Goal: Contribute content: Contribute content

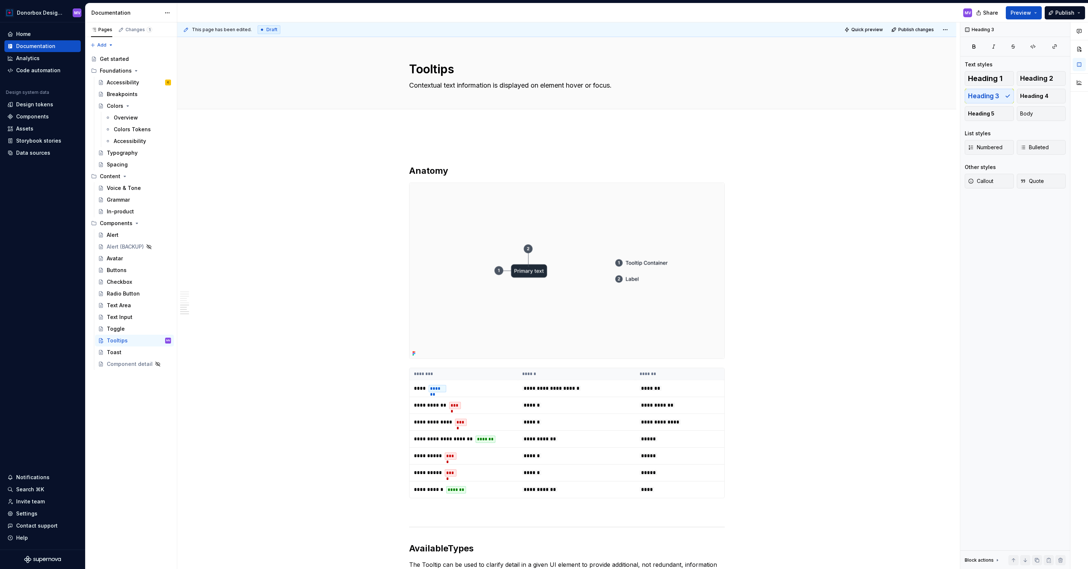
scroll to position [1379, 0]
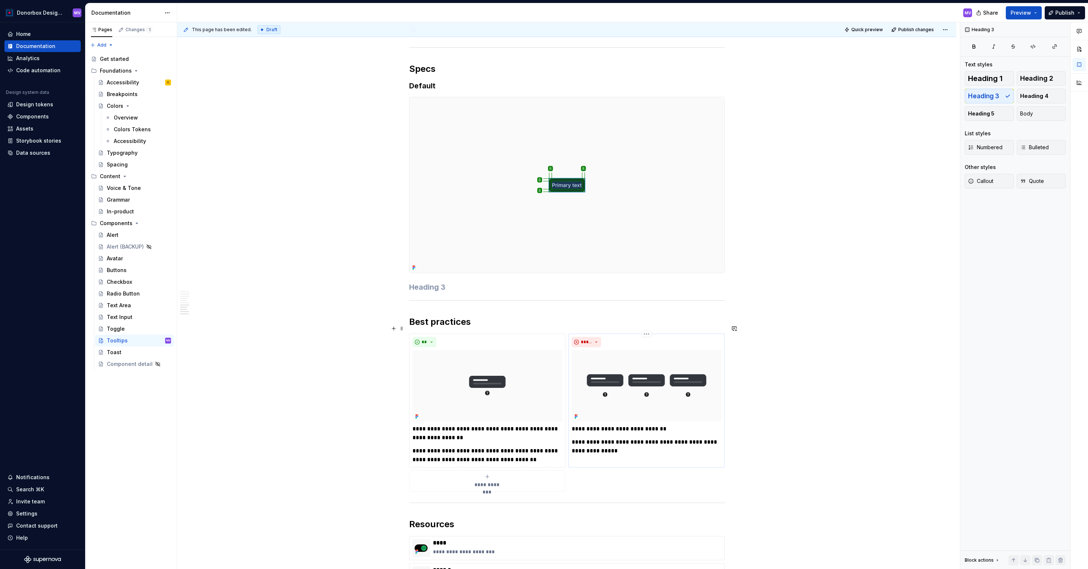
click at [639, 374] on img at bounding box center [646, 385] width 150 height 71
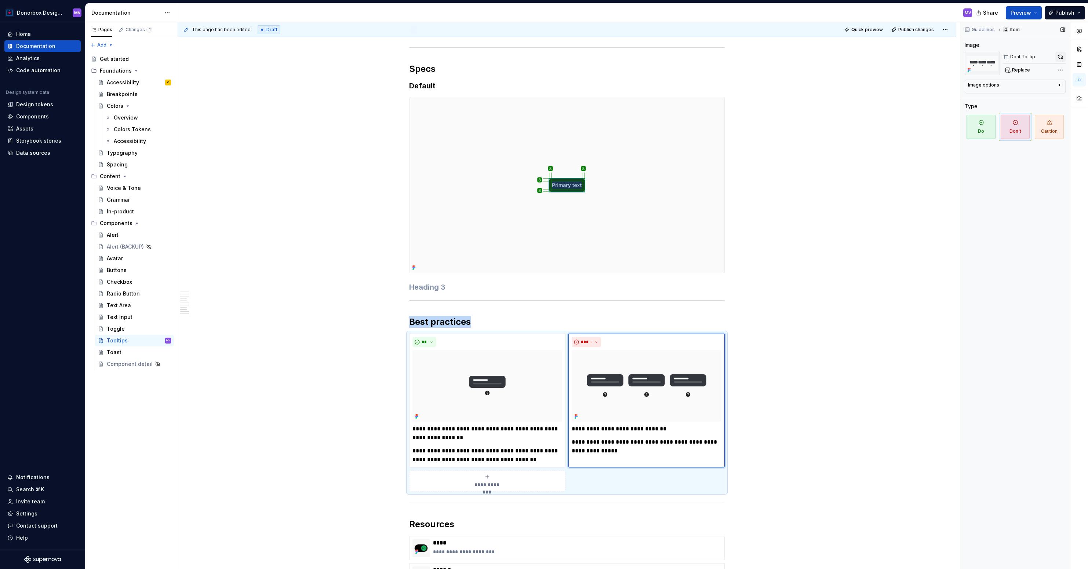
click at [1059, 56] on button "button" at bounding box center [1060, 57] width 10 height 10
click at [498, 377] on img at bounding box center [487, 385] width 150 height 71
click at [1060, 55] on button "button" at bounding box center [1060, 57] width 10 height 10
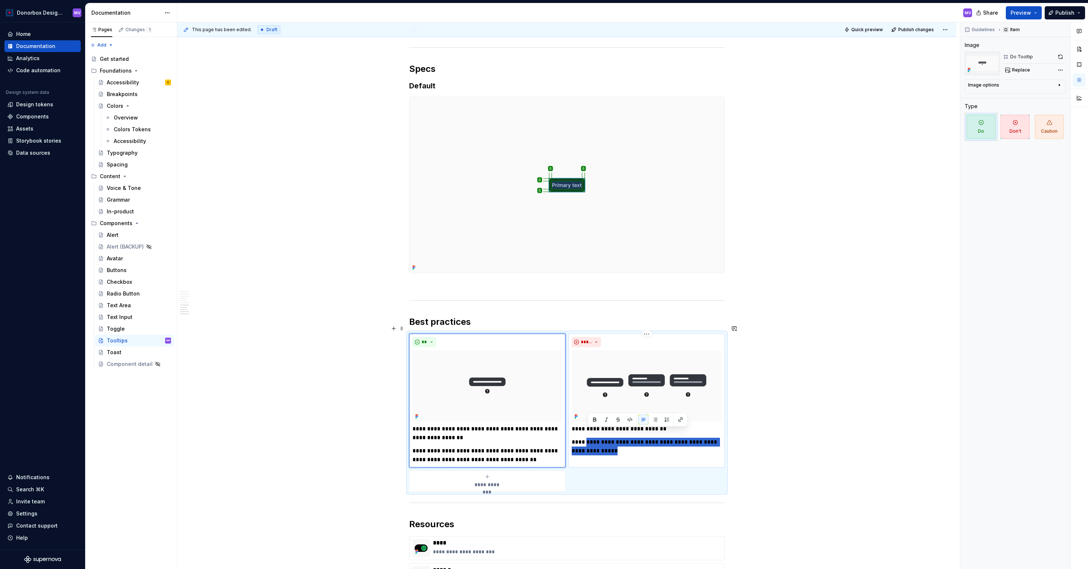
drag, startPoint x: 606, startPoint y: 442, endPoint x: 586, endPoint y: 436, distance: 21.2
click at [586, 438] on p "**********" at bounding box center [646, 447] width 150 height 18
type textarea "*"
click at [581, 427] on div "**********" at bounding box center [646, 440] width 150 height 31
click at [670, 425] on p "**********" at bounding box center [646, 429] width 150 height 9
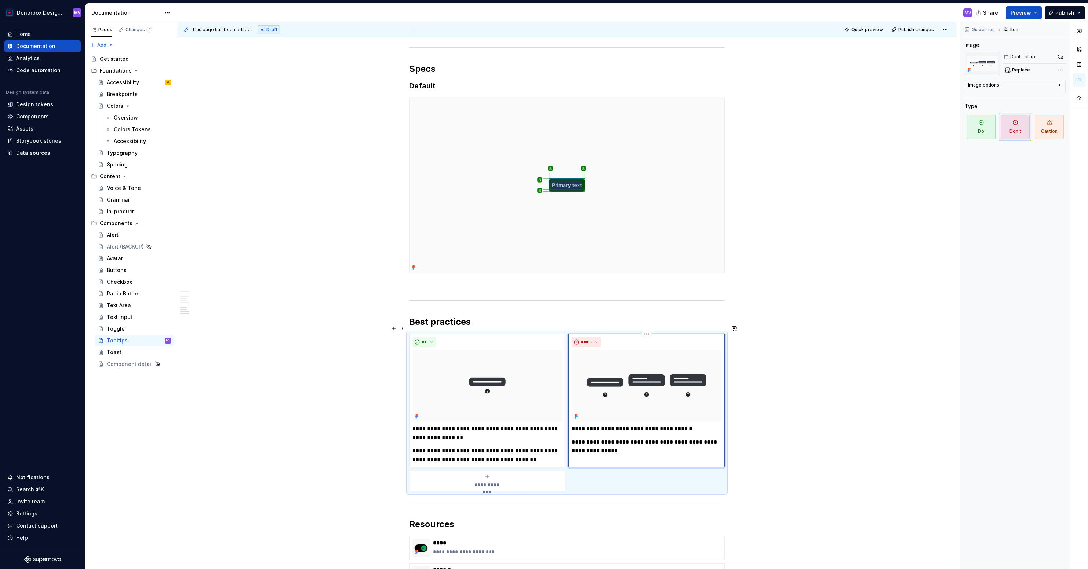
click at [651, 443] on p "**********" at bounding box center [646, 447] width 150 height 18
click at [656, 425] on p "**********" at bounding box center [646, 429] width 150 height 9
click at [638, 438] on p "**********" at bounding box center [646, 447] width 150 height 18
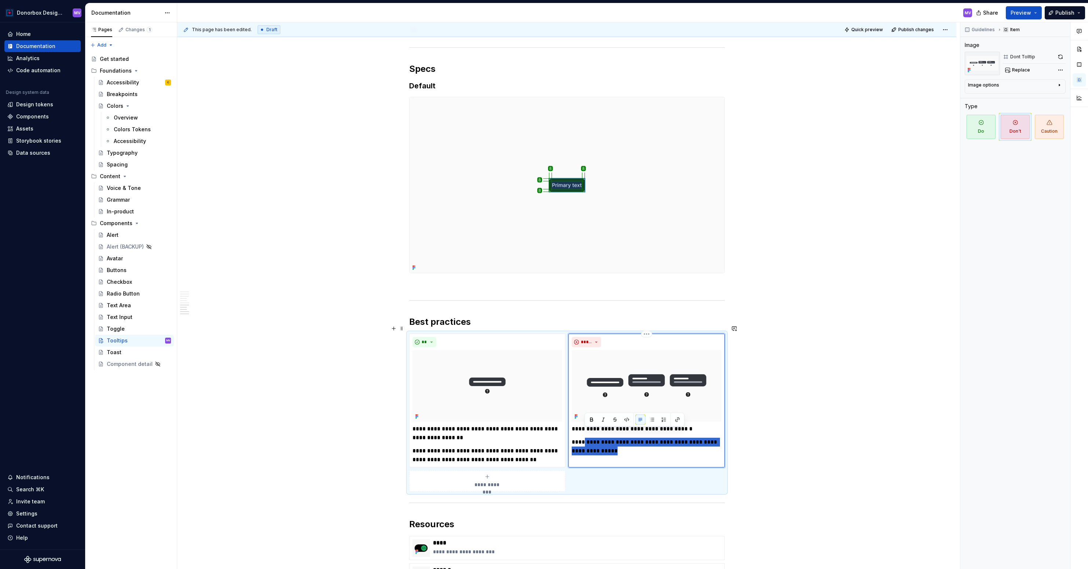
drag, startPoint x: 582, startPoint y: 433, endPoint x: 613, endPoint y: 440, distance: 30.8
click at [613, 440] on p "**********" at bounding box center [646, 447] width 150 height 18
click at [644, 442] on p "**********" at bounding box center [646, 451] width 150 height 26
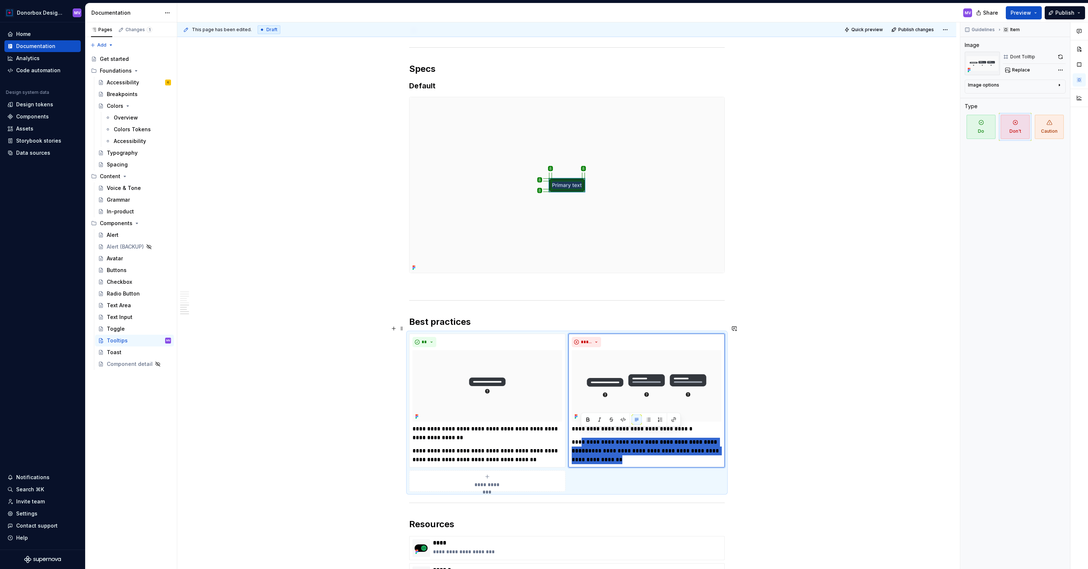
drag, startPoint x: 581, startPoint y: 434, endPoint x: 606, endPoint y: 459, distance: 35.8
click at [606, 459] on div "**********" at bounding box center [566, 413] width 315 height 158
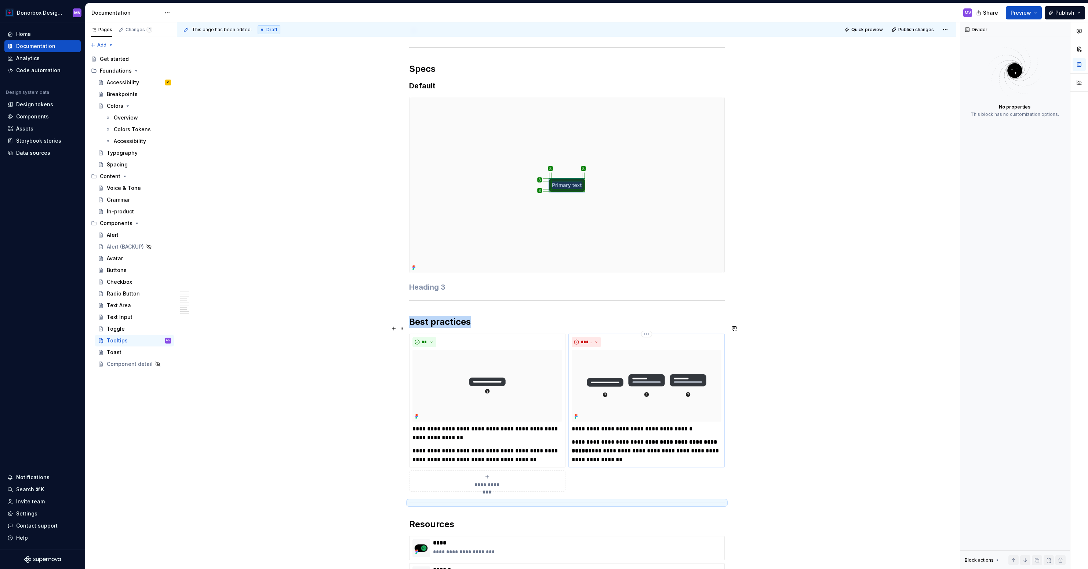
click at [595, 415] on div "**********" at bounding box center [646, 400] width 150 height 127
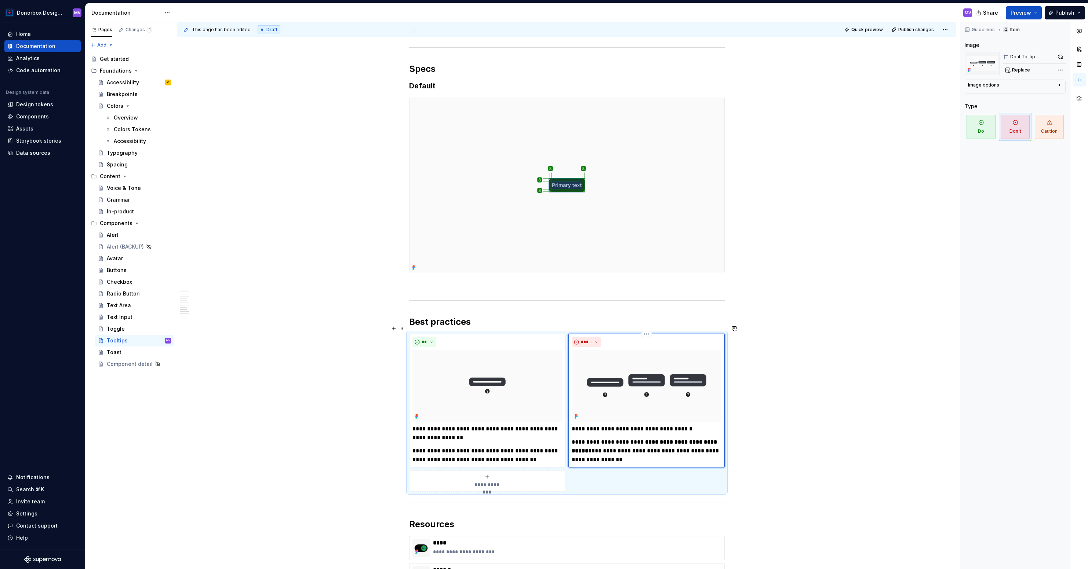
click at [586, 438] on p "**********" at bounding box center [646, 451] width 150 height 26
click at [583, 438] on p "**********" at bounding box center [646, 451] width 150 height 26
click at [584, 438] on p "**********" at bounding box center [646, 451] width 150 height 26
drag, startPoint x: 589, startPoint y: 450, endPoint x: 581, endPoint y: 434, distance: 18.2
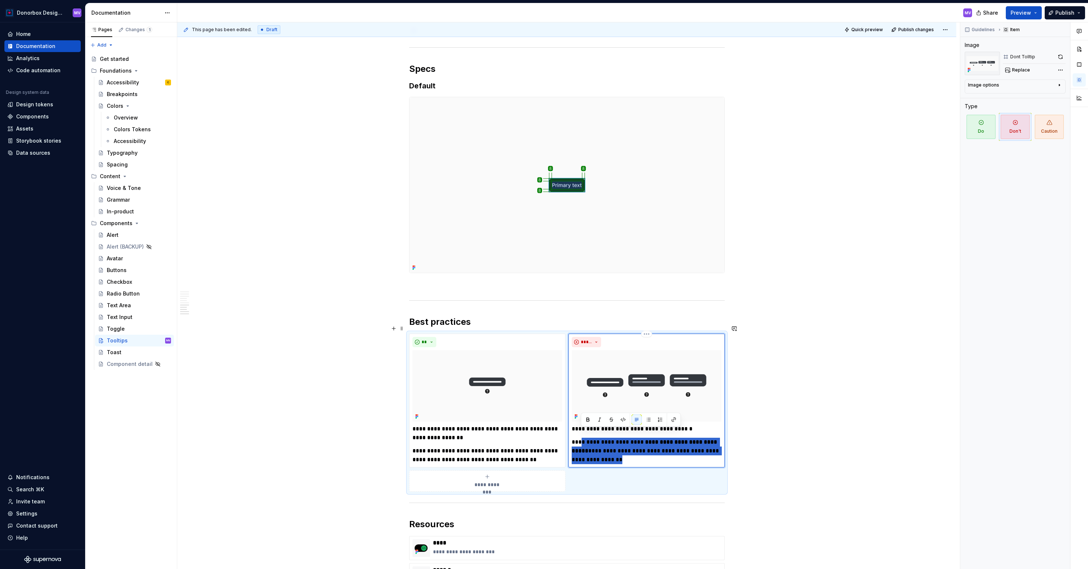
click at [581, 438] on p "**********" at bounding box center [646, 451] width 150 height 26
type textarea "*"
click at [653, 442] on p "**********" at bounding box center [646, 451] width 150 height 26
click at [749, 443] on div "**********" at bounding box center [568, 295] width 782 height 547
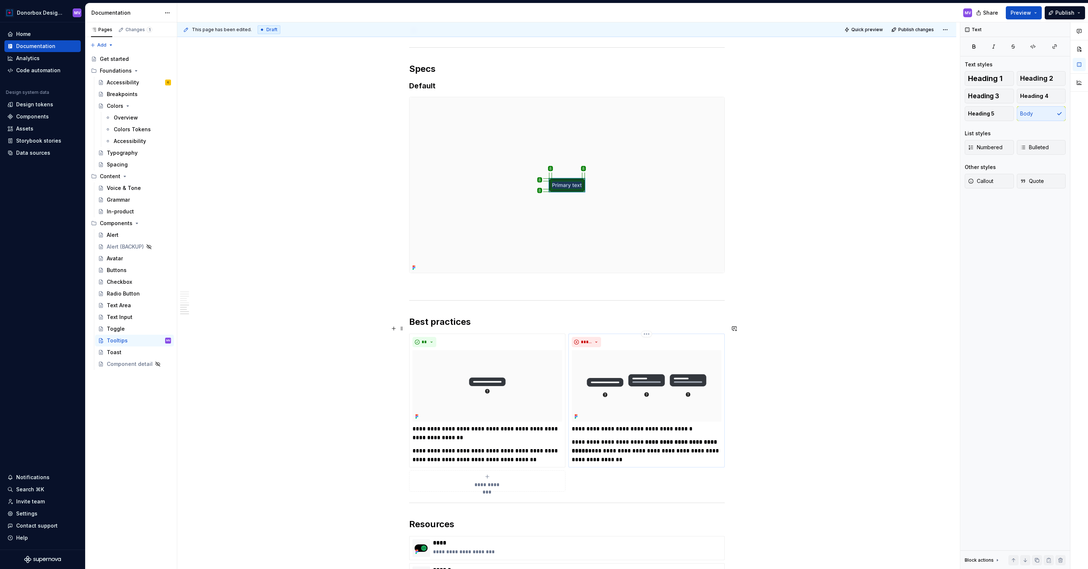
click at [631, 441] on p "**********" at bounding box center [646, 451] width 150 height 26
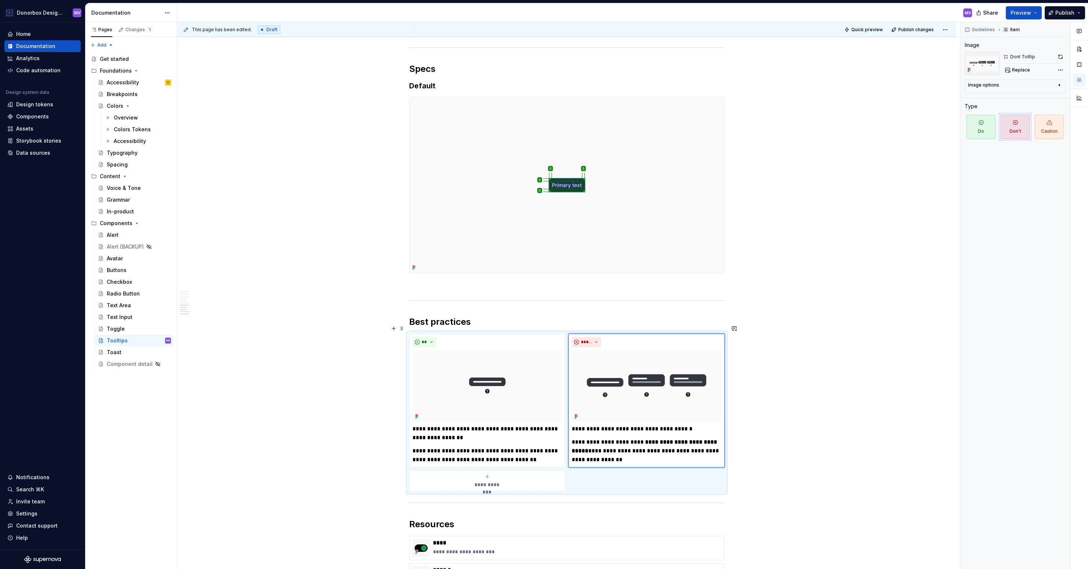
type textarea "*"
click at [1065, 12] on span "Publish" at bounding box center [1064, 12] width 19 height 7
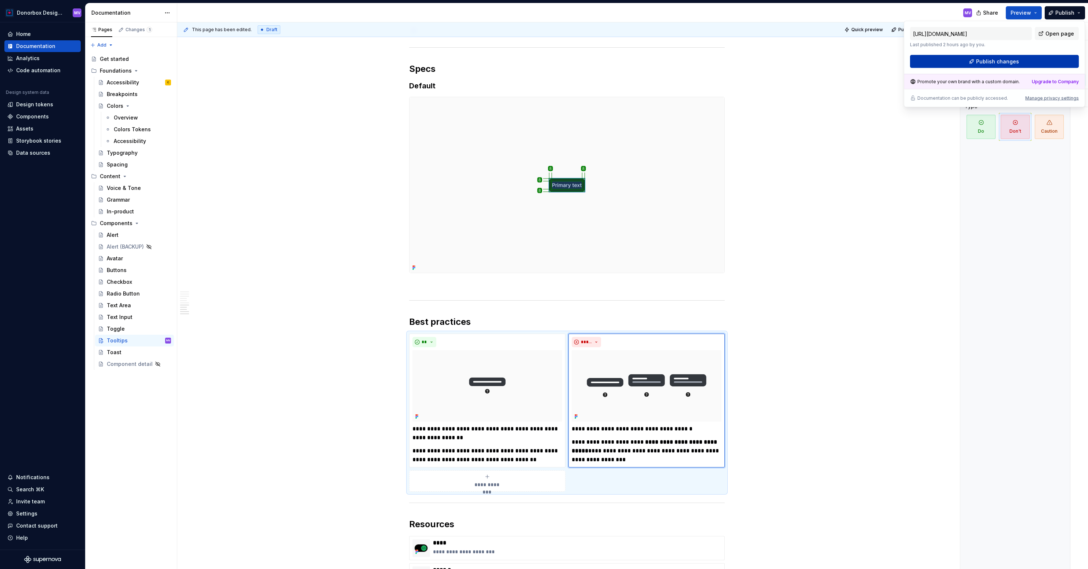
click at [1013, 59] on span "Publish changes" at bounding box center [997, 61] width 43 height 7
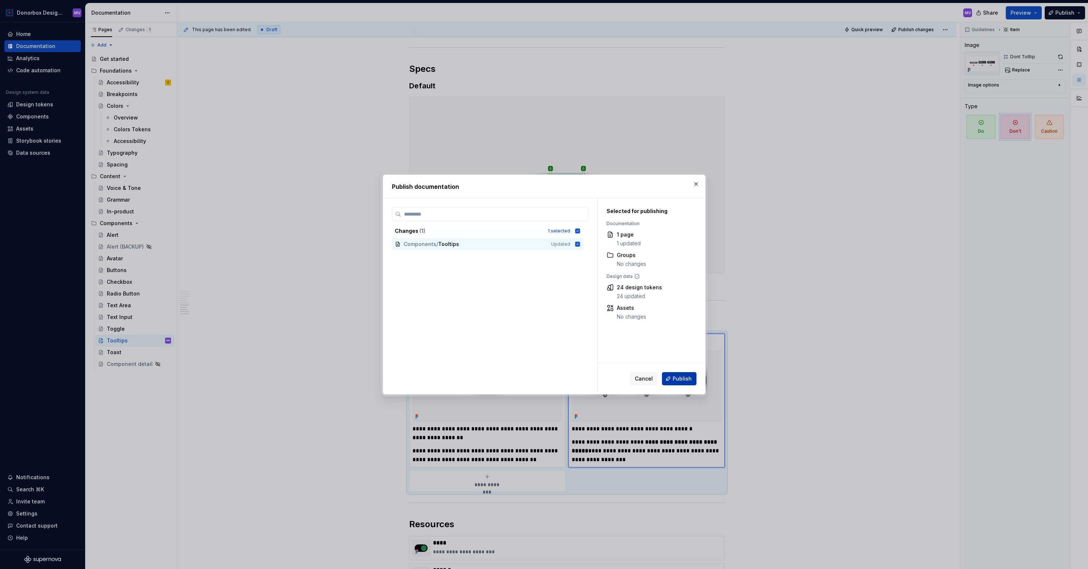
click at [678, 373] on button "Publish" at bounding box center [679, 378] width 34 height 13
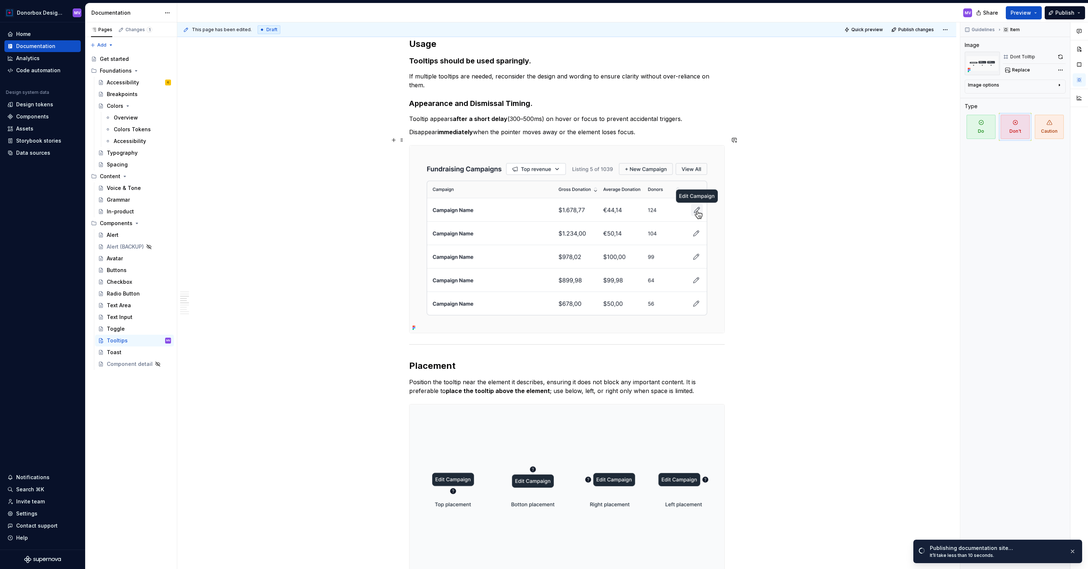
scroll to position [839, 0]
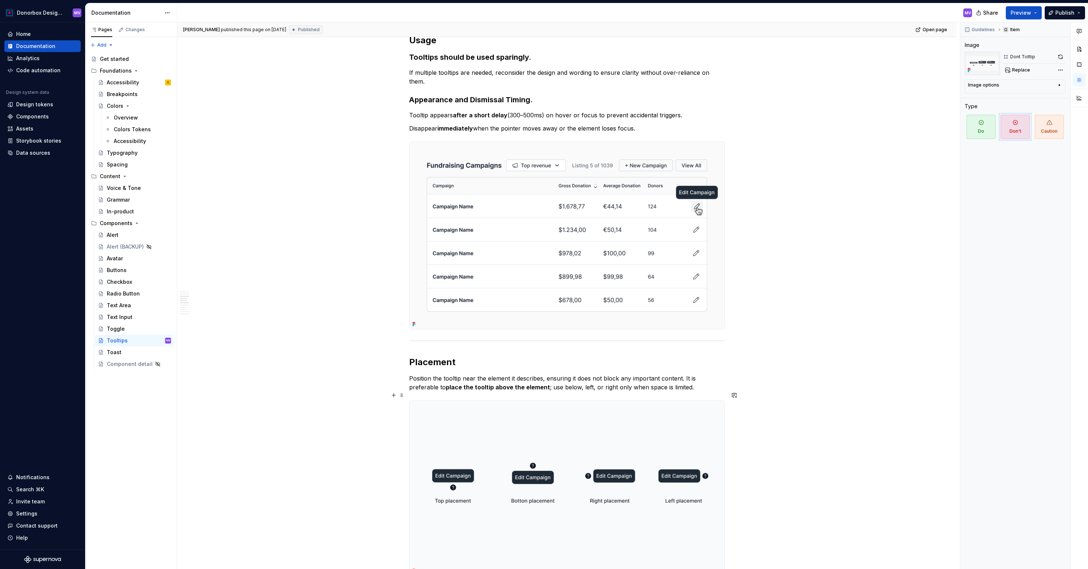
click at [442, 374] on p "Position the tooltip near the element it describes, ensuring it does not block …" at bounding box center [566, 383] width 315 height 18
click at [559, 379] on p "Position the tooltip near the element it describes, ensuring it does not block …" at bounding box center [566, 383] width 315 height 18
click at [689, 380] on p "Position the tooltip near the element it describes, ensuring it does not block …" at bounding box center [566, 383] width 315 height 18
click at [692, 378] on p "Position the tooltip near the element it describes, ensuring it does not block …" at bounding box center [566, 383] width 315 height 18
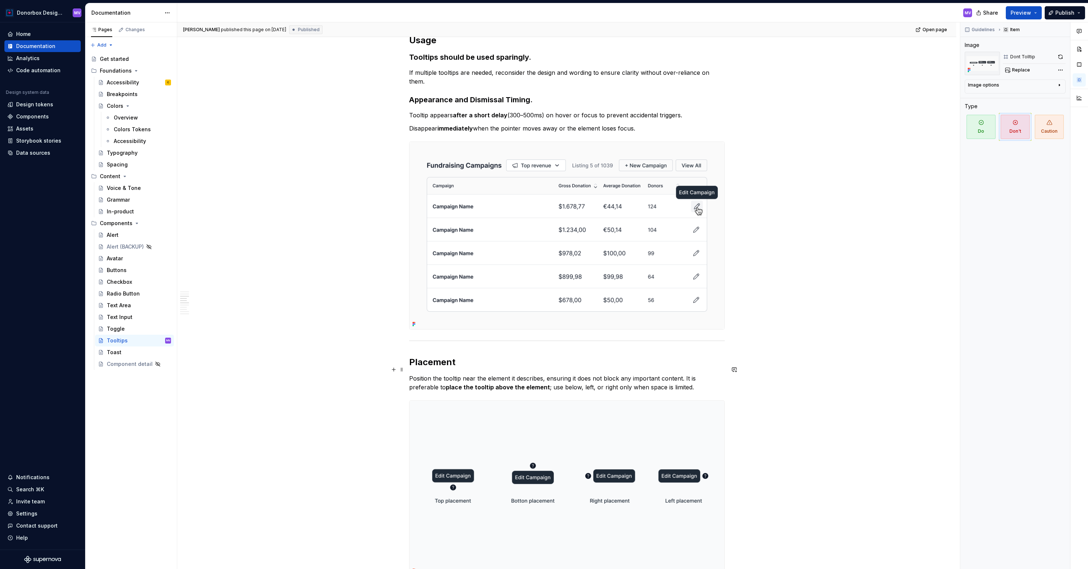
click at [668, 374] on p "Position the tooltip near the element it describes, ensuring it does not block …" at bounding box center [566, 383] width 315 height 18
drag, startPoint x: 651, startPoint y: 373, endPoint x: 686, endPoint y: 381, distance: 35.7
click at [686, 381] on p "Position the tooltip near the element it describes, ensuring it does not block …" at bounding box center [566, 383] width 315 height 18
click at [441, 357] on h2 "Placement" at bounding box center [566, 363] width 315 height 12
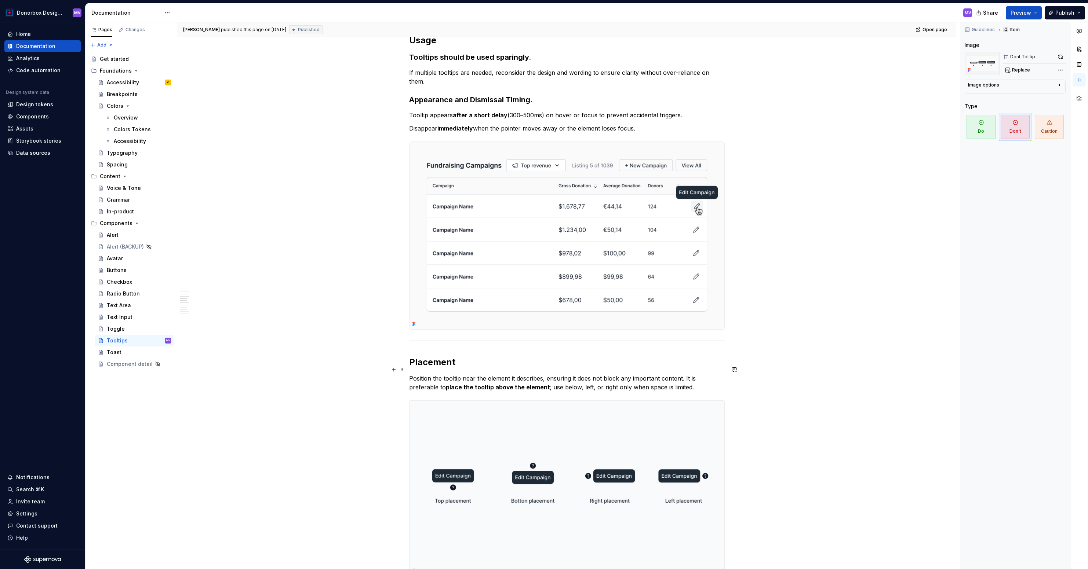
click at [456, 374] on p "Position the tooltip near the element it describes, ensuring it does not block …" at bounding box center [566, 383] width 315 height 18
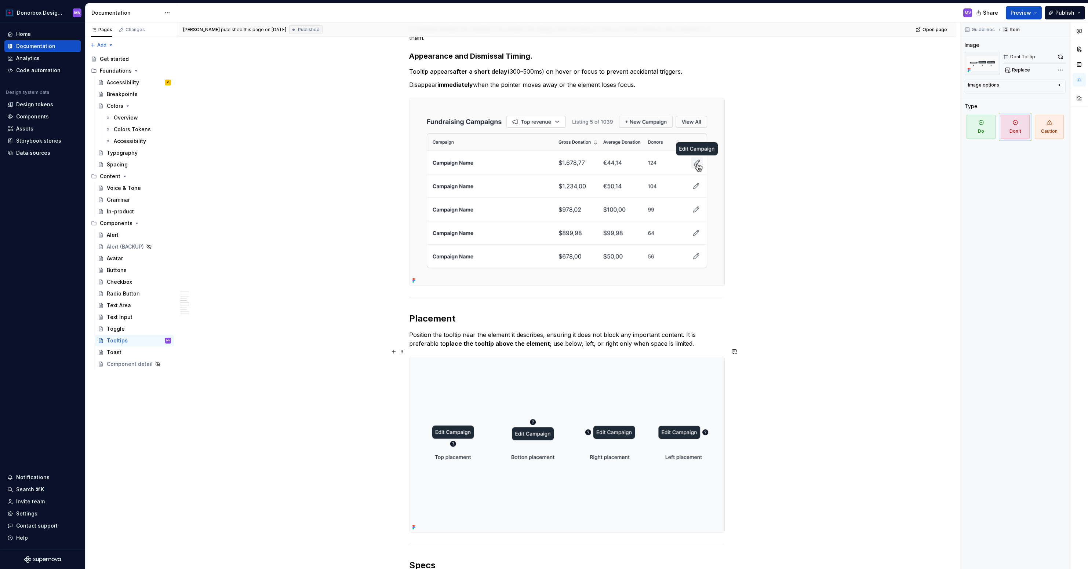
scroll to position [893, 0]
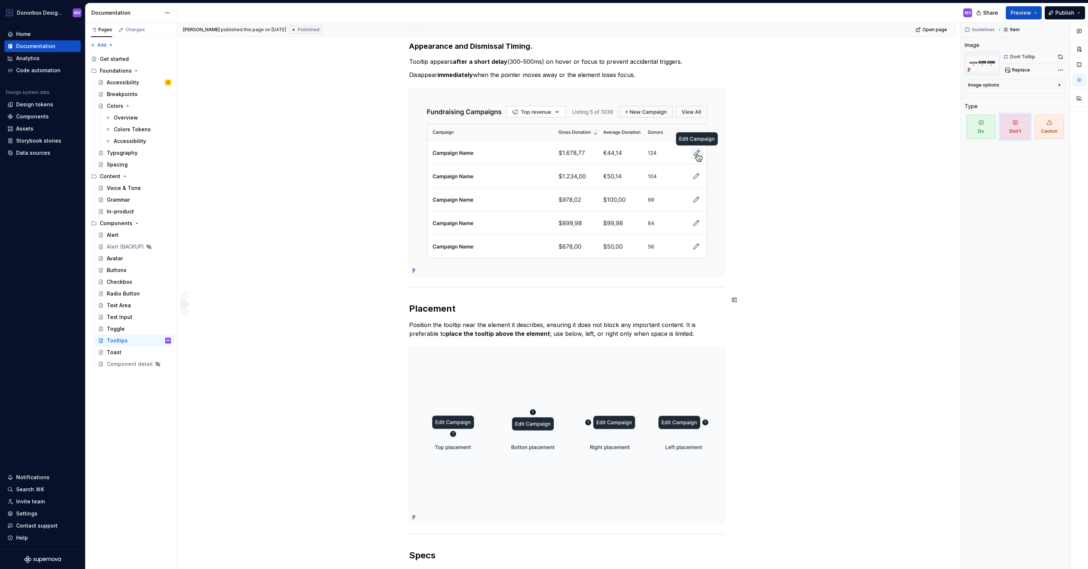
click at [819, 287] on div "**********" at bounding box center [566, 255] width 779 height 2045
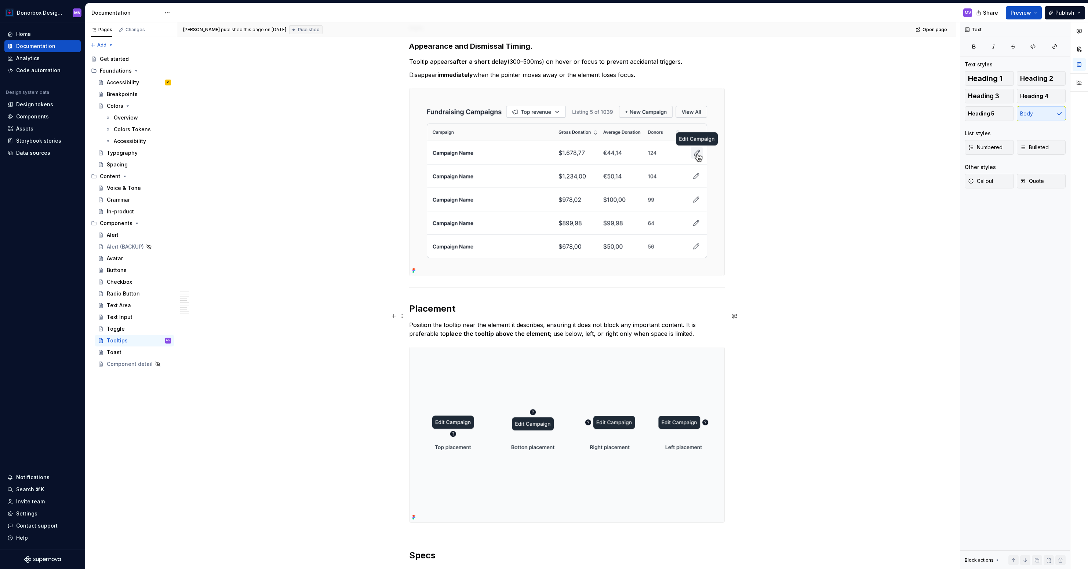
click at [682, 321] on p "Position the tooltip near the element it describes, ensuring it does not block …" at bounding box center [566, 330] width 315 height 18
click at [691, 323] on p "Position the tooltip near the element it describes, ensuring it does not block …" at bounding box center [566, 330] width 315 height 18
click at [551, 326] on p "Position the tooltip near the element it describes, ensuring it does not block …" at bounding box center [566, 330] width 315 height 18
click at [582, 325] on p "Position the tooltip near the element it describes, ensuring it does not block …" at bounding box center [566, 330] width 315 height 18
click at [688, 324] on p "Position the tooltip near the element it describes, ensuring it does not block …" at bounding box center [566, 330] width 315 height 18
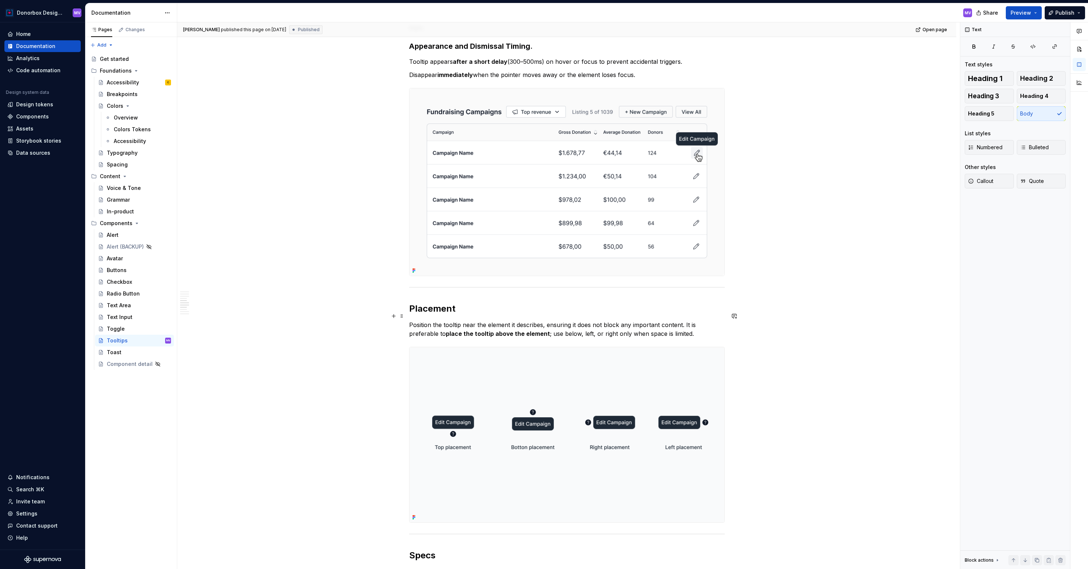
click at [551, 325] on p "Position the tooltip near the element it describes, ensuring it does not block …" at bounding box center [566, 330] width 315 height 18
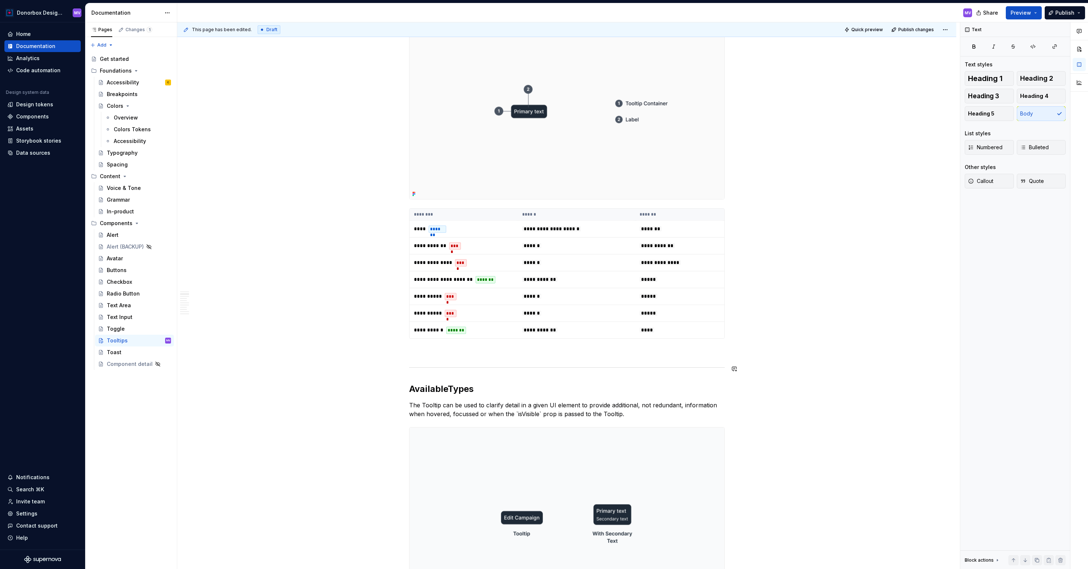
scroll to position [155, 0]
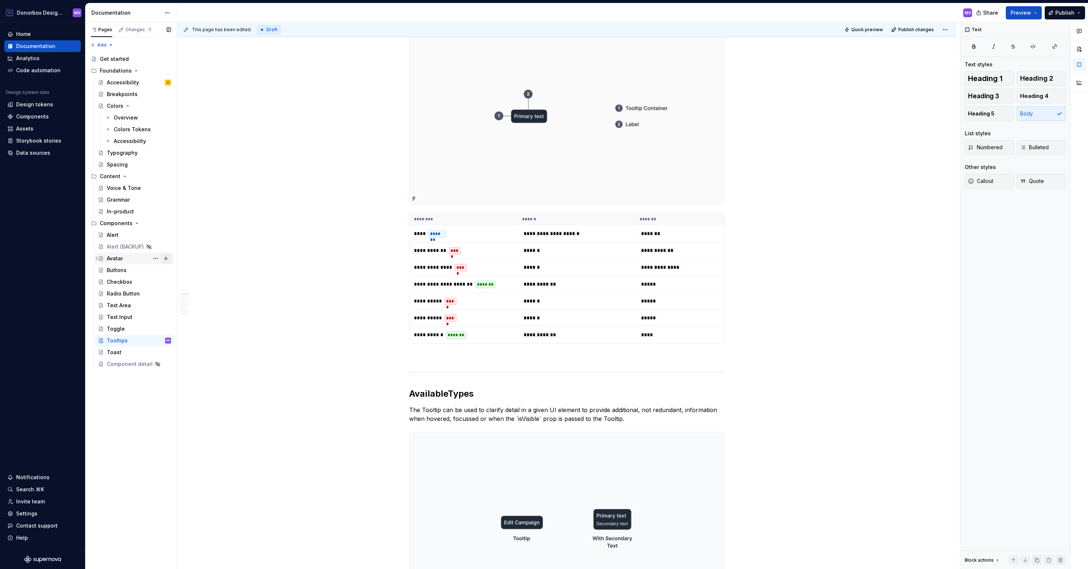
click at [165, 258] on button "Page tree" at bounding box center [166, 258] width 10 height 10
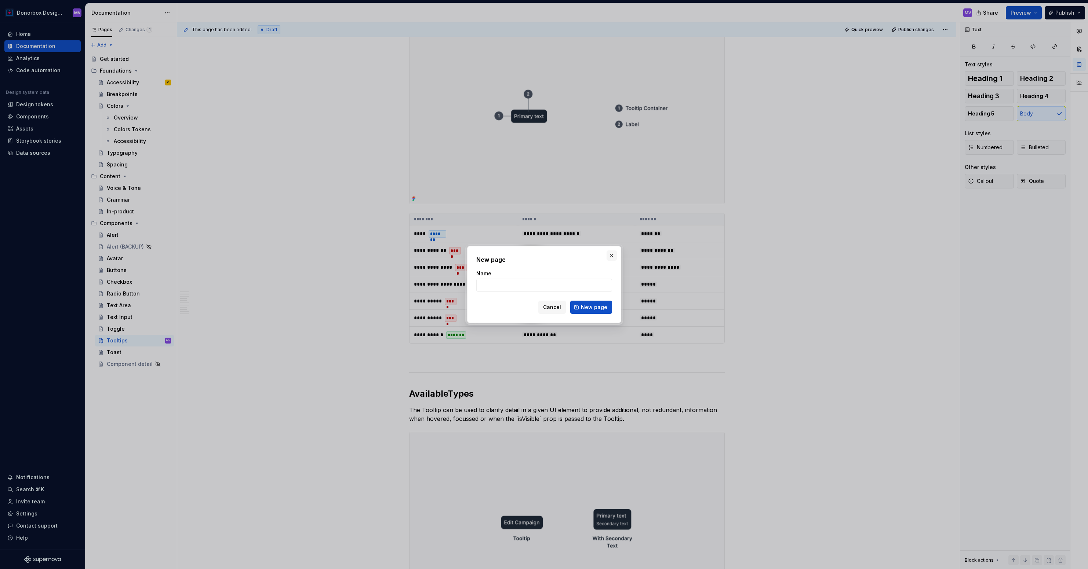
click at [610, 256] on button "button" at bounding box center [611, 256] width 10 height 10
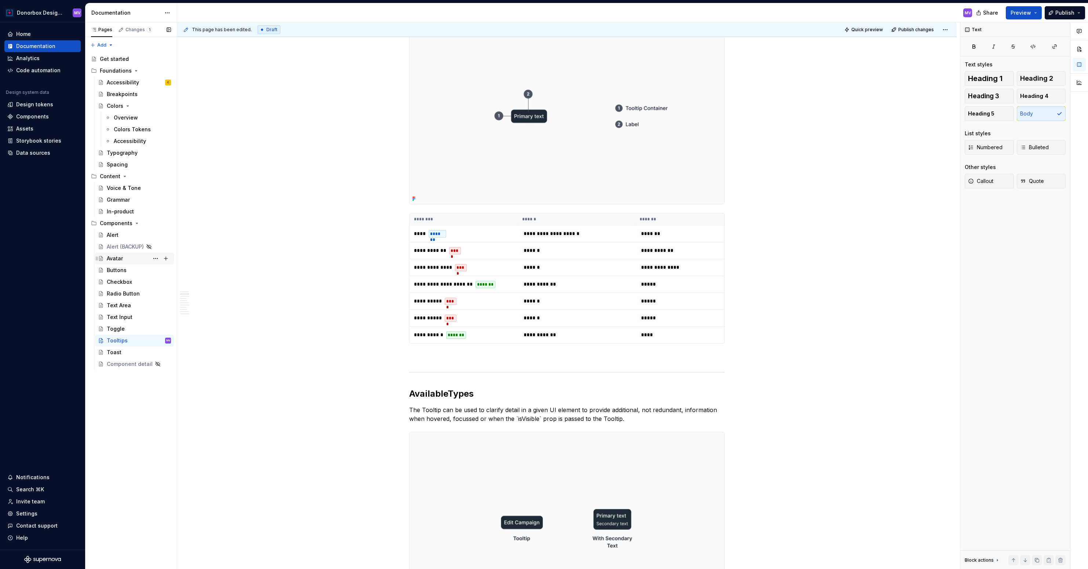
click at [129, 257] on div "Avatar" at bounding box center [139, 258] width 64 height 10
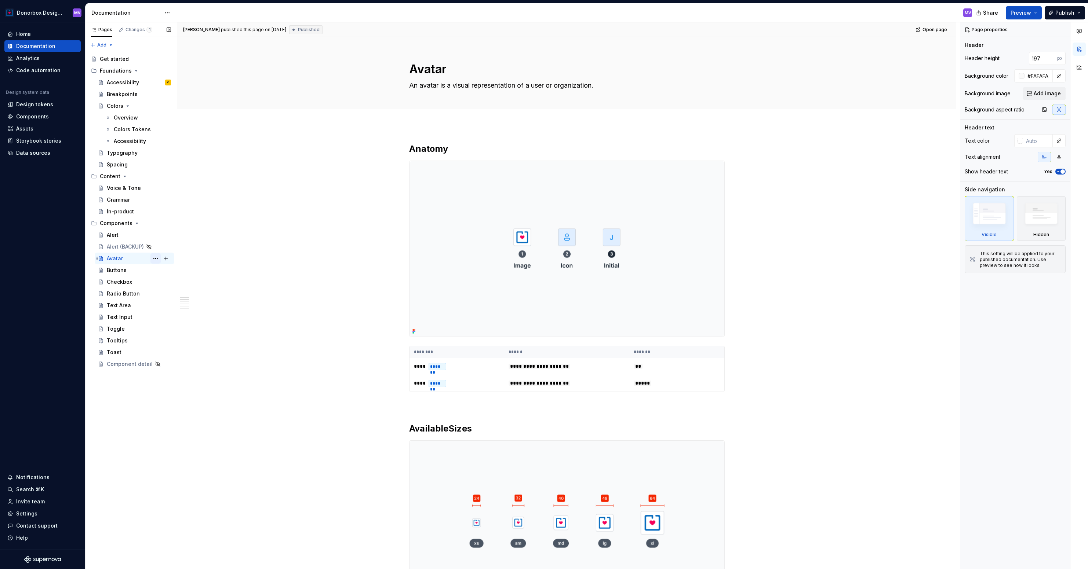
click at [156, 257] on button "Page tree" at bounding box center [155, 258] width 10 height 10
click at [156, 257] on div "Pages Changes 1 Add Accessibility guide for tree Page tree. Navigate the tree w…" at bounding box center [131, 295] width 92 height 547
click at [157, 259] on button "Page tree" at bounding box center [155, 258] width 10 height 10
click at [168, 282] on div "Duplicate page" at bounding box center [200, 282] width 72 height 7
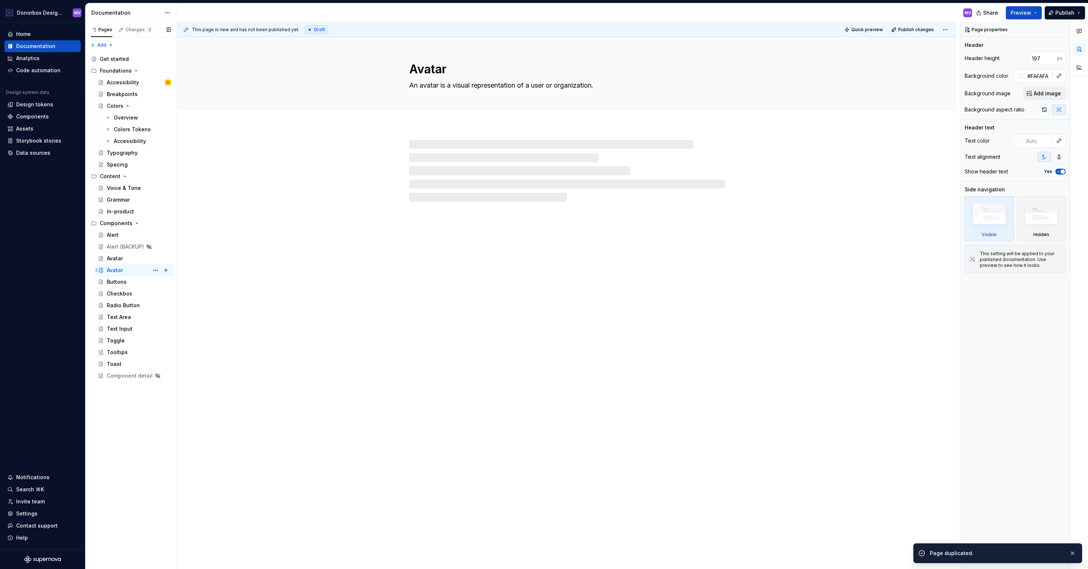
click at [119, 270] on div "Avatar" at bounding box center [115, 270] width 16 height 7
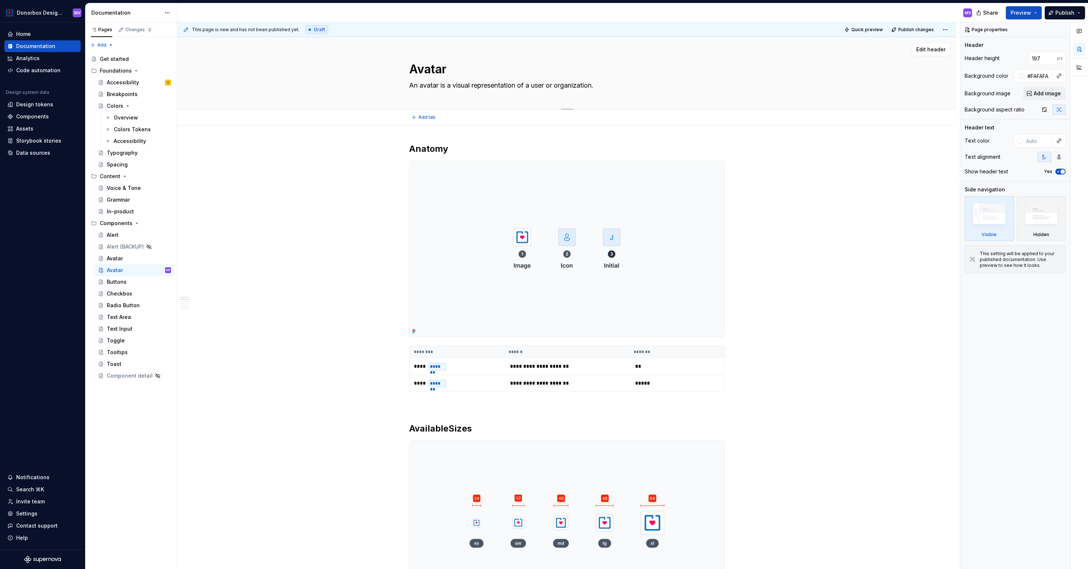
click at [438, 75] on textarea "Avatar" at bounding box center [564, 70] width 315 height 18
type textarea "*"
type textarea "B"
type textarea "*"
type textarea "Ba"
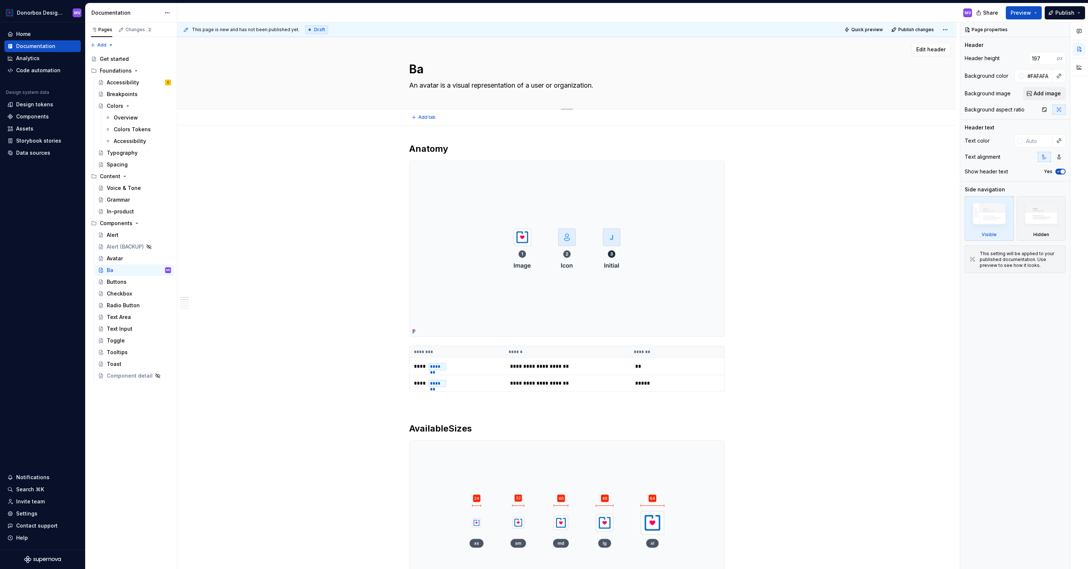
type textarea "*"
type textarea "Bad"
type textarea "*"
type textarea "Badg"
type textarea "*"
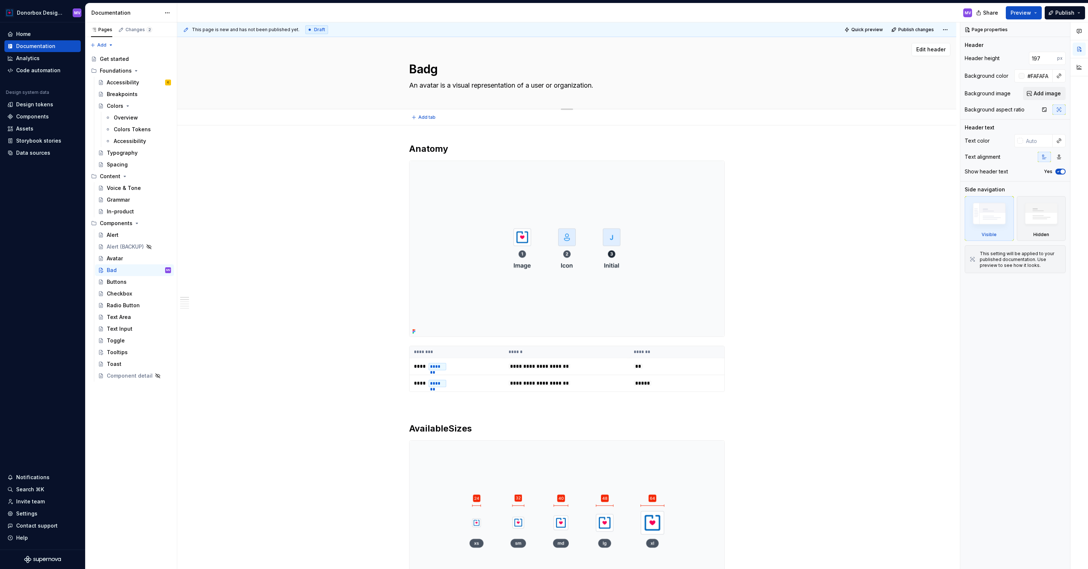
type textarea "Badge"
type textarea "*"
type textarea "Badges"
type textarea "*"
type textarea "Badges"
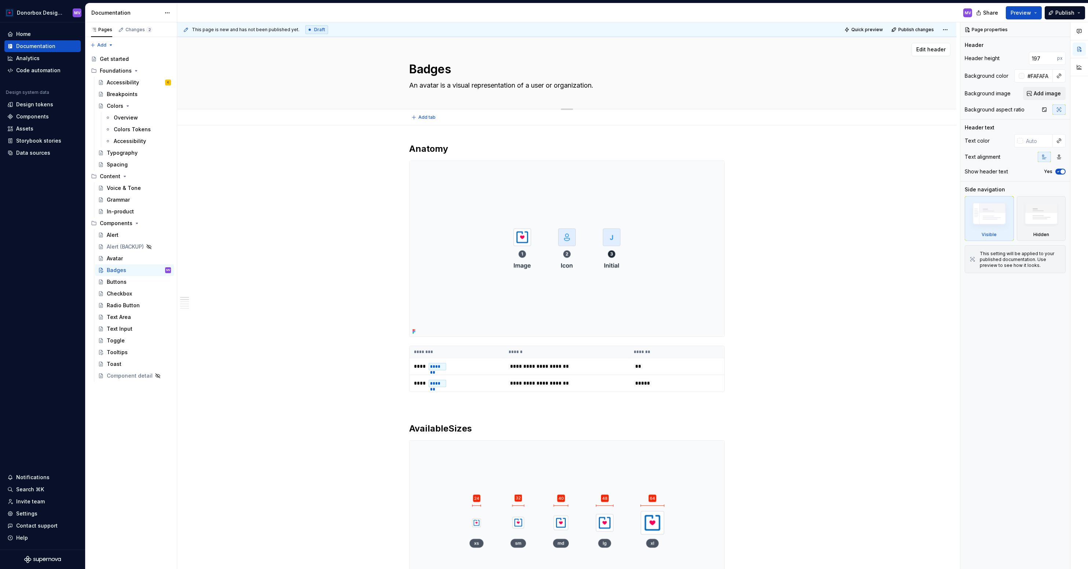
click at [436, 89] on textarea "An avatar is a visual representation of a user or organization." at bounding box center [564, 86] width 315 height 12
paste textarea "Visual indicators that represents the status of an object or user input"
type textarea "*"
type textarea "Visual indicators that represents the status of an object or user input."
type textarea "*"
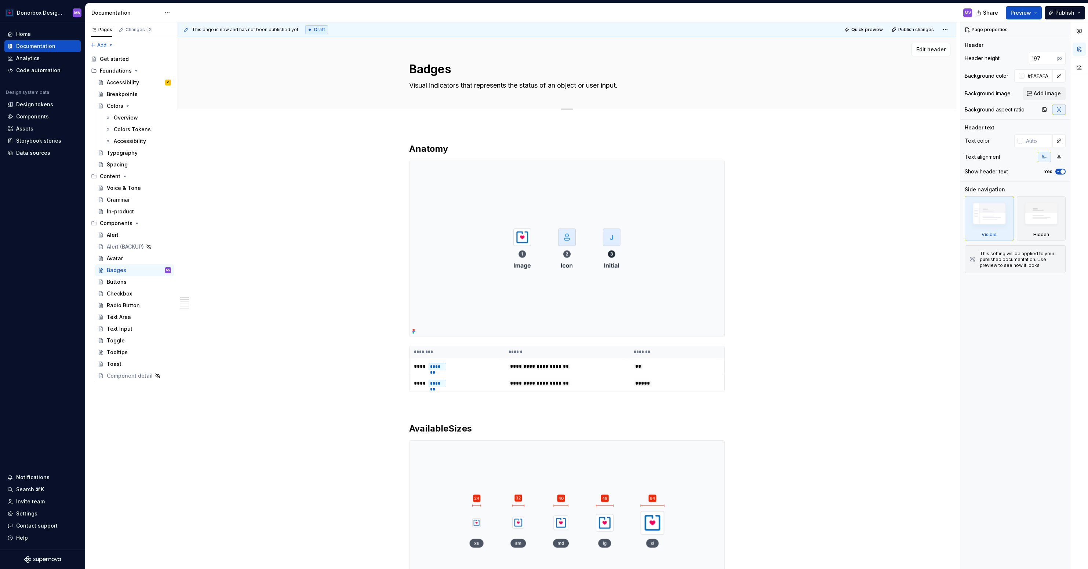
type textarea "Visual indicators that represent the status of an object or user input."
type textarea "*"
type textarea "Visual indicators that represent the status of an object or user input."
click at [473, 218] on img at bounding box center [566, 249] width 315 height 176
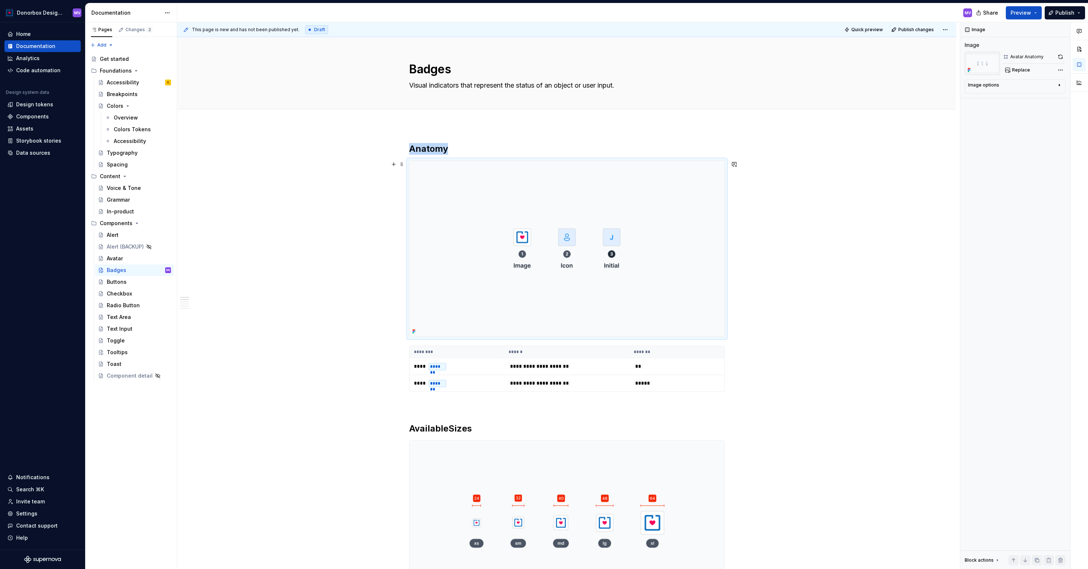
click at [449, 184] on img at bounding box center [566, 249] width 315 height 176
click at [1059, 69] on div "Comments Open comments No comments yet Select ‘Comment’ from the block context …" at bounding box center [1024, 295] width 128 height 547
click at [1028, 73] on div "Comments Open comments No comments yet Select ‘Comment’ from the block context …" at bounding box center [1024, 295] width 128 height 547
click at [1022, 70] on span "Replace" at bounding box center [1021, 70] width 18 height 6
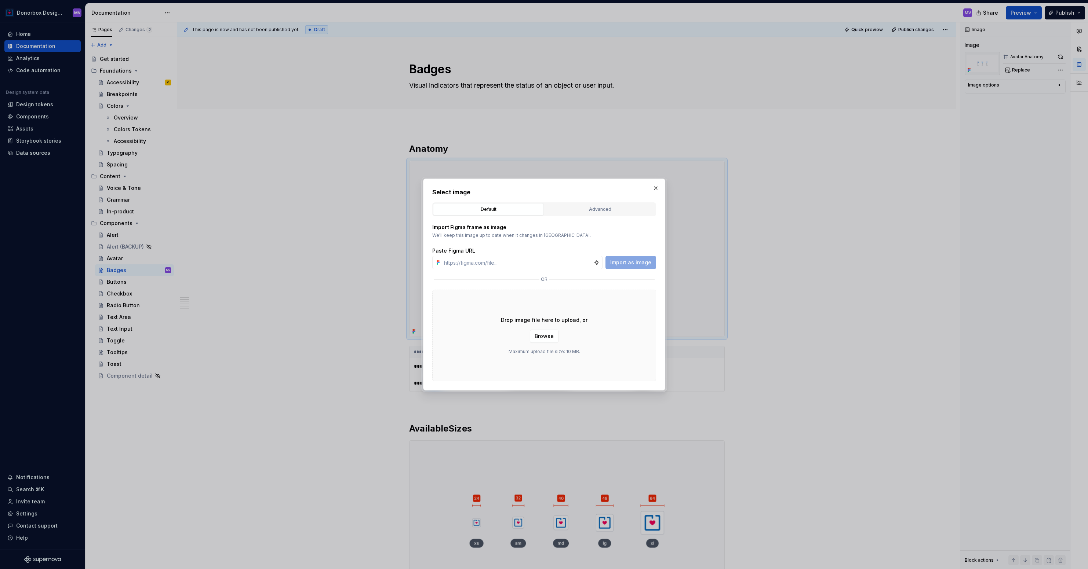
type textarea "*"
type input "[URL][DOMAIN_NAME]"
click at [640, 263] on span "Import as image" at bounding box center [630, 262] width 41 height 7
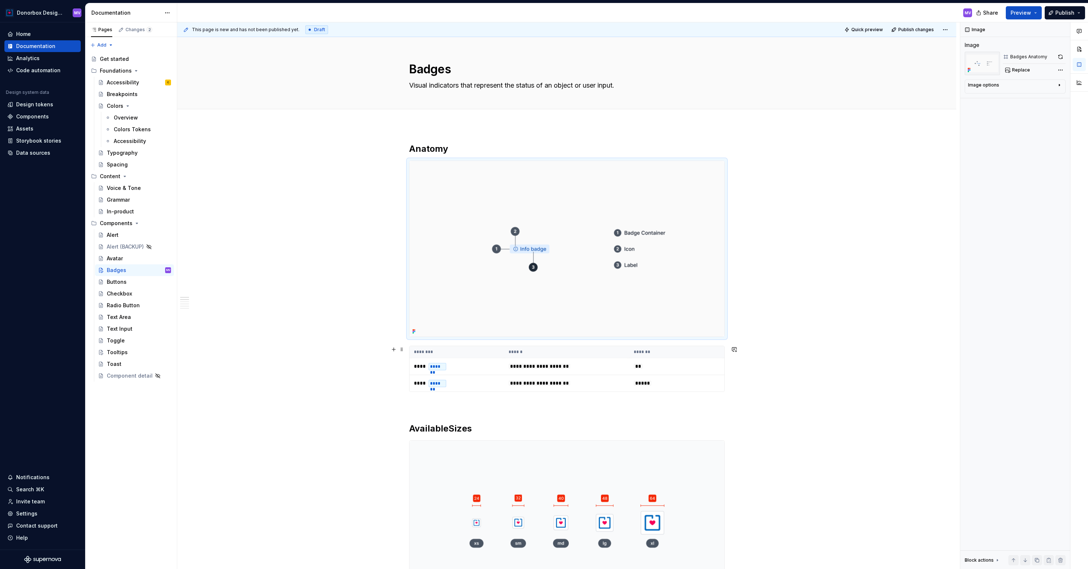
click at [592, 352] on th "******" at bounding box center [566, 352] width 125 height 12
click at [1019, 98] on span "Change selection" at bounding box center [1014, 98] width 45 height 7
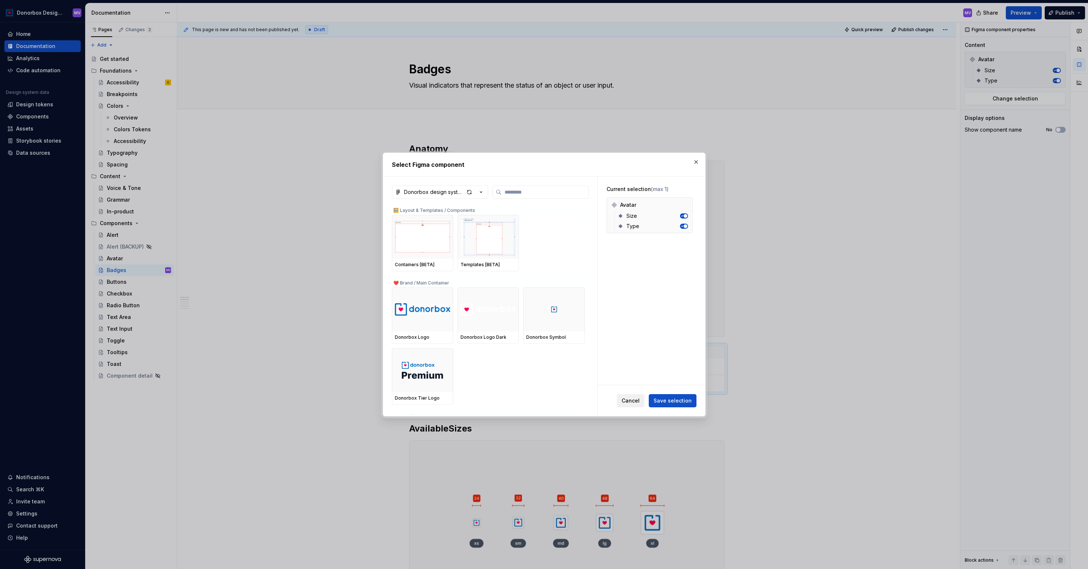
click at [634, 402] on span "Cancel" at bounding box center [630, 400] width 18 height 7
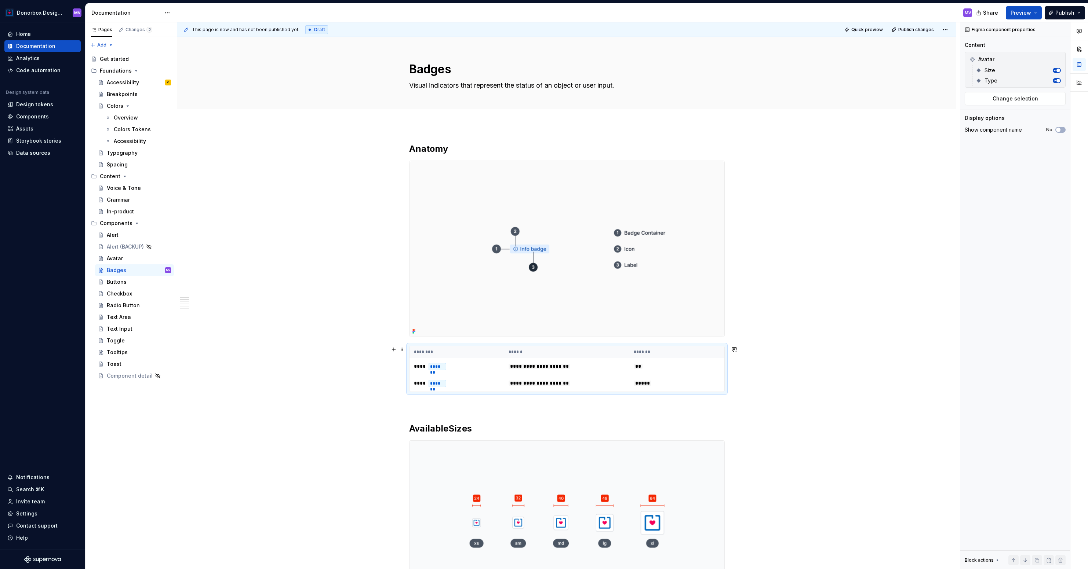
click at [438, 347] on th "********" at bounding box center [456, 352] width 95 height 12
click at [37, 116] on div "Components" at bounding box center [32, 116] width 33 height 7
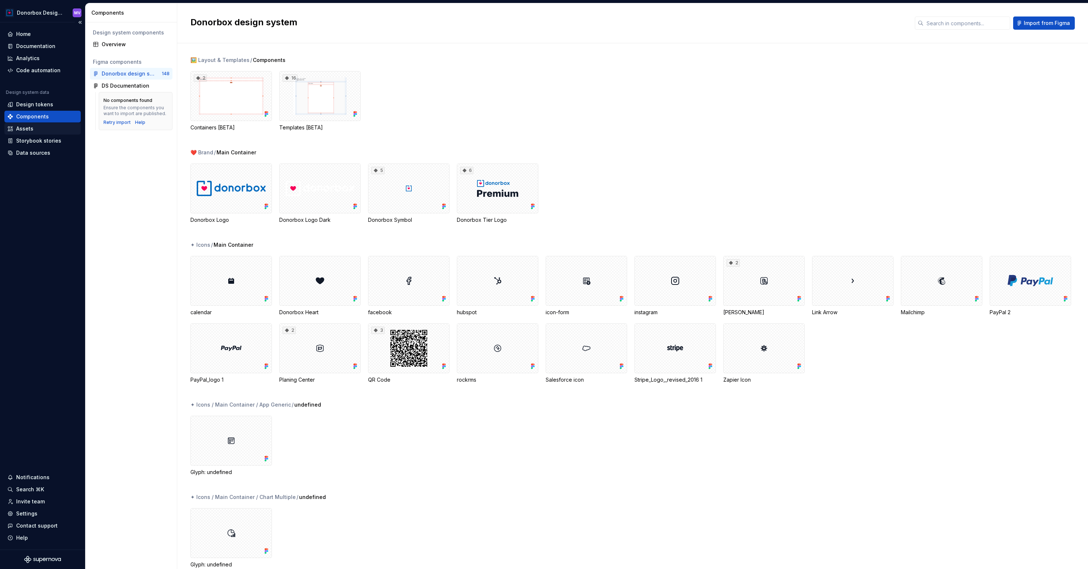
click at [29, 129] on div "Assets" at bounding box center [24, 128] width 17 height 7
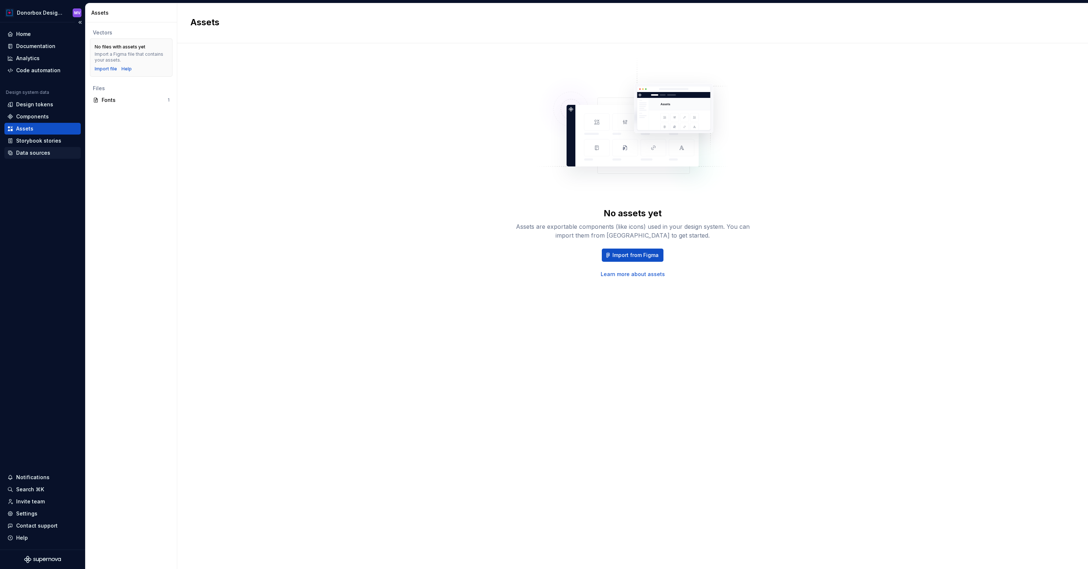
click at [30, 148] on div "Data sources" at bounding box center [42, 153] width 76 height 12
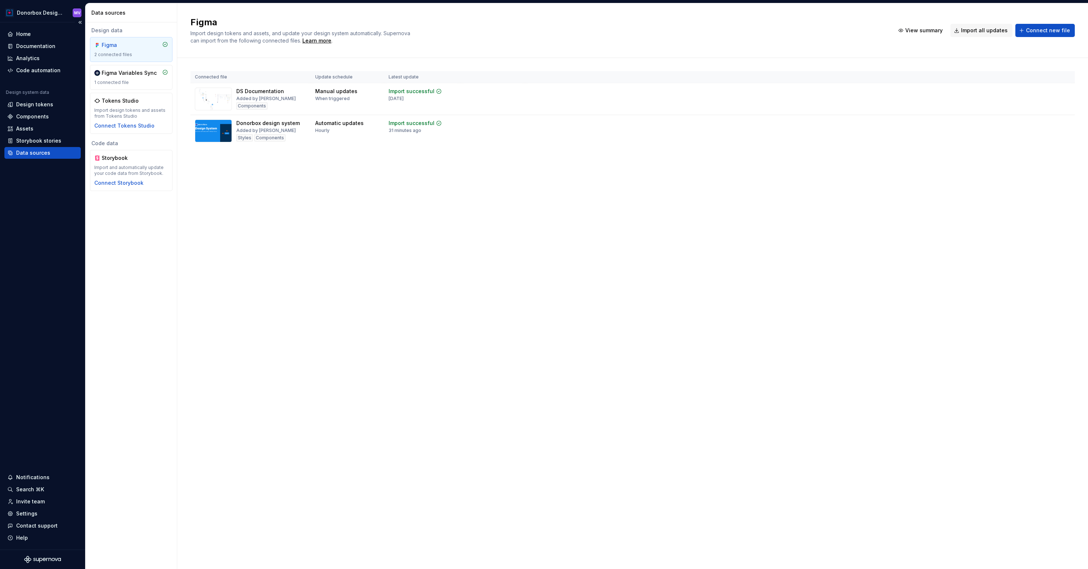
click at [30, 153] on div "Data sources" at bounding box center [33, 152] width 34 height 7
click at [821, 91] on td "View summary Import updates" at bounding box center [799, 97] width 549 height 28
click at [811, 118] on td "View summary Import updates" at bounding box center [799, 129] width 549 height 28
click at [1043, 132] on div "Import updates" at bounding box center [1036, 135] width 33 height 6
click at [1042, 133] on div "Import updates" at bounding box center [1036, 135] width 33 height 6
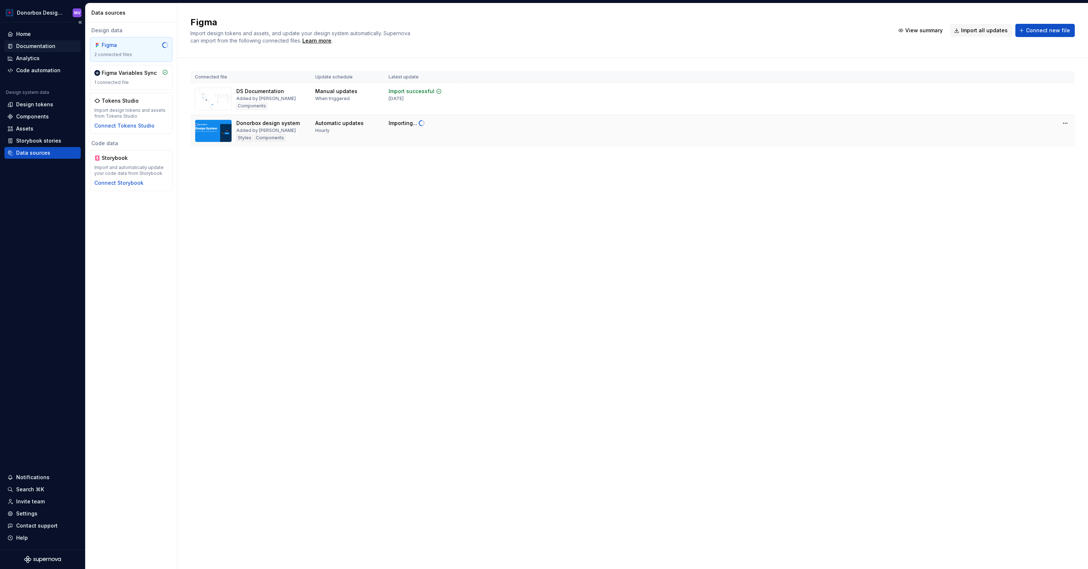
click at [44, 48] on div "Documentation" at bounding box center [35, 46] width 39 height 7
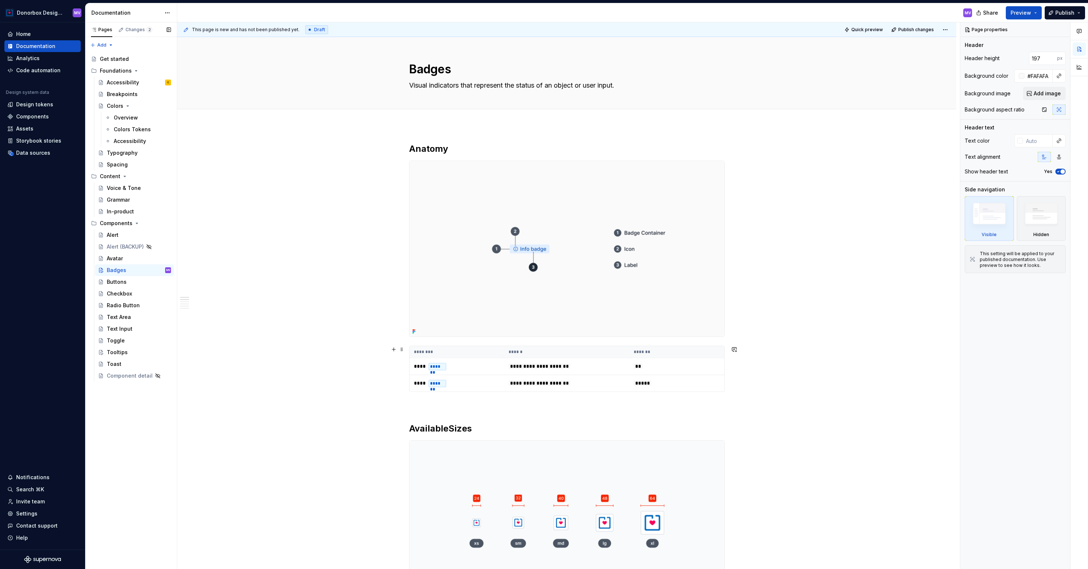
click at [615, 357] on th "******" at bounding box center [566, 352] width 125 height 12
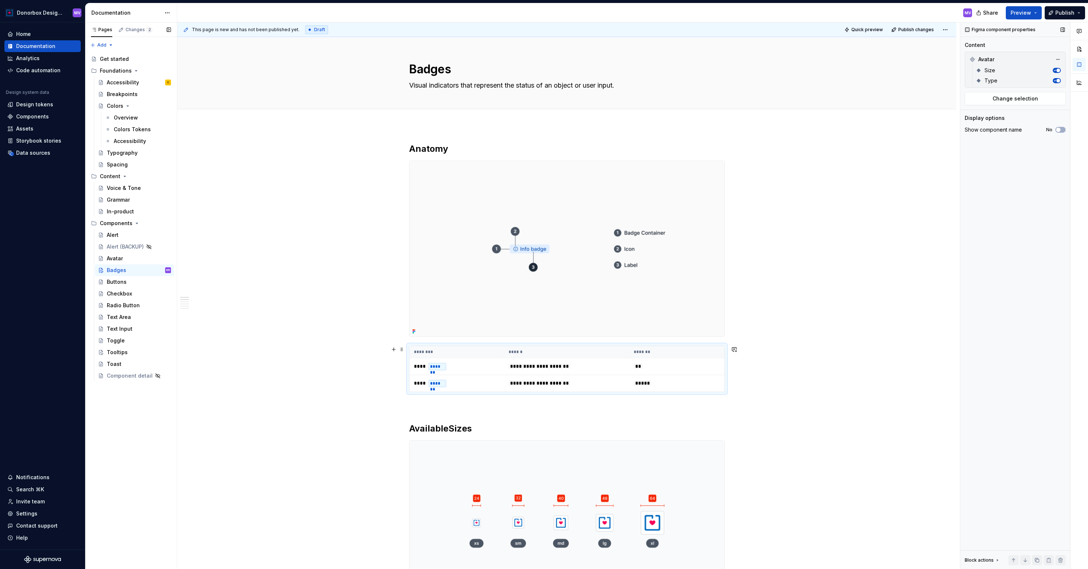
type textarea "*"
click at [1000, 100] on span "Change selection" at bounding box center [1014, 98] width 45 height 7
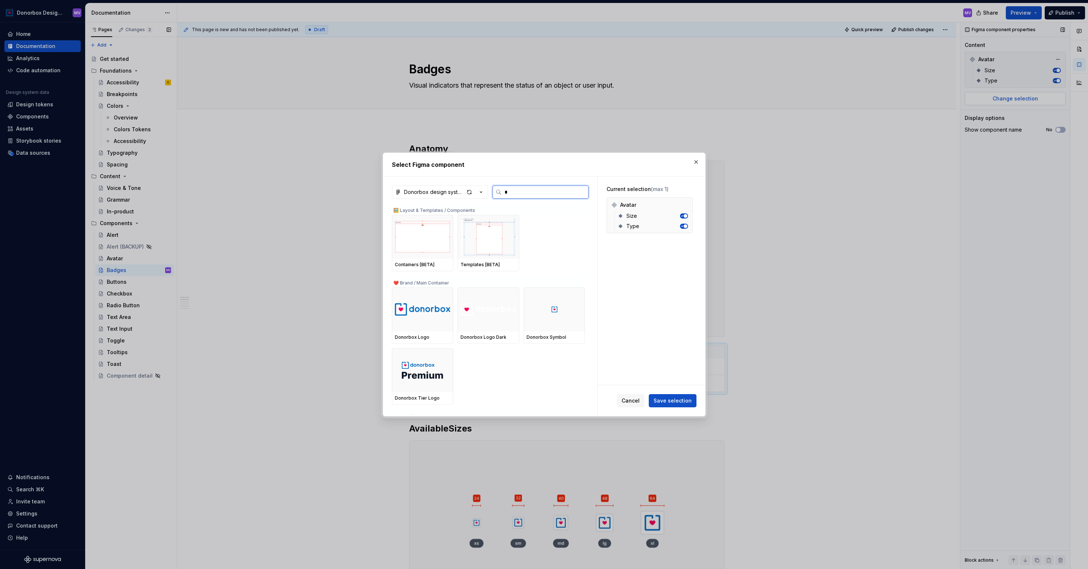
type input "**"
click at [426, 240] on img at bounding box center [422, 236] width 22 height 7
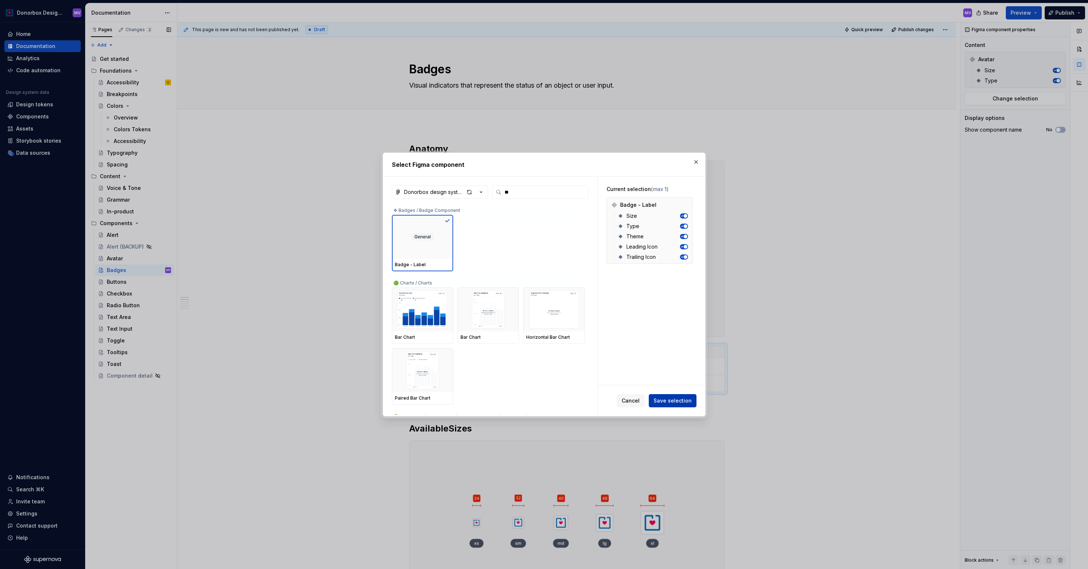
click at [671, 401] on span "Save selection" at bounding box center [672, 400] width 38 height 7
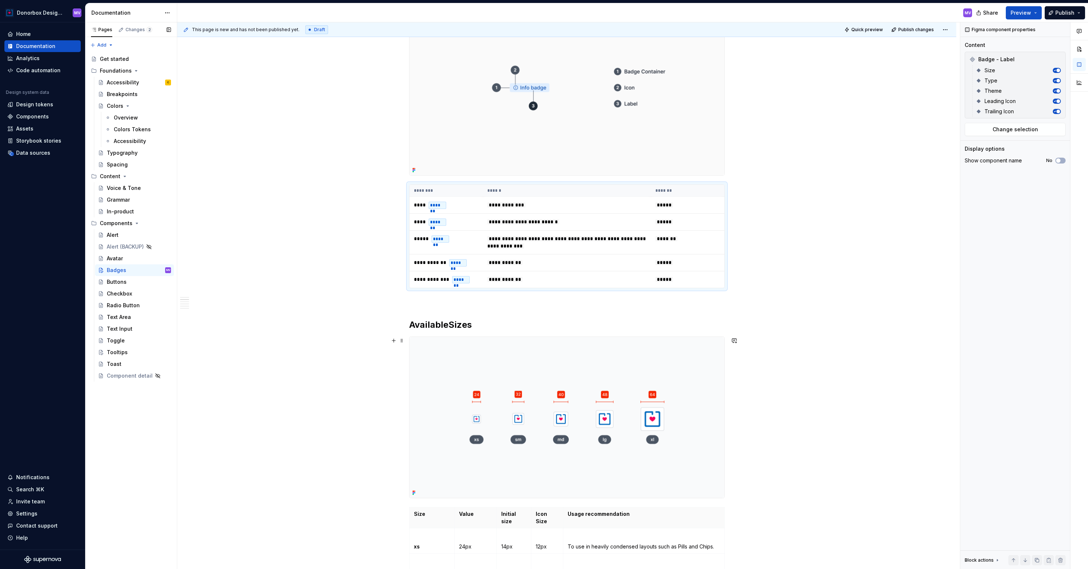
scroll to position [162, 0]
click at [601, 382] on img at bounding box center [566, 416] width 315 height 161
click at [463, 352] on img at bounding box center [566, 416] width 315 height 161
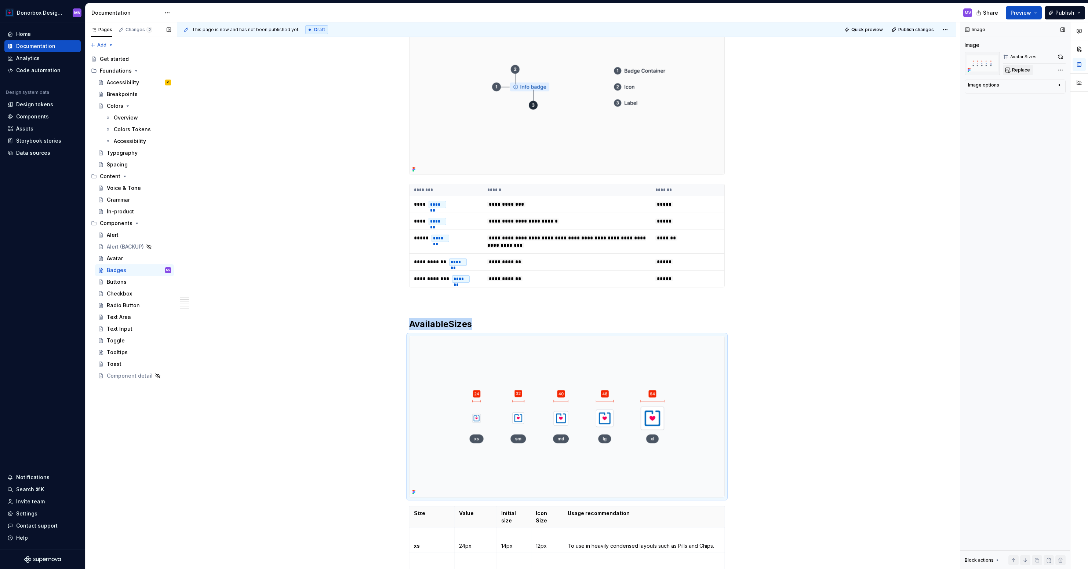
click at [1019, 69] on span "Replace" at bounding box center [1021, 70] width 18 height 6
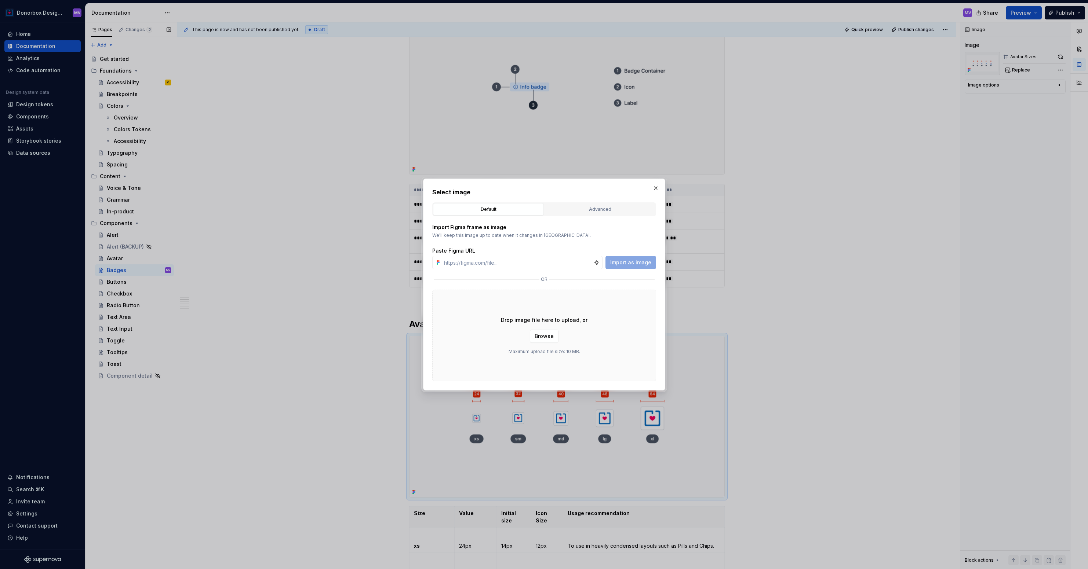
type textarea "*"
type input "[URL][DOMAIN_NAME]"
click at [633, 266] on span "Import as image" at bounding box center [630, 262] width 41 height 7
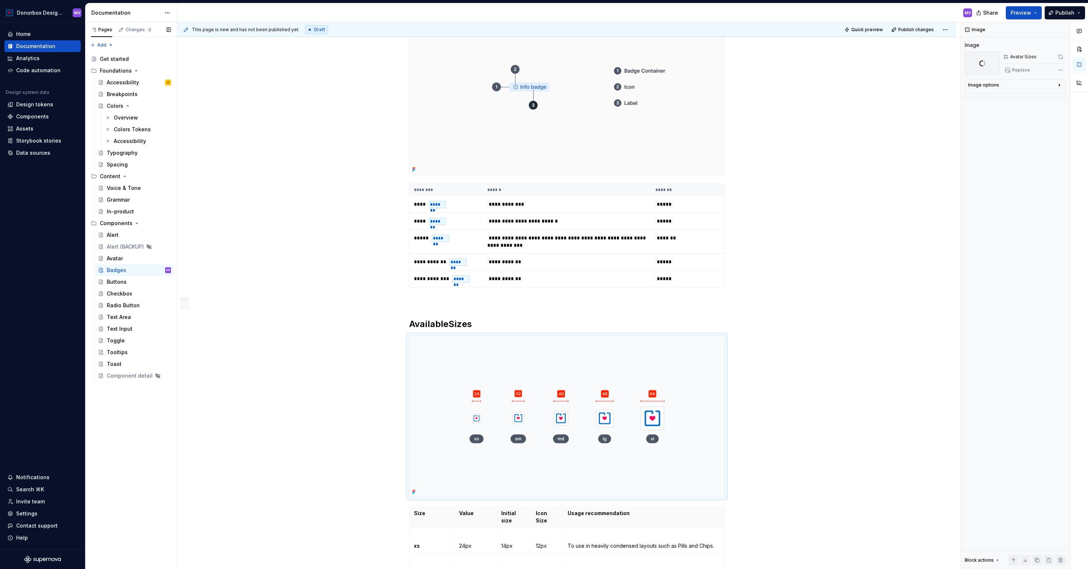
type textarea "*"
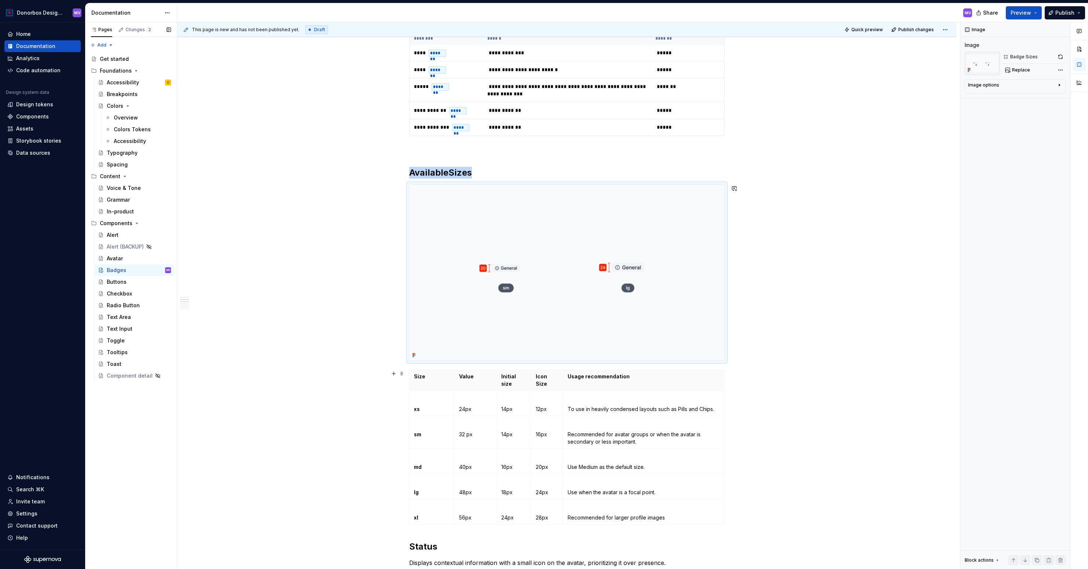
scroll to position [328, 0]
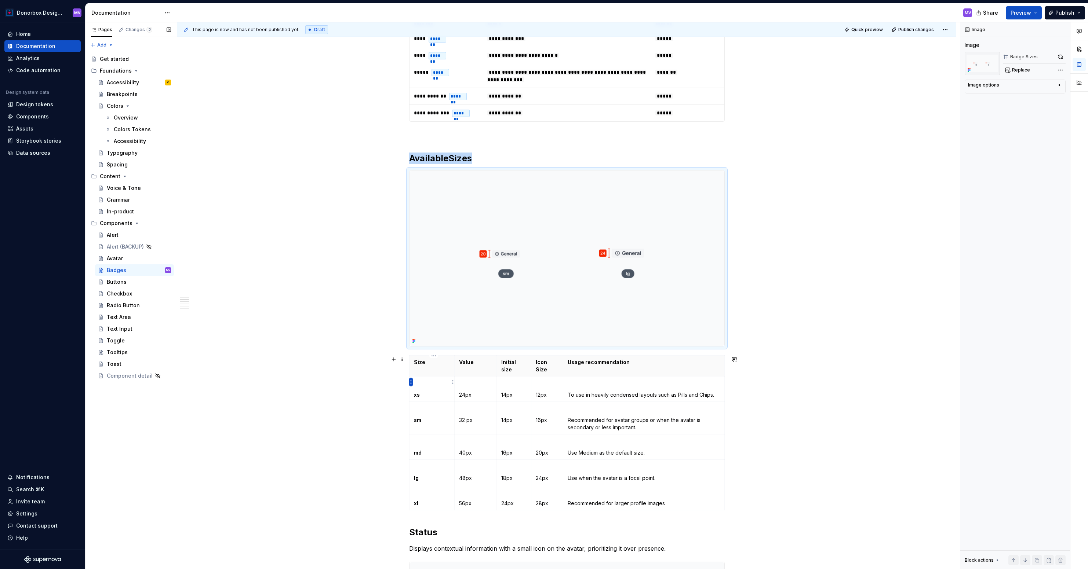
click at [410, 381] on html "Donorbox Design System MV Home Documentation Analytics Code automation Design s…" at bounding box center [544, 284] width 1088 height 569
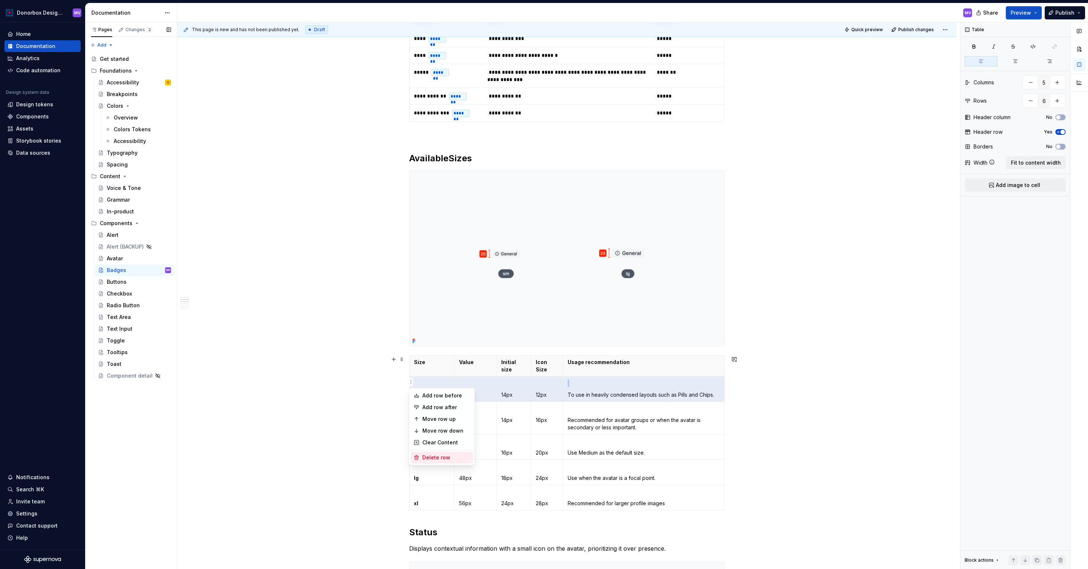
click at [425, 455] on div "Delete row" at bounding box center [446, 457] width 48 height 7
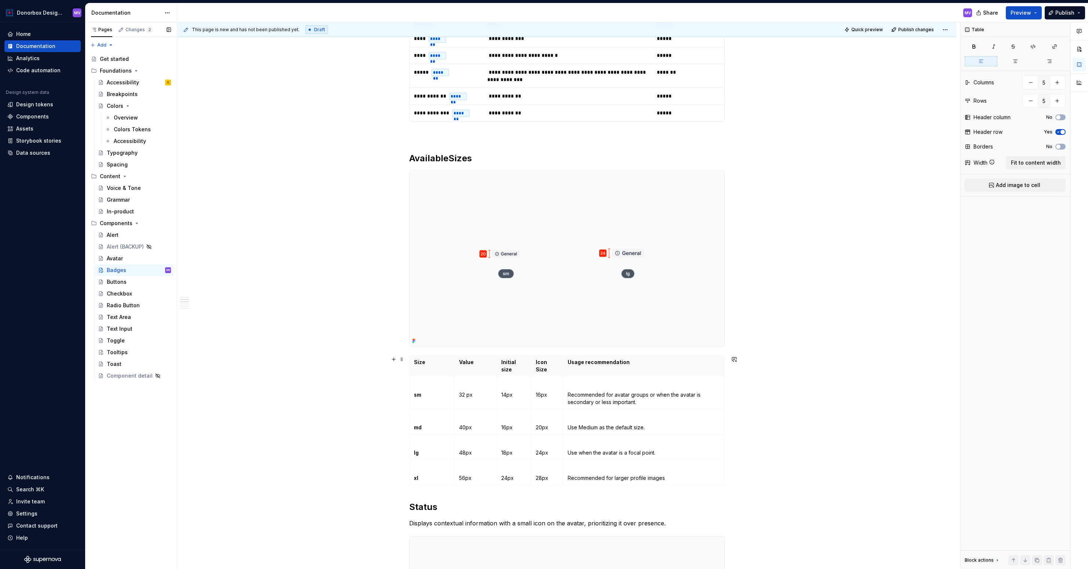
click at [411, 416] on html "Donorbox Design System MV Home Documentation Analytics Code automation Design s…" at bounding box center [544, 284] width 1088 height 569
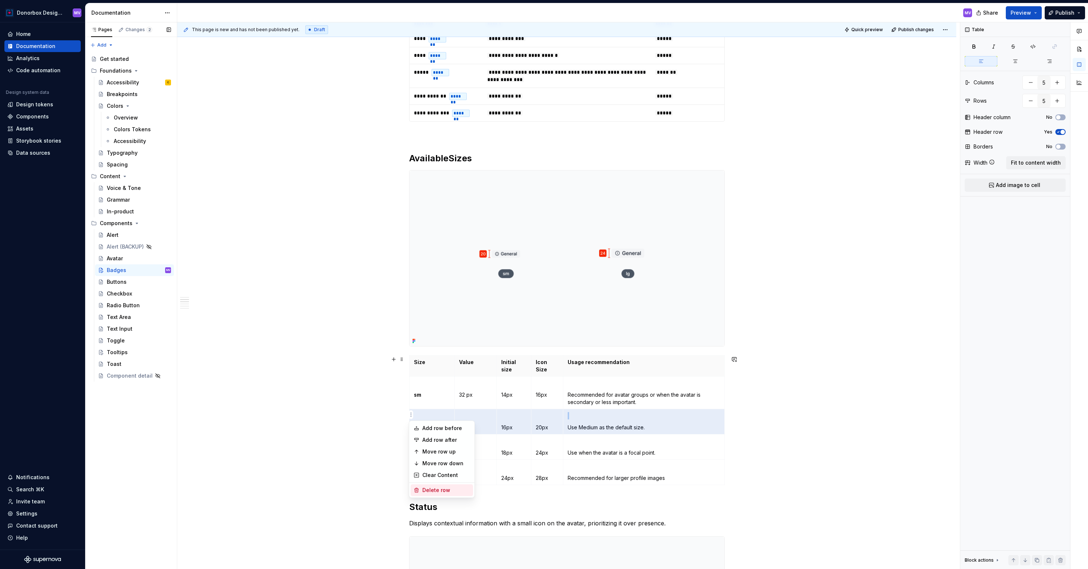
click at [428, 490] on div "Delete row" at bounding box center [446, 490] width 48 height 7
type input "4"
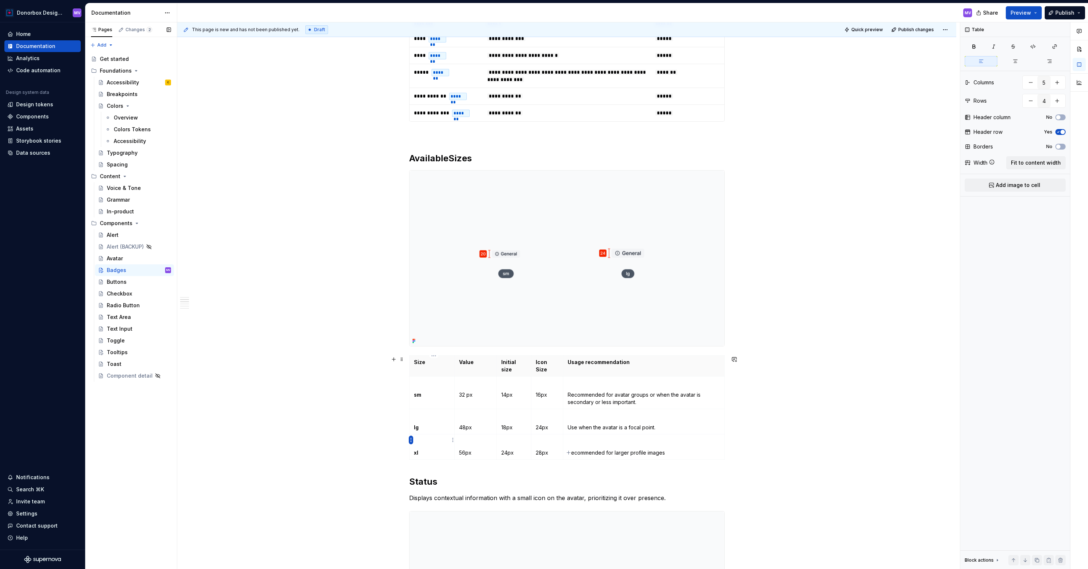
click at [410, 442] on html "Donorbox Design System MV Home Documentation Analytics Code automation Design s…" at bounding box center [544, 284] width 1088 height 569
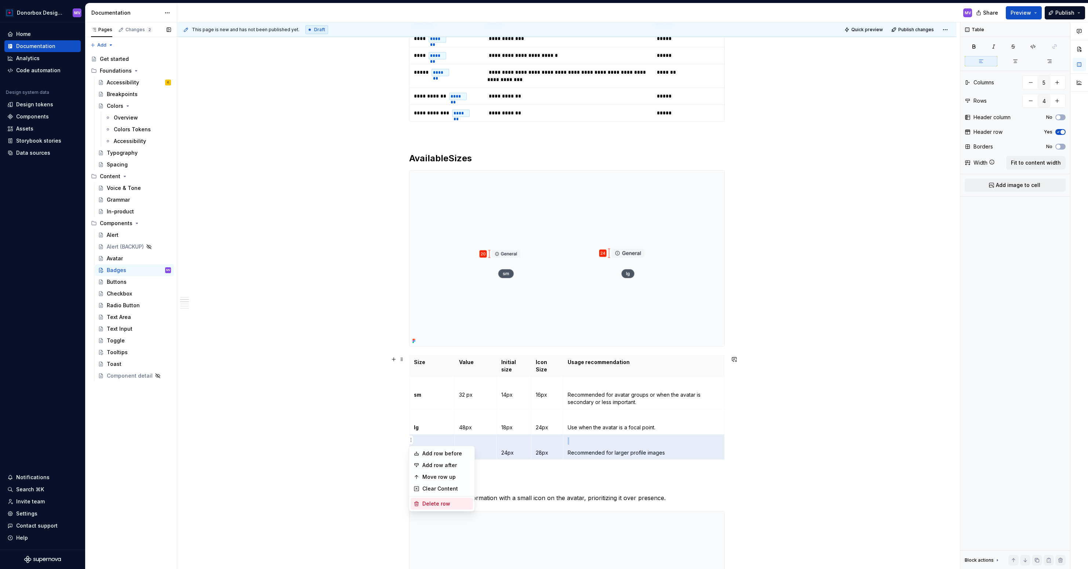
click at [424, 502] on div "Delete row" at bounding box center [446, 503] width 48 height 7
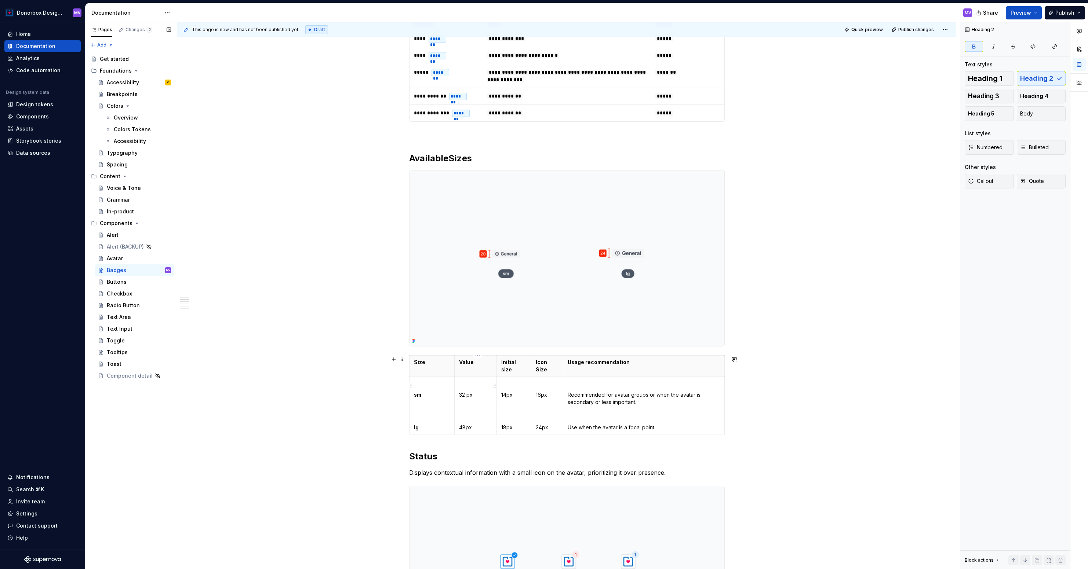
click at [461, 391] on p "32 px" at bounding box center [475, 394] width 33 height 7
click at [465, 424] on p "48px" at bounding box center [475, 427] width 33 height 7
click at [469, 391] on p "20 px" at bounding box center [475, 394] width 33 height 7
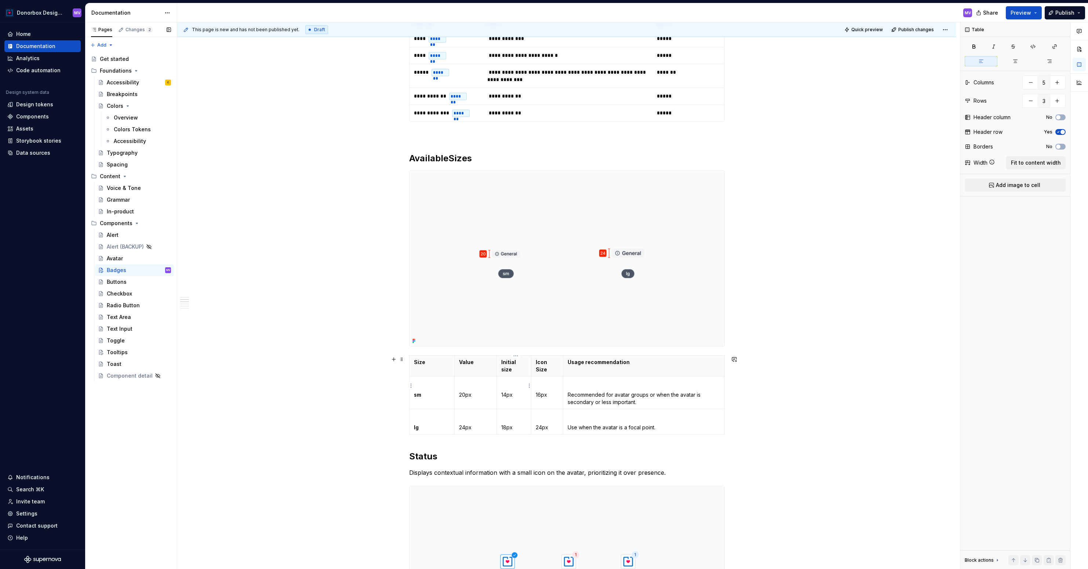
click at [522, 391] on p "14px" at bounding box center [513, 394] width 25 height 7
type textarea "*"
click at [515, 356] on html "Donorbox Design System MV Home Documentation Analytics Code automation Design s…" at bounding box center [544, 284] width 1088 height 569
click at [551, 433] on div "Delete column" at bounding box center [544, 430] width 62 height 12
type input "4"
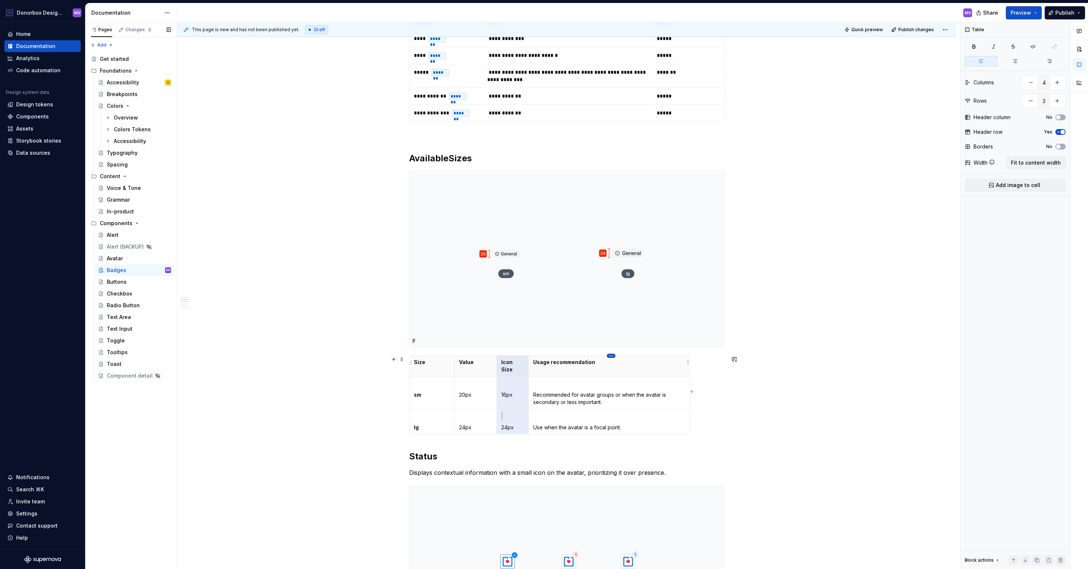
click at [611, 357] on html "Donorbox Design System MV Home Documentation Analytics Code automation Design s…" at bounding box center [544, 284] width 1088 height 569
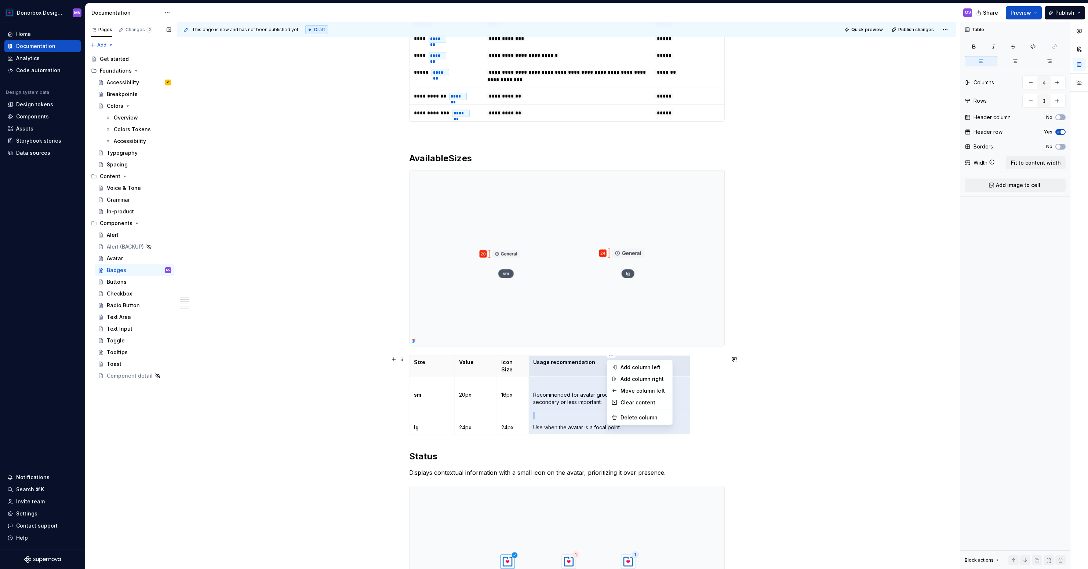
click at [698, 374] on html "Donorbox Design System MV Home Documentation Analytics Code automation Design s…" at bounding box center [544, 284] width 1088 height 569
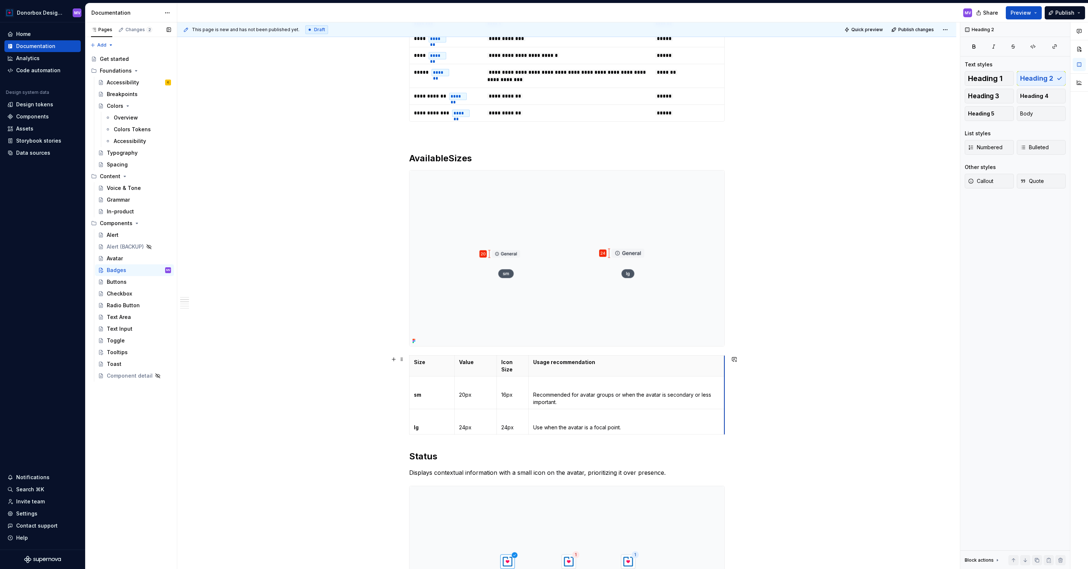
drag, startPoint x: 691, startPoint y: 383, endPoint x: 725, endPoint y: 380, distance: 34.5
click at [506, 391] on p "16px" at bounding box center [512, 394] width 23 height 7
click at [507, 424] on p "24px" at bounding box center [512, 427] width 23 height 7
click at [508, 424] on p "24px" at bounding box center [512, 427] width 23 height 7
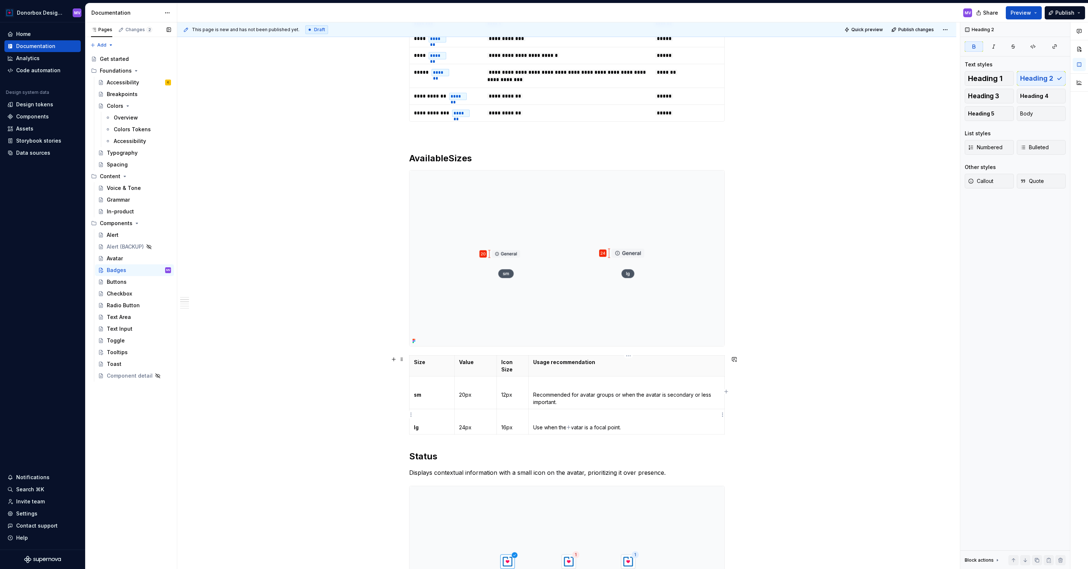
click at [616, 424] on p "Use when the avatar is a focal point." at bounding box center [626, 427] width 186 height 7
click at [564, 391] on p "Recommended for avatar groups or when the avatar is secondary or less important." at bounding box center [626, 398] width 186 height 15
click at [561, 424] on p "Use when the avatar is a focal point." at bounding box center [626, 427] width 186 height 7
click at [557, 396] on p "Recommended for avatar groups or when the avatar is secondary or less important." at bounding box center [626, 398] width 186 height 15
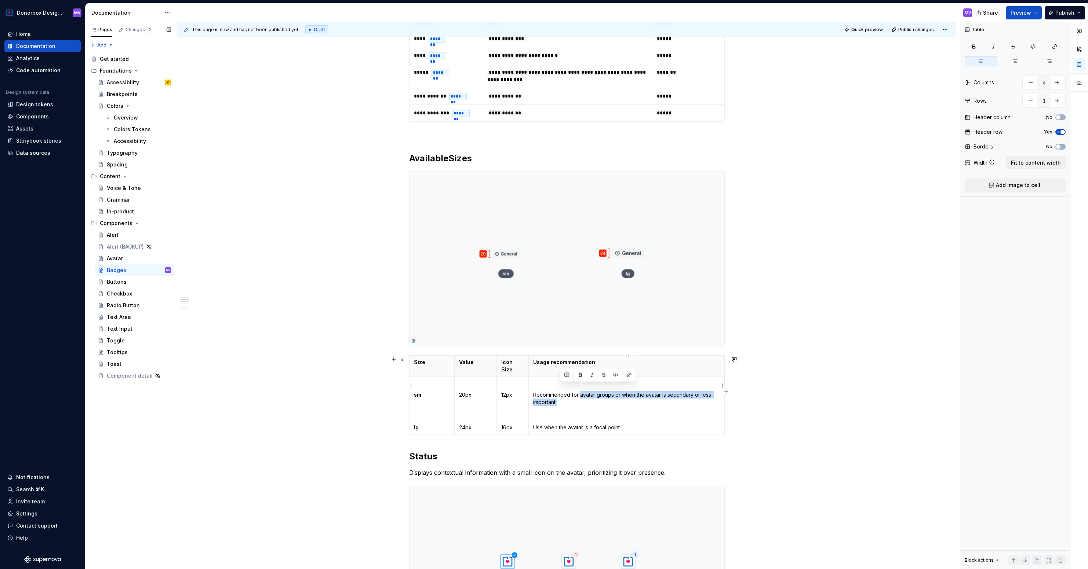
drag, startPoint x: 562, startPoint y: 394, endPoint x: 581, endPoint y: 388, distance: 20.3
click at [581, 391] on p "Recommended for avatar groups or when the avatar is secondary or less important." at bounding box center [626, 398] width 186 height 15
click at [561, 391] on p "Recommended for avatar groups or when the avatar is secondary or less important." at bounding box center [626, 398] width 186 height 15
drag, startPoint x: 570, startPoint y: 394, endPoint x: 535, endPoint y: 387, distance: 35.9
click at [534, 391] on p "Recommended for avatar groups or when the avatar is secondary or less important." at bounding box center [626, 398] width 186 height 15
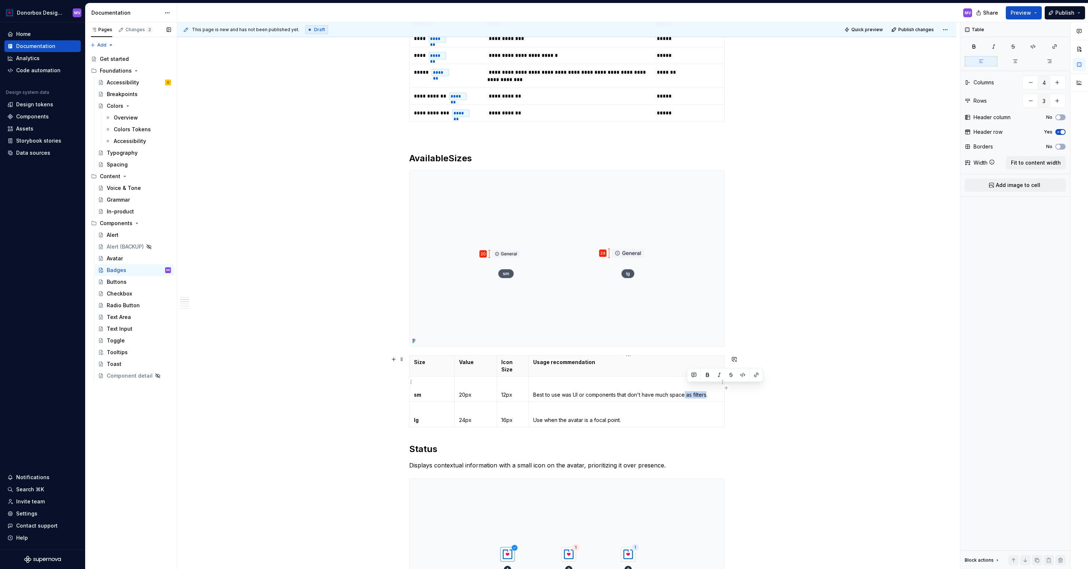
drag, startPoint x: 709, startPoint y: 388, endPoint x: 687, endPoint y: 388, distance: 21.6
click at [687, 391] on p "Best to use was UI or components that don't have much space as filters." at bounding box center [626, 394] width 186 height 7
click at [568, 391] on p "Best to use was UI or components that don't have much space." at bounding box center [626, 394] width 186 height 7
click at [628, 391] on p "Best to use in condensende UI or components that don't have much space." at bounding box center [626, 394] width 186 height 7
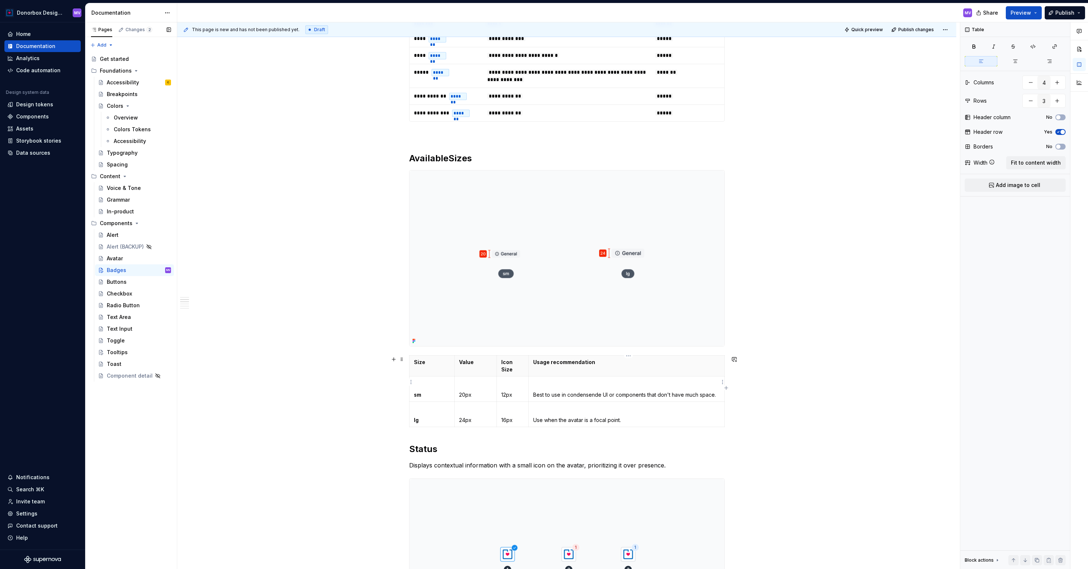
click at [579, 391] on p "Best to use in condensende UI or components that don't have much space." at bounding box center [626, 394] width 186 height 7
click at [582, 391] on p "Best to use in condensende UI or components that don't have much space." at bounding box center [626, 394] width 186 height 7
drag, startPoint x: 535, startPoint y: 387, endPoint x: 716, endPoint y: 387, distance: 181.2
click at [716, 391] on p "Best to use in condensend UI or components that don't have much space." at bounding box center [626, 394] width 186 height 7
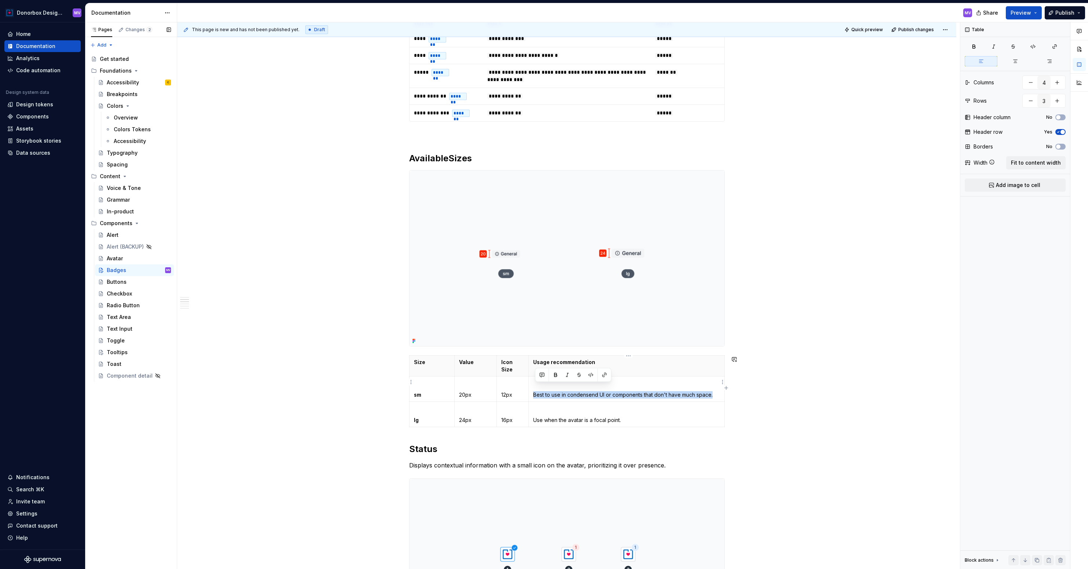
copy p "Best to use in condensend UI or components that don't have much space."
click at [543, 417] on p "Use when the avatar is a focal point." at bounding box center [626, 420] width 186 height 7
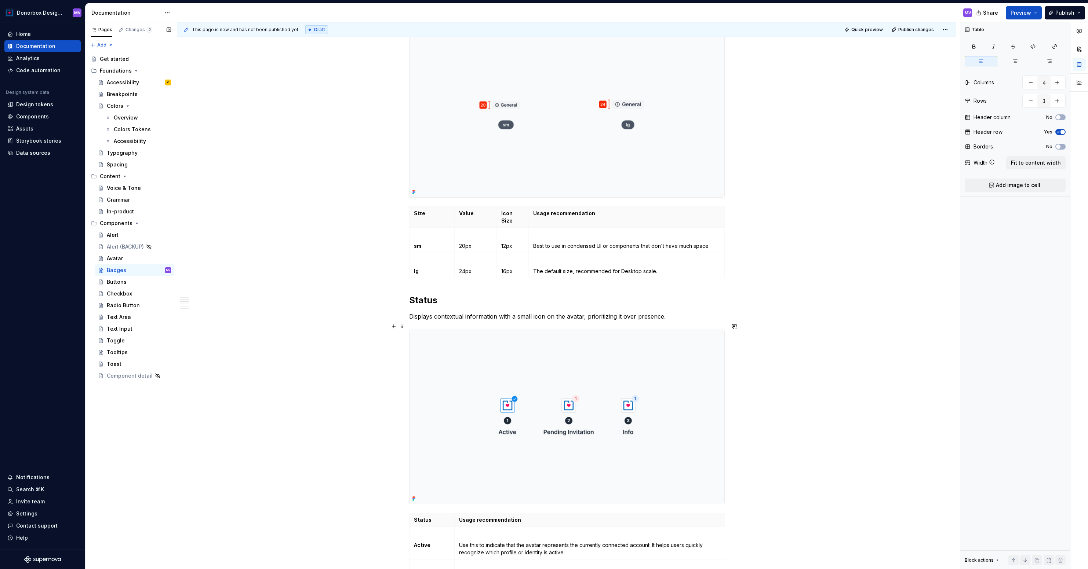
scroll to position [478, 0]
click at [575, 350] on img at bounding box center [566, 416] width 315 height 174
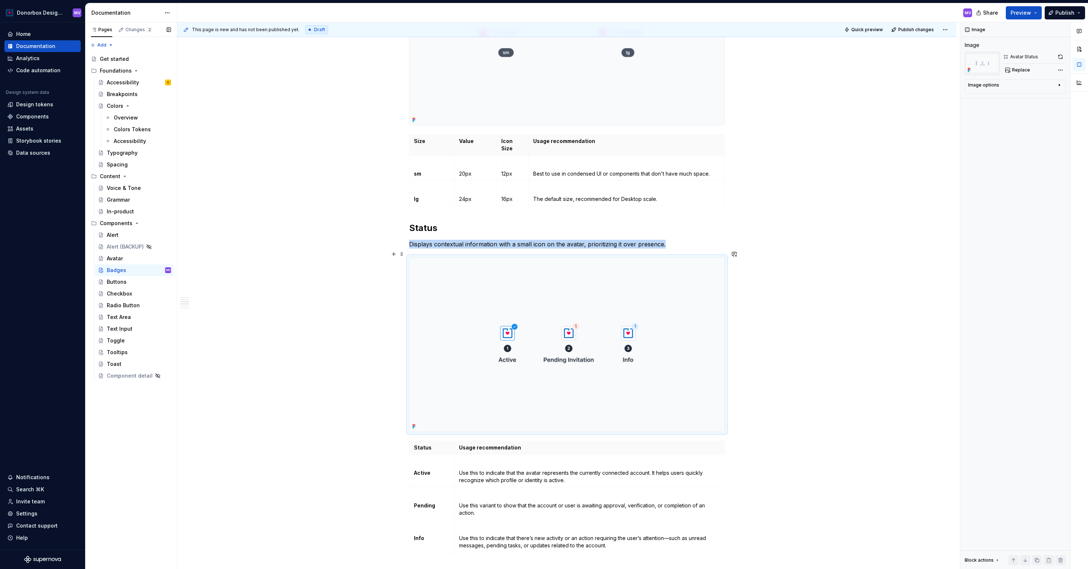
scroll to position [545, 0]
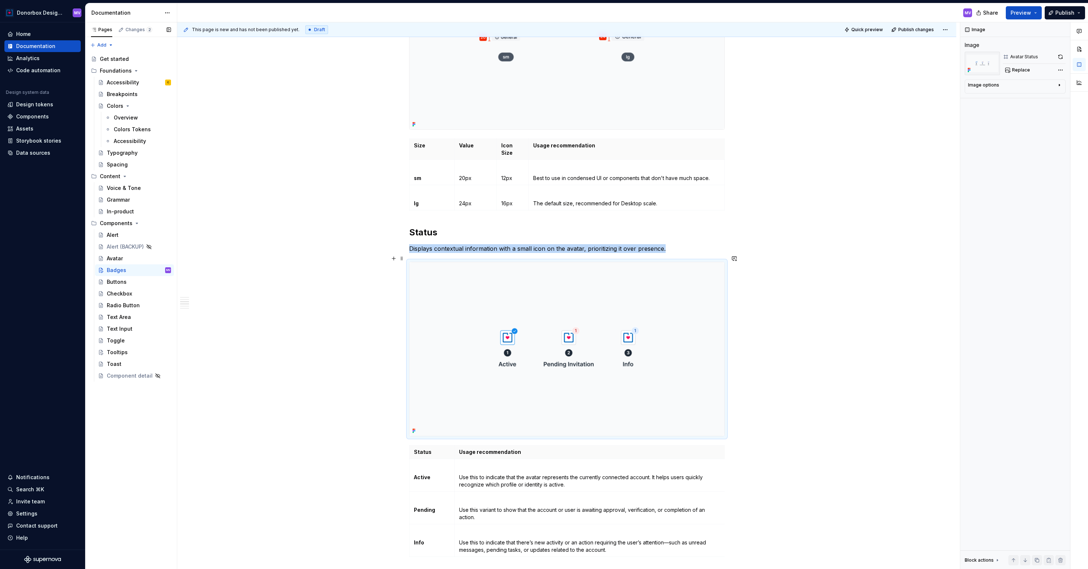
click at [573, 293] on img at bounding box center [566, 349] width 315 height 174
click at [427, 227] on strong "Status" at bounding box center [423, 232] width 28 height 11
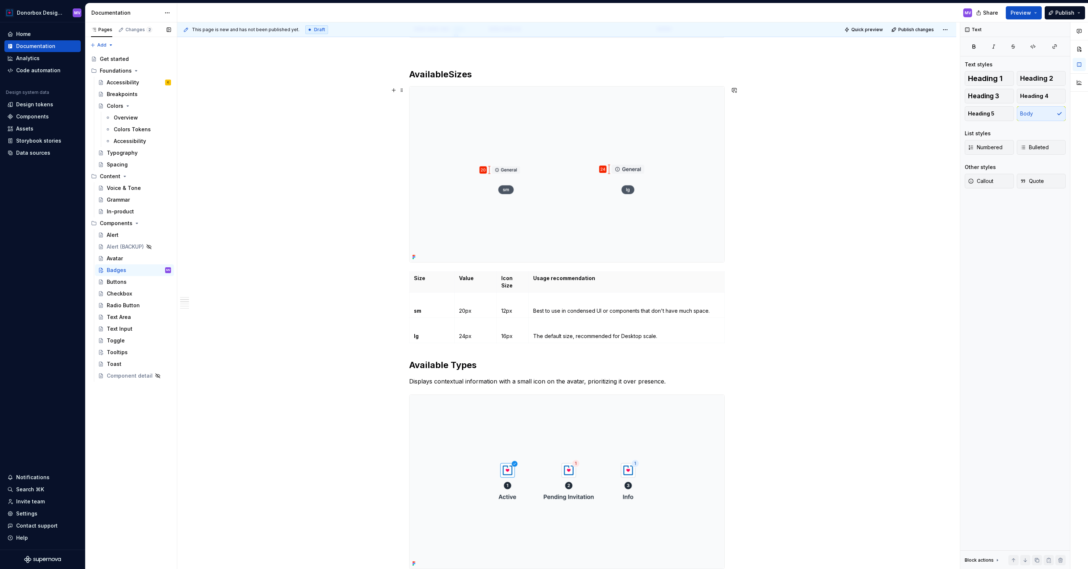
scroll to position [411, 0]
drag, startPoint x: 666, startPoint y: 376, endPoint x: 409, endPoint y: 378, distance: 256.8
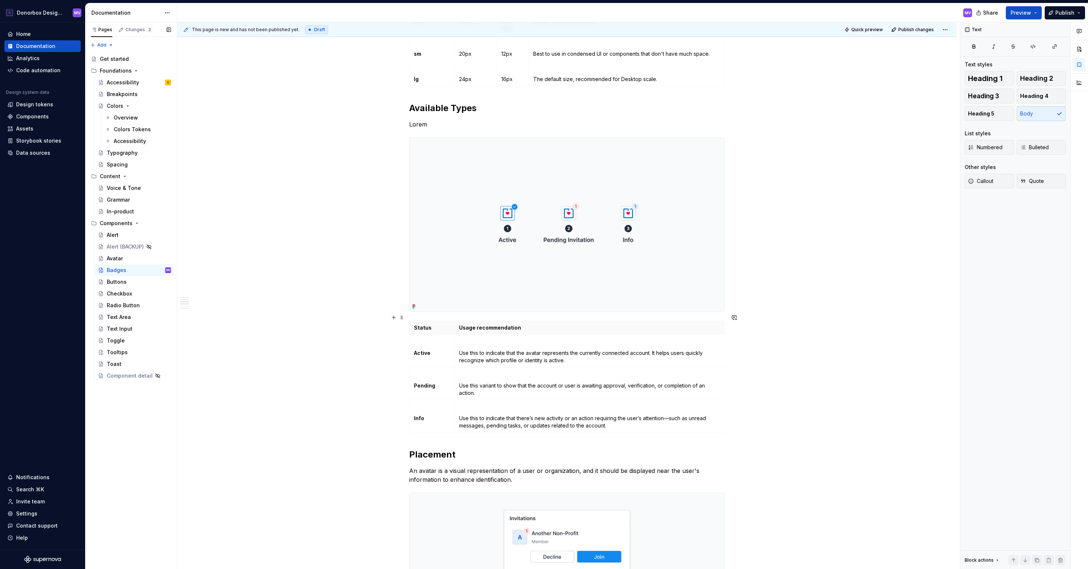
scroll to position [670, 0]
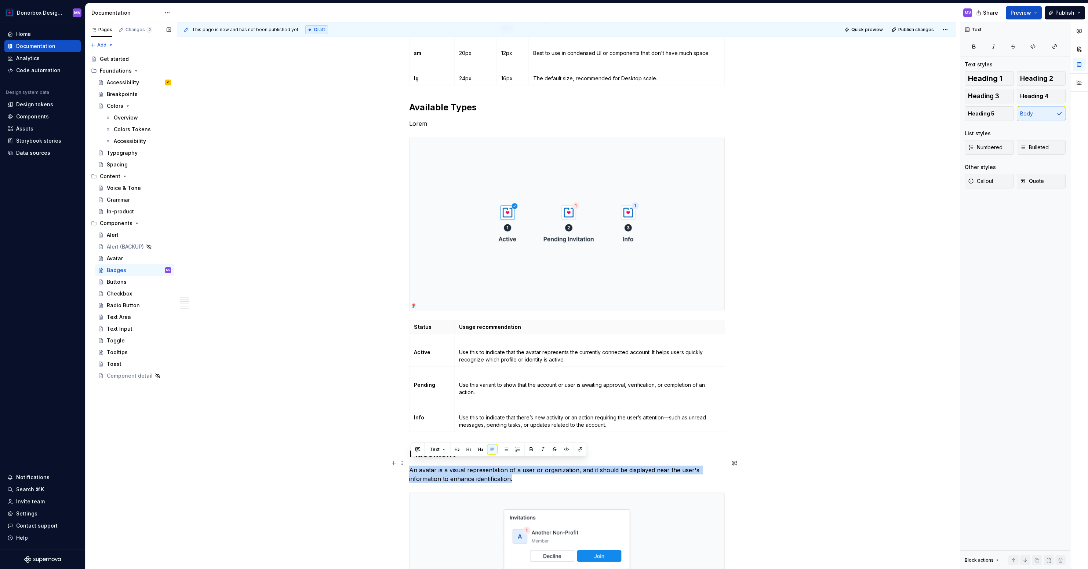
drag, startPoint x: 412, startPoint y: 464, endPoint x: 518, endPoint y: 469, distance: 106.5
click at [518, 469] on p "An avatar is a visual representation of a user or organization, and it should b…" at bounding box center [566, 475] width 315 height 18
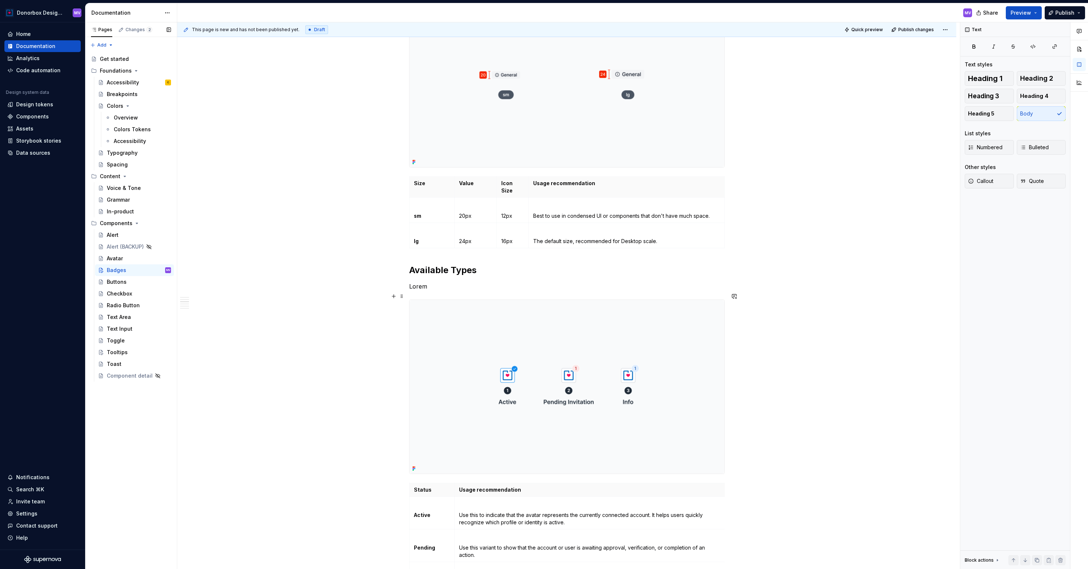
scroll to position [506, 0]
click at [432, 283] on p "Lorem" at bounding box center [566, 287] width 315 height 9
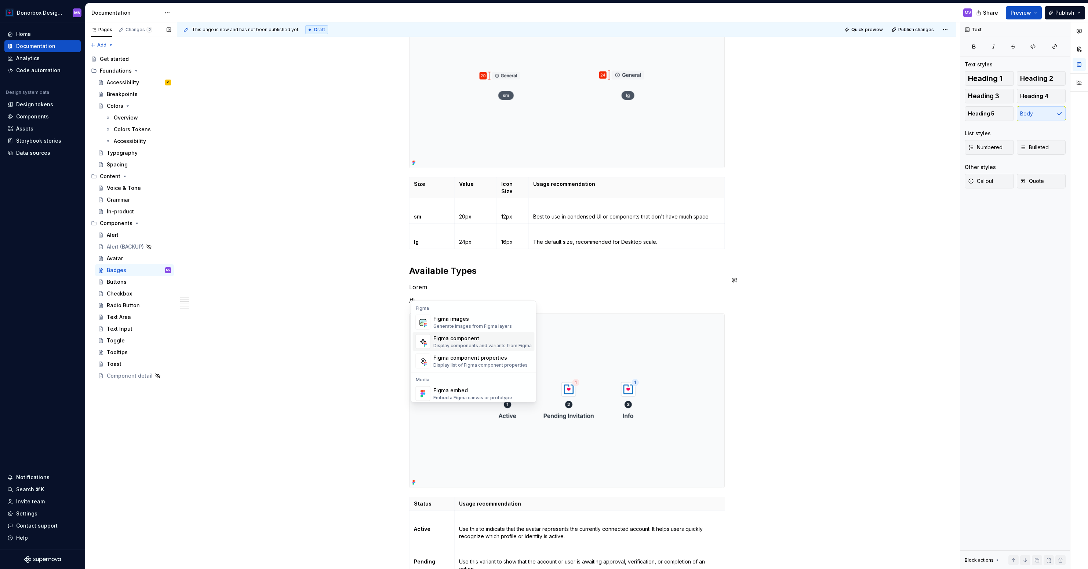
click at [446, 337] on div "Figma component" at bounding box center [482, 338] width 98 height 7
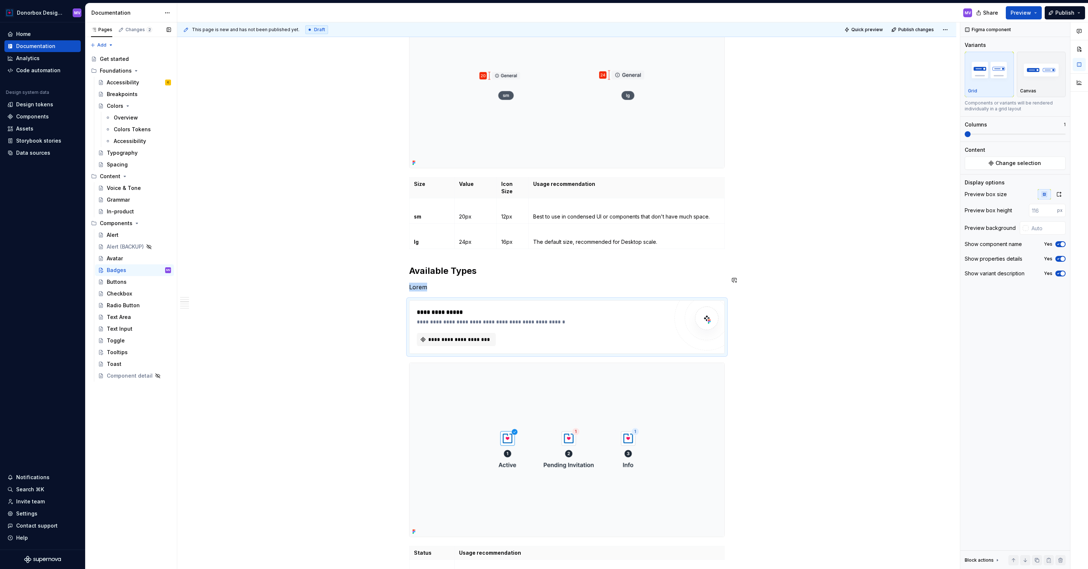
type textarea "*"
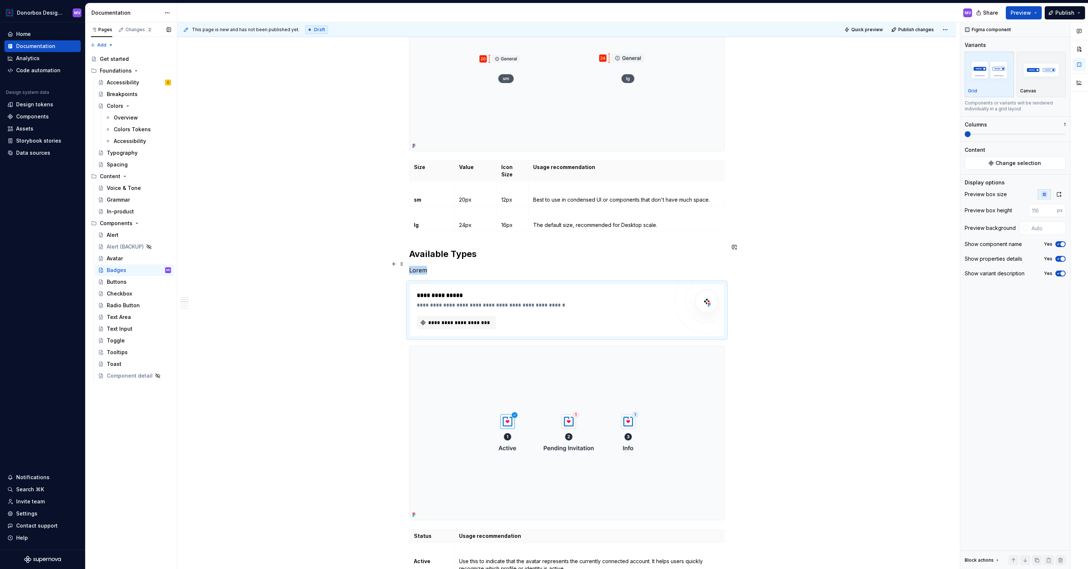
scroll to position [489, 0]
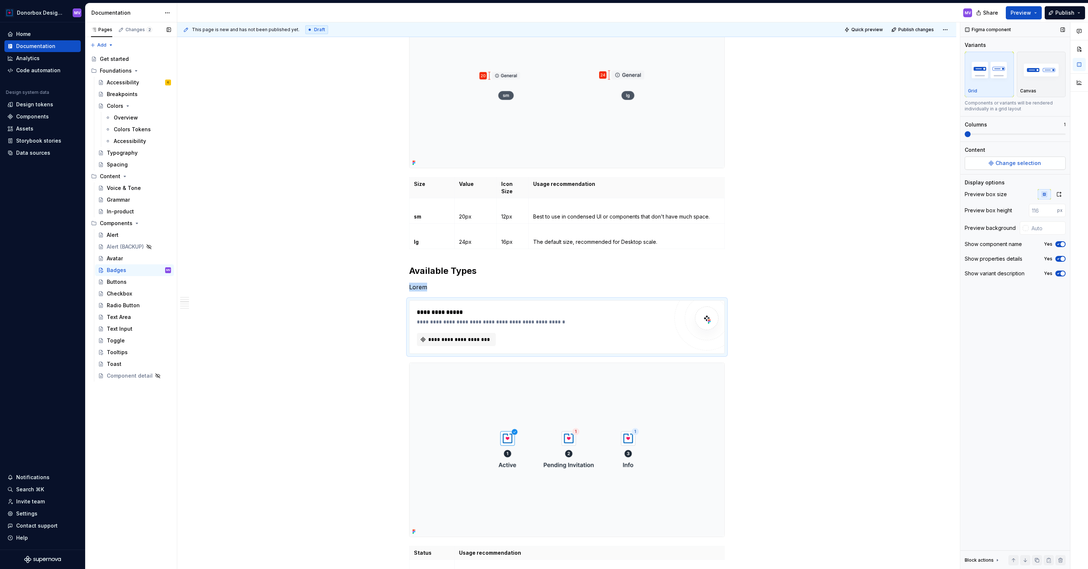
click at [1007, 164] on span "Change selection" at bounding box center [1017, 163] width 45 height 7
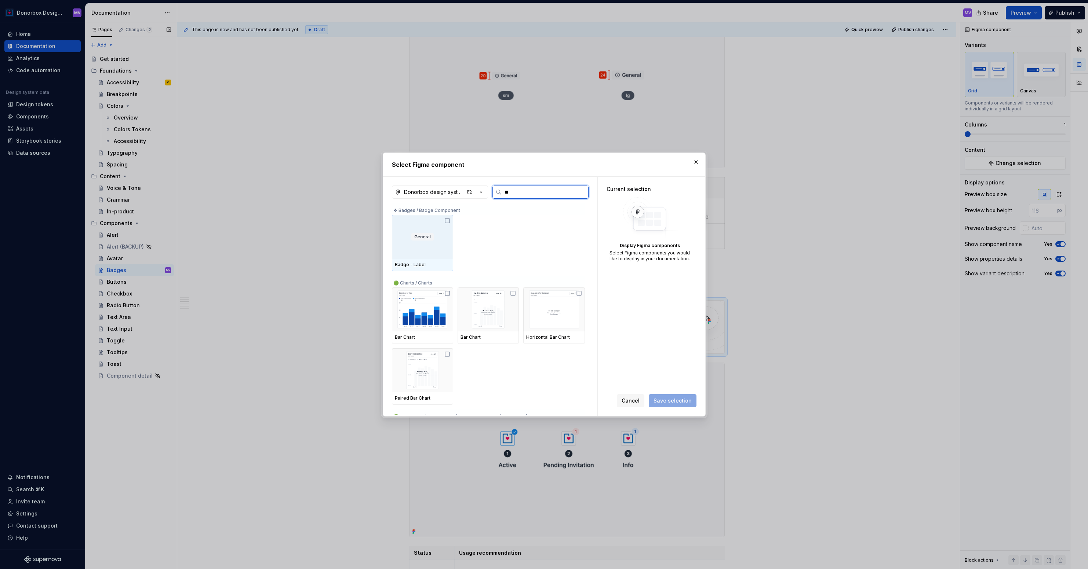
type input "***"
click at [430, 243] on div at bounding box center [422, 237] width 61 height 44
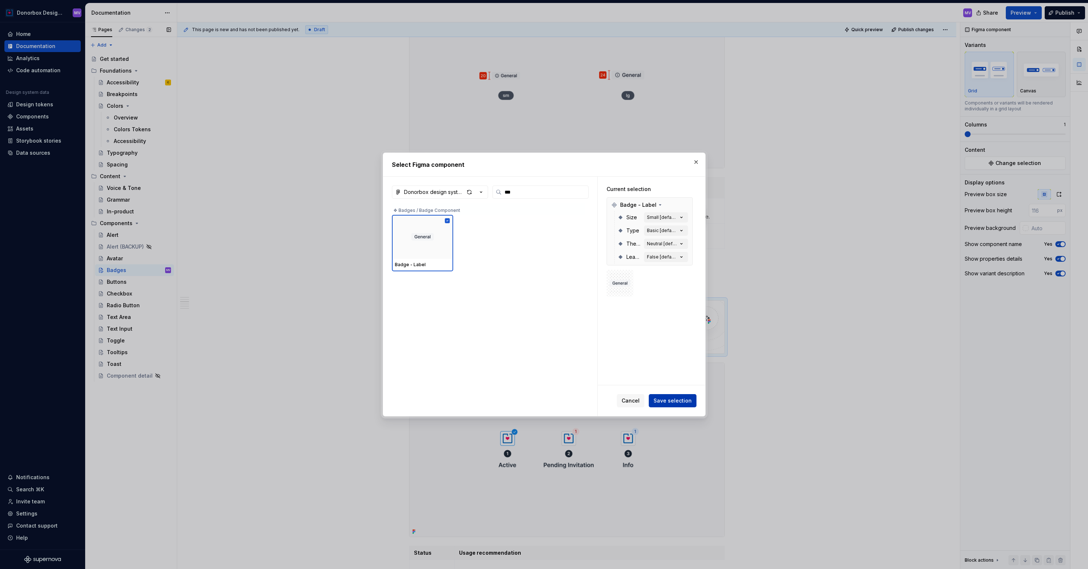
click at [670, 402] on span "Save selection" at bounding box center [672, 400] width 38 height 7
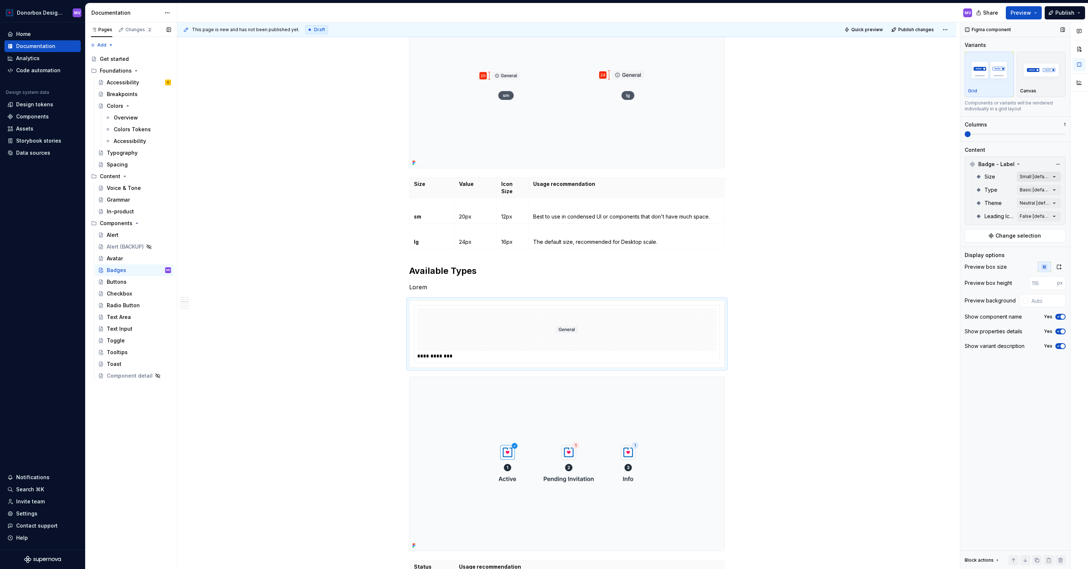
click at [1052, 175] on div "Comments Open comments No comments yet Select ‘Comment’ from the block context …" at bounding box center [1024, 295] width 128 height 547
click at [1051, 176] on div "Comments Open comments No comments yet Select ‘Comment’ from the block context …" at bounding box center [1024, 295] width 128 height 547
click at [972, 222] on div at bounding box center [969, 224] width 6 height 6
click at [1035, 164] on div "Comments Open comments No comments yet Select ‘Comment’ from the block context …" at bounding box center [1024, 295] width 128 height 547
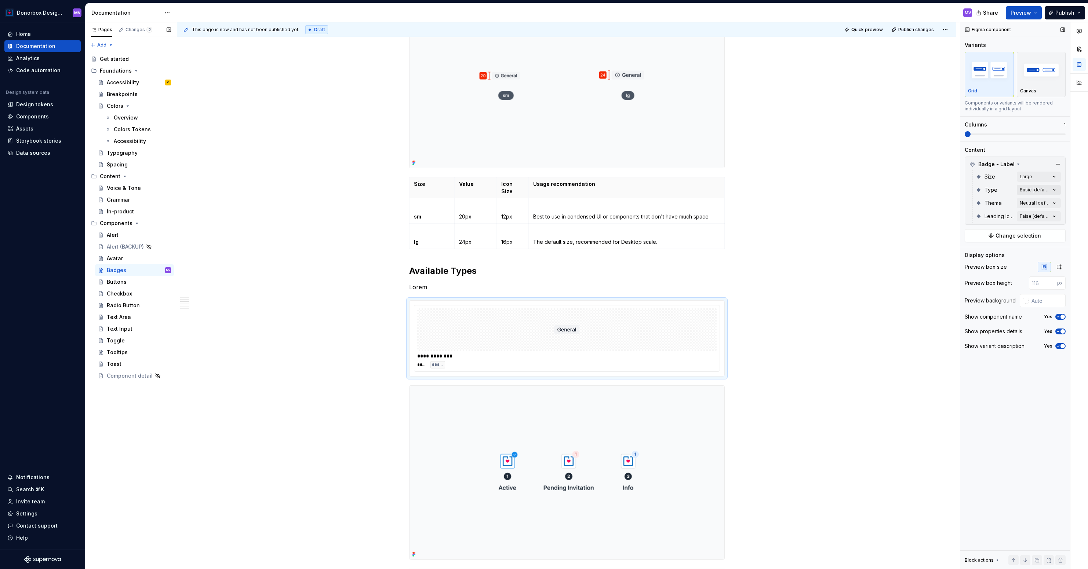
click at [1046, 188] on div "Comments Open comments No comments yet Select ‘Comment’ from the block context …" at bounding box center [1024, 295] width 128 height 547
click at [1010, 189] on div "Comments Open comments No comments yet Select ‘Comment’ from the block context …" at bounding box center [1024, 295] width 128 height 547
click at [1038, 201] on div "Comments Open comments No comments yet Select ‘Comment’ from the block context …" at bounding box center [1024, 295] width 128 height 547
click at [968, 238] on div at bounding box center [969, 238] width 6 height 6
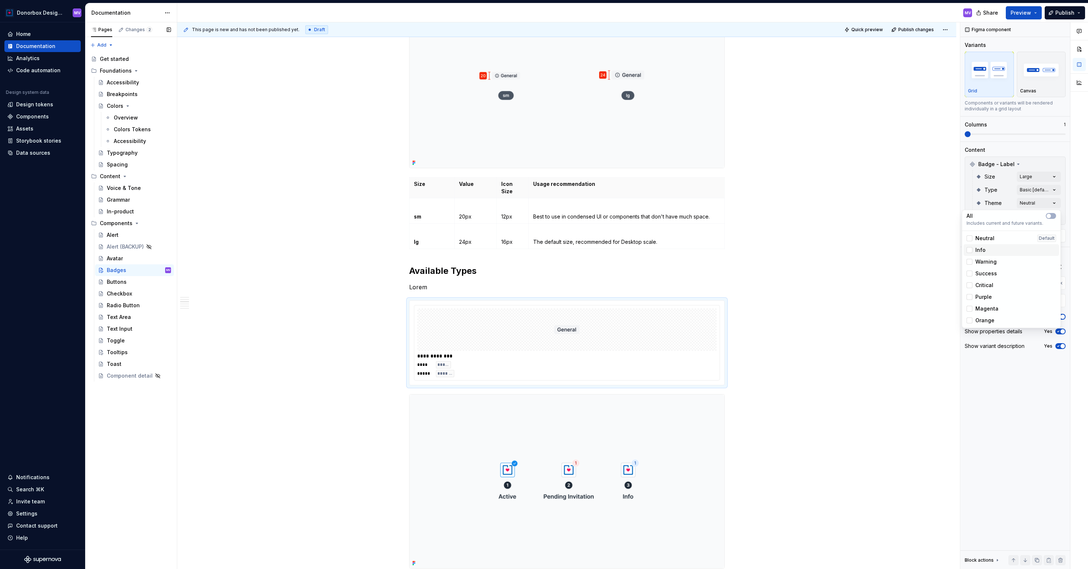
click at [968, 246] on div "Info" at bounding box center [1010, 250] width 95 height 12
click at [968, 259] on div at bounding box center [969, 262] width 6 height 6
click at [969, 275] on div at bounding box center [969, 274] width 6 height 6
click at [969, 287] on div at bounding box center [969, 285] width 6 height 6
click at [996, 132] on div "Comments Open comments No comments yet Select ‘Comment’ from the block context …" at bounding box center [1024, 295] width 128 height 547
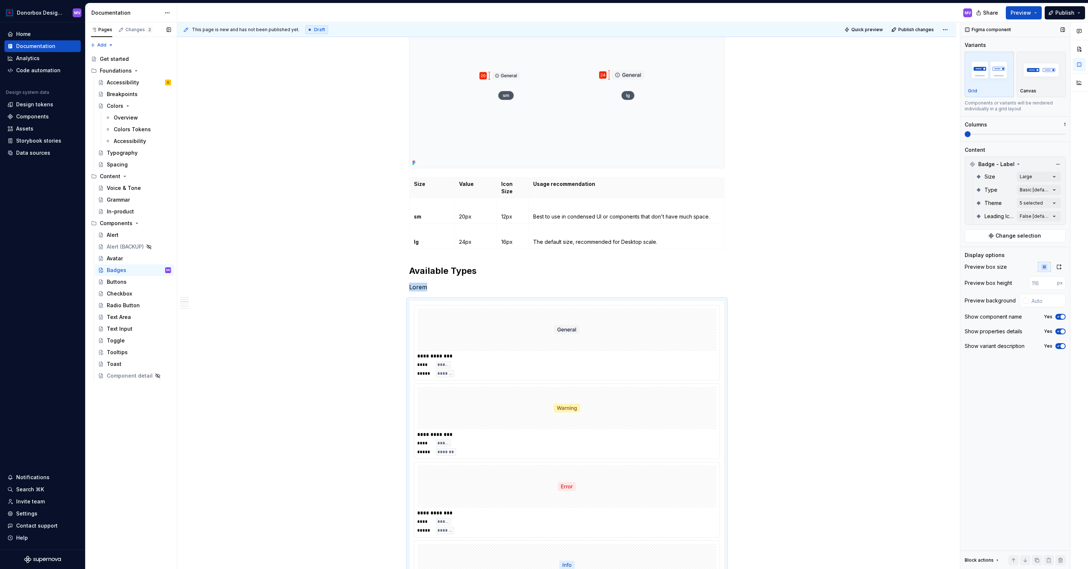
click at [1010, 133] on span at bounding box center [1014, 134] width 101 height 6
click at [1031, 132] on span at bounding box center [1014, 134] width 101 height 6
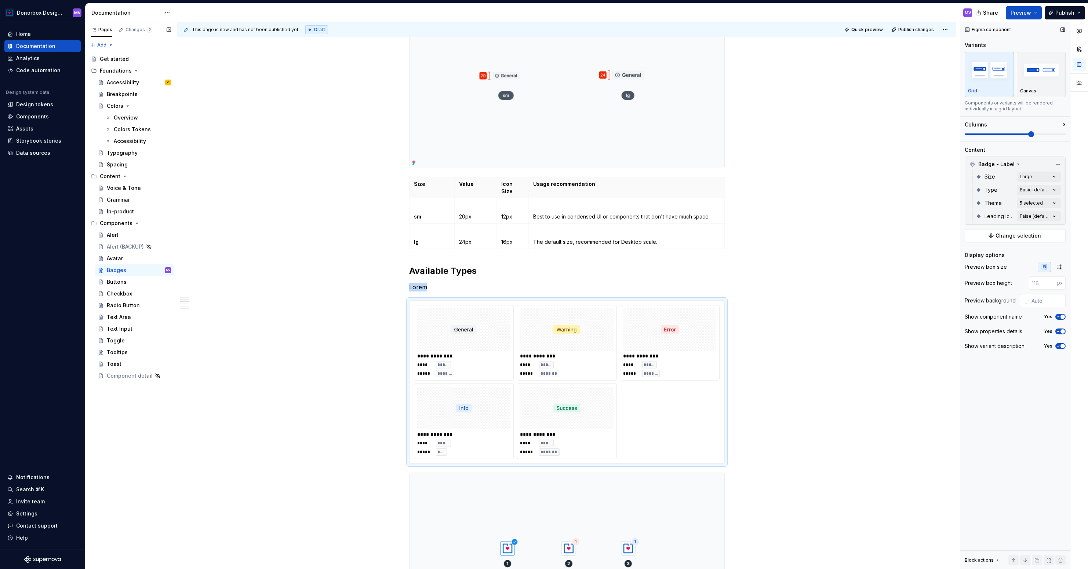
click at [1047, 132] on span at bounding box center [1014, 134] width 101 height 6
click at [1053, 134] on span at bounding box center [1014, 134] width 101 height 1
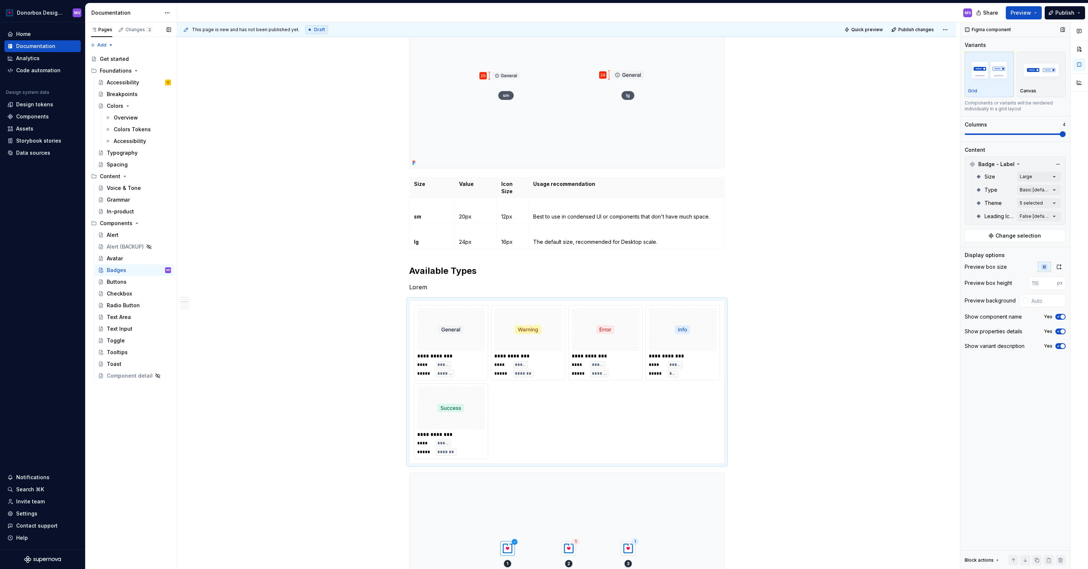
click at [1066, 133] on div "Figma component Variants Grid Canvas Components or variants will be rendered in…" at bounding box center [1015, 295] width 110 height 547
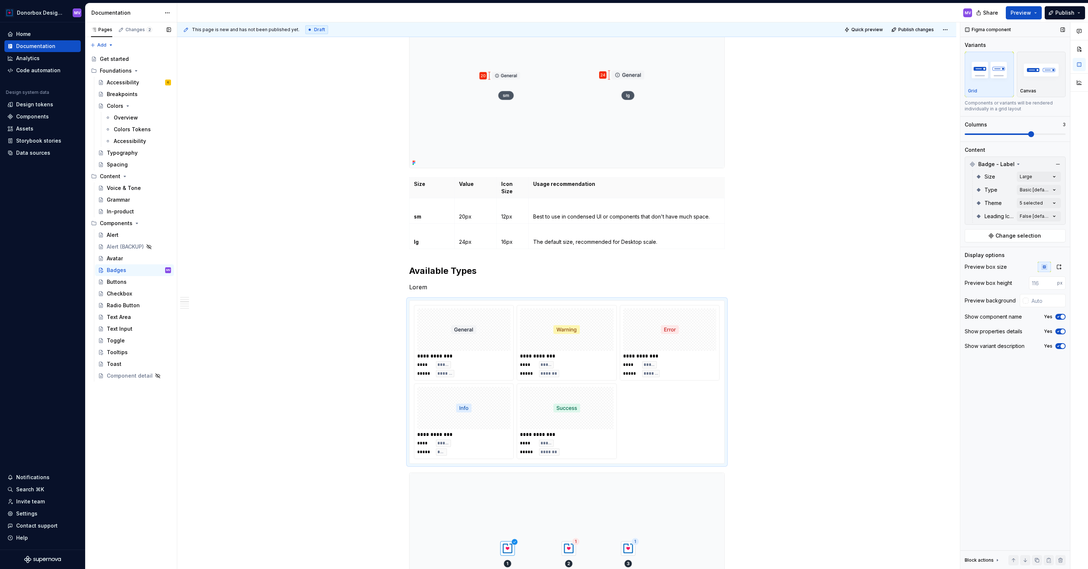
click at [1047, 135] on span at bounding box center [1014, 134] width 101 height 6
click at [1038, 96] on button "Canvas" at bounding box center [1040, 74] width 49 height 45
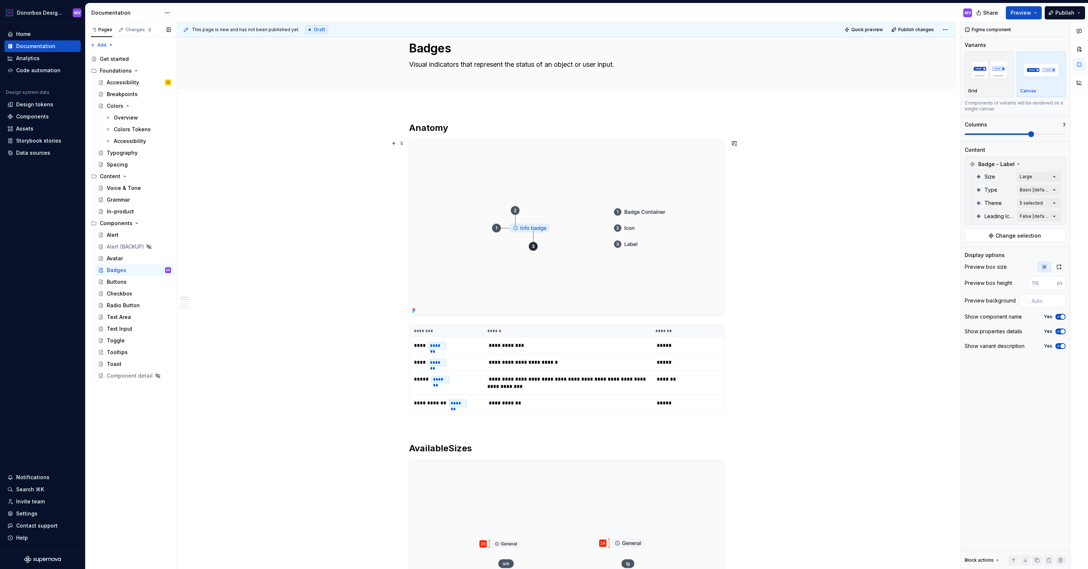
scroll to position [0, 0]
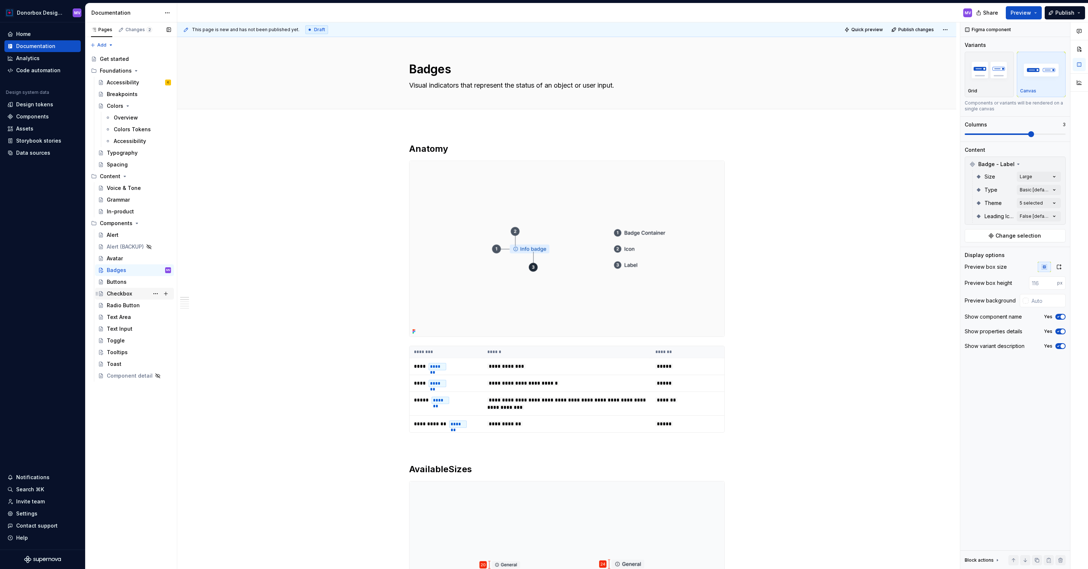
click at [122, 293] on div "Checkbox" at bounding box center [119, 293] width 25 height 7
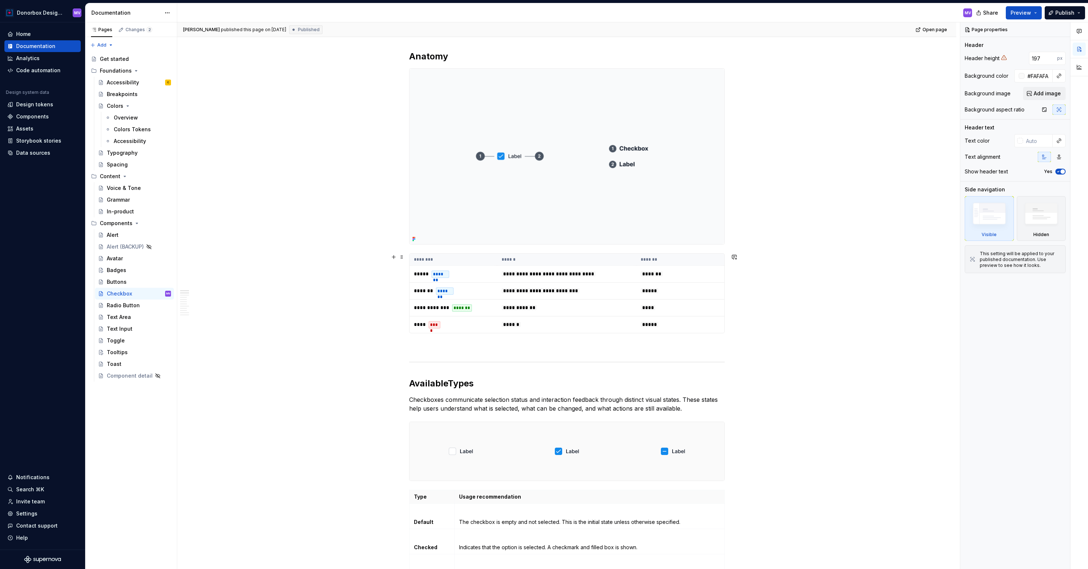
scroll to position [191, 0]
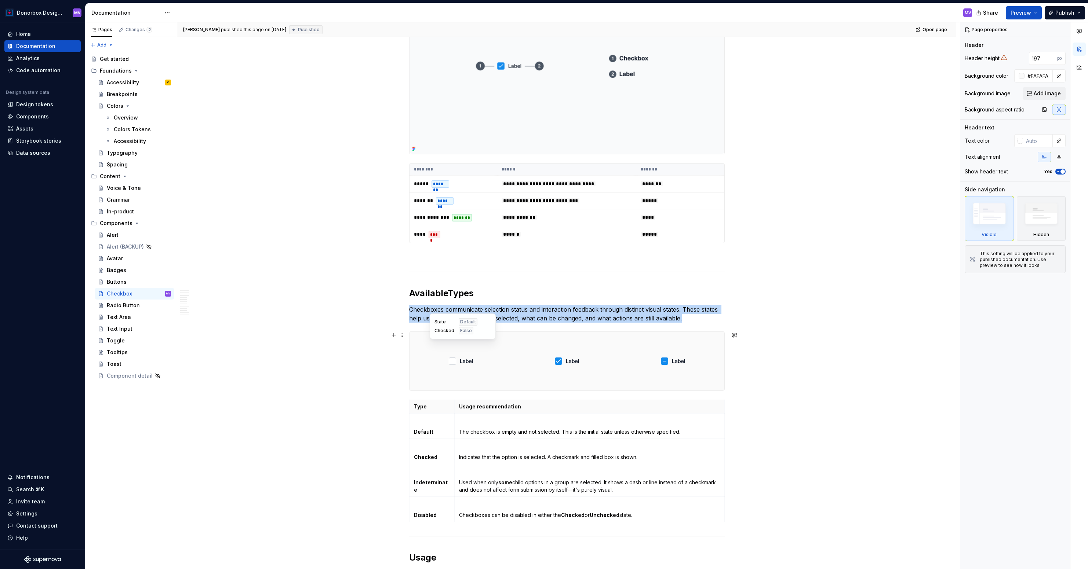
click at [497, 348] on div at bounding box center [460, 361] width 103 height 59
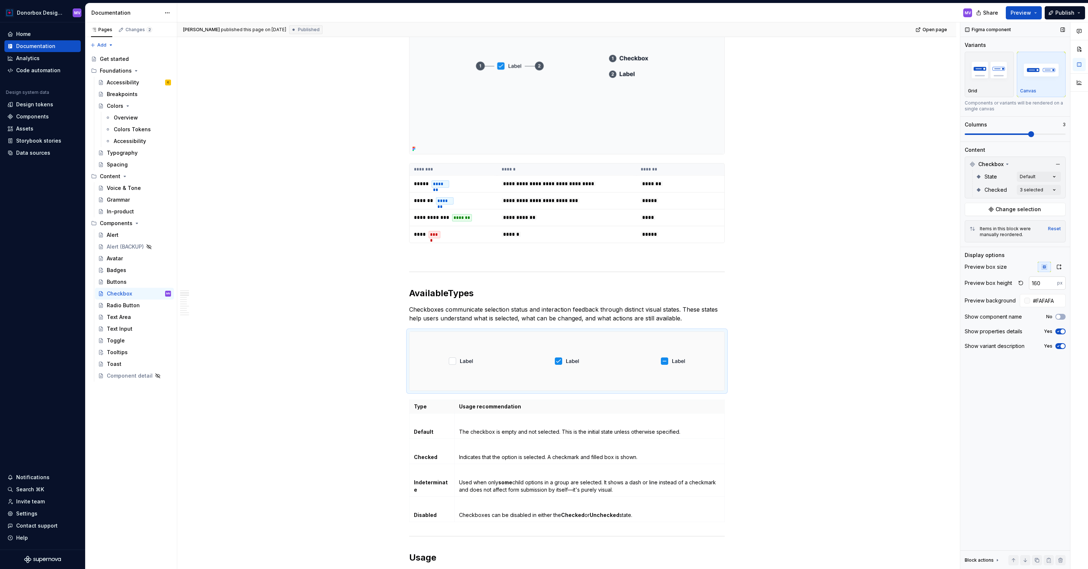
click at [1041, 284] on input "160" at bounding box center [1042, 283] width 28 height 13
click at [1039, 299] on input "#FAFAFA" at bounding box center [1048, 300] width 36 height 13
click at [127, 271] on div "Badges" at bounding box center [139, 270] width 64 height 10
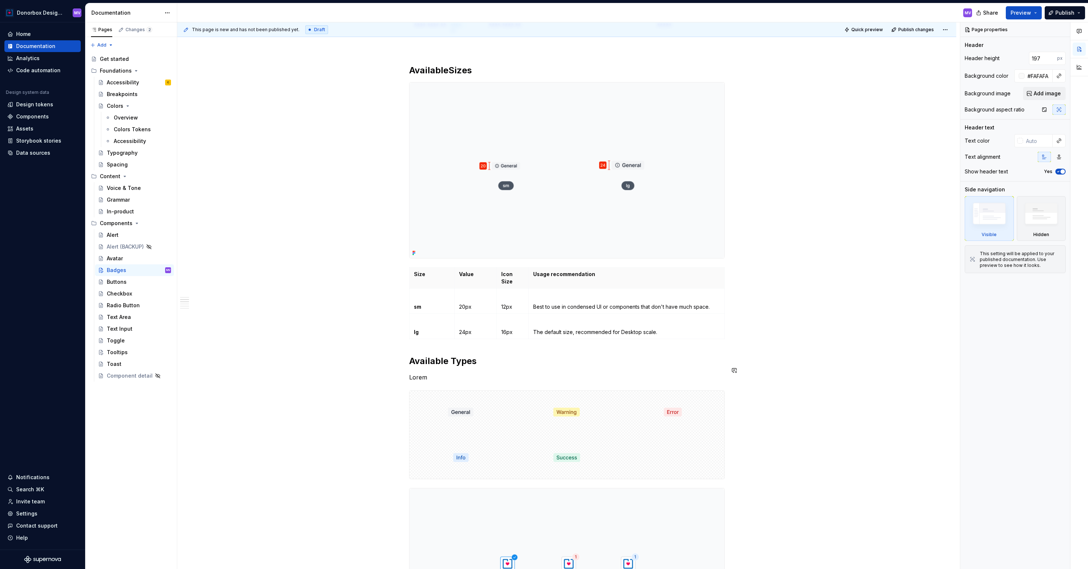
scroll to position [414, 0]
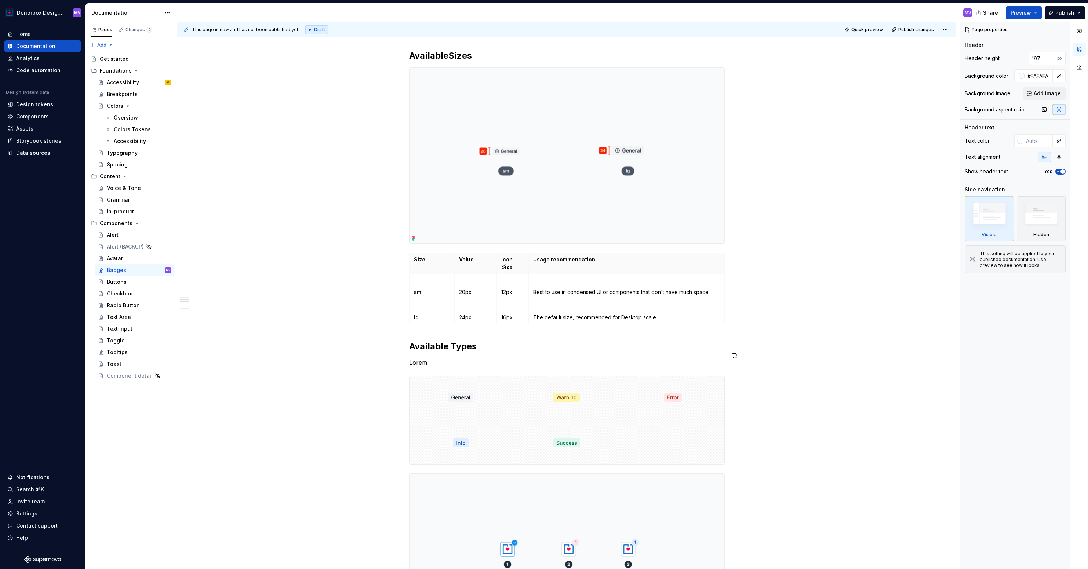
type textarea "*"
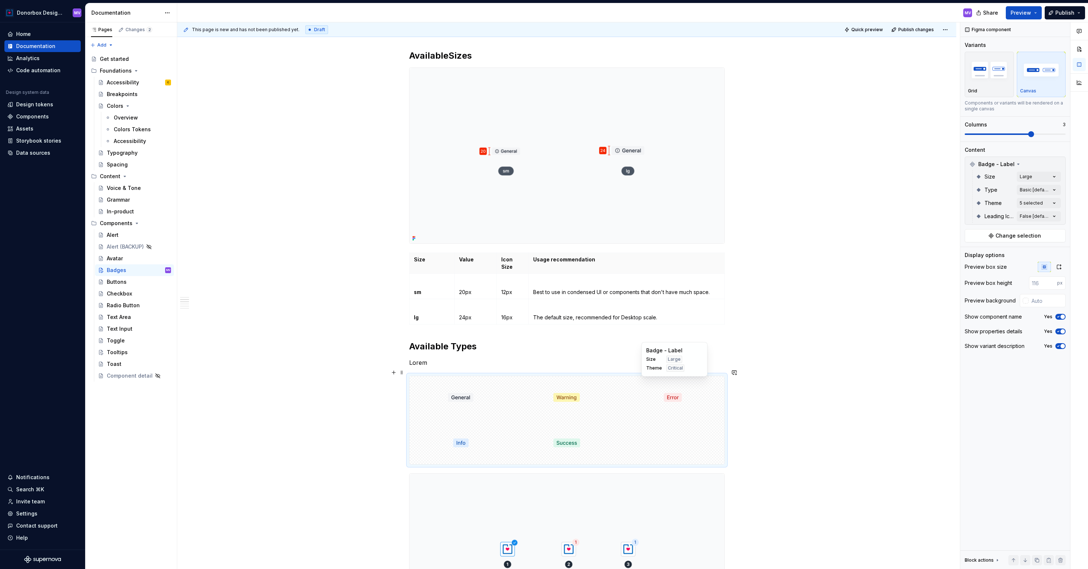
click at [651, 405] on div at bounding box center [672, 397] width 103 height 43
click at [1041, 298] on input "text" at bounding box center [1046, 300] width 37 height 13
paste input "#FAFAFA"
type input "#FAFAFA"
click at [1039, 284] on input "number" at bounding box center [1042, 283] width 28 height 13
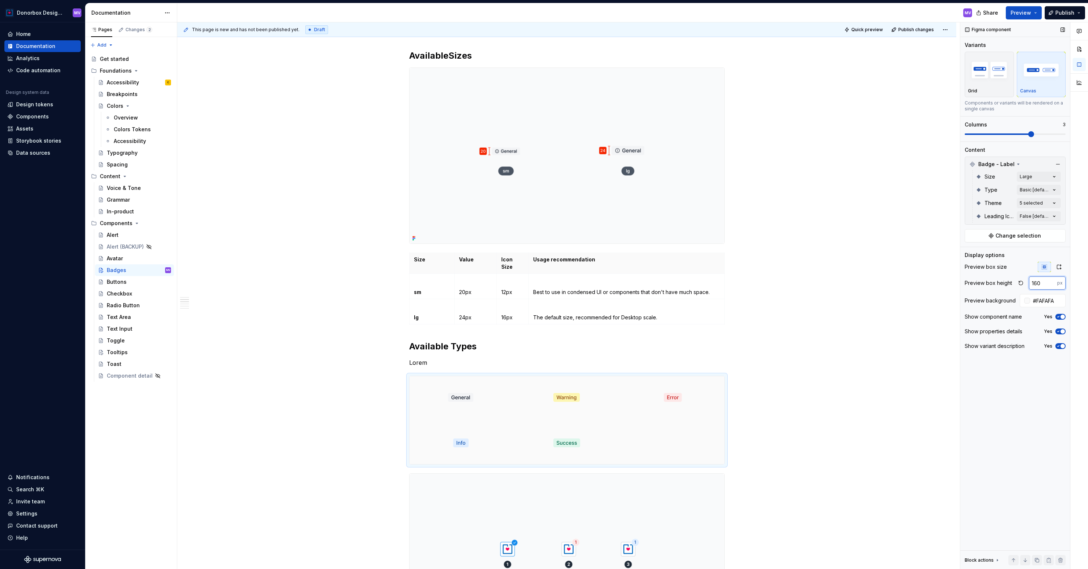
type input "160"
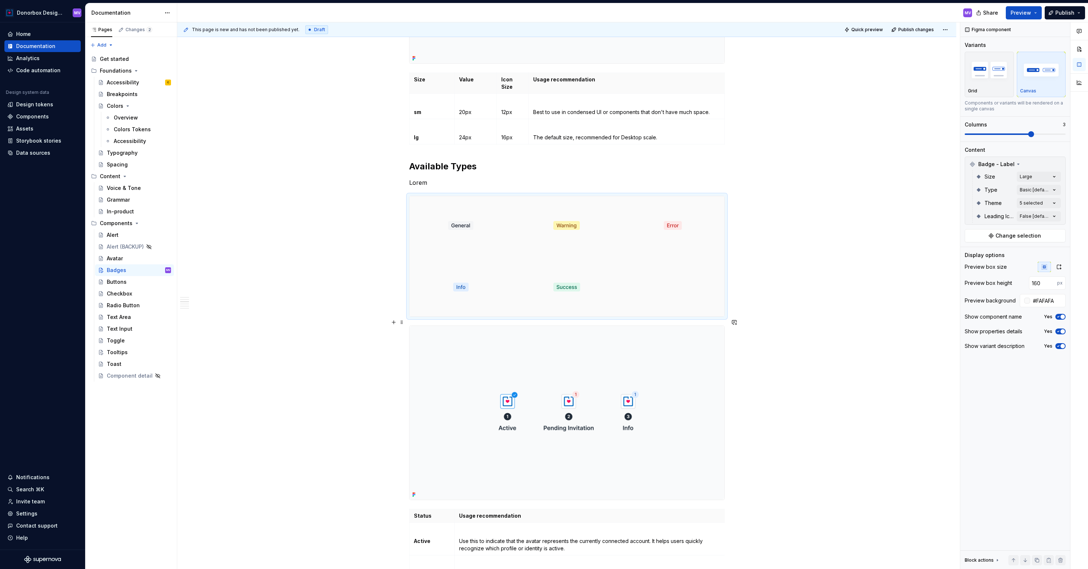
scroll to position [595, 0]
click at [658, 401] on img at bounding box center [566, 412] width 315 height 174
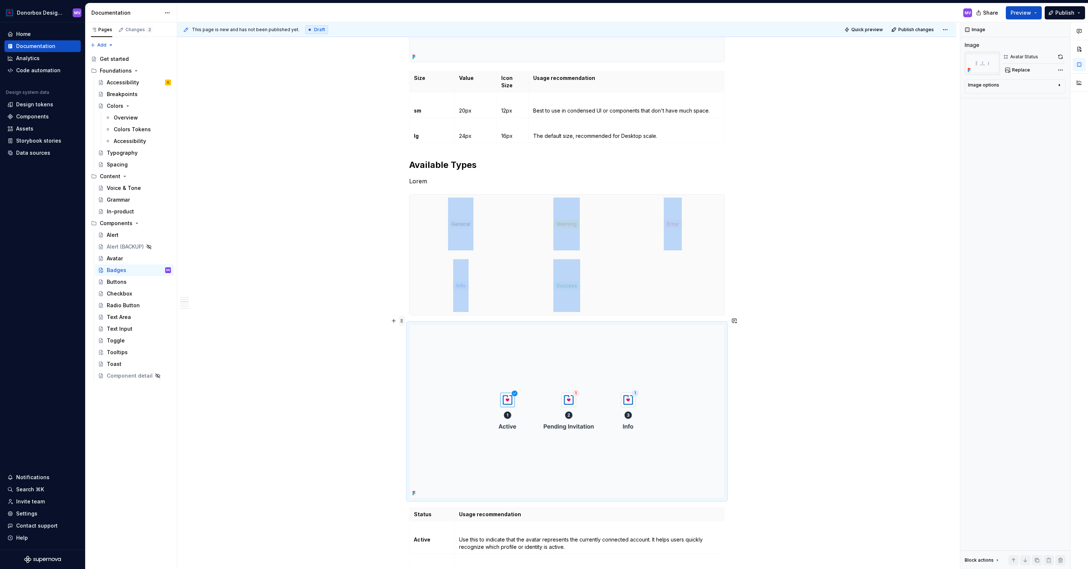
click at [402, 321] on span at bounding box center [402, 321] width 6 height 10
click at [421, 386] on div "Delete" at bounding box center [438, 385] width 48 height 7
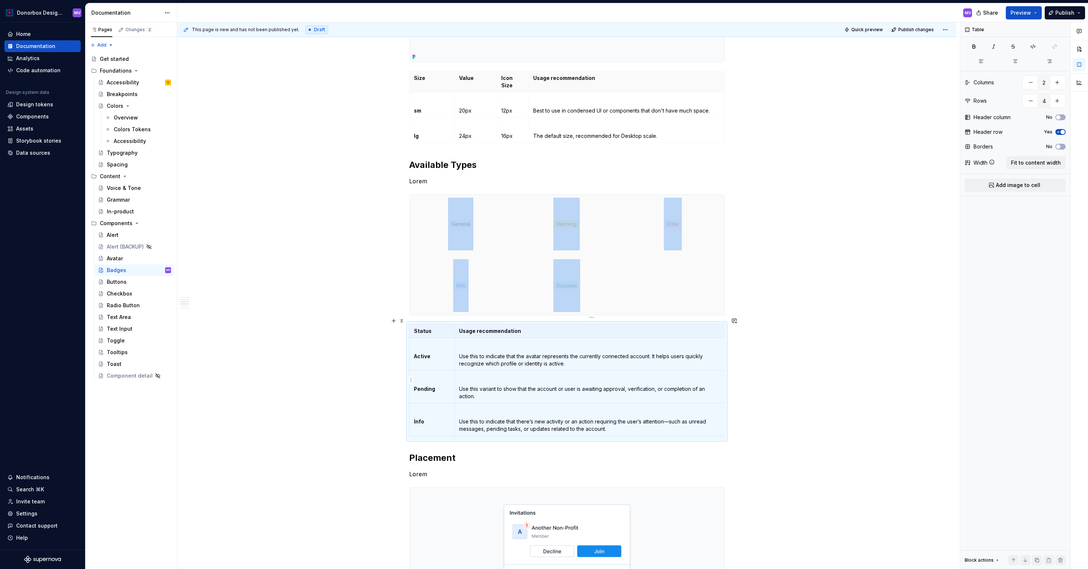
type textarea "*"
click at [481, 358] on p "Use this to indicate that the avatar represents the currently connected account…" at bounding box center [589, 360] width 261 height 15
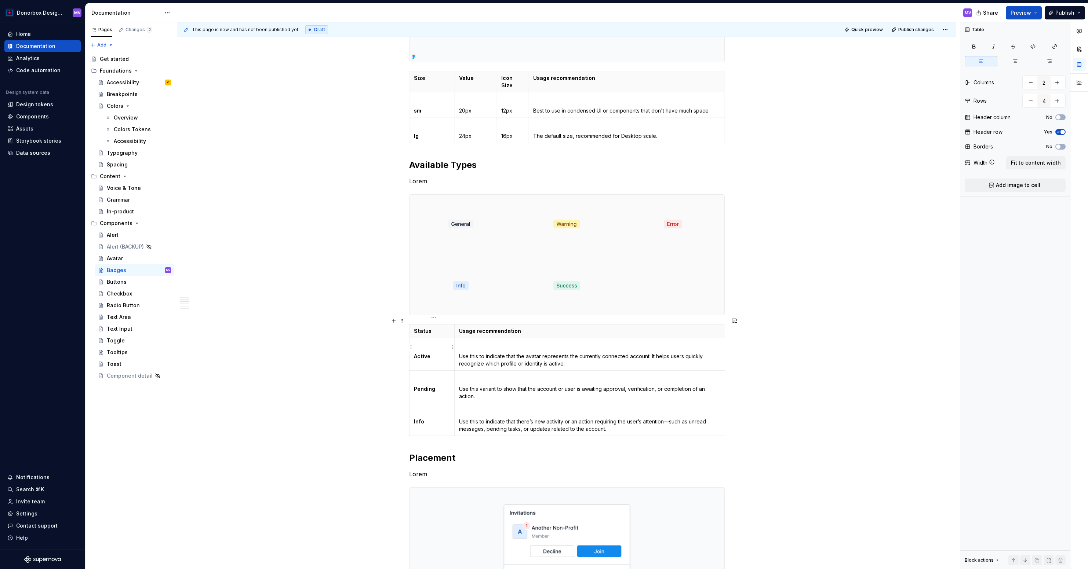
click at [427, 353] on strong "Active" at bounding box center [422, 356] width 17 height 6
click at [475, 353] on p "Use this to indicate that the avatar represents the currently connected account…" at bounding box center [589, 360] width 261 height 15
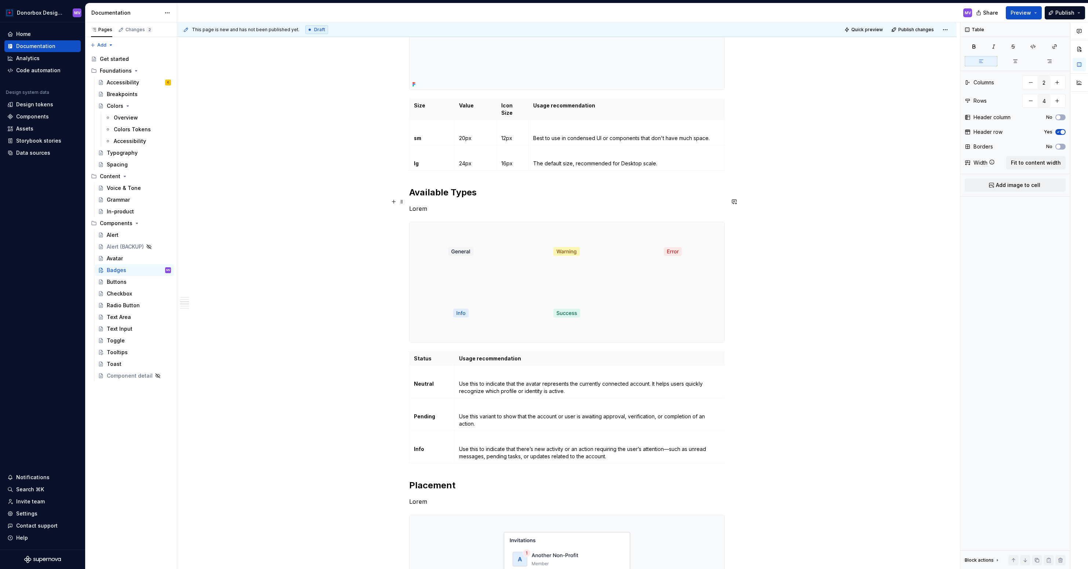
scroll to position [566, 0]
click at [423, 206] on p "Lorem" at bounding box center [566, 210] width 315 height 9
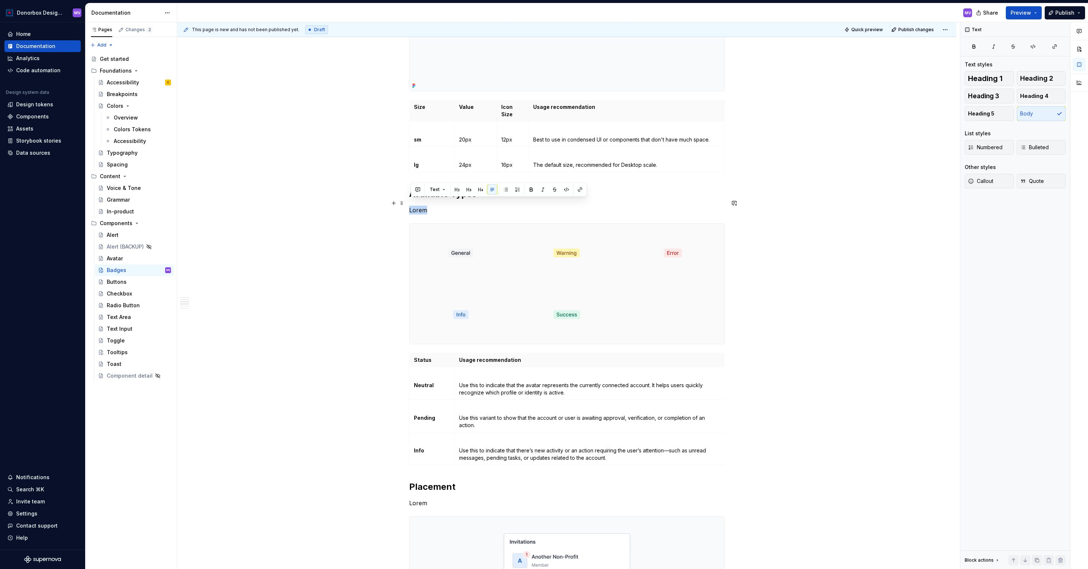
click at [423, 206] on p "Lorem" at bounding box center [566, 210] width 315 height 9
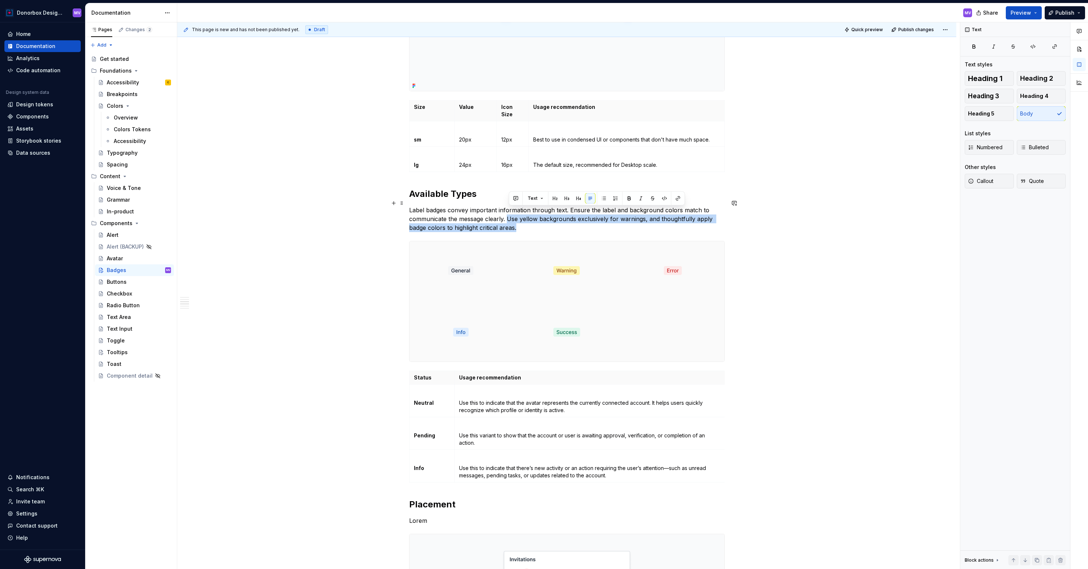
drag, startPoint x: 509, startPoint y: 212, endPoint x: 533, endPoint y: 223, distance: 26.6
click at [533, 223] on p "Label badges convey important information through text. Ensure the label and ba…" at bounding box center [566, 219] width 315 height 26
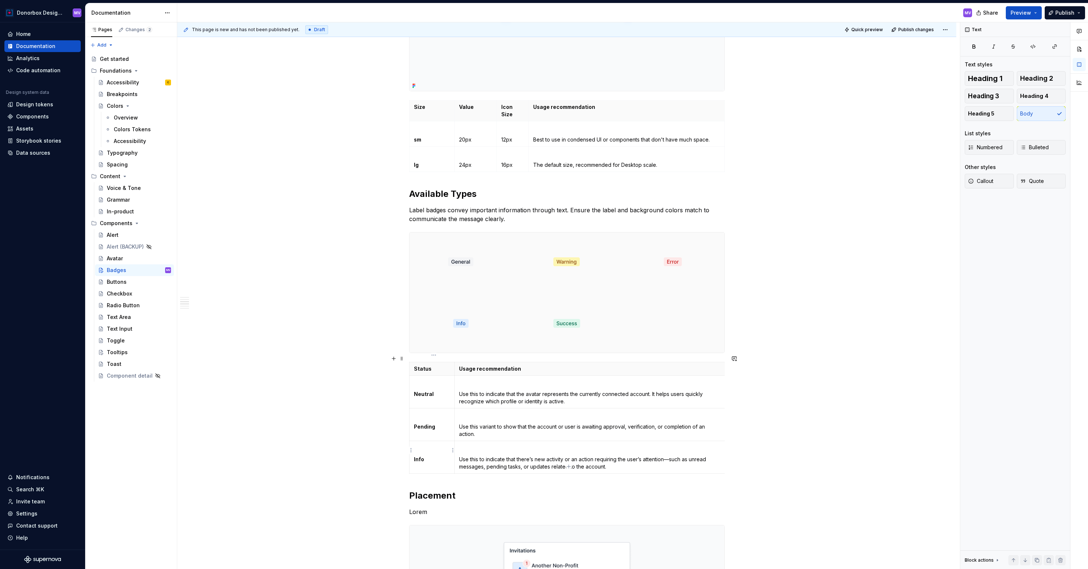
click at [418, 456] on strong "Info" at bounding box center [419, 459] width 10 height 6
click at [471, 456] on p "Use this to indicate that there’s new activity or an action requiring the user’…" at bounding box center [589, 463] width 261 height 15
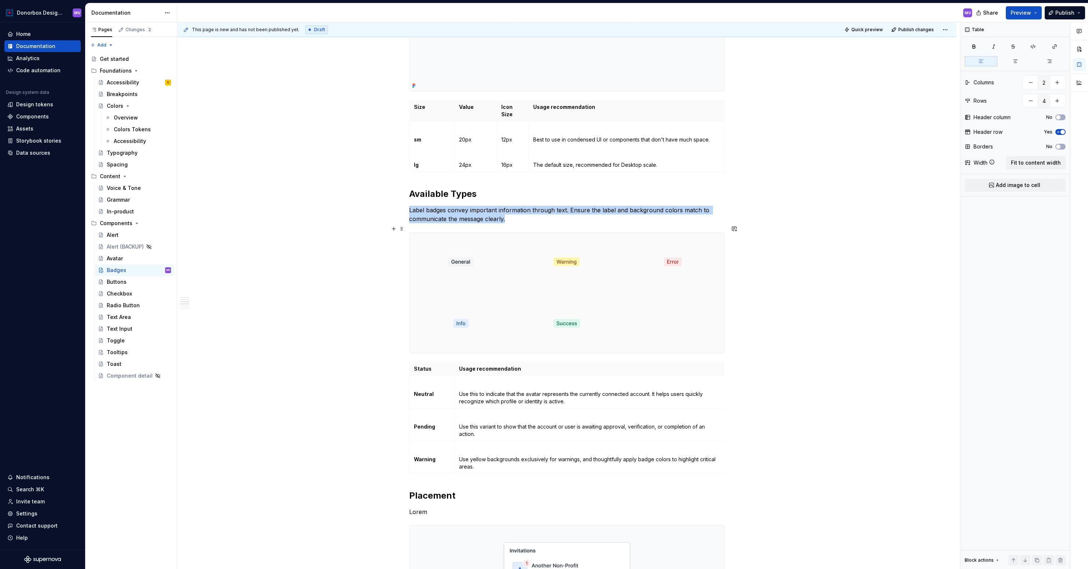
click at [637, 285] on div at bounding box center [566, 293] width 315 height 120
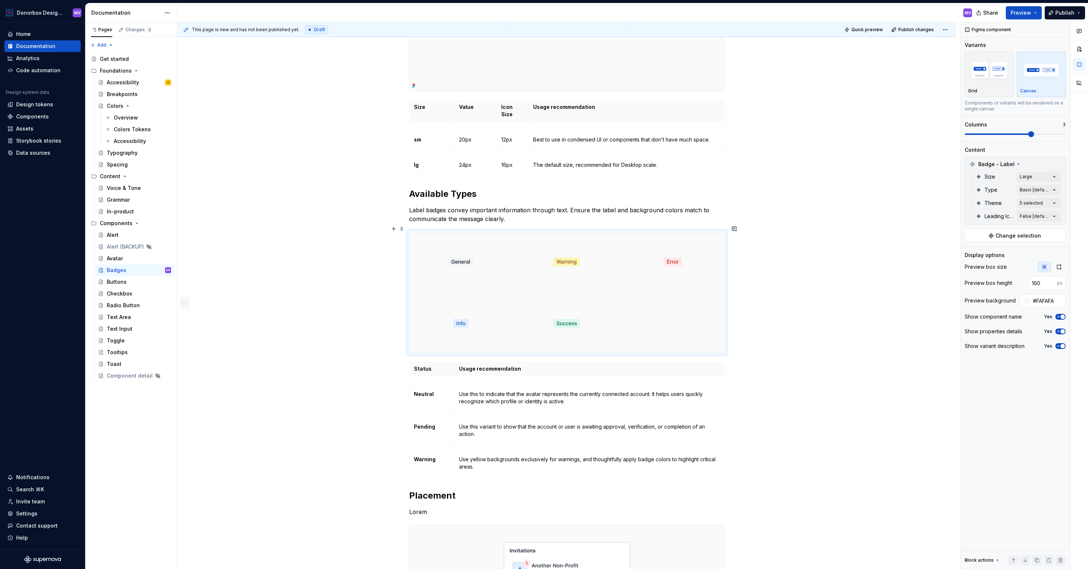
type textarea "*"
click at [1054, 189] on div "Comments Open comments No comments yet Select ‘Comment’ from the block context …" at bounding box center [1024, 295] width 128 height 547
click at [1054, 202] on div "Comments Open comments No comments yet Select ‘Comment’ from the block context …" at bounding box center [1024, 295] width 128 height 547
drag, startPoint x: 567, startPoint y: 256, endPoint x: 651, endPoint y: 256, distance: 84.0
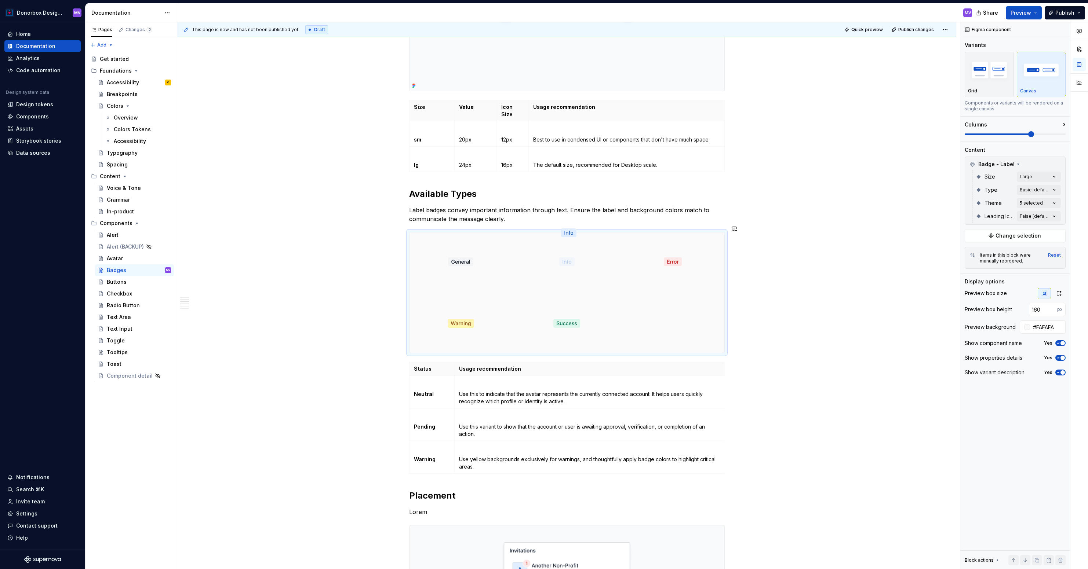
drag, startPoint x: 467, startPoint y: 315, endPoint x: 548, endPoint y: 275, distance: 89.9
click at [548, 275] on body "Donorbox Design System MV Home Documentation Analytics Code automation Design s…" at bounding box center [544, 284] width 1088 height 569
click at [425, 424] on strong "Pending" at bounding box center [424, 427] width 21 height 6
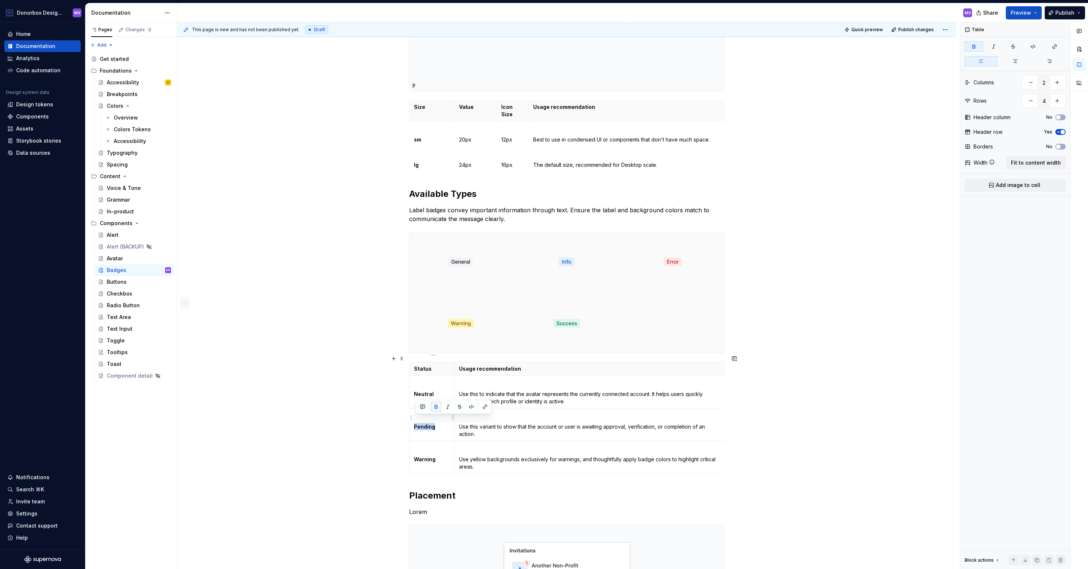
click at [425, 424] on strong "Pending" at bounding box center [424, 427] width 21 height 6
click at [411, 450] on html "Donorbox Design System MV Home Documentation Analytics Code automation Design s…" at bounding box center [544, 284] width 1088 height 569
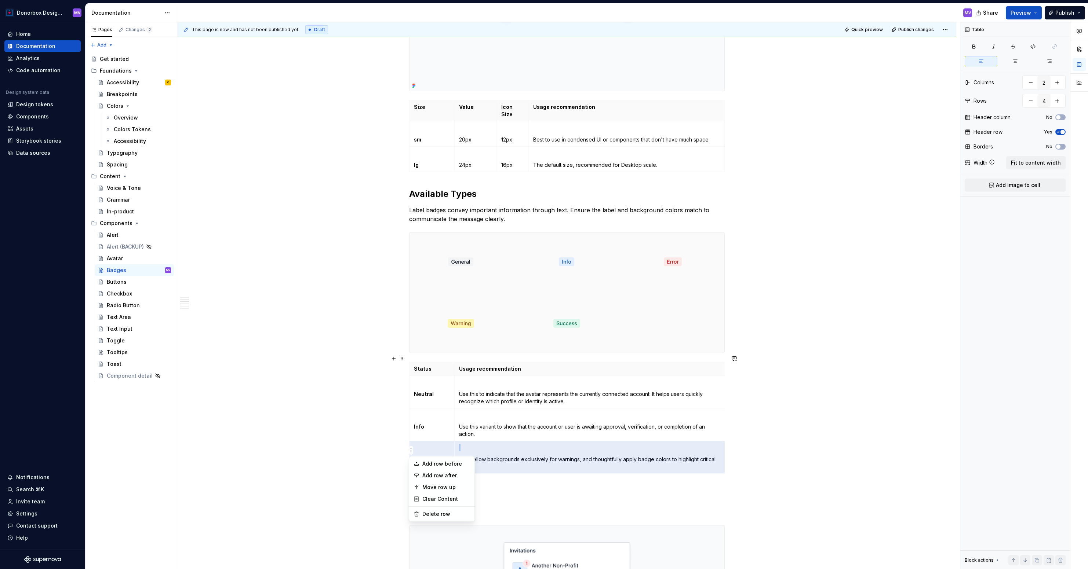
click at [521, 474] on html "Donorbox Design System MV Home Documentation Analytics Code automation Design s…" at bounding box center [544, 284] width 1088 height 569
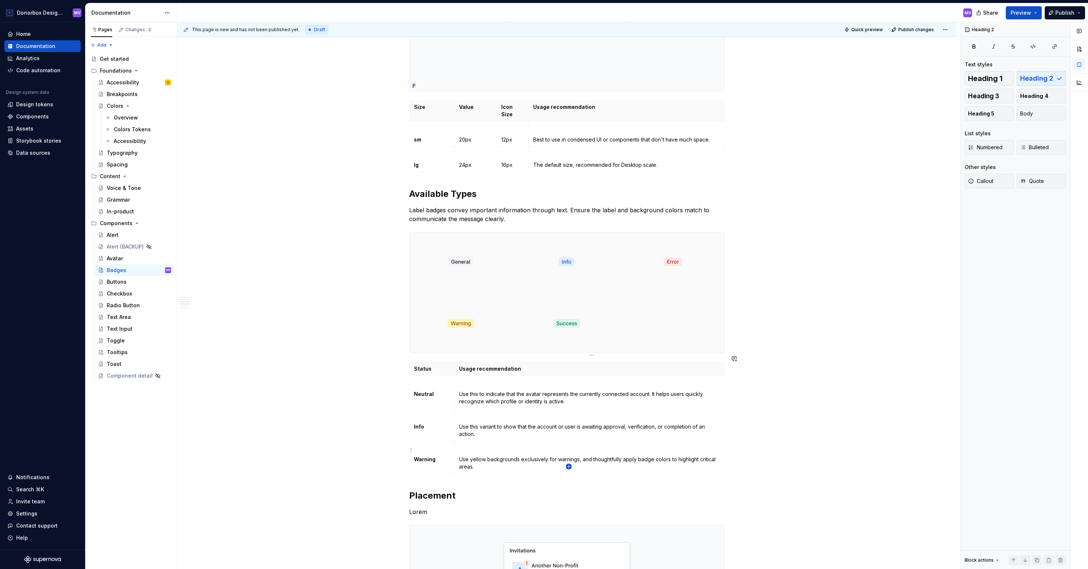
click at [569, 467] on icon "button" at bounding box center [568, 466] width 3 height 3
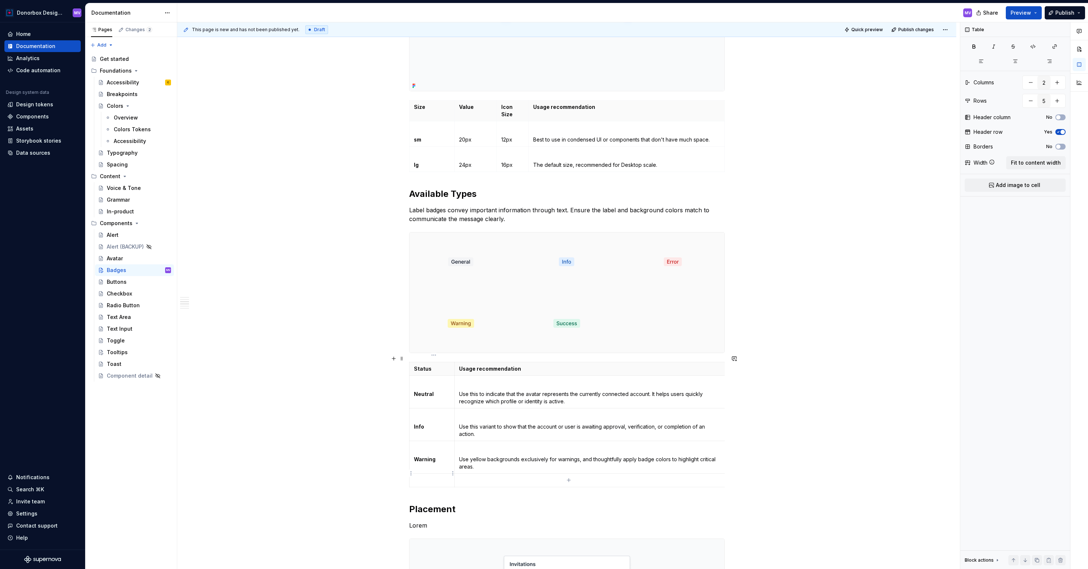
click at [436, 477] on p at bounding box center [432, 480] width 36 height 7
click at [471, 484] on div "**********" at bounding box center [566, 336] width 315 height 1518
click at [410, 472] on html "Donorbox Design System MV Home Documentation Analytics Code automation Design s…" at bounding box center [544, 284] width 1088 height 569
click at [511, 469] on html "Donorbox Design System MV Home Documentation Analytics Code automation Design s…" at bounding box center [544, 284] width 1088 height 569
click at [570, 479] on icon "button" at bounding box center [569, 481] width 6 height 6
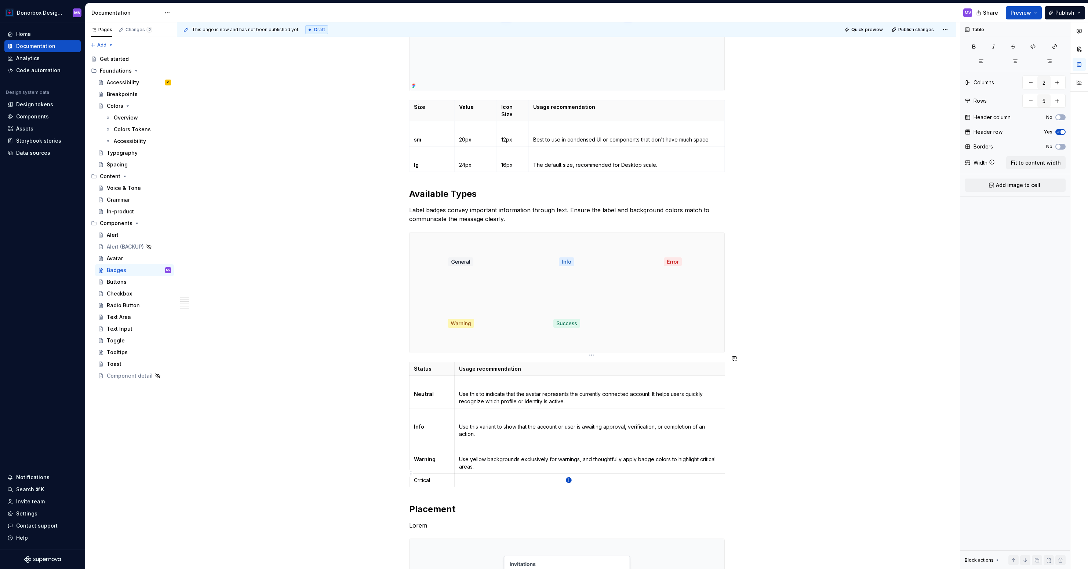
type input "6"
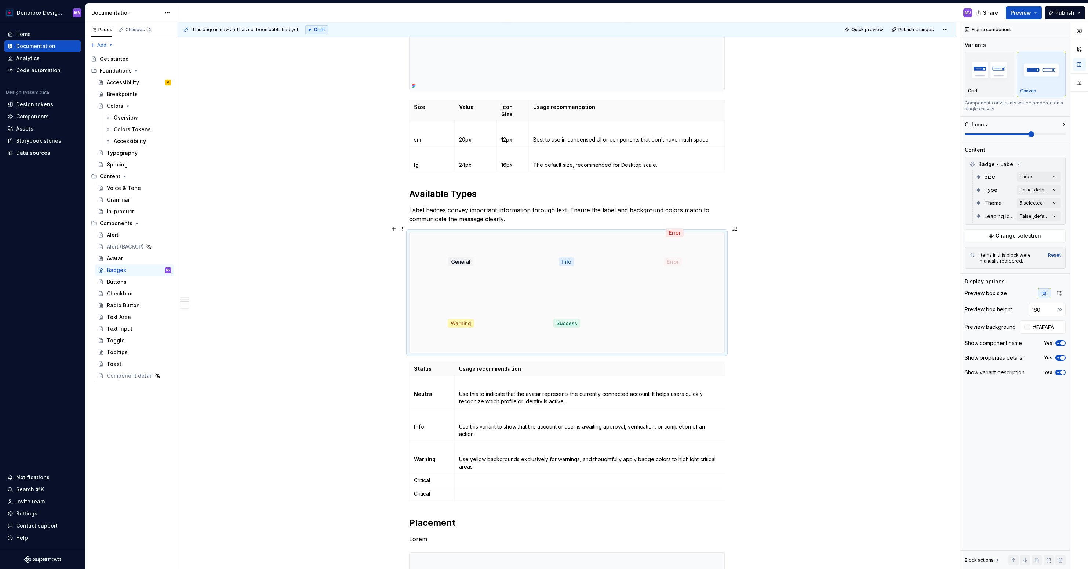
drag, startPoint x: 665, startPoint y: 253, endPoint x: 662, endPoint y: 322, distance: 69.0
click at [662, 322] on body "Donorbox Design System MV Home Documentation Analytics Code automation Design s…" at bounding box center [544, 284] width 1088 height 569
click at [652, 255] on div at bounding box center [672, 262] width 103 height 59
click at [681, 243] on img at bounding box center [673, 261] width 18 height 53
drag, startPoint x: 669, startPoint y: 243, endPoint x: 573, endPoint y: 328, distance: 128.1
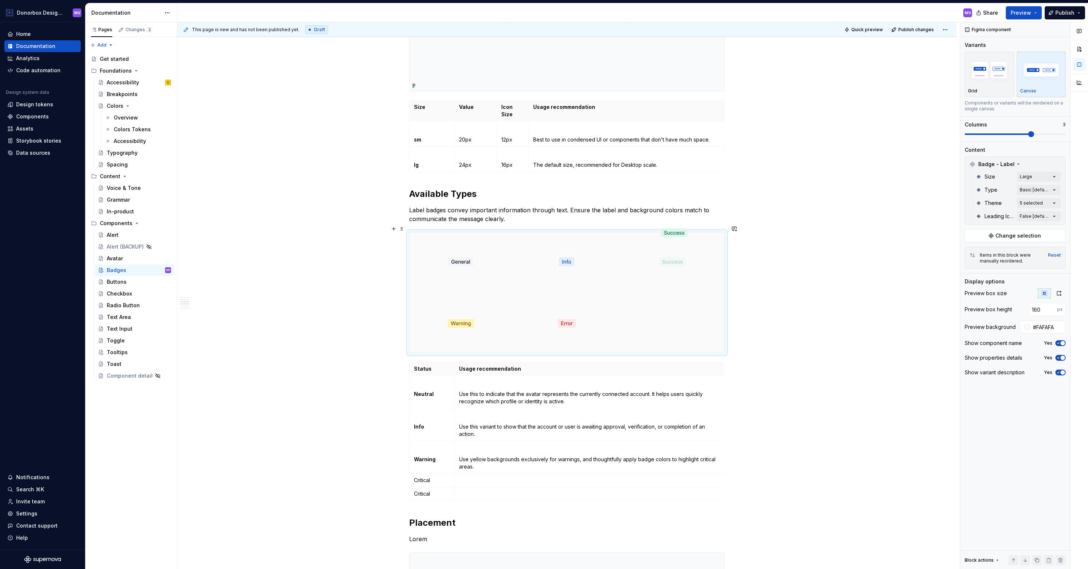
drag, startPoint x: 450, startPoint y: 315, endPoint x: 653, endPoint y: 263, distance: 210.3
click at [653, 263] on body "Donorbox Design System MV Home Documentation Analytics Code automation Design s…" at bounding box center [544, 284] width 1088 height 569
click at [423, 477] on p "Critical" at bounding box center [432, 480] width 36 height 7
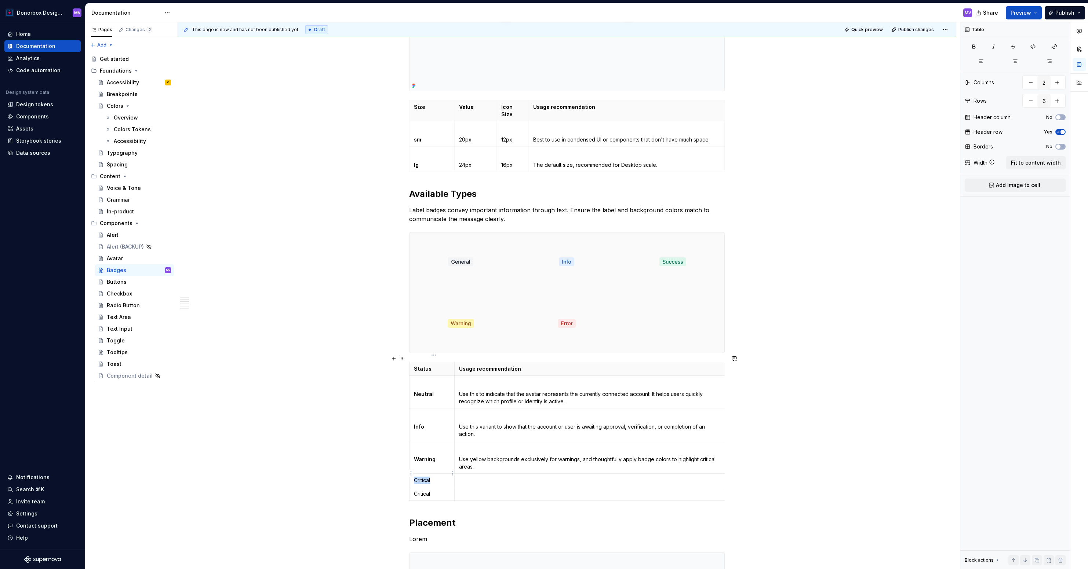
click at [423, 477] on p "Critical" at bounding box center [432, 480] width 36 height 7
click at [486, 477] on p at bounding box center [589, 480] width 261 height 7
click at [412, 442] on html "Donorbox Design System MV Home Documentation Analytics Code automation Design s…" at bounding box center [544, 284] width 1088 height 569
click at [404, 459] on html "Donorbox Design System MV Home Documentation Analytics Code automation Design s…" at bounding box center [544, 284] width 1088 height 569
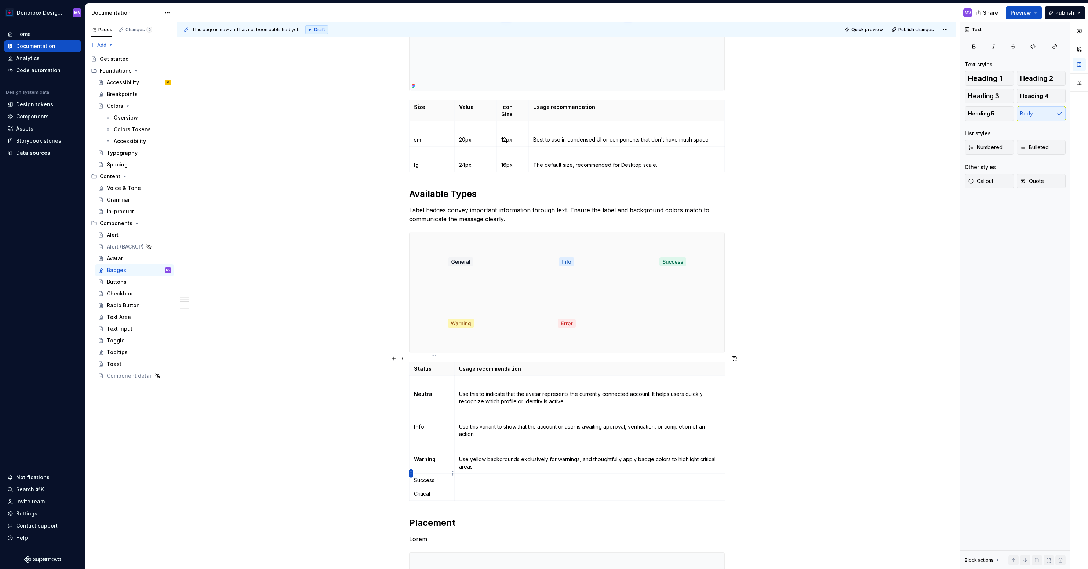
click at [410, 473] on html "Donorbox Design System MV Home Documentation Analytics Code automation Design s…" at bounding box center [544, 284] width 1088 height 569
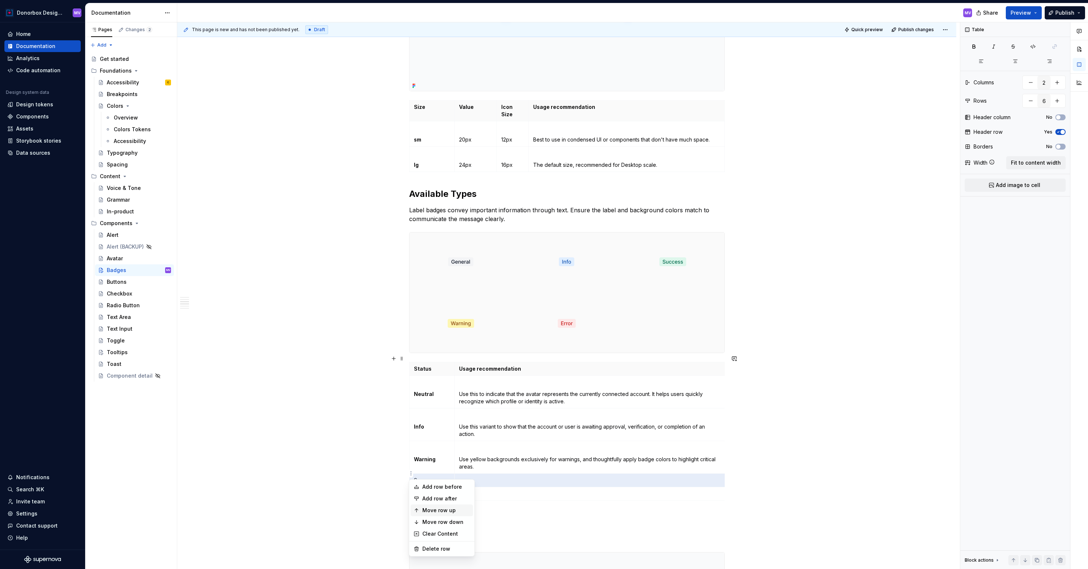
click at [415, 505] on div "Move row up" at bounding box center [441, 511] width 62 height 12
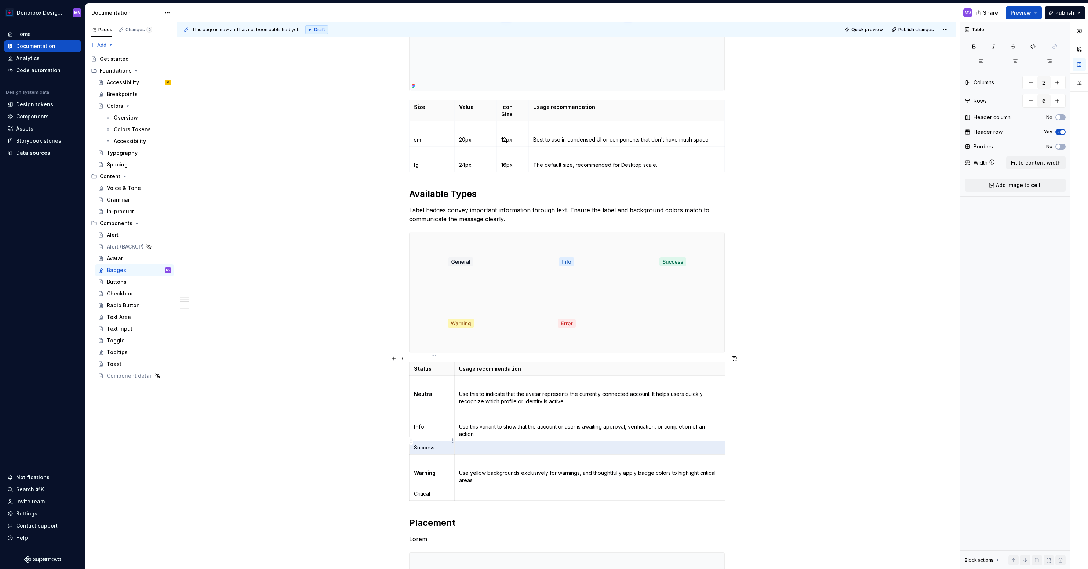
click at [426, 444] on p "Success" at bounding box center [432, 447] width 36 height 7
click at [436, 428] on button "button" at bounding box center [436, 428] width 10 height 10
click at [426, 490] on p "Critical" at bounding box center [432, 493] width 36 height 7
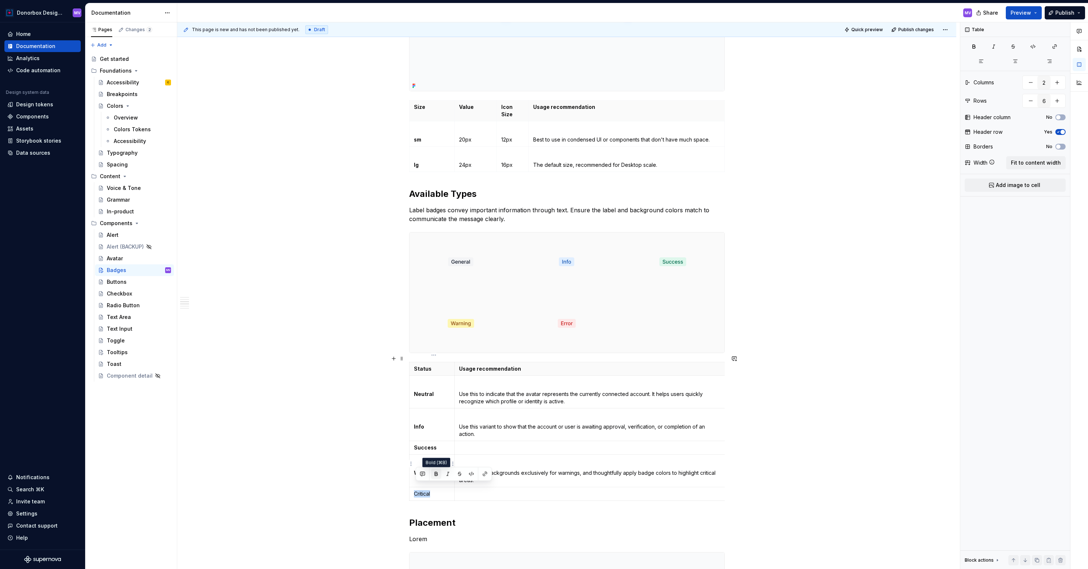
click at [436, 474] on button "button" at bounding box center [436, 474] width 10 height 10
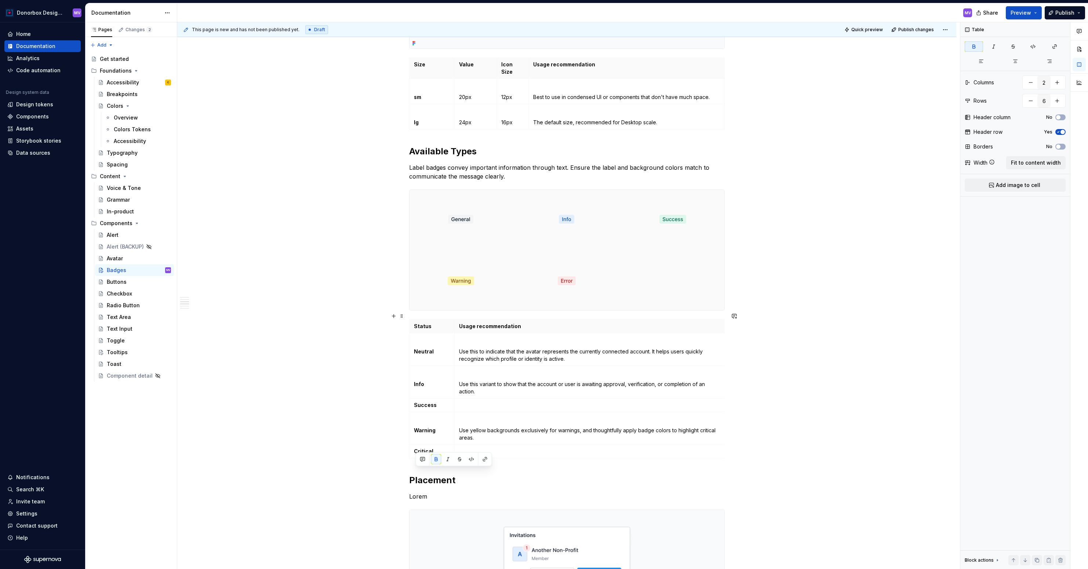
scroll to position [621, 0]
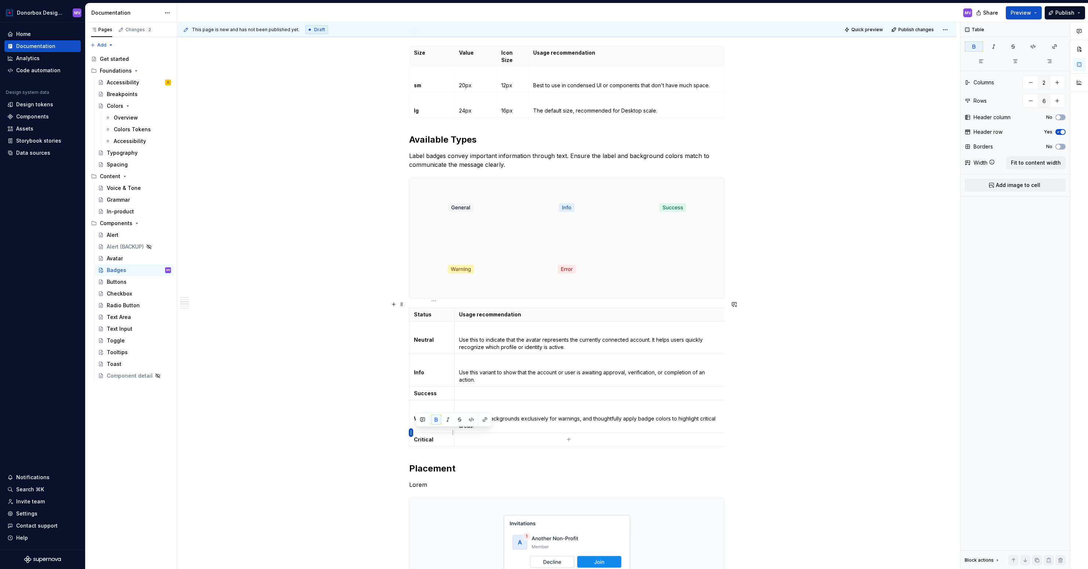
click at [412, 432] on html "Donorbox Design System MV Home Documentation Analytics Code automation Design s…" at bounding box center [544, 284] width 1088 height 569
click at [550, 441] on html "Donorbox Design System MV Home Documentation Analytics Code automation Design s…" at bounding box center [544, 284] width 1088 height 569
click at [570, 440] on icon "button" at bounding box center [569, 440] width 6 height 6
click at [433, 450] on p at bounding box center [432, 453] width 36 height 7
click at [436, 437] on button "button" at bounding box center [436, 433] width 10 height 10
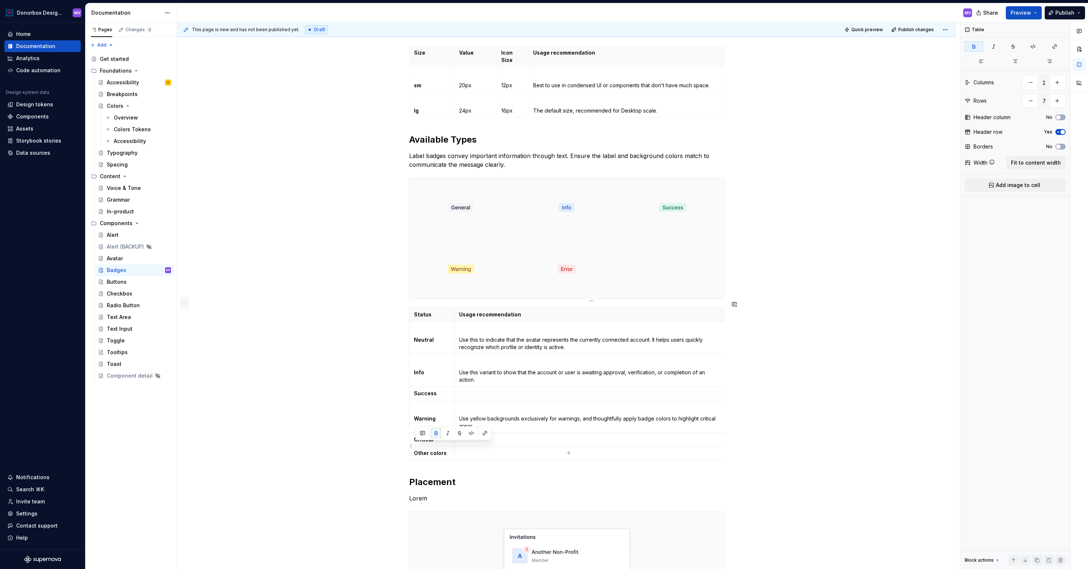
click at [480, 452] on td at bounding box center [589, 453] width 270 height 14
click at [507, 336] on p "Use this to indicate that the avatar represents the currently connected account…" at bounding box center [589, 343] width 261 height 15
click at [468, 336] on p "Use this to indicate that the avatar represents the currently connected account…" at bounding box center [589, 343] width 261 height 15
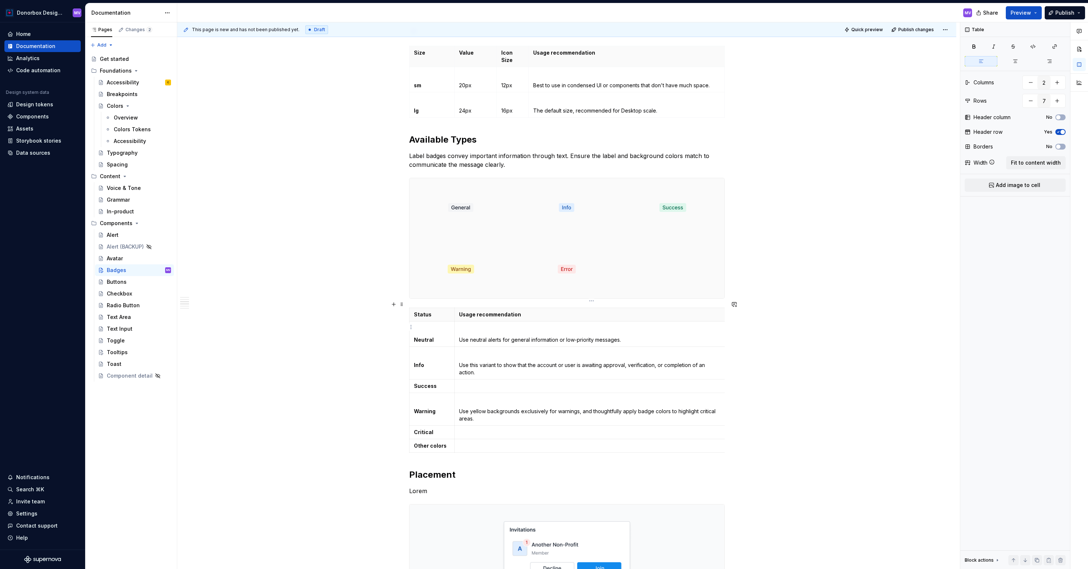
click at [497, 336] on p "Use neutral alerts for general information or low-priority messages." at bounding box center [589, 339] width 261 height 7
click at [549, 336] on p "Use neutral Badges for general information or low-priority messages." at bounding box center [589, 339] width 261 height 7
click at [611, 336] on p "Use neutral Badges for general information or low-priority messages." at bounding box center [589, 339] width 261 height 7
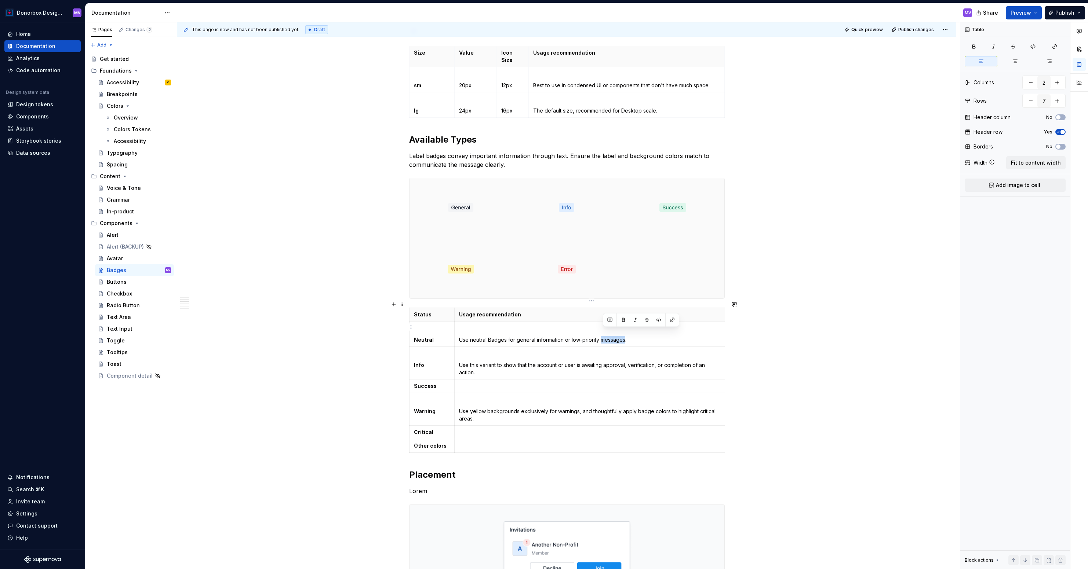
click at [611, 336] on p "Use neutral Badges for general information or low-priority messages." at bounding box center [589, 339] width 261 height 7
click at [584, 362] on p "Use this variant to show that the account or user is awaiting approval, verific…" at bounding box center [589, 369] width 261 height 15
click at [610, 336] on p "Use neutral Badges for general information or low-priority labels." at bounding box center [589, 339] width 261 height 7
click at [516, 362] on p "Use this variant to show that the account or user is awaiting approval, verific…" at bounding box center [589, 369] width 261 height 15
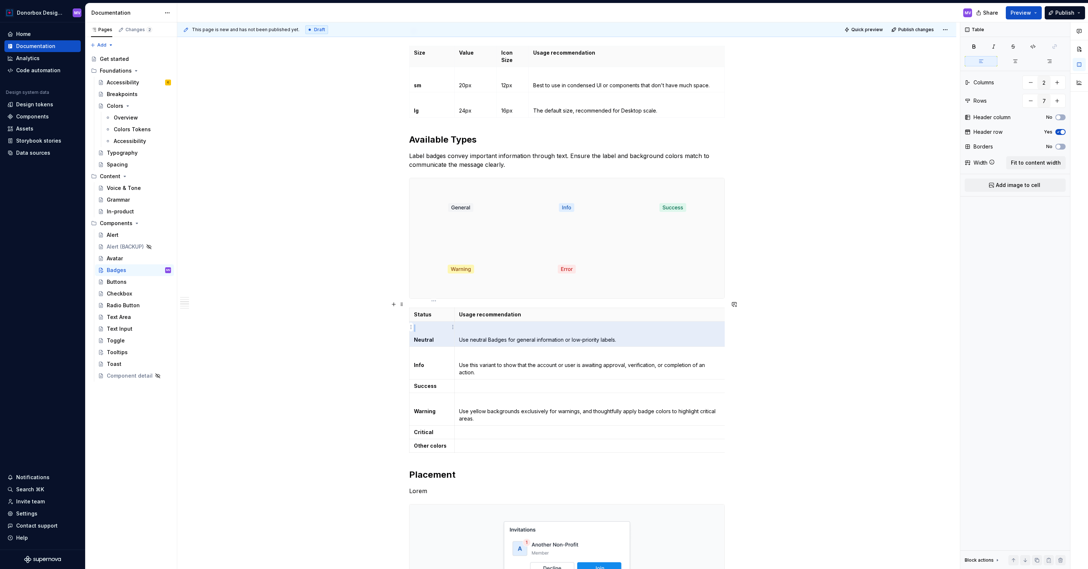
drag, startPoint x: 624, startPoint y: 332, endPoint x: 424, endPoint y: 333, distance: 199.2
click at [424, 333] on tr "Neutral Use neutral Badges for general information or low-priority labels." at bounding box center [566, 333] width 315 height 25
copy br
click at [482, 336] on p "Use neutral Badges for general information or low-priority labels." at bounding box center [589, 339] width 261 height 7
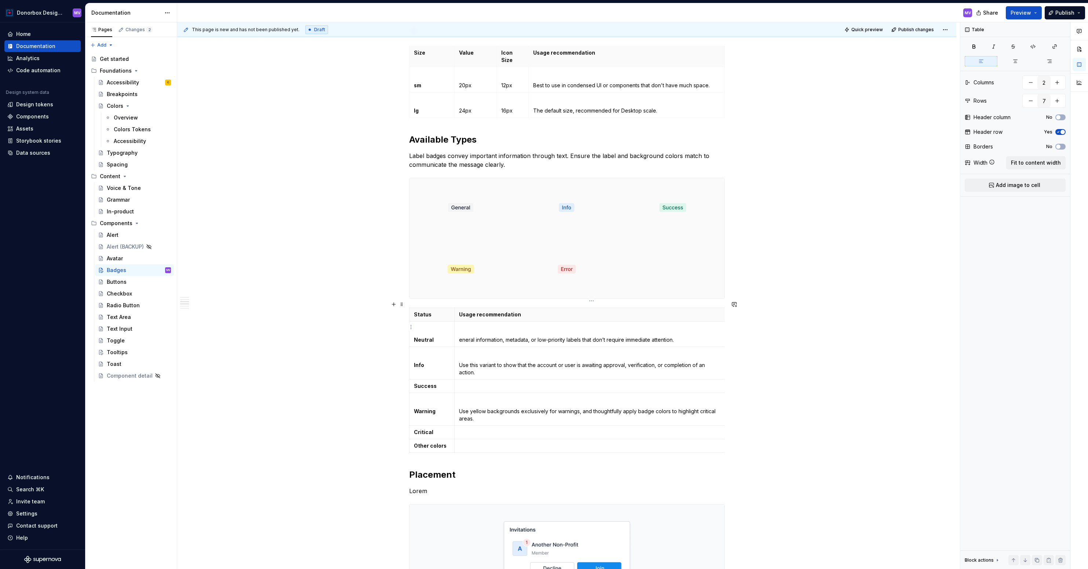
click at [462, 336] on p "eneral information, metadata, or low-priority labels that don’t require immedia…" at bounding box center [589, 339] width 261 height 7
click at [467, 362] on p "Use this variant to show that the account or user is awaiting approval, verific…" at bounding box center [589, 369] width 261 height 15
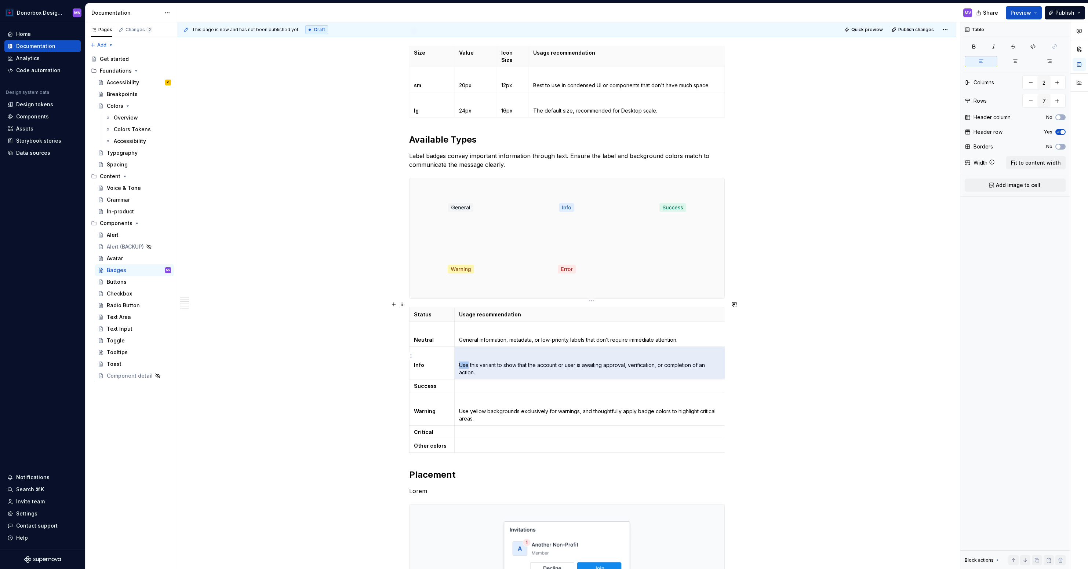
click at [467, 362] on p "Use this variant to show that the account or user is awaiting approval, verific…" at bounding box center [589, 369] width 261 height 15
drag, startPoint x: 482, startPoint y: 365, endPoint x: 460, endPoint y: 359, distance: 22.3
click at [460, 359] on td "Use this variant to show that the account or user is awaiting approval, verific…" at bounding box center [589, 363] width 270 height 33
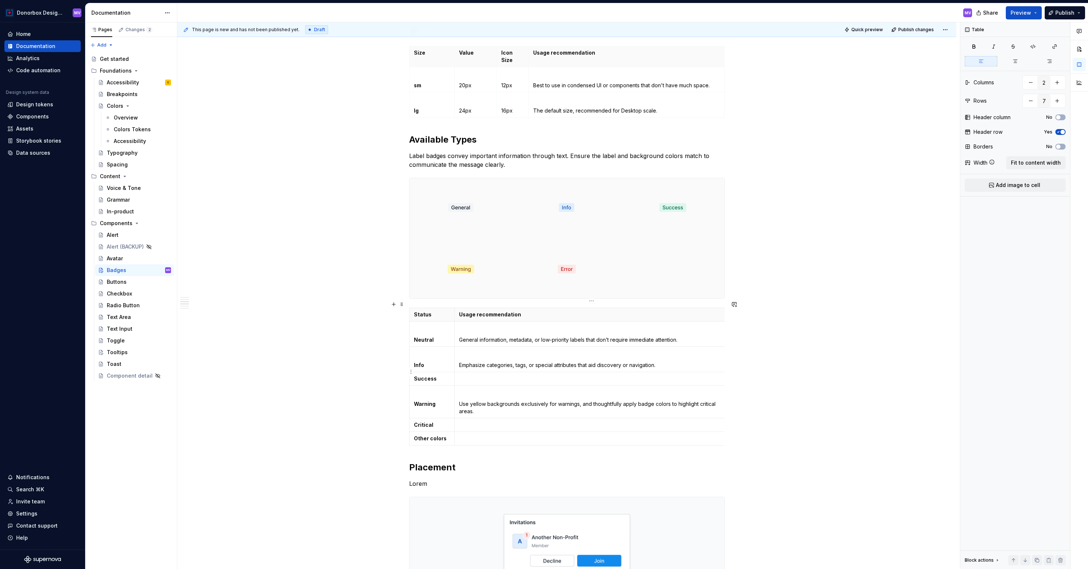
click at [482, 375] on p at bounding box center [589, 378] width 261 height 7
click at [417, 376] on strong "Success" at bounding box center [425, 379] width 23 height 6
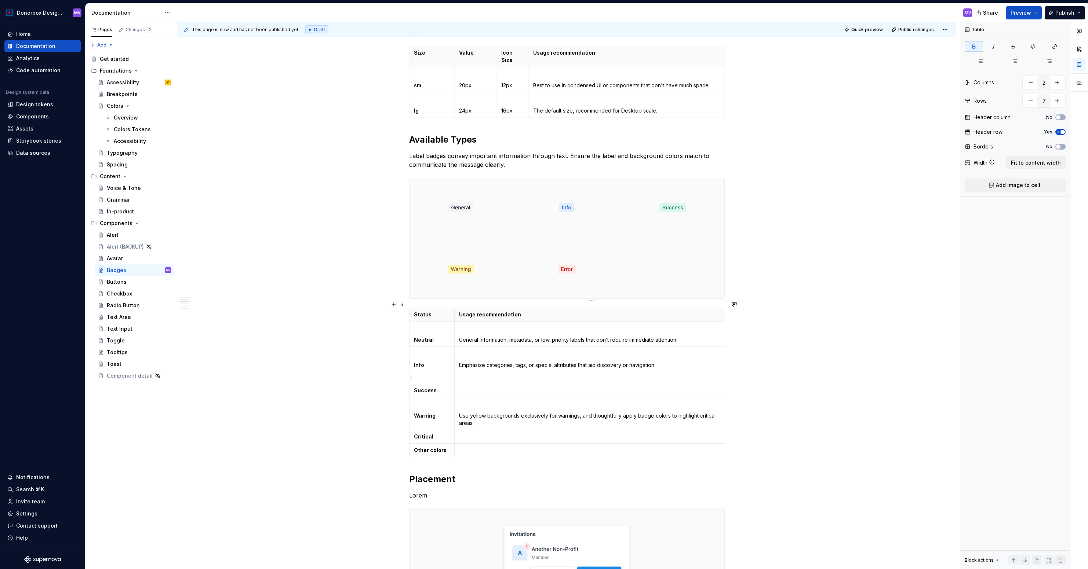
click at [464, 375] on p at bounding box center [589, 378] width 261 height 7
click at [462, 433] on p at bounding box center [589, 436] width 261 height 7
click at [416, 434] on strong "Critical" at bounding box center [423, 437] width 19 height 6
click at [415, 459] on strong "Other colors" at bounding box center [430, 462] width 33 height 6
click at [462, 466] on td at bounding box center [589, 467] width 270 height 25
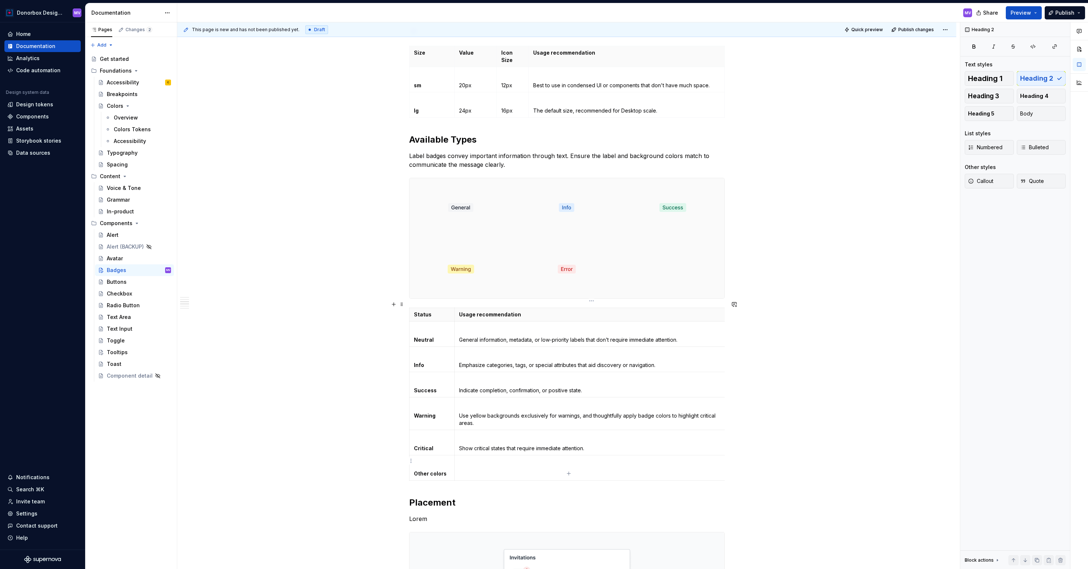
click at [463, 462] on td at bounding box center [589, 467] width 270 height 25
click at [475, 412] on p "Use yellow backgrounds exclusively for warnings, and thoughtfully apply badge c…" at bounding box center [589, 419] width 261 height 15
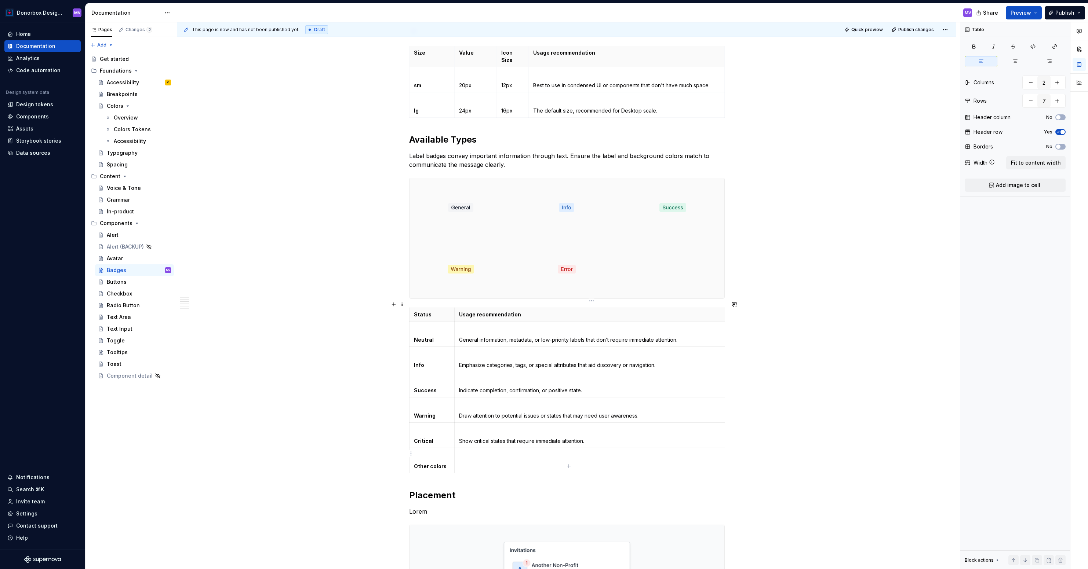
click at [469, 461] on td at bounding box center [589, 460] width 270 height 25
click at [469, 453] on td at bounding box center [589, 460] width 270 height 25
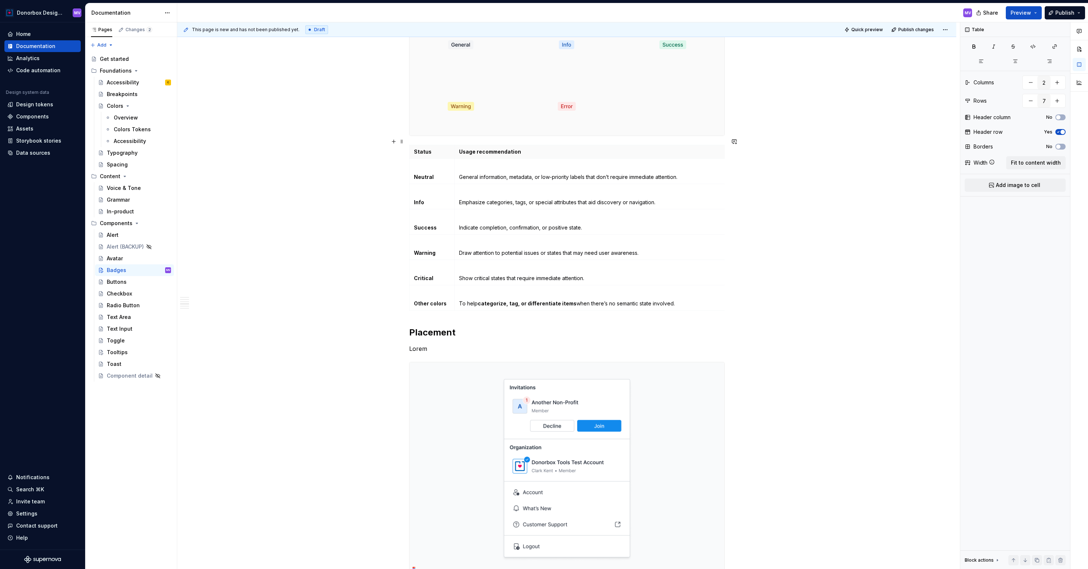
scroll to position [785, 0]
click at [421, 343] on p "Lorem" at bounding box center [566, 347] width 315 height 9
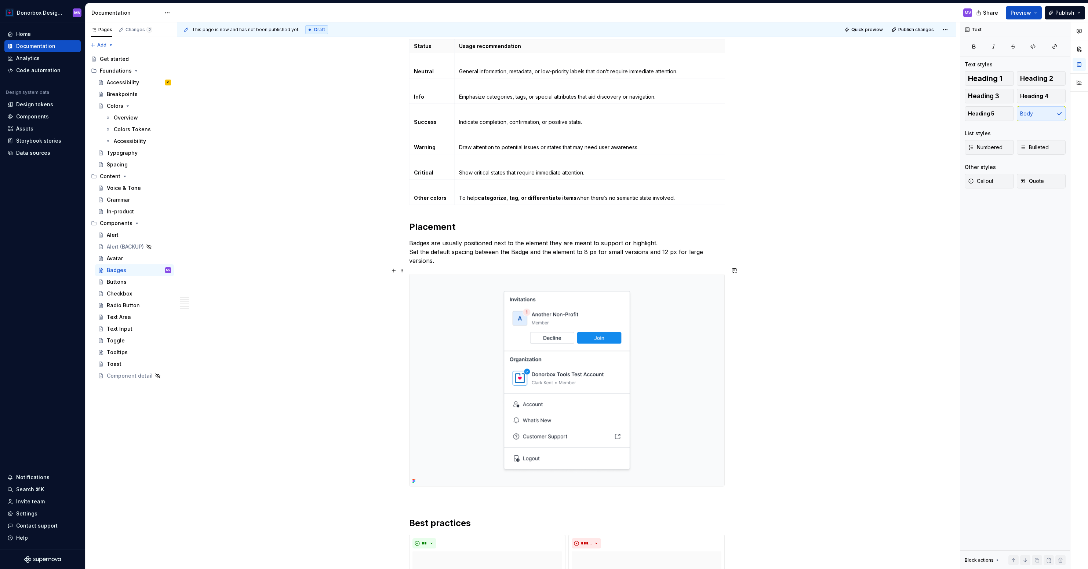
scroll to position [891, 0]
click at [456, 357] on img at bounding box center [566, 379] width 315 height 212
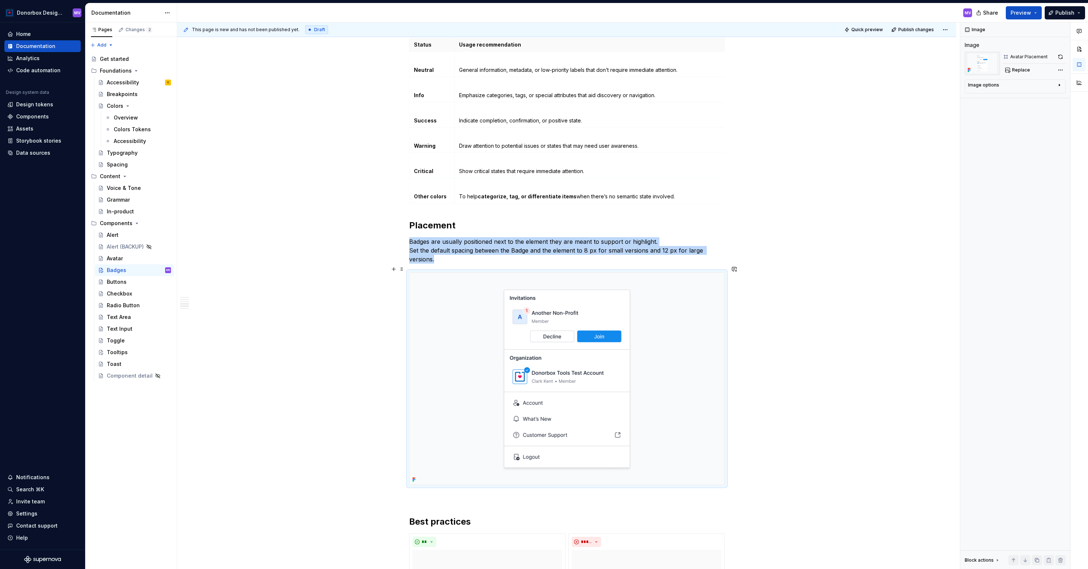
click at [487, 293] on img at bounding box center [566, 379] width 315 height 212
click at [1016, 70] on span "Replace" at bounding box center [1021, 70] width 18 height 6
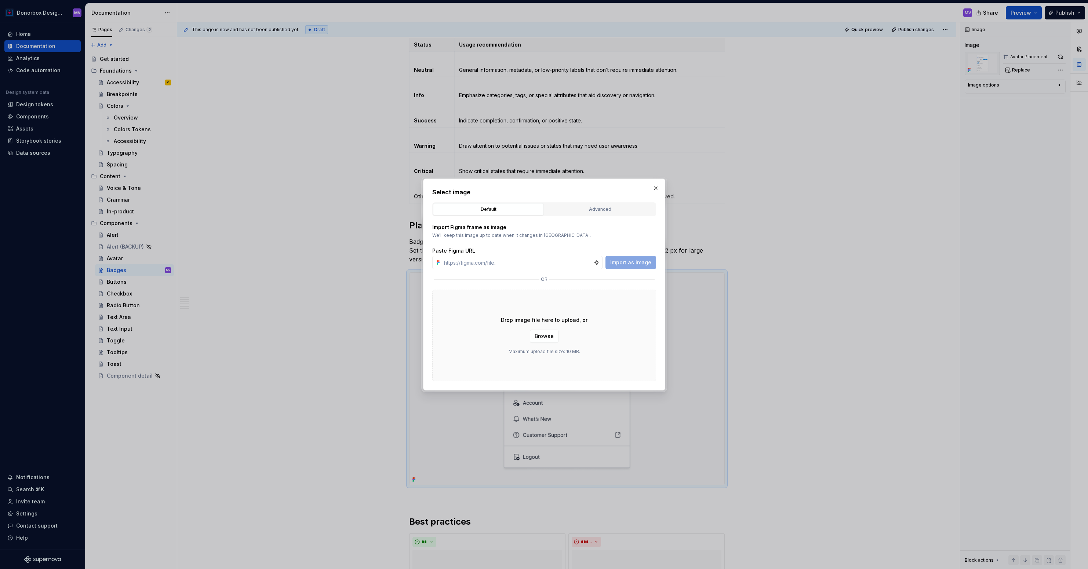
type textarea "*"
type input "[URL][DOMAIN_NAME]"
click at [639, 263] on span "Import as image" at bounding box center [630, 262] width 41 height 7
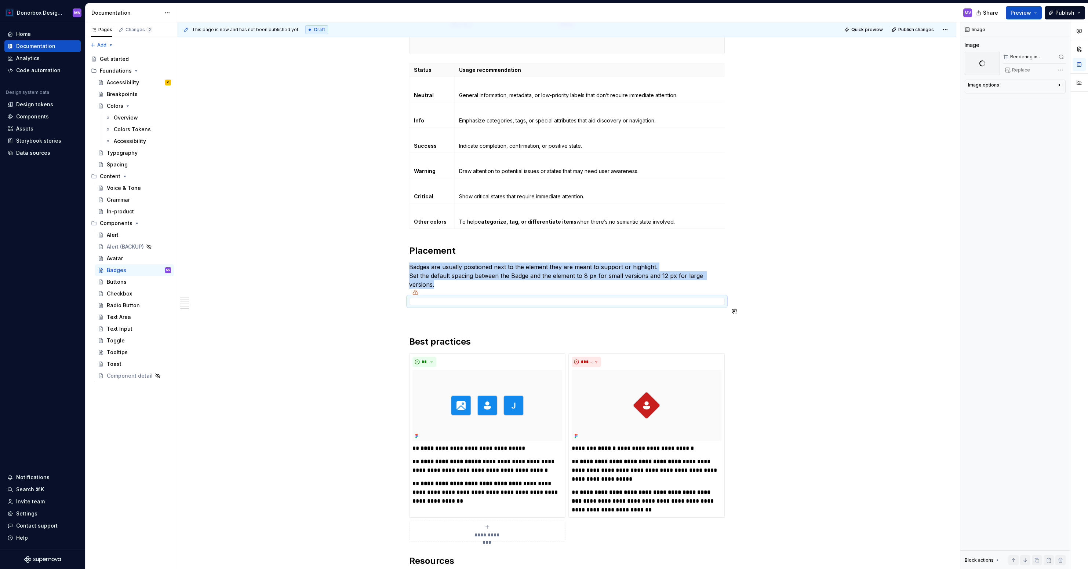
scroll to position [864, 0]
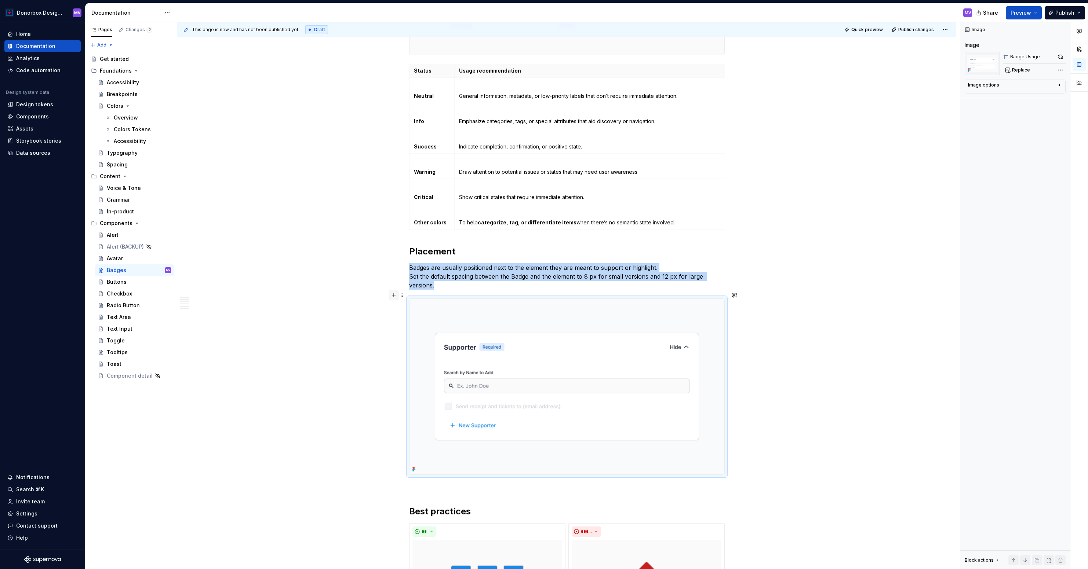
click at [395, 297] on button "button" at bounding box center [393, 295] width 10 height 10
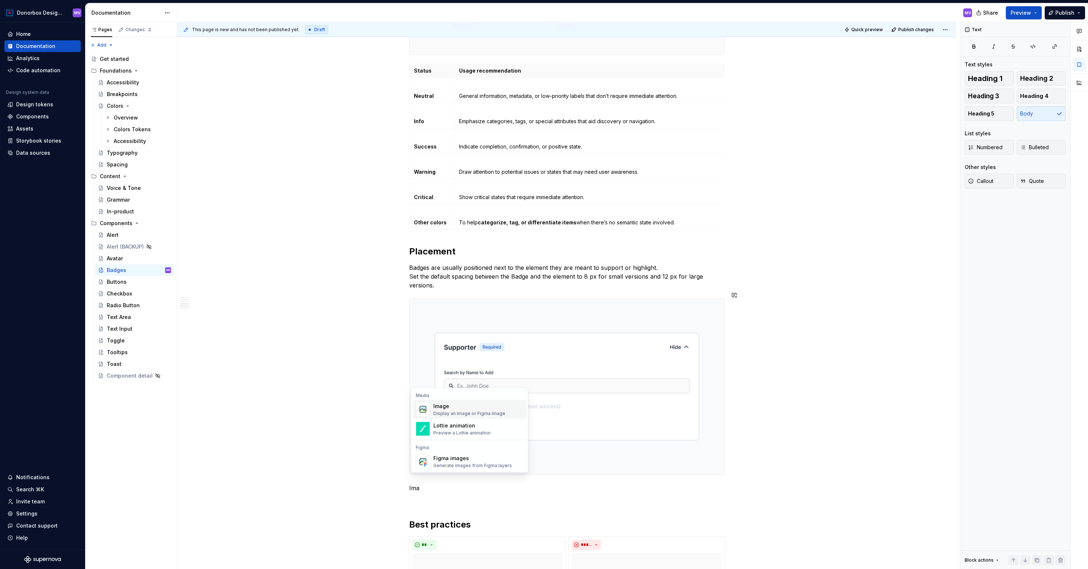
click at [443, 414] on div "Display an image or Figma image" at bounding box center [469, 414] width 72 height 6
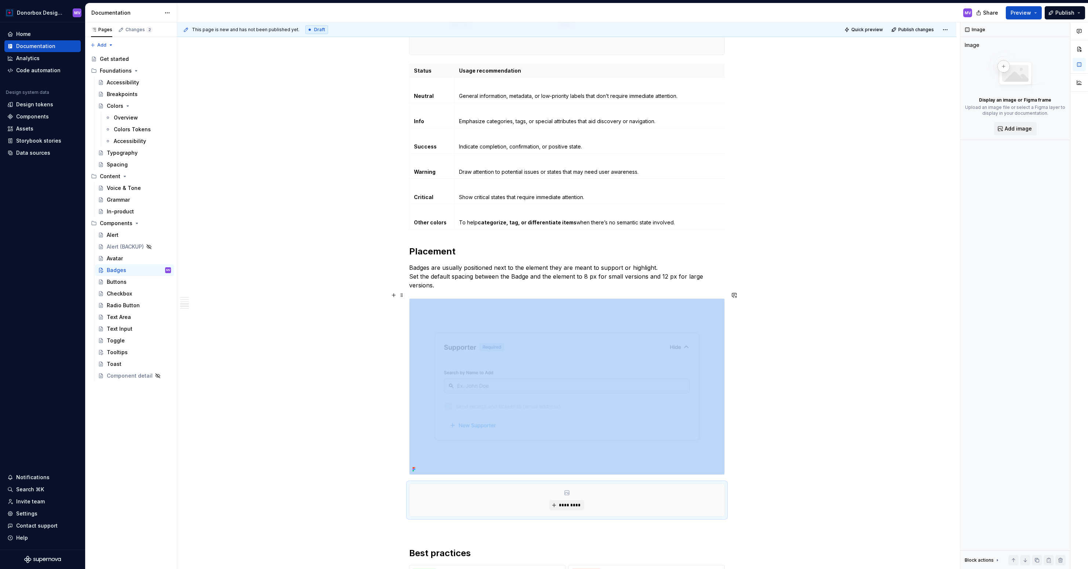
type textarea "*"
click at [565, 500] on button "*********" at bounding box center [566, 505] width 35 height 10
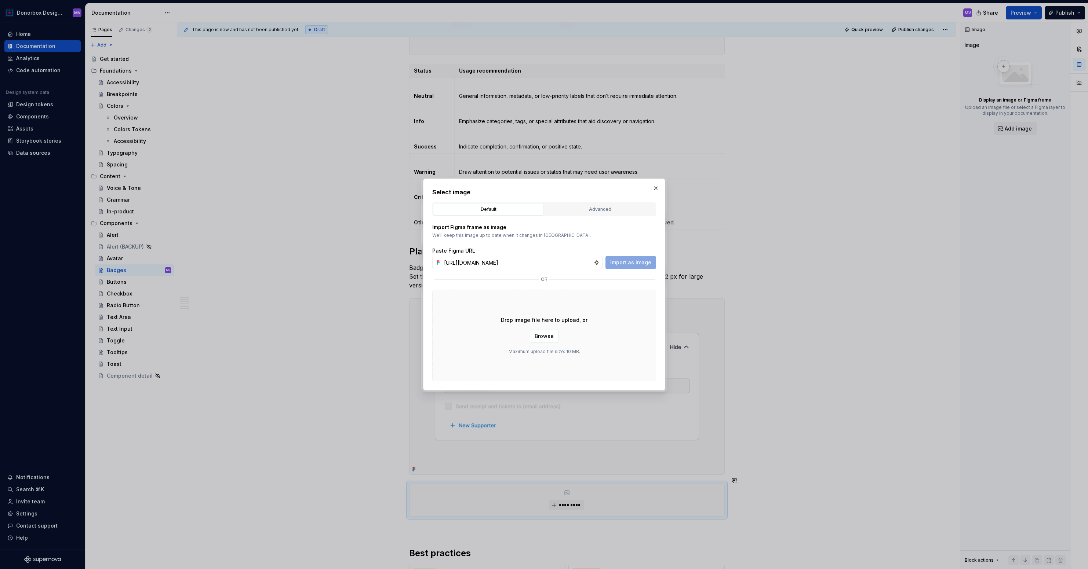
scroll to position [0, 158]
type input "[URL][DOMAIN_NAME]"
click at [633, 262] on span "Import as image" at bounding box center [630, 262] width 41 height 7
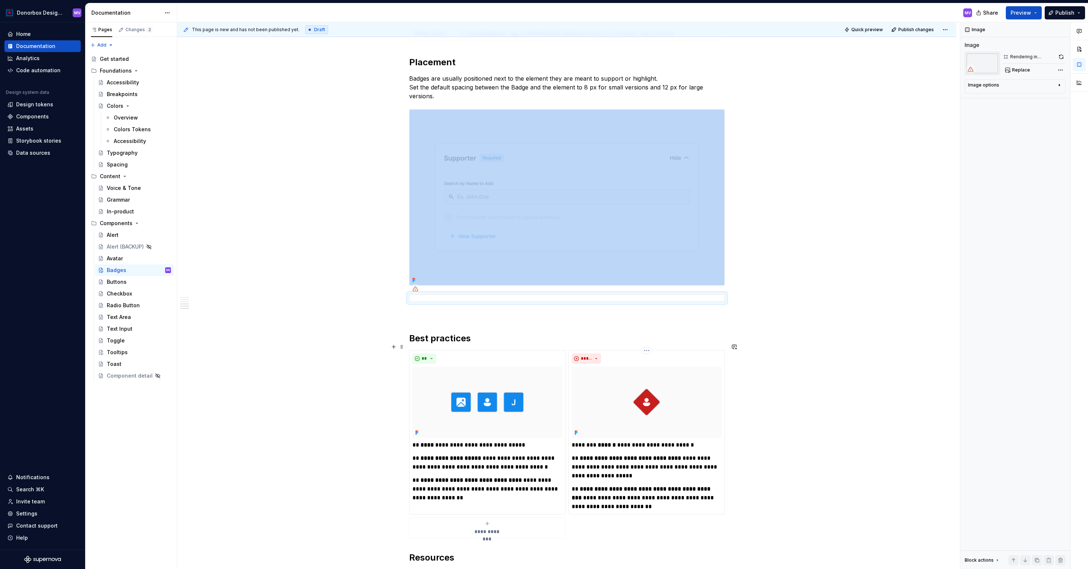
scroll to position [1046, 0]
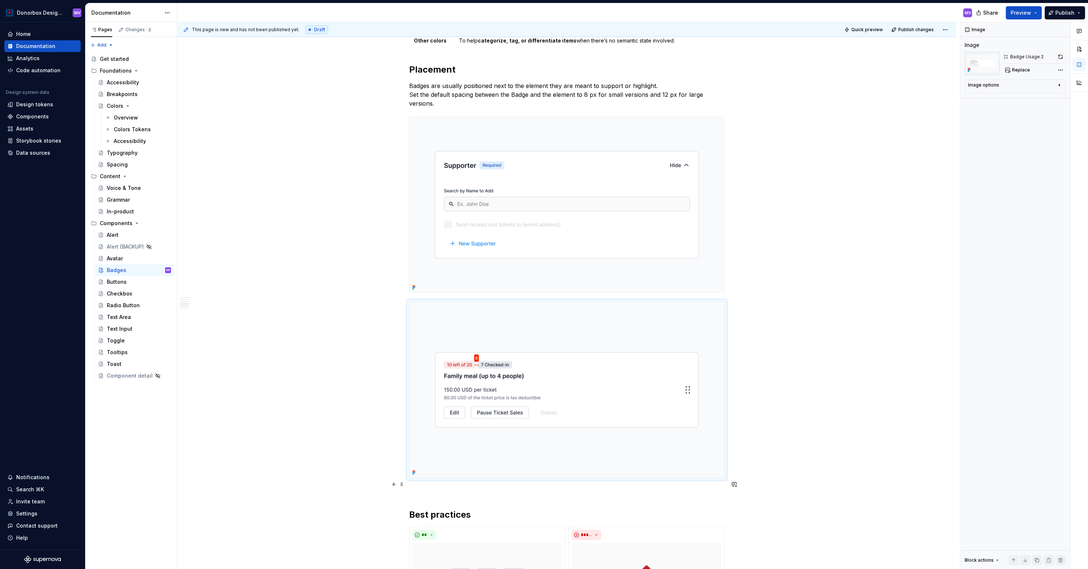
click at [575, 487] on p at bounding box center [566, 491] width 315 height 9
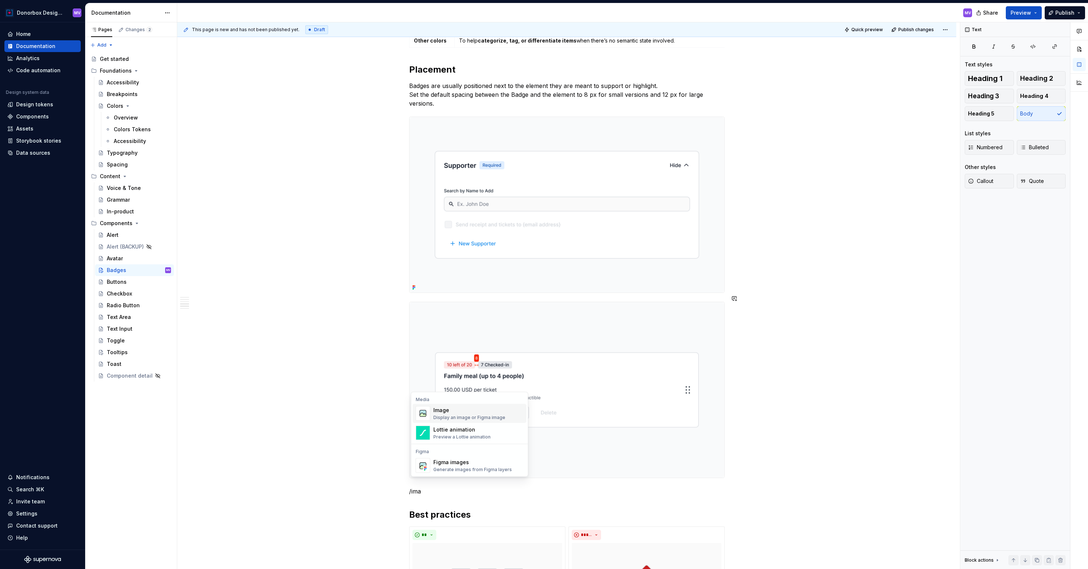
click at [481, 417] on div "Display an image or Figma image" at bounding box center [469, 418] width 72 height 6
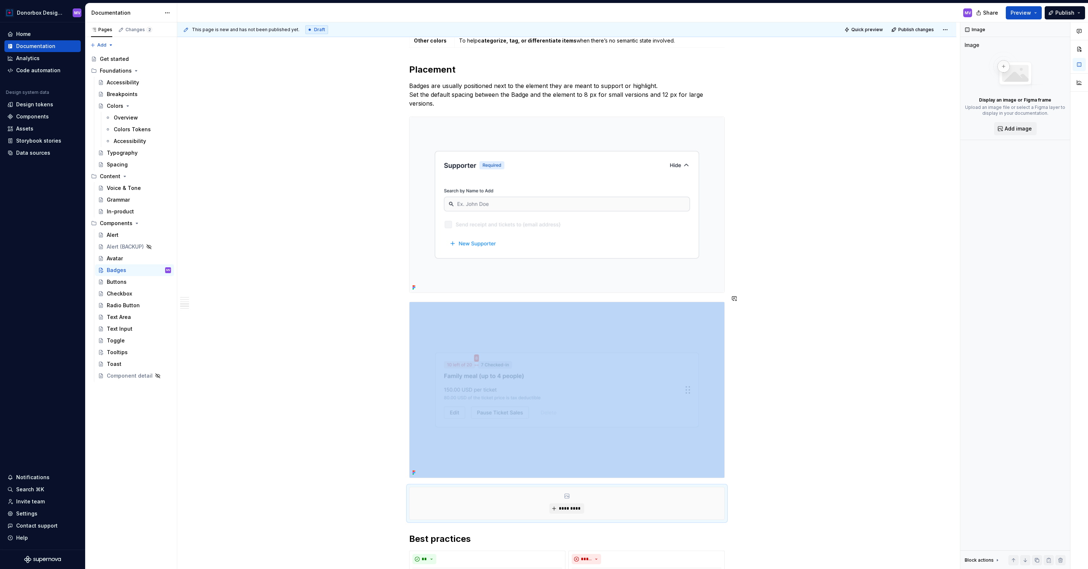
type textarea "*"
click at [565, 506] on span "*********" at bounding box center [569, 509] width 22 height 6
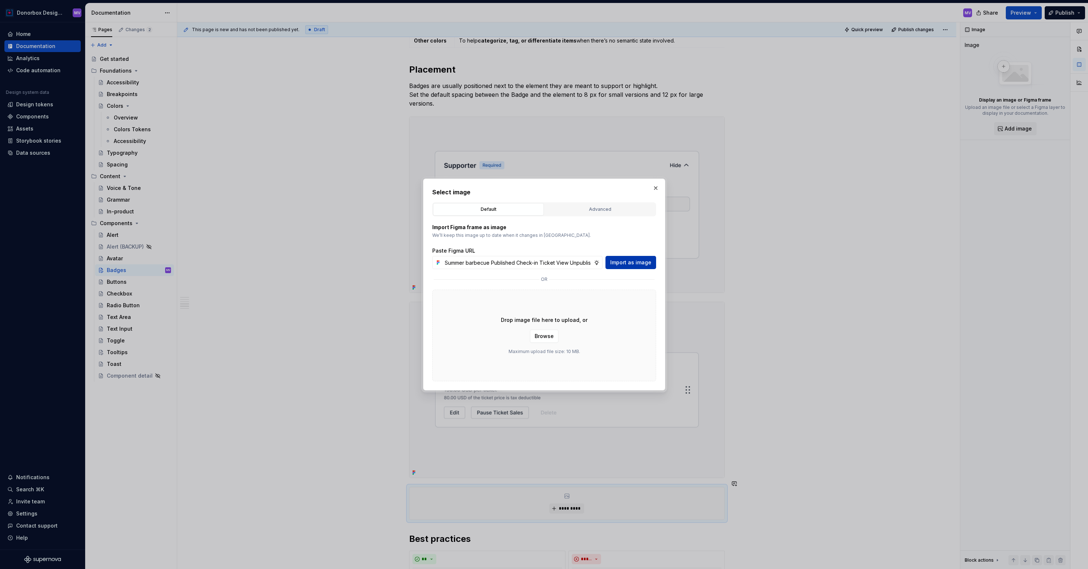
type input "Main page Back Page Current page 8 Summer barbecue Published Check-in Ticket Vi…"
click at [635, 264] on span "Import as image" at bounding box center [630, 262] width 41 height 7
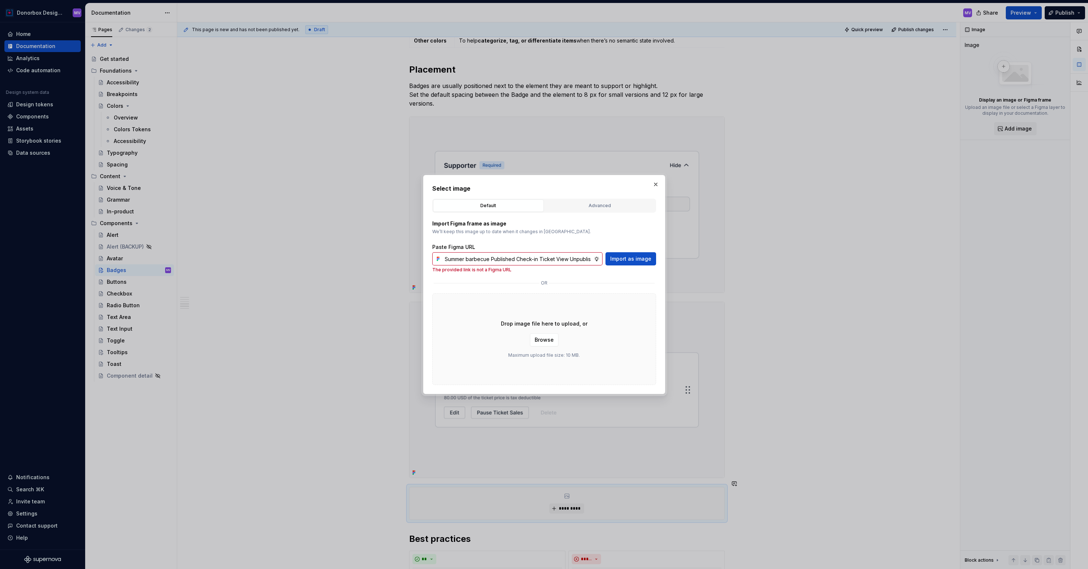
scroll to position [0, 0]
paste input "[URL][DOMAIN_NAME]"
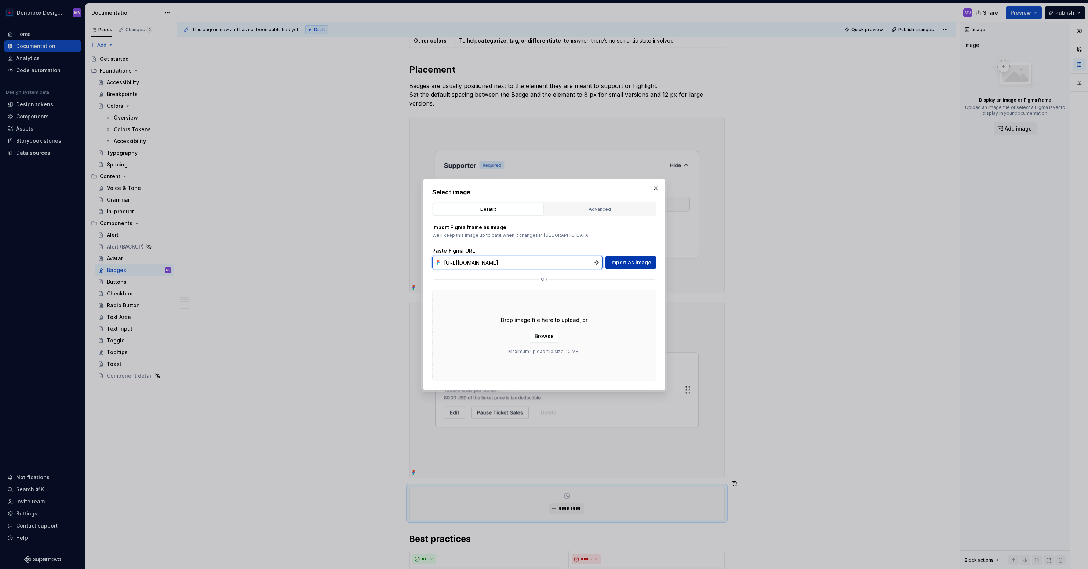
type input "[URL][DOMAIN_NAME]"
click at [616, 262] on span "Import as image" at bounding box center [630, 262] width 41 height 7
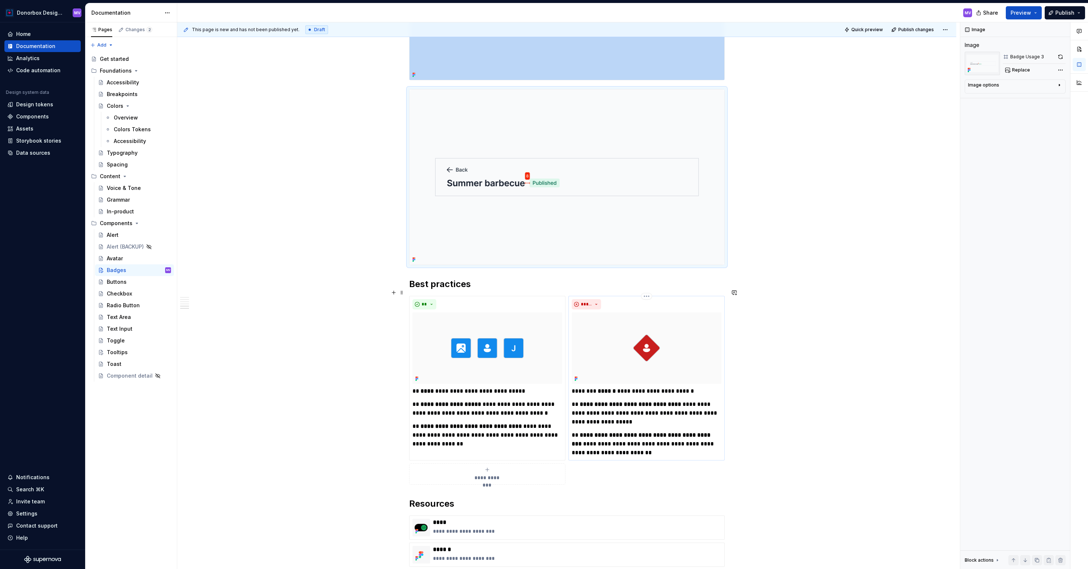
scroll to position [1445, 0]
click at [484, 328] on img at bounding box center [487, 347] width 150 height 71
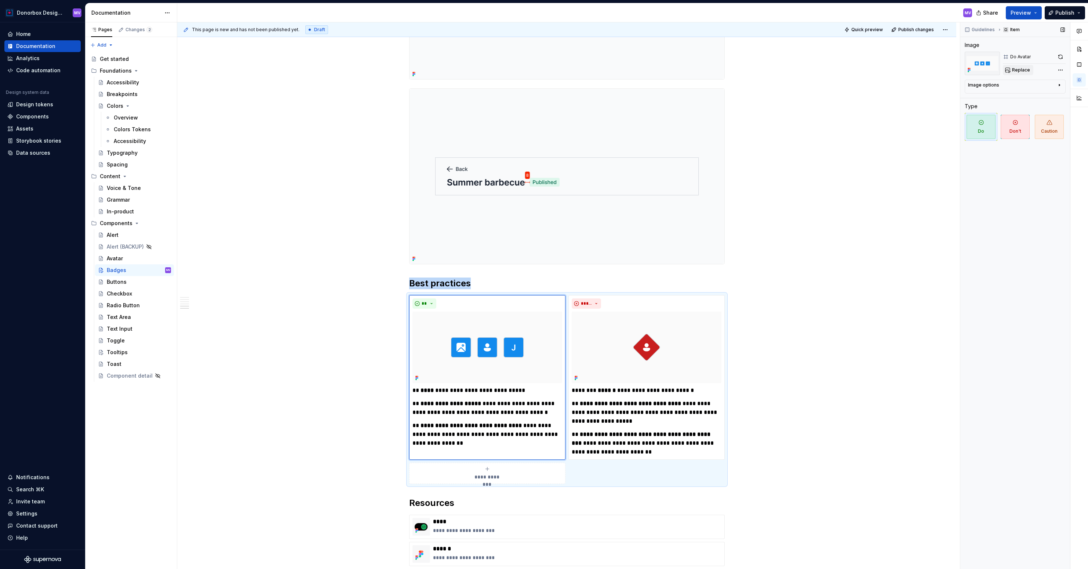
click at [1024, 70] on span "Replace" at bounding box center [1021, 70] width 18 height 6
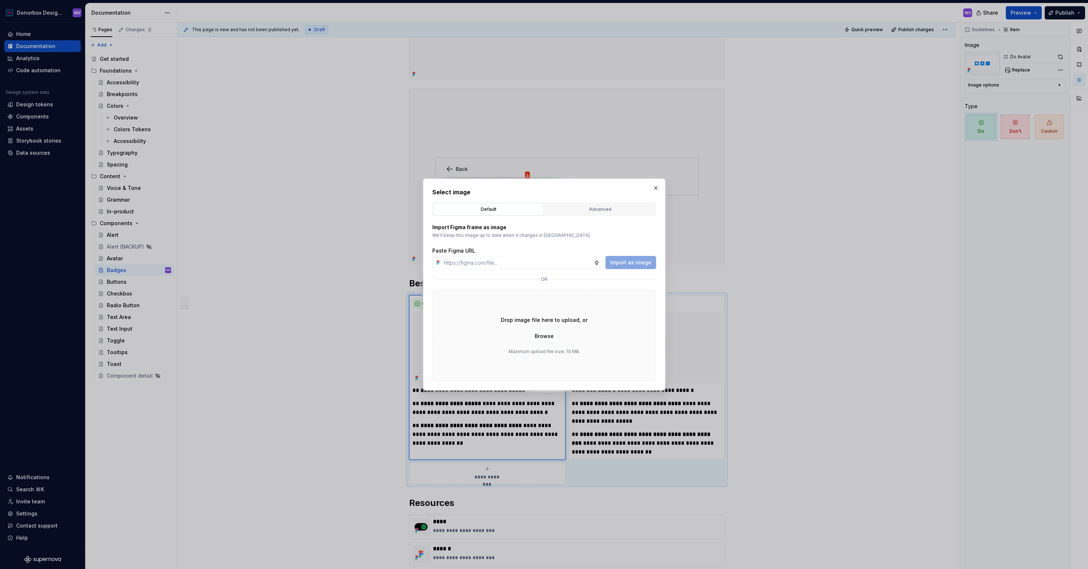
type textarea "*"
type input "[URL][DOMAIN_NAME]"
click at [630, 260] on span "Import as image" at bounding box center [630, 262] width 41 height 7
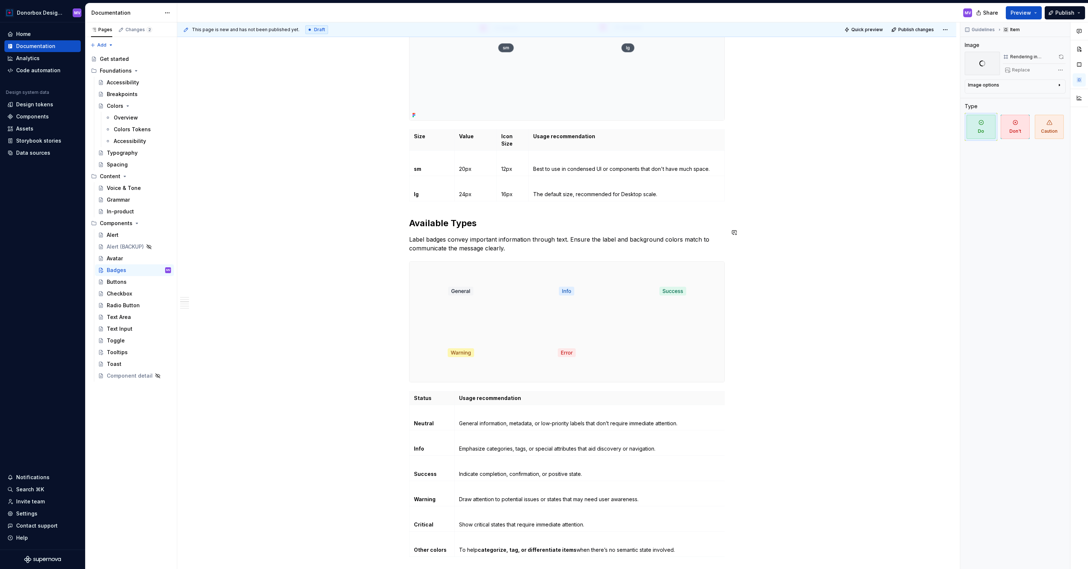
scroll to position [545, 0]
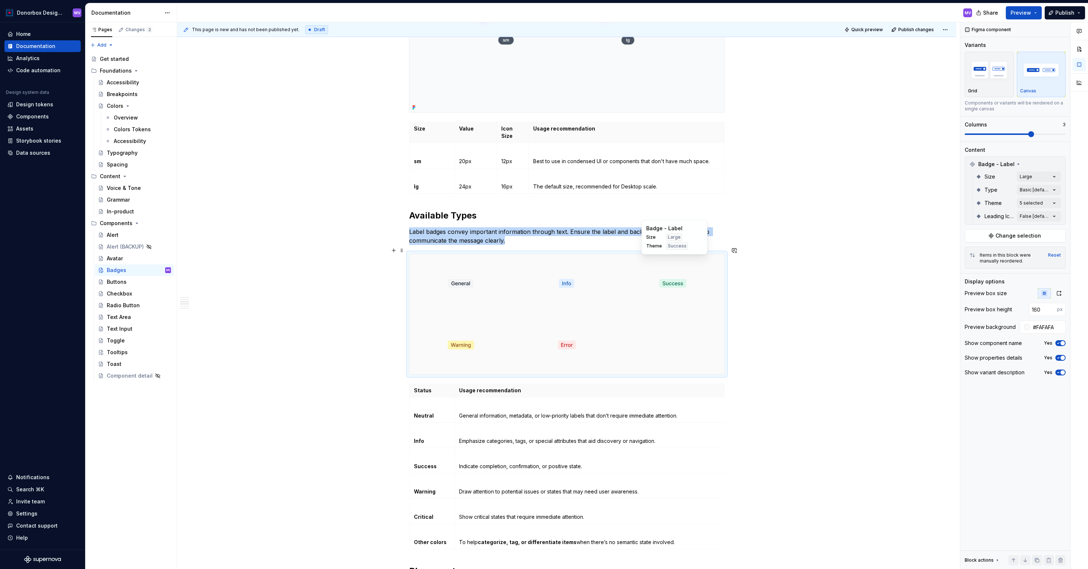
click at [623, 304] on div at bounding box center [672, 283] width 103 height 59
click at [1054, 188] on div "Comments Open comments No comments yet Select ‘Comment’ from the block context …" at bounding box center [1024, 295] width 128 height 547
click at [976, 237] on span "Circle" at bounding box center [982, 236] width 15 height 7
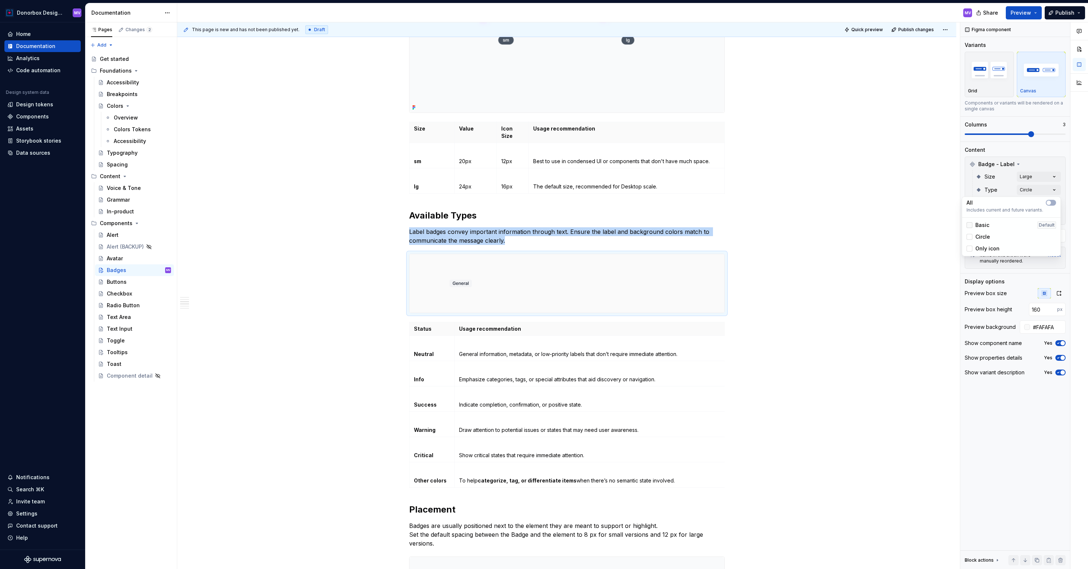
click at [970, 226] on div at bounding box center [969, 225] width 6 height 6
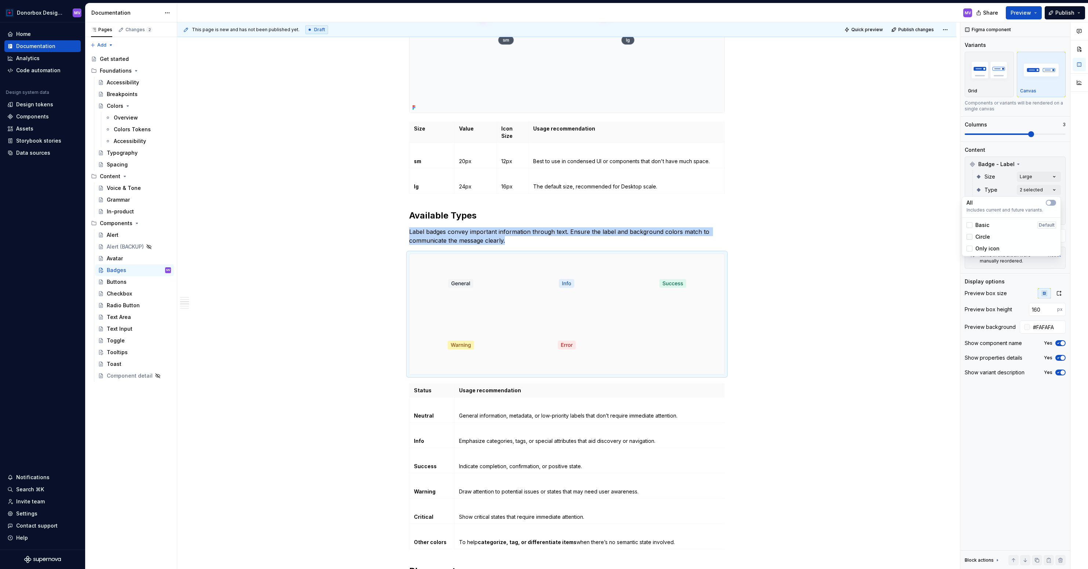
click at [969, 237] on icon at bounding box center [969, 237] width 0 height 0
click at [969, 249] on div at bounding box center [969, 249] width 6 height 6
click at [969, 249] on icon at bounding box center [969, 249] width 0 height 0
click at [998, 191] on div "Comments Open comments No comments yet Select ‘Comment’ from the block context …" at bounding box center [1024, 295] width 128 height 547
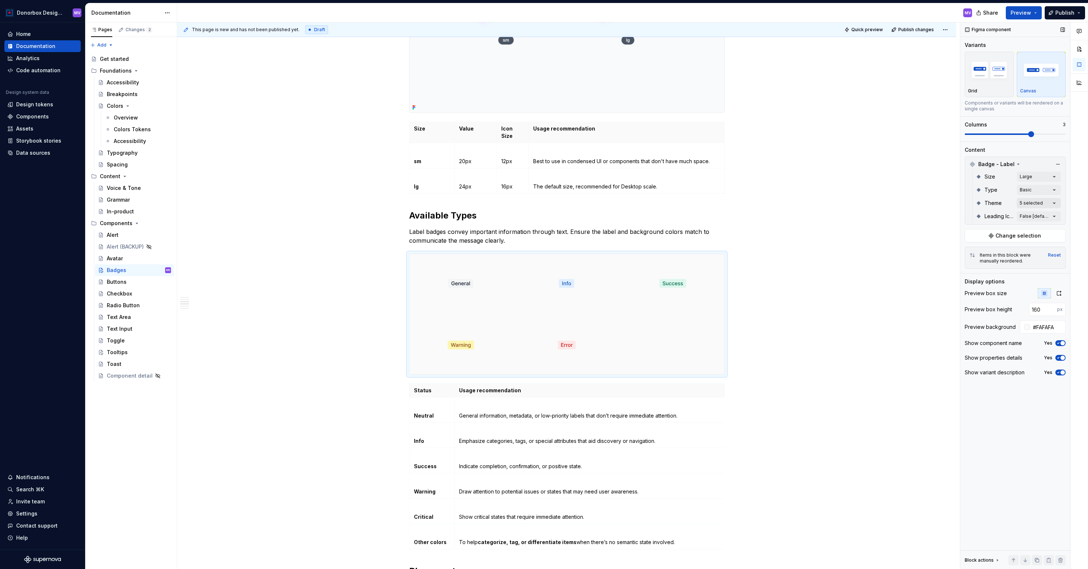
click at [1042, 200] on div "Comments Open comments No comments yet Select ‘Comment’ from the block context …" at bounding box center [1024, 295] width 128 height 547
click at [1050, 187] on div "Comments Open comments No comments yet Select ‘Comment’ from the block context …" at bounding box center [1024, 295] width 128 height 547
click at [1050, 188] on div "Comments Open comments No comments yet Select ‘Comment’ from the block context …" at bounding box center [1024, 295] width 128 height 547
click at [1052, 177] on div "Comments Open comments No comments yet Select ‘Comment’ from the block context …" at bounding box center [1024, 295] width 128 height 547
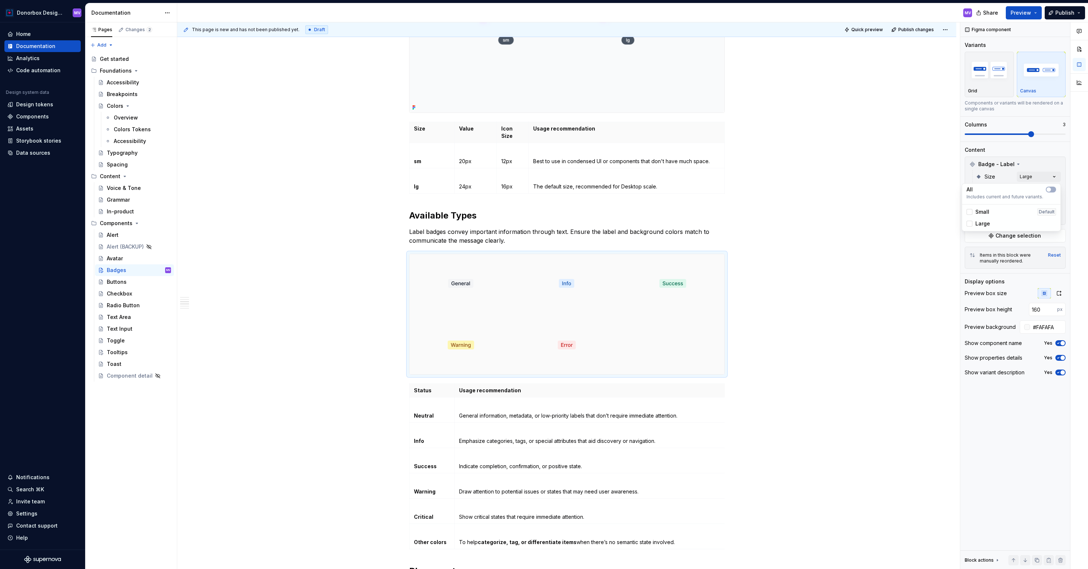
click at [1052, 177] on div "Comments Open comments No comments yet Select ‘Comment’ from the block context …" at bounding box center [1024, 295] width 128 height 547
click at [569, 183] on p "The default size, recommended for Desktop scale." at bounding box center [626, 186] width 186 height 7
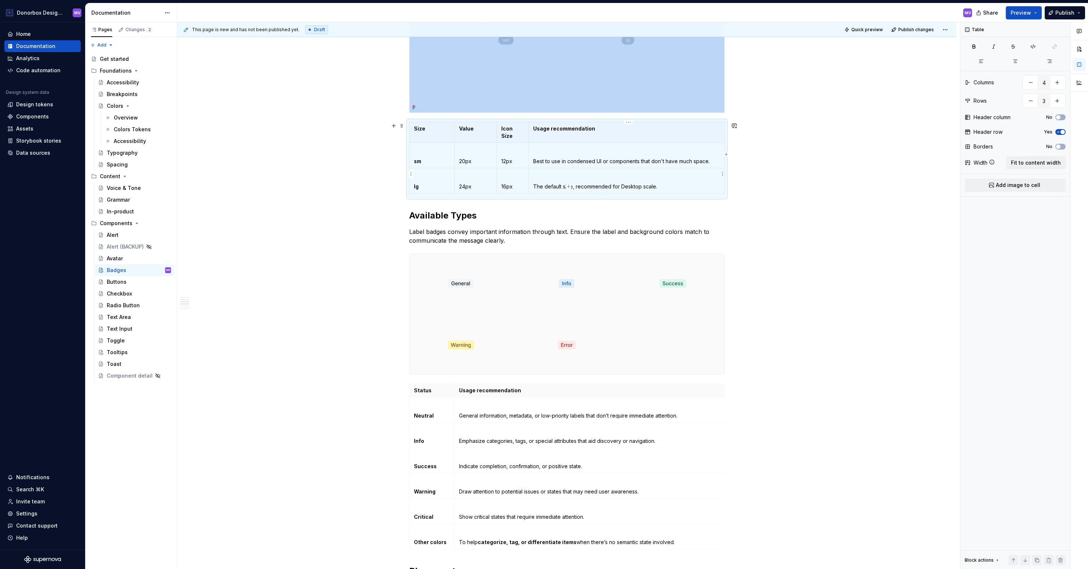
click at [555, 183] on p "The default size, recommended for Desktop scale." at bounding box center [626, 186] width 186 height 7
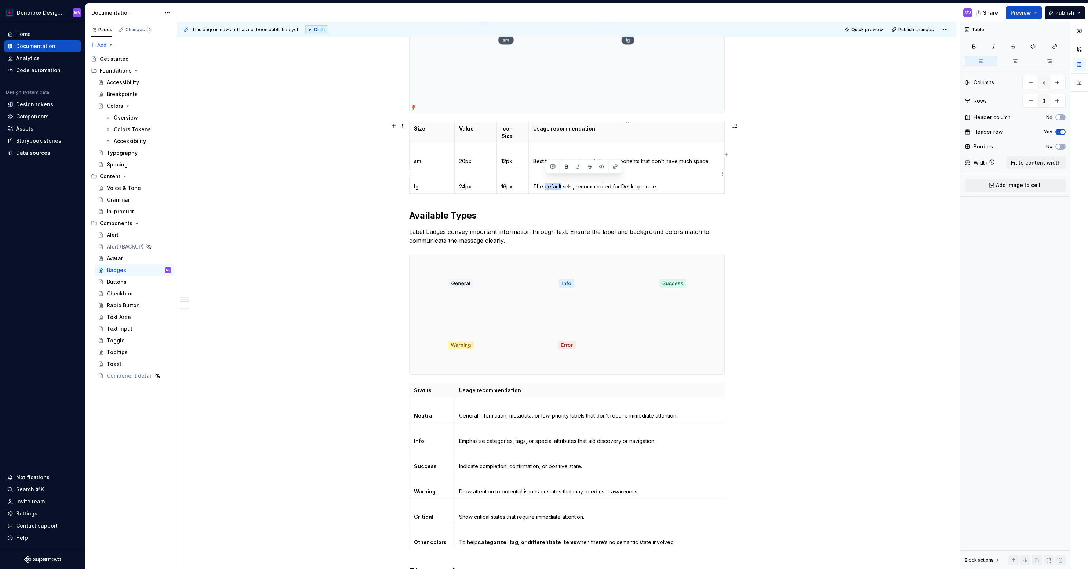
click at [555, 183] on p "The default size, recommended for Desktop scale." at bounding box center [626, 186] width 186 height 7
click at [562, 183] on p "The default size, recommended for Desktop scale." at bounding box center [626, 186] width 186 height 7
drag, startPoint x: 578, startPoint y: 180, endPoint x: 533, endPoint y: 180, distance: 45.1
click at [533, 180] on td "The default size, recommended for Desktop scale." at bounding box center [626, 180] width 195 height 25
click at [584, 158] on p "Best to use in condensed UI or components that don't have much space." at bounding box center [626, 161] width 186 height 7
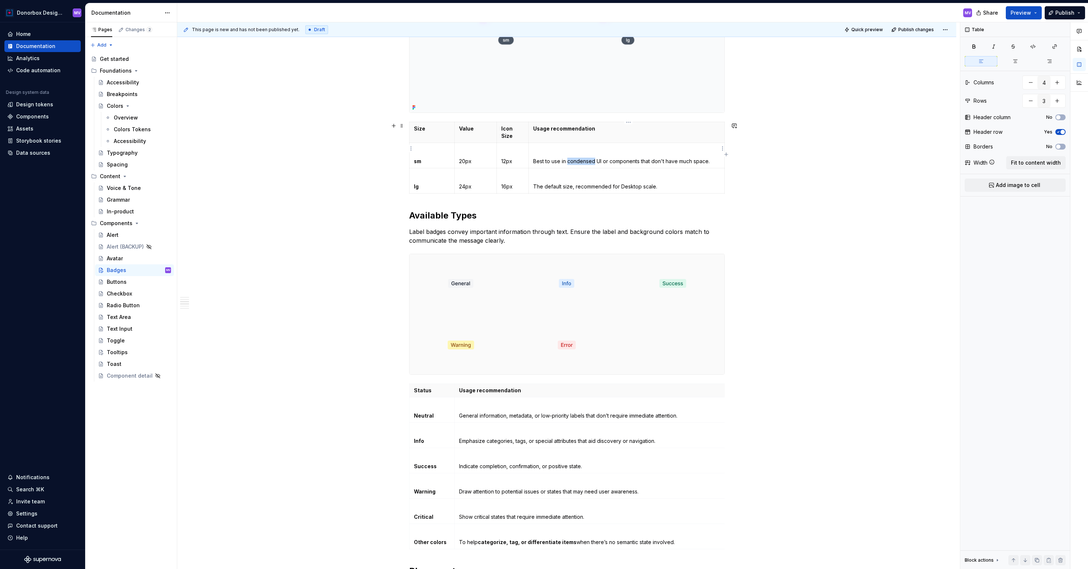
click at [584, 158] on p "Best to use in condensed UI or components that don't have much space." at bounding box center [626, 161] width 186 height 7
click at [561, 158] on p "Best to use in condensed UI or components that don't have much space." at bounding box center [626, 161] width 186 height 7
drag, startPoint x: 535, startPoint y: 154, endPoint x: 710, endPoint y: 154, distance: 174.6
click at [710, 158] on p "Best to use in condensed UI or components that don't have much space." at bounding box center [626, 161] width 186 height 7
click at [550, 183] on p "The default size, recommended for Desktop scale." at bounding box center [626, 186] width 186 height 7
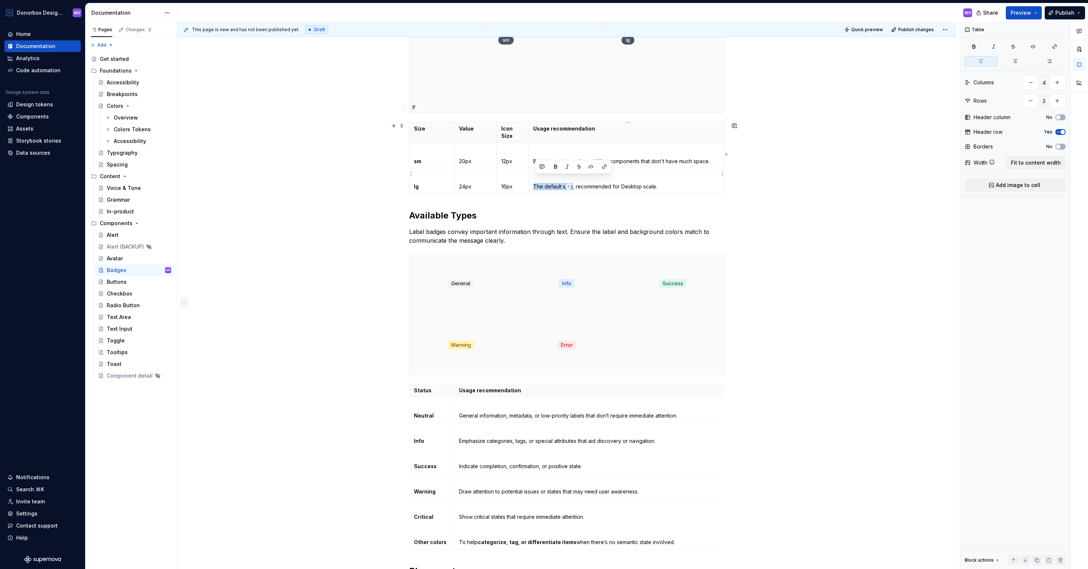
drag, startPoint x: 574, startPoint y: 180, endPoint x: 535, endPoint y: 180, distance: 38.9
click at [535, 183] on p "The default size, recommended for Desktop scale." at bounding box center [626, 186] width 186 height 7
click at [553, 158] on p "Best to use in condensed UI or components that don't have much space." at bounding box center [626, 161] width 186 height 7
drag, startPoint x: 535, startPoint y: 154, endPoint x: 643, endPoint y: 154, distance: 107.8
click at [643, 158] on p "Best to use in condensed UI or components that don't have much space." at bounding box center [626, 161] width 186 height 7
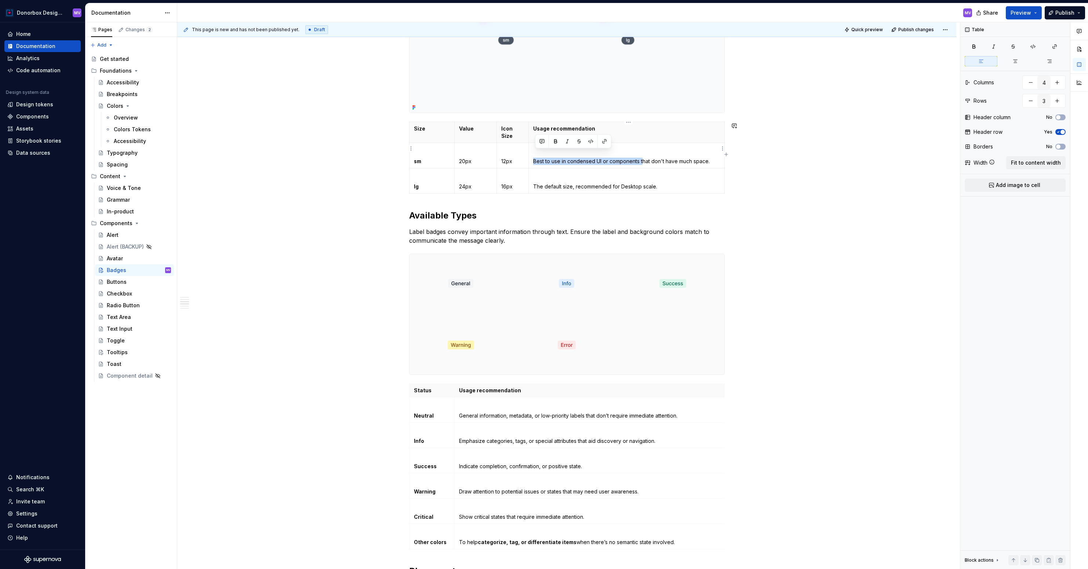
copy p "Best to use in condensed UI or components t"
click at [550, 183] on p "The default size, recommended for Desktop scale." at bounding box center [626, 186] width 186 height 7
drag, startPoint x: 573, startPoint y: 180, endPoint x: 530, endPoint y: 180, distance: 42.5
click at [530, 180] on td "The default size, recommended for Desktop scale." at bounding box center [626, 180] width 195 height 25
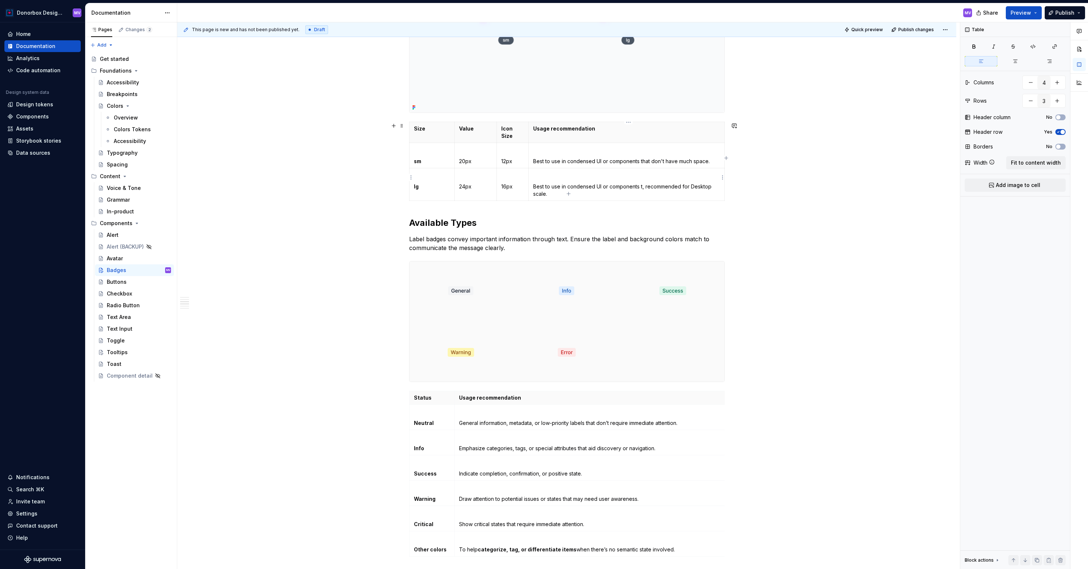
click at [578, 183] on p "Best to use in condensed UI or components t, recommended for Desktop scale." at bounding box center [626, 190] width 186 height 15
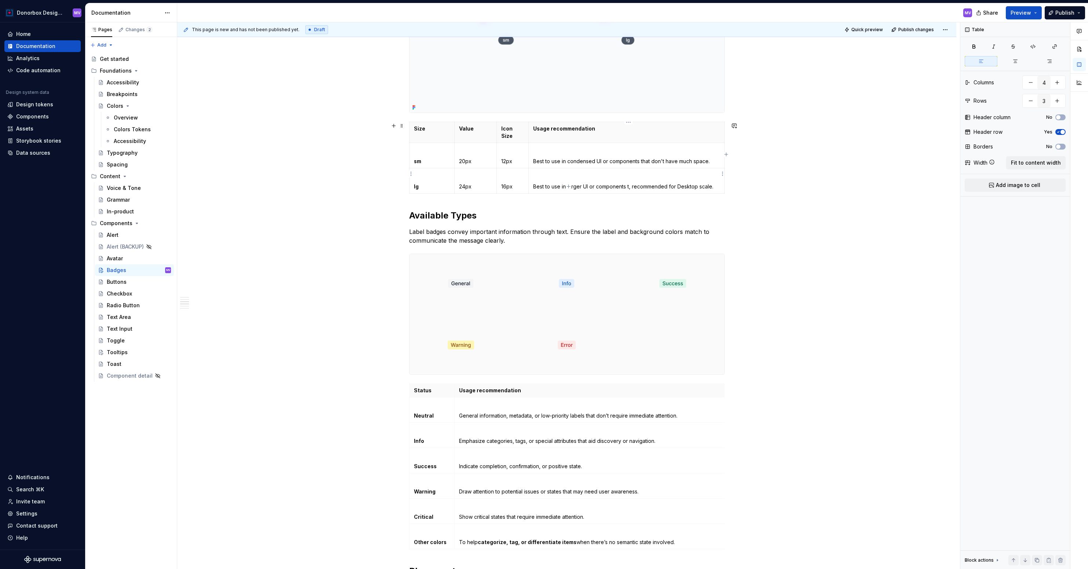
click at [631, 183] on p "Best to use in larger UI or components t, recommended for Desktop scale." at bounding box center [626, 186] width 186 height 7
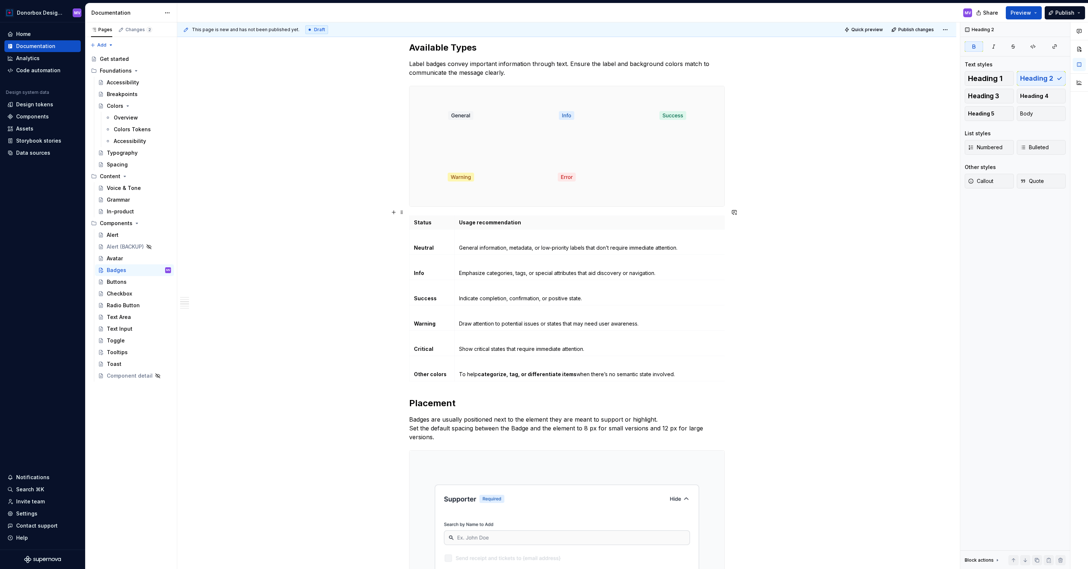
scroll to position [709, 0]
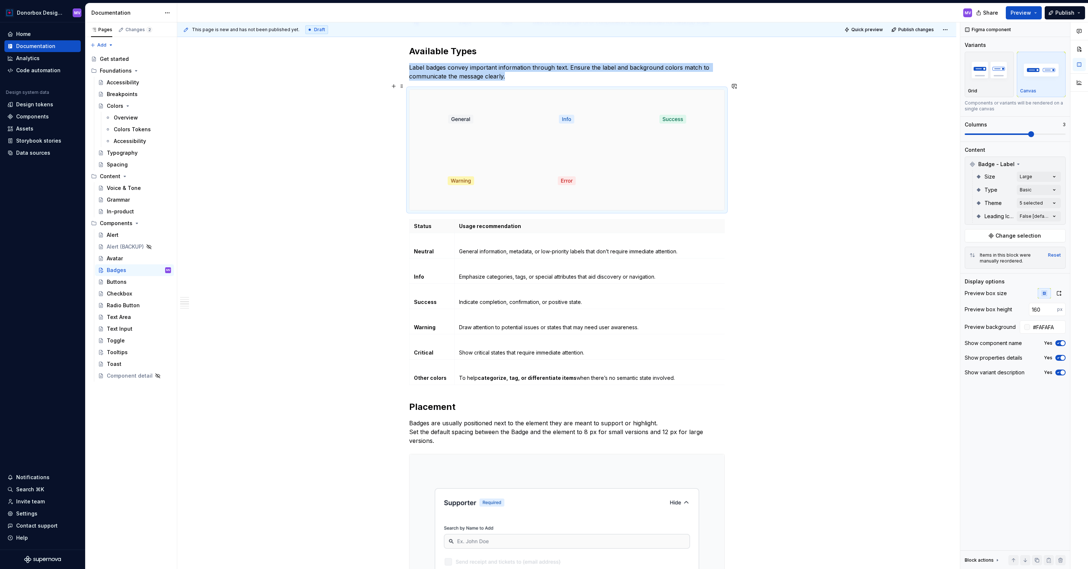
click at [643, 179] on div at bounding box center [566, 150] width 315 height 120
click at [1042, 177] on div "Comments Open comments No comments yet Select ‘Comment’ from the block context …" at bounding box center [1024, 295] width 128 height 547
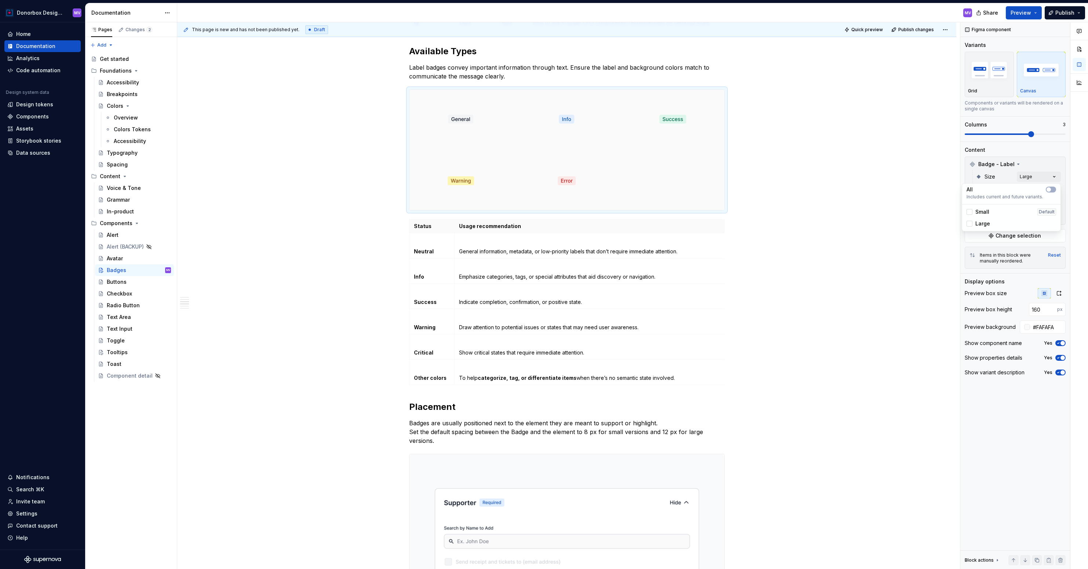
click at [1042, 177] on div "Comments Open comments No comments yet Select ‘Comment’ from the block context …" at bounding box center [1024, 295] width 128 height 547
click at [1043, 191] on div "Comments Open comments No comments yet Select ‘Comment’ from the block context …" at bounding box center [1024, 295] width 128 height 547
click at [987, 246] on span "Only icon" at bounding box center [987, 248] width 24 height 7
click at [1002, 191] on div "Comments Open comments No comments yet Select ‘Comment’ from the block context …" at bounding box center [1024, 295] width 128 height 547
click at [1025, 201] on div "Comments Open comments No comments yet Select ‘Comment’ from the block context …" at bounding box center [1024, 295] width 128 height 547
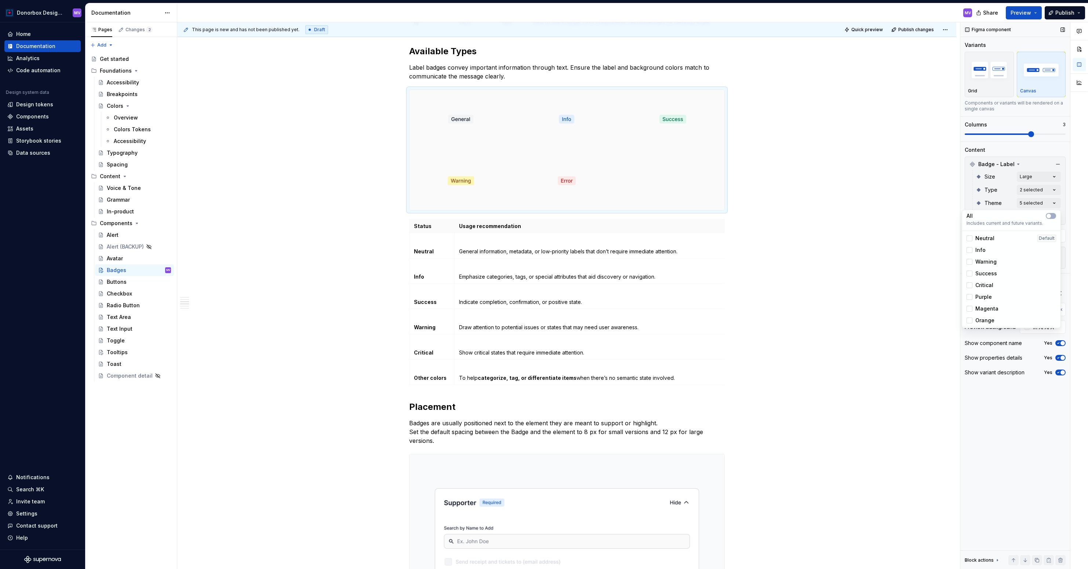
click at [1004, 196] on div "Comments Open comments No comments yet Select ‘Comment’ from the block context …" at bounding box center [1024, 295] width 128 height 547
click at [1034, 203] on div "Comments Open comments No comments yet Select ‘Comment’ from the block context …" at bounding box center [1024, 295] width 128 height 547
click at [788, 292] on html "Donorbox Design System MV Home Documentation Analytics Code automation Design s…" at bounding box center [544, 284] width 1088 height 569
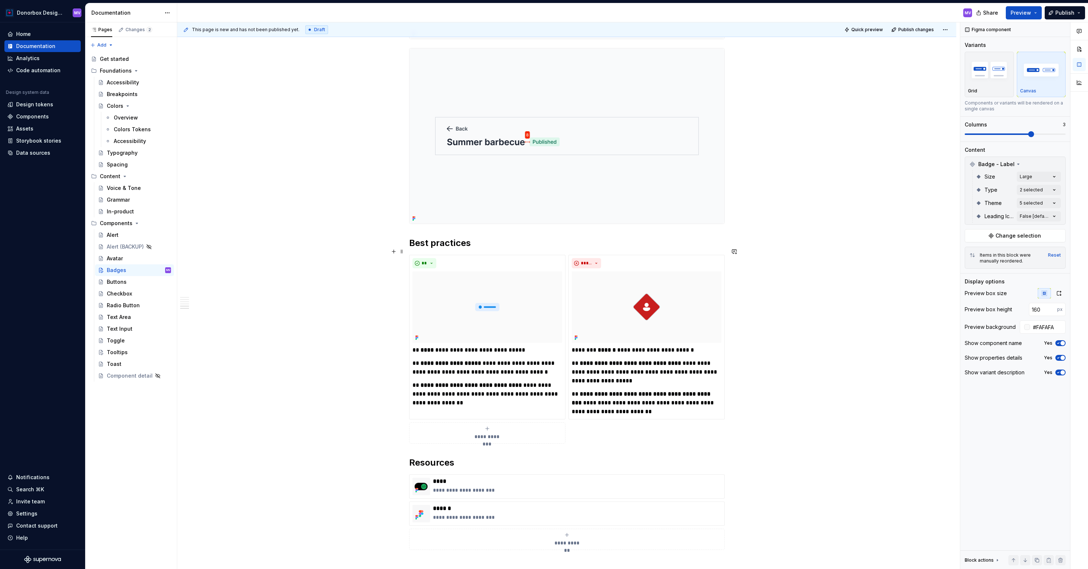
scroll to position [1487, 0]
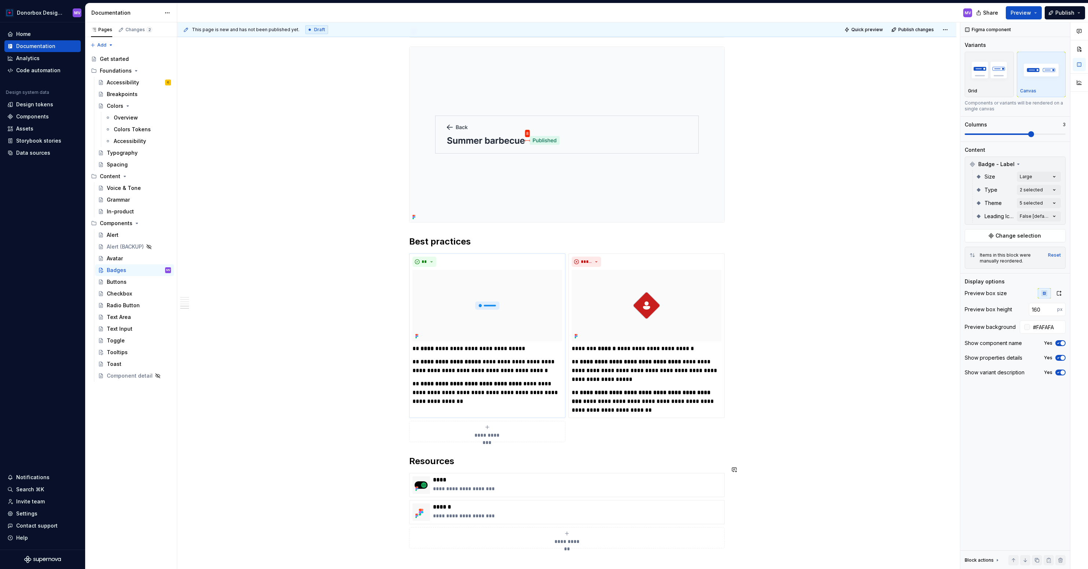
click at [445, 344] on p "**********" at bounding box center [487, 348] width 150 height 9
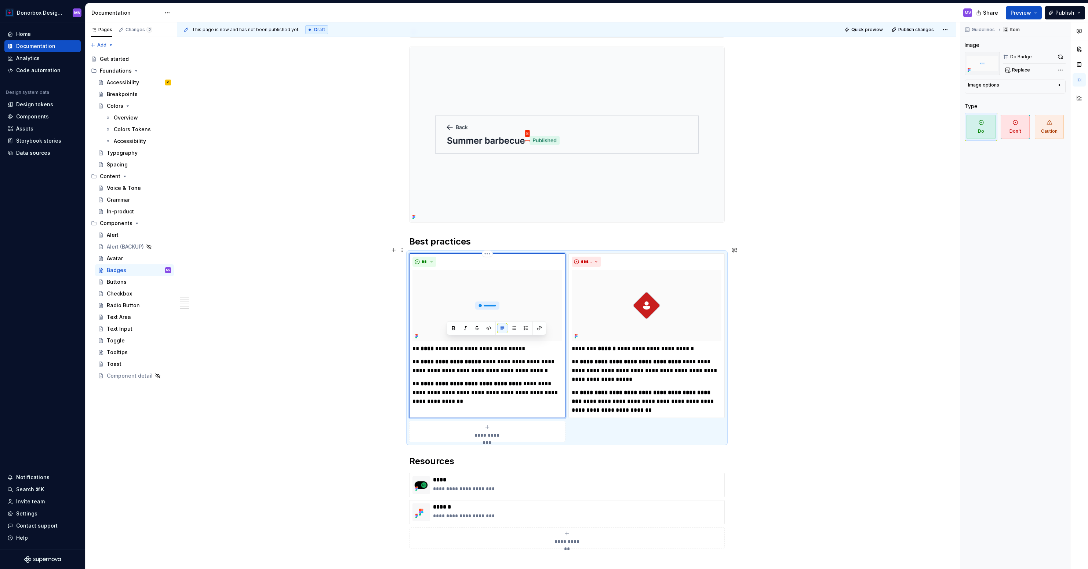
click at [435, 344] on p "**********" at bounding box center [487, 348] width 150 height 9
drag, startPoint x: 423, startPoint y: 342, endPoint x: 521, endPoint y: 343, distance: 97.9
click at [521, 344] on p "**********" at bounding box center [487, 348] width 150 height 9
drag, startPoint x: 469, startPoint y: 342, endPoint x: 435, endPoint y: 340, distance: 34.5
click at [435, 346] on strong "**********" at bounding box center [459, 349] width 54 height 6
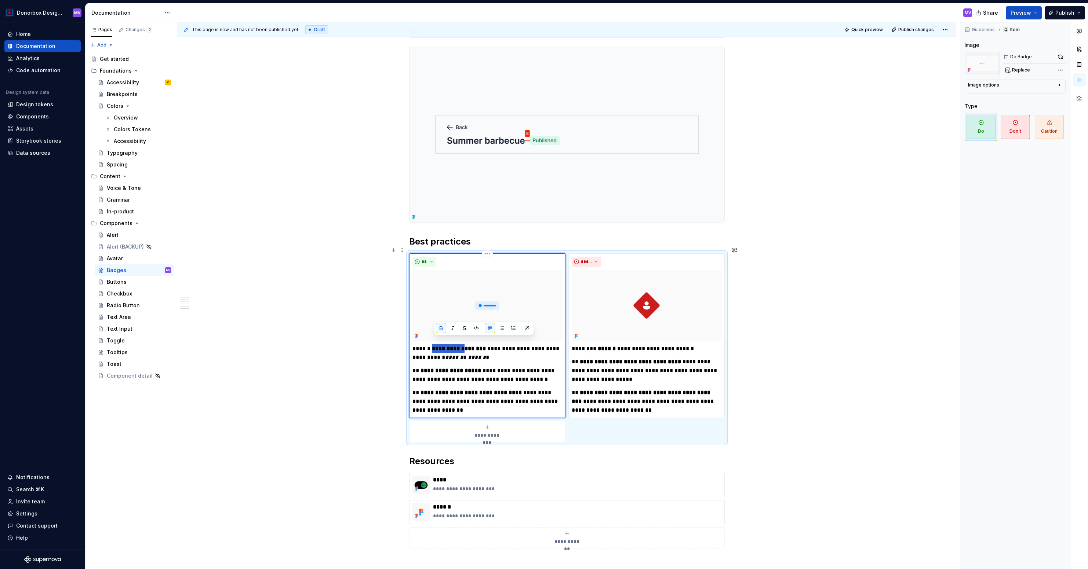
type textarea "*"
click at [496, 351] on p "**********" at bounding box center [487, 353] width 150 height 18
drag, startPoint x: 422, startPoint y: 364, endPoint x: 530, endPoint y: 374, distance: 108.0
click at [530, 374] on p "**********" at bounding box center [487, 375] width 150 height 18
click at [438, 381] on strong "**********" at bounding box center [470, 384] width 101 height 6
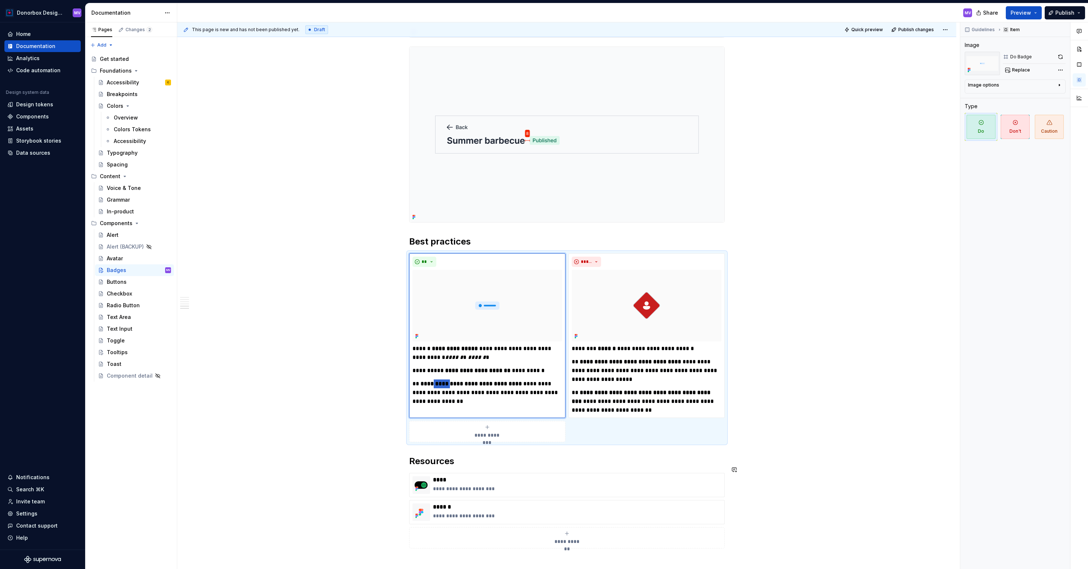
click at [438, 381] on strong "**********" at bounding box center [470, 384] width 101 height 6
click at [433, 381] on strong "**********" at bounding box center [470, 384] width 101 height 6
click at [428, 381] on strong "**********" at bounding box center [470, 384] width 101 height 6
drag, startPoint x: 423, startPoint y: 377, endPoint x: 451, endPoint y: 392, distance: 32.3
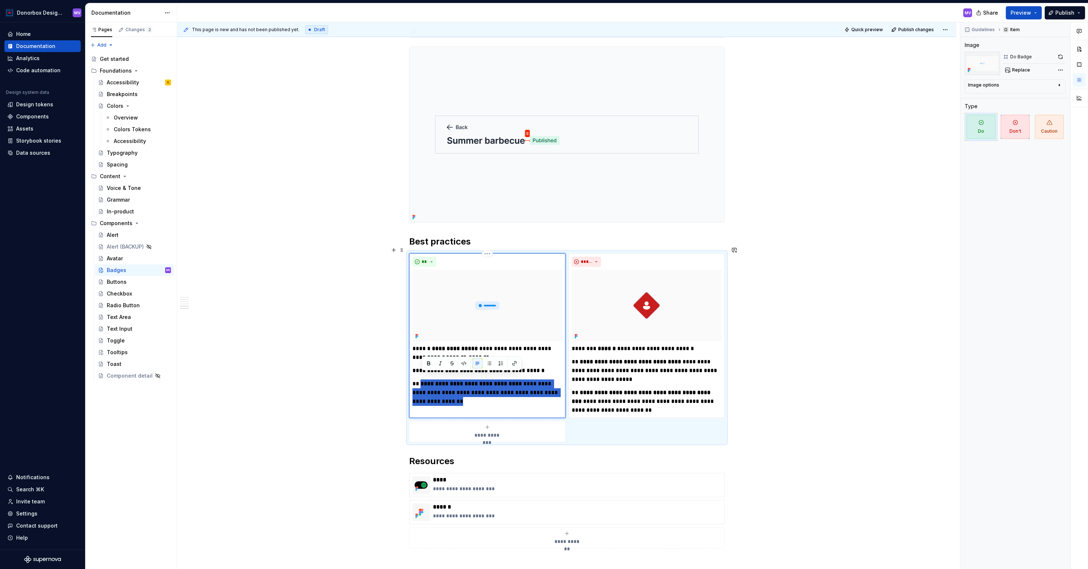
click at [452, 392] on p "**********" at bounding box center [487, 393] width 150 height 26
click at [517, 380] on p "**********" at bounding box center [487, 389] width 150 height 18
click at [493, 385] on p "**********" at bounding box center [487, 389] width 150 height 18
click at [613, 346] on strong "******" at bounding box center [606, 349] width 18 height 6
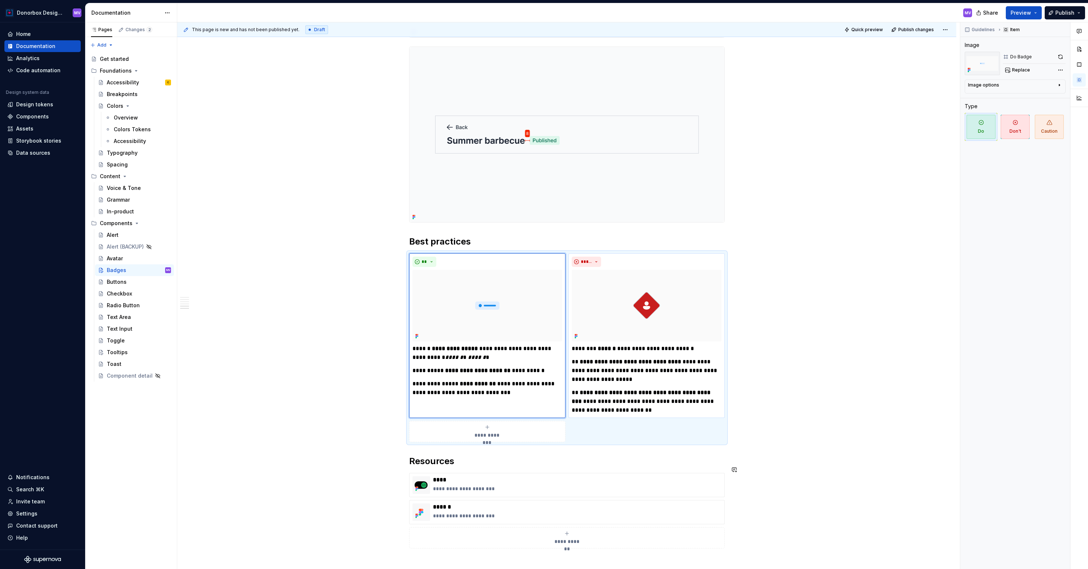
click at [613, 346] on strong "******" at bounding box center [606, 349] width 18 height 6
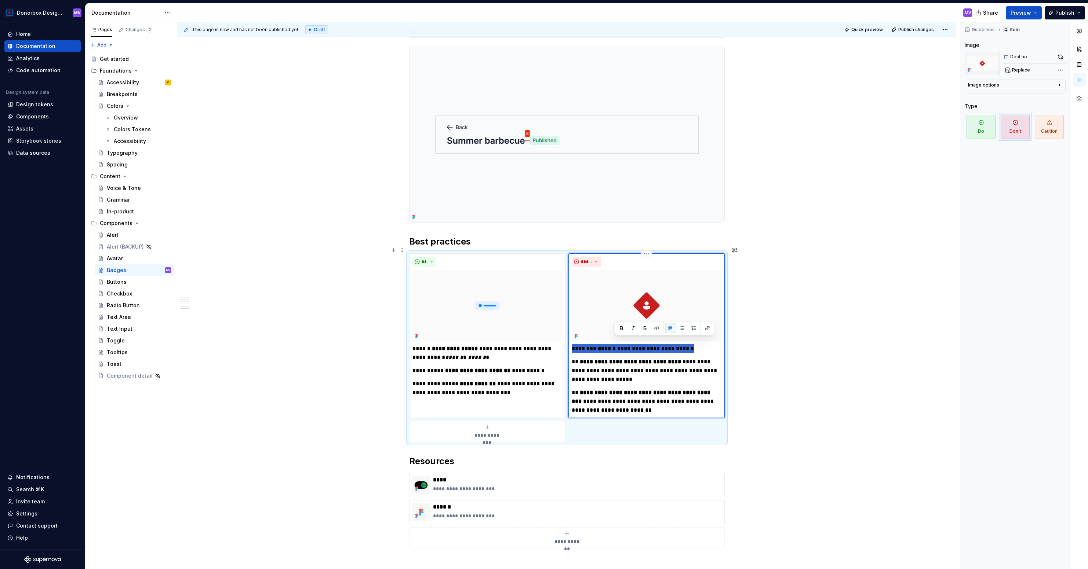
click at [613, 346] on strong "******" at bounding box center [606, 349] width 18 height 6
click at [595, 344] on p "**********" at bounding box center [646, 348] width 150 height 9
drag, startPoint x: 582, startPoint y: 343, endPoint x: 685, endPoint y: 345, distance: 103.4
click at [685, 345] on p "**********" at bounding box center [646, 348] width 150 height 9
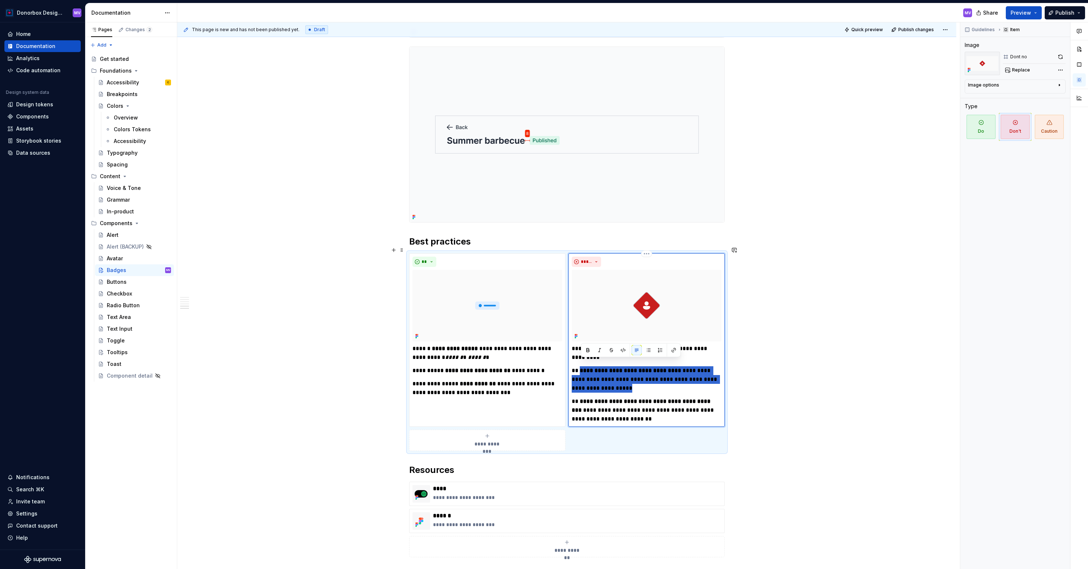
drag, startPoint x: 581, startPoint y: 364, endPoint x: 627, endPoint y: 381, distance: 49.0
click at [627, 381] on p "**********" at bounding box center [646, 379] width 150 height 26
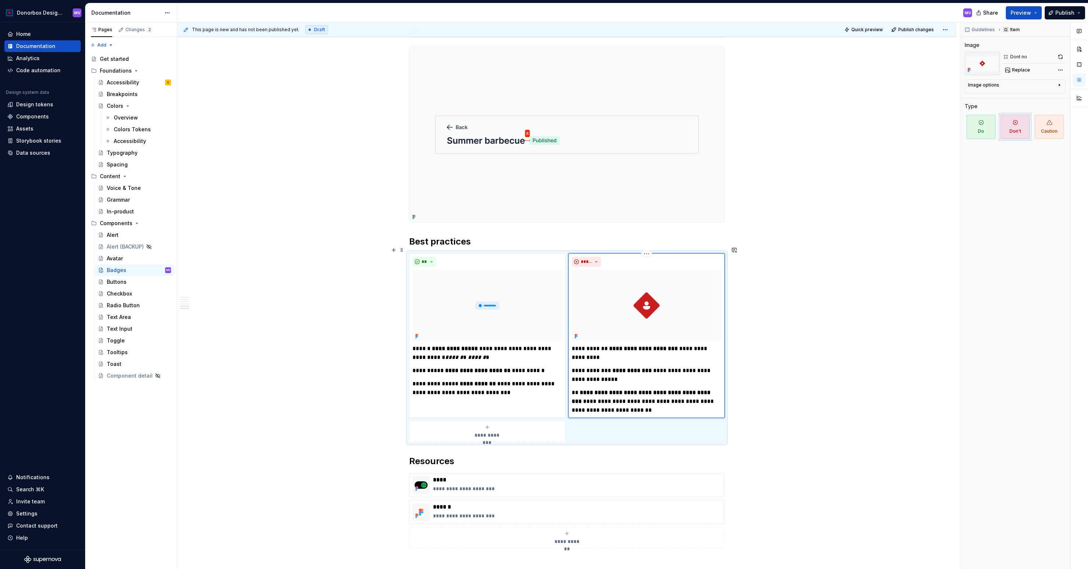
click at [581, 390] on strong "**********" at bounding box center [641, 397] width 140 height 14
drag, startPoint x: 581, startPoint y: 385, endPoint x: 632, endPoint y: 405, distance: 54.6
click at [632, 405] on p "**********" at bounding box center [646, 401] width 150 height 26
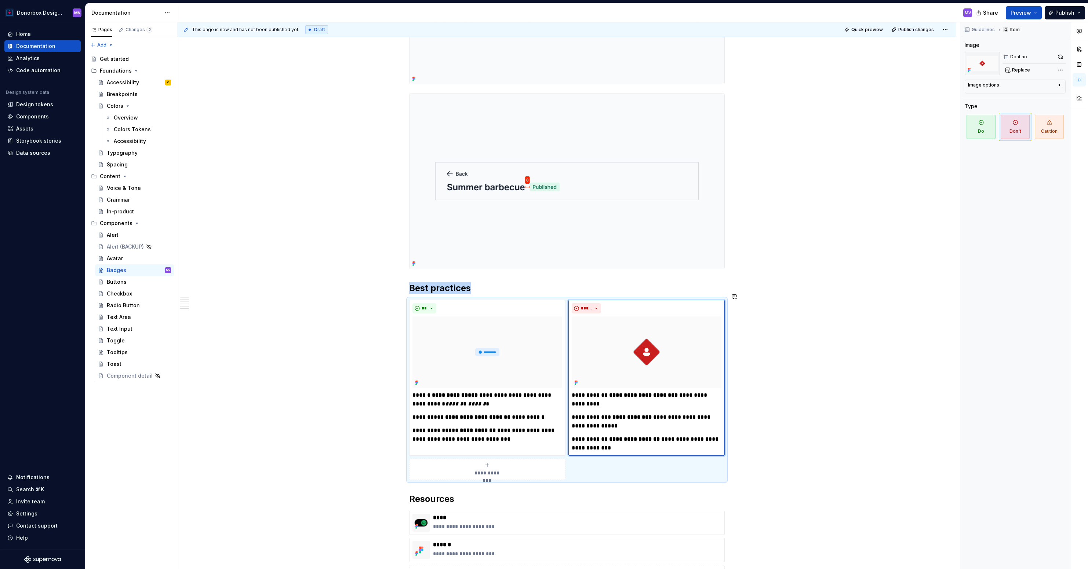
scroll to position [1554, 0]
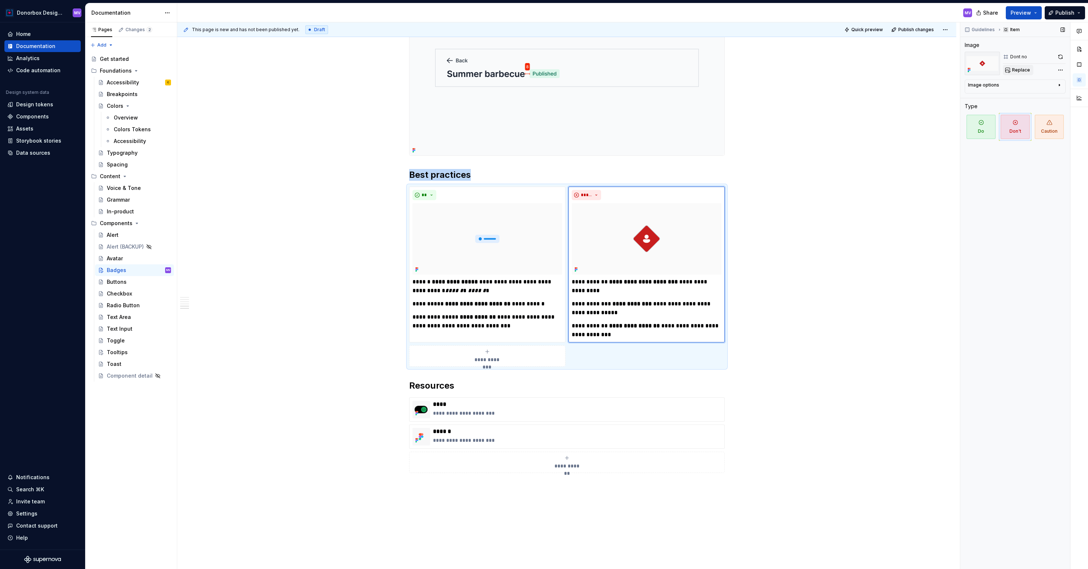
click at [1019, 70] on span "Replace" at bounding box center [1021, 70] width 18 height 6
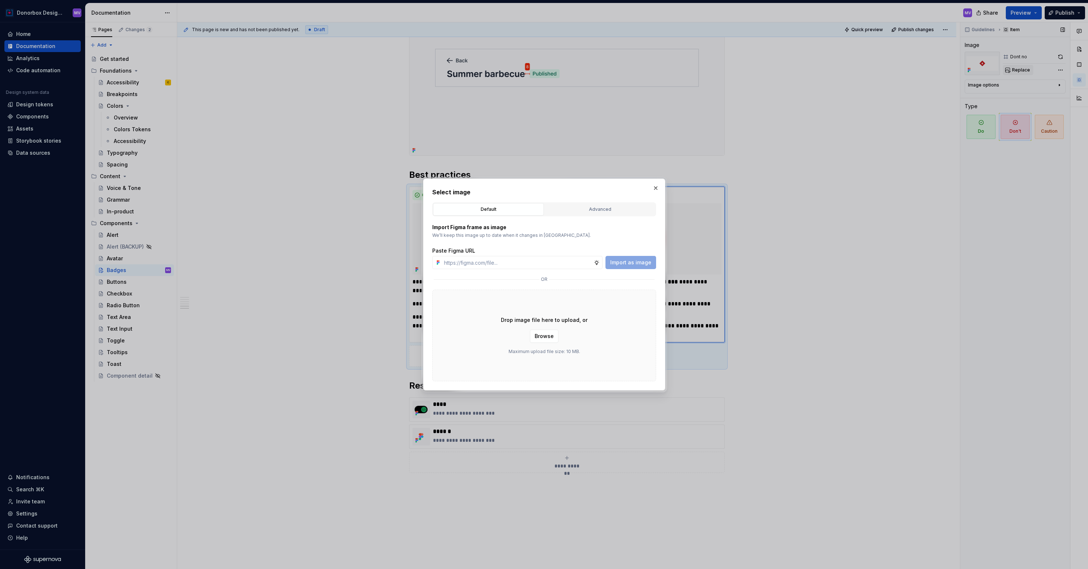
type textarea "*"
type input "[URL][DOMAIN_NAME]"
click at [627, 264] on span "Import as image" at bounding box center [630, 262] width 41 height 7
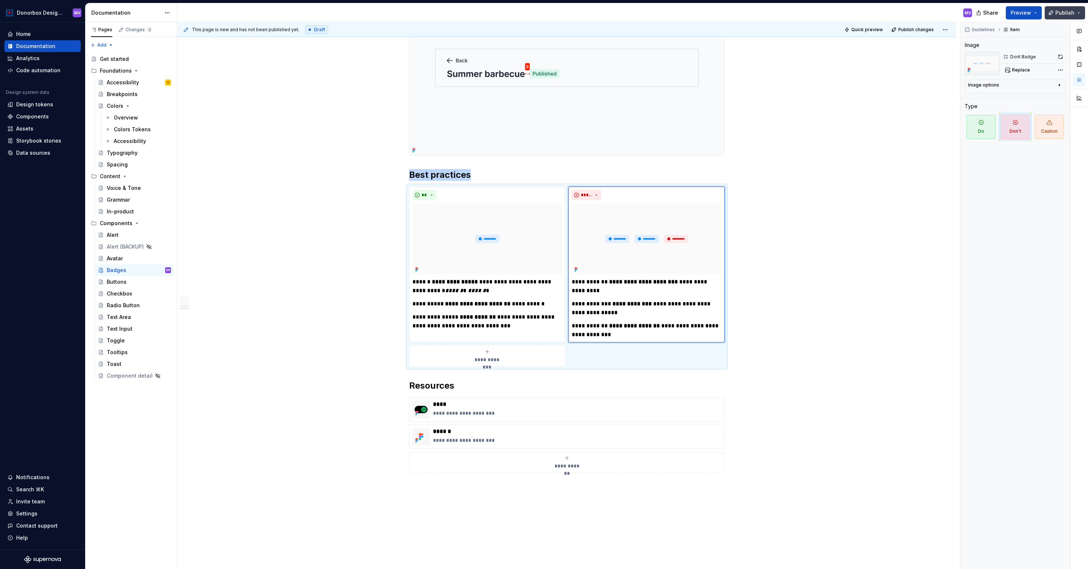
click at [1065, 12] on span "Publish" at bounding box center [1064, 12] width 19 height 7
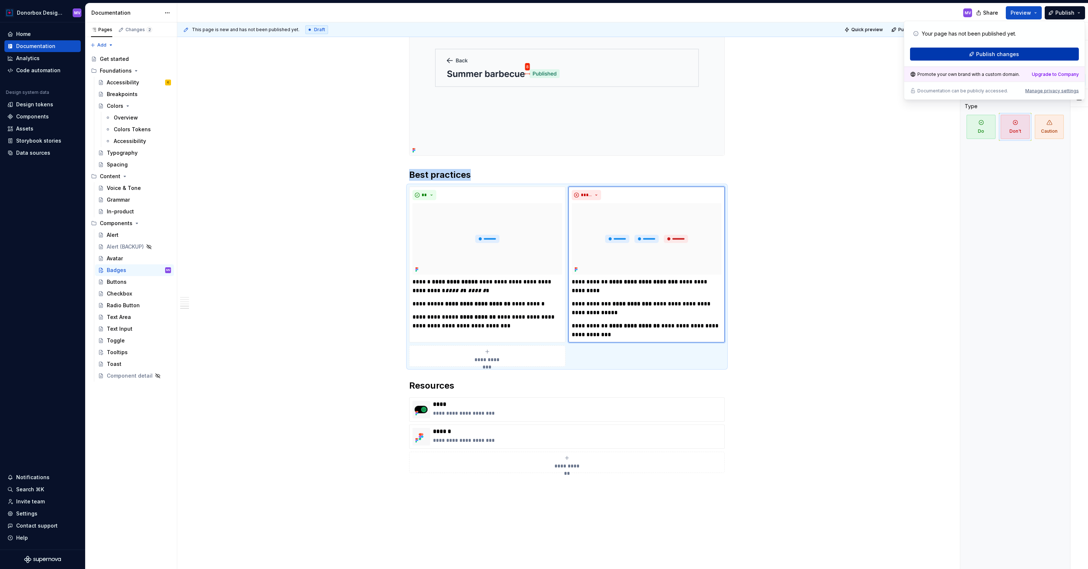
click at [1000, 49] on button "Publish changes" at bounding box center [994, 54] width 169 height 13
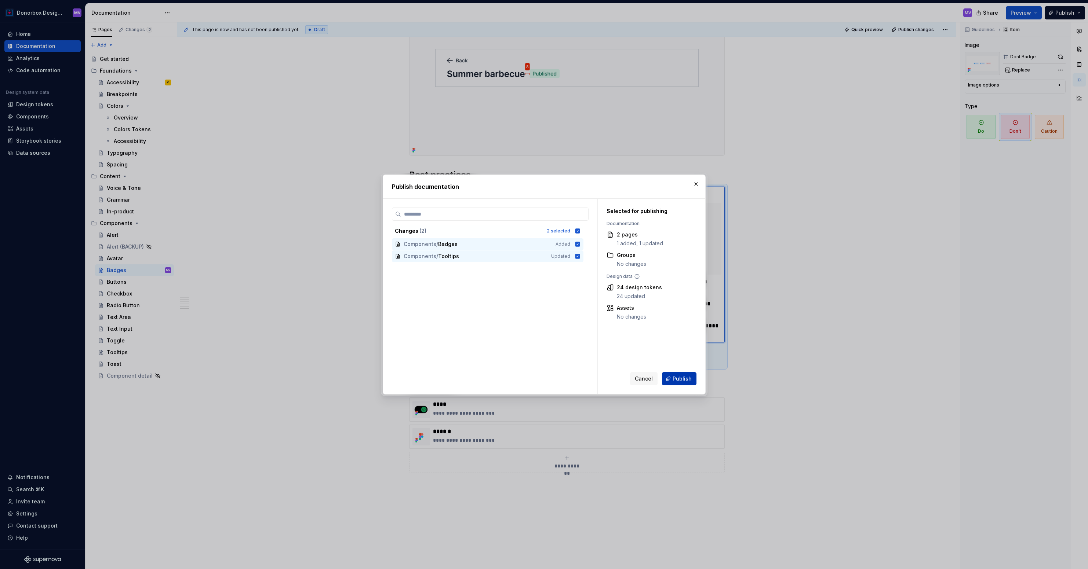
click at [679, 377] on span "Publish" at bounding box center [681, 378] width 19 height 7
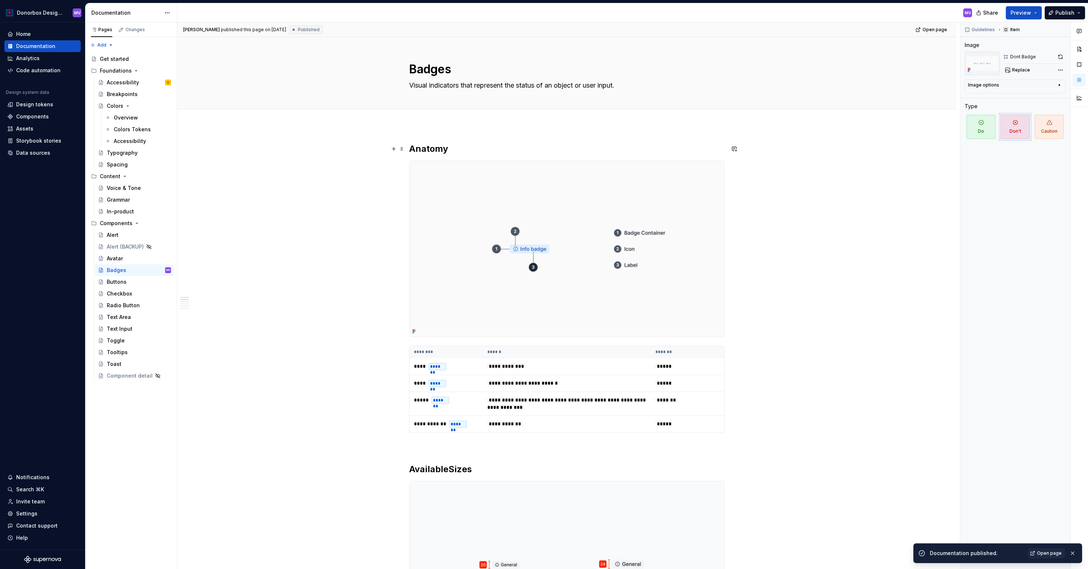
scroll to position [93, 0]
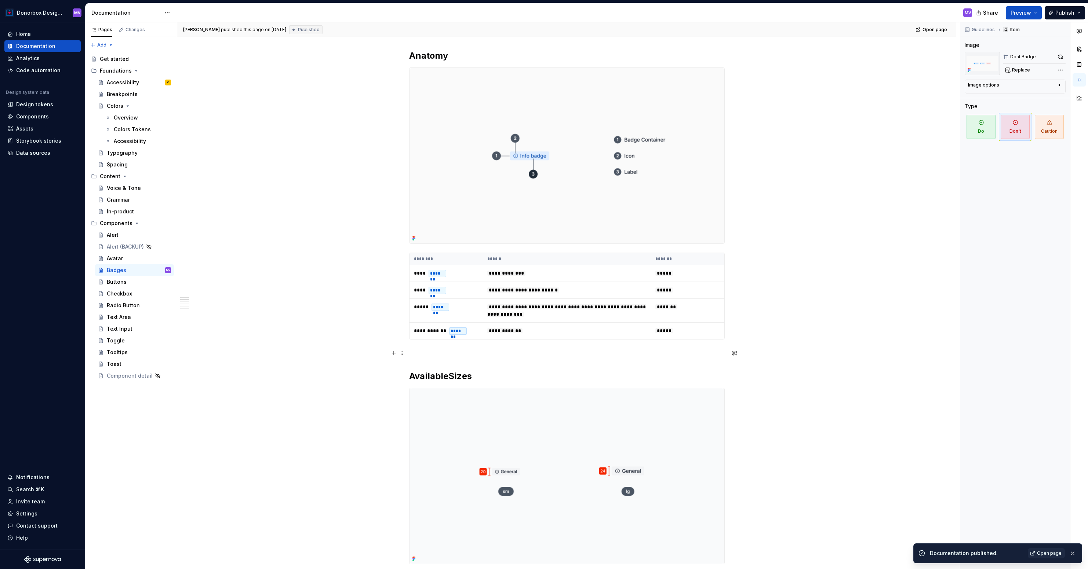
click at [418, 356] on p at bounding box center [566, 352] width 315 height 9
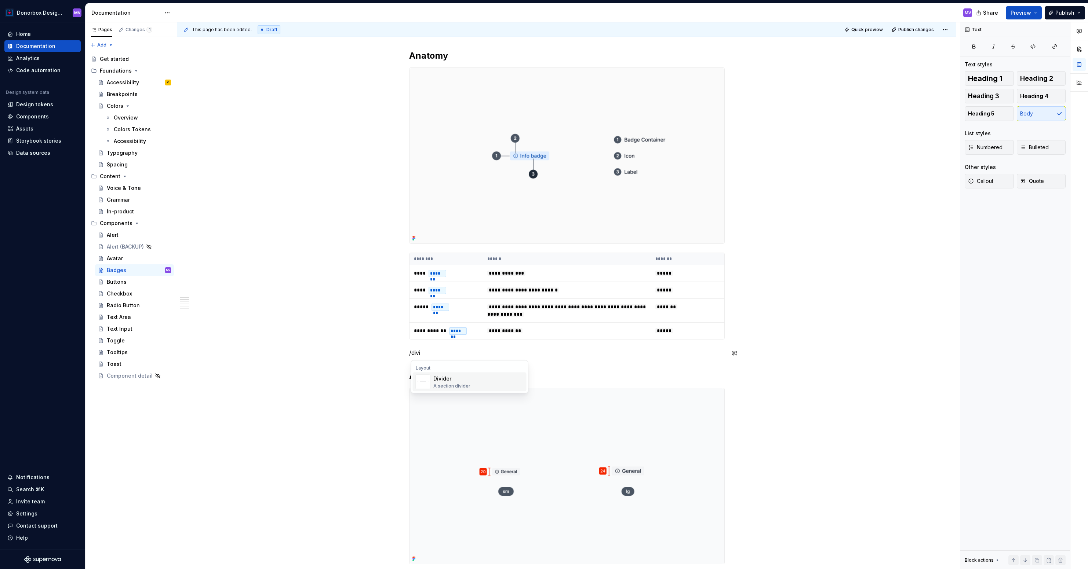
click at [445, 388] on div "A section divider" at bounding box center [451, 386] width 37 height 6
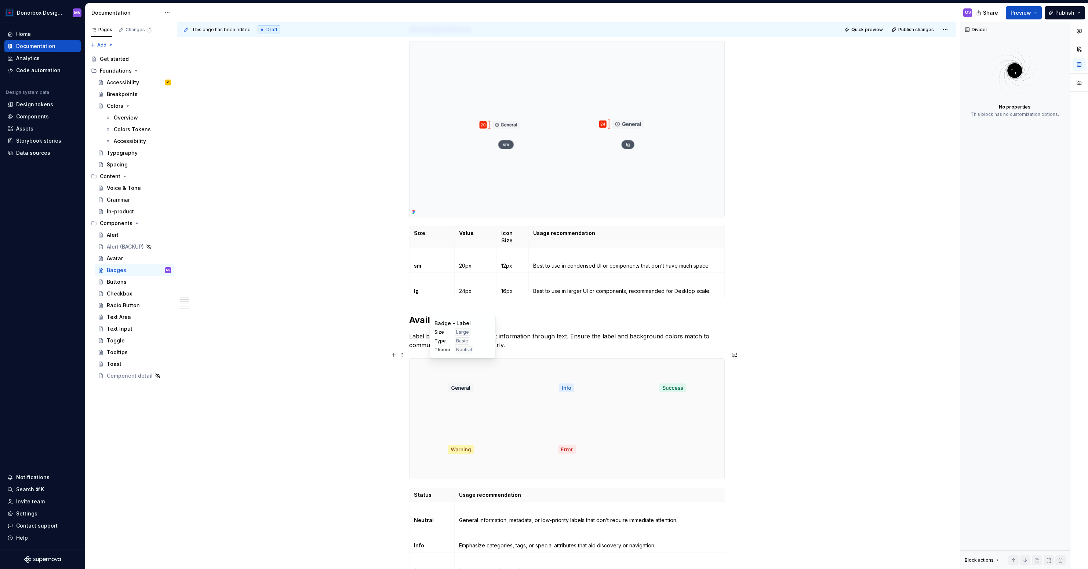
scroll to position [437, 0]
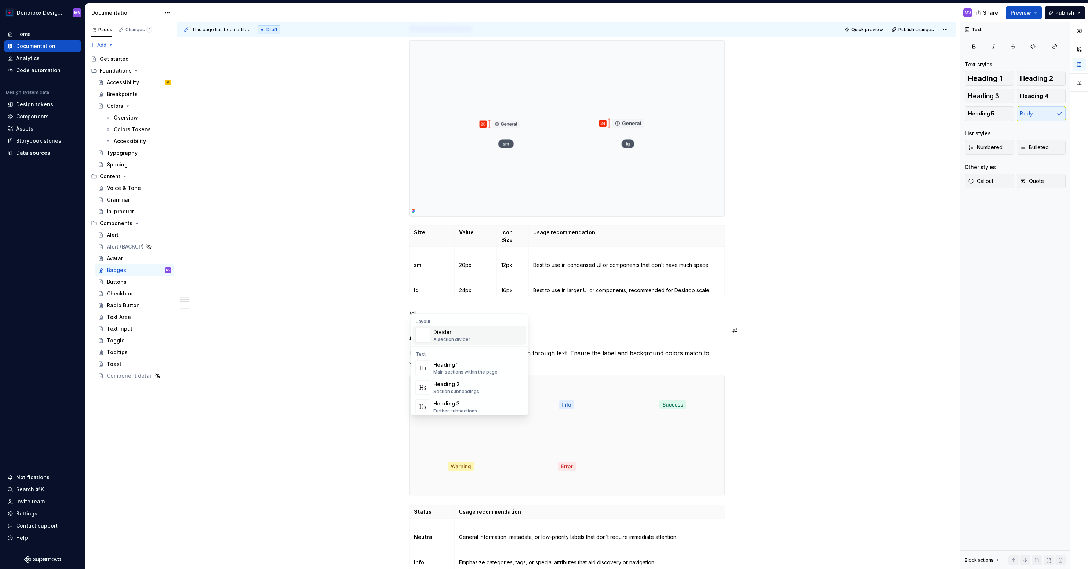
click at [443, 332] on div "Divider" at bounding box center [451, 332] width 37 height 7
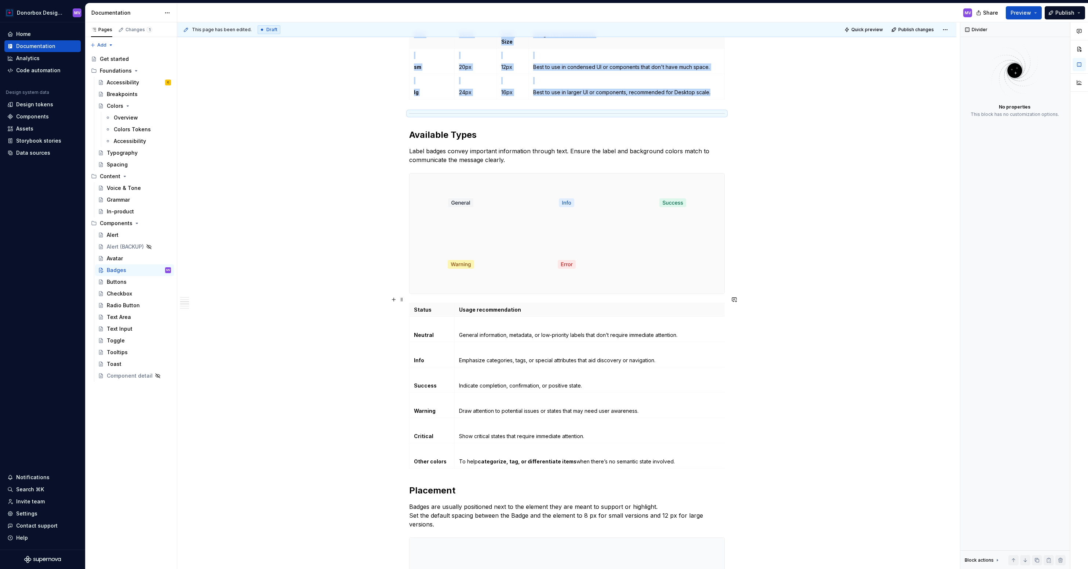
scroll to position [685, 0]
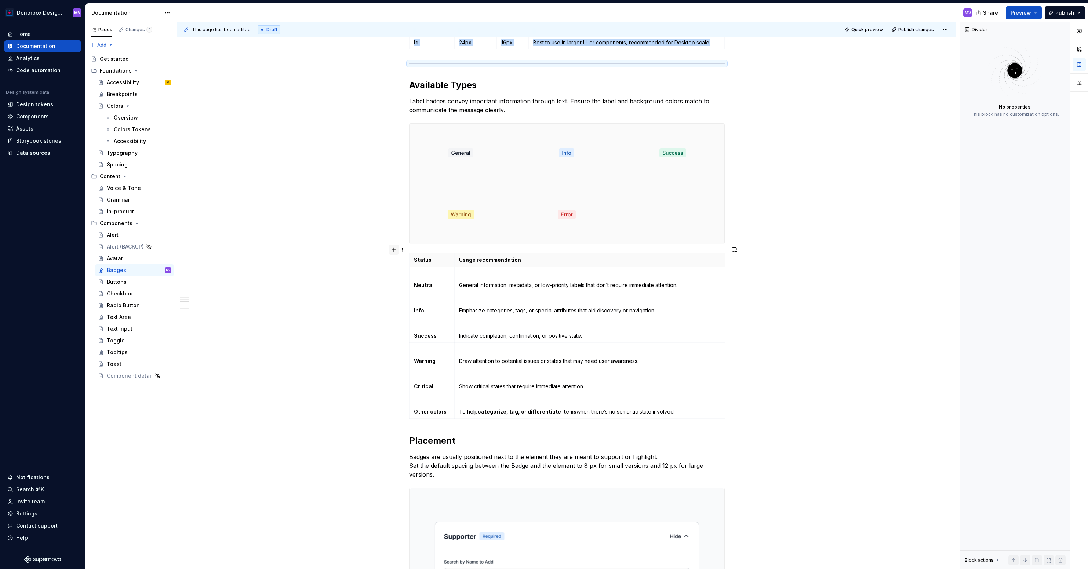
click at [394, 251] on button "button" at bounding box center [393, 250] width 10 height 10
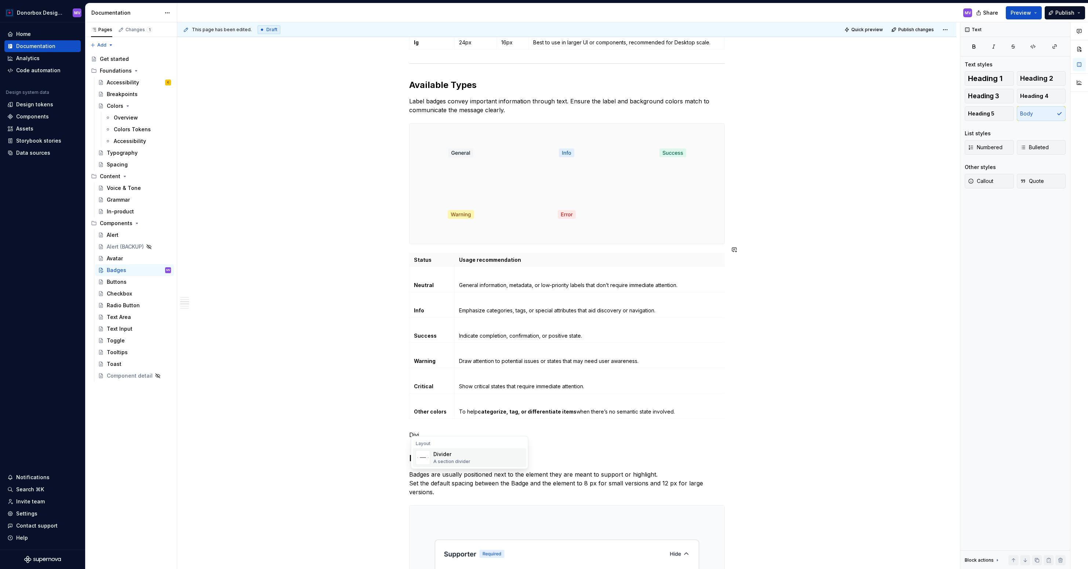
click at [445, 460] on div "A section divider" at bounding box center [451, 462] width 37 height 6
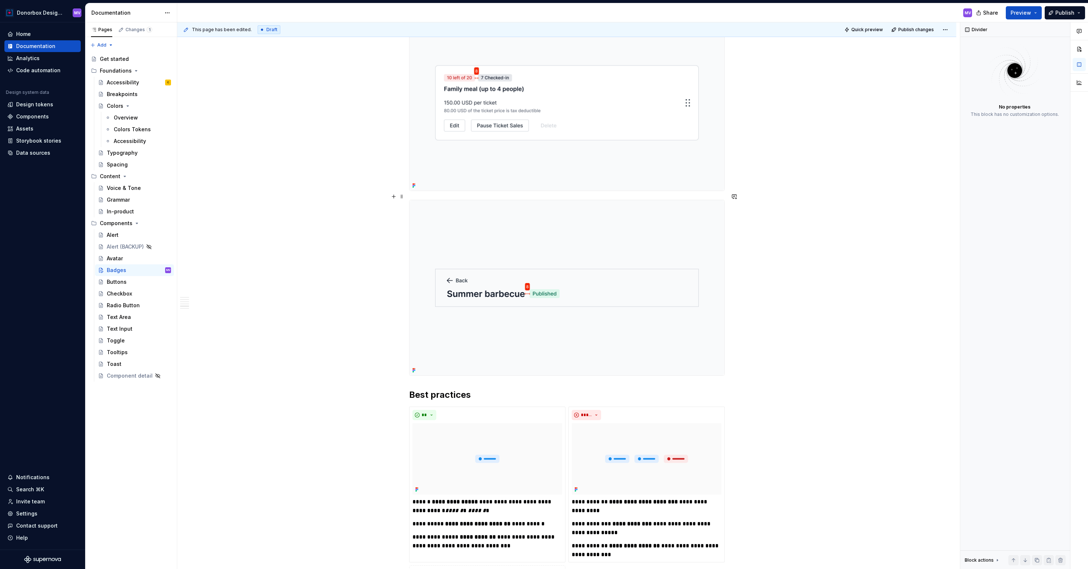
scroll to position [1362, 0]
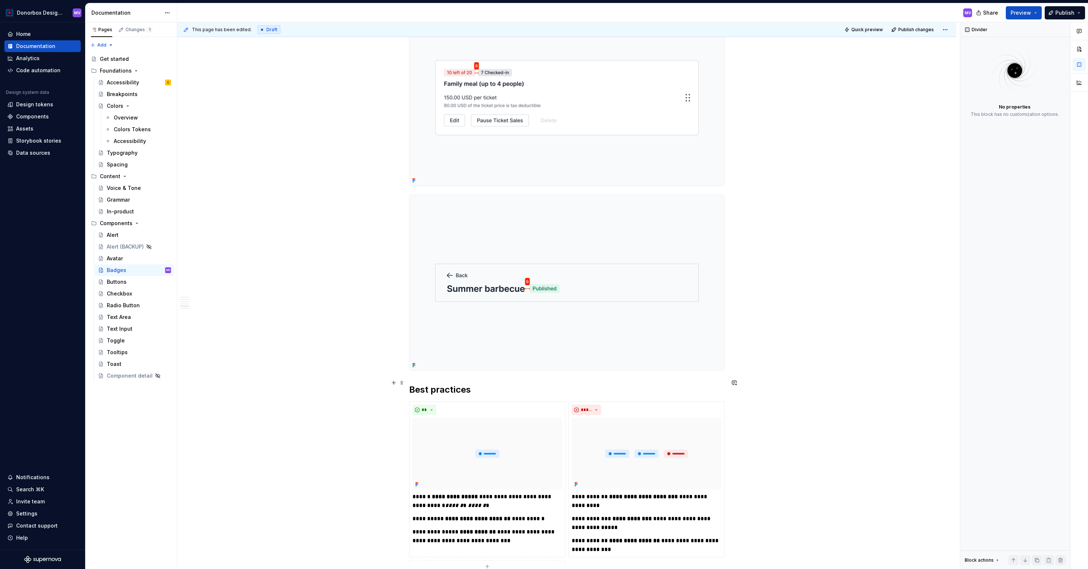
click at [412, 384] on strong "Best practices" at bounding box center [440, 389] width 62 height 11
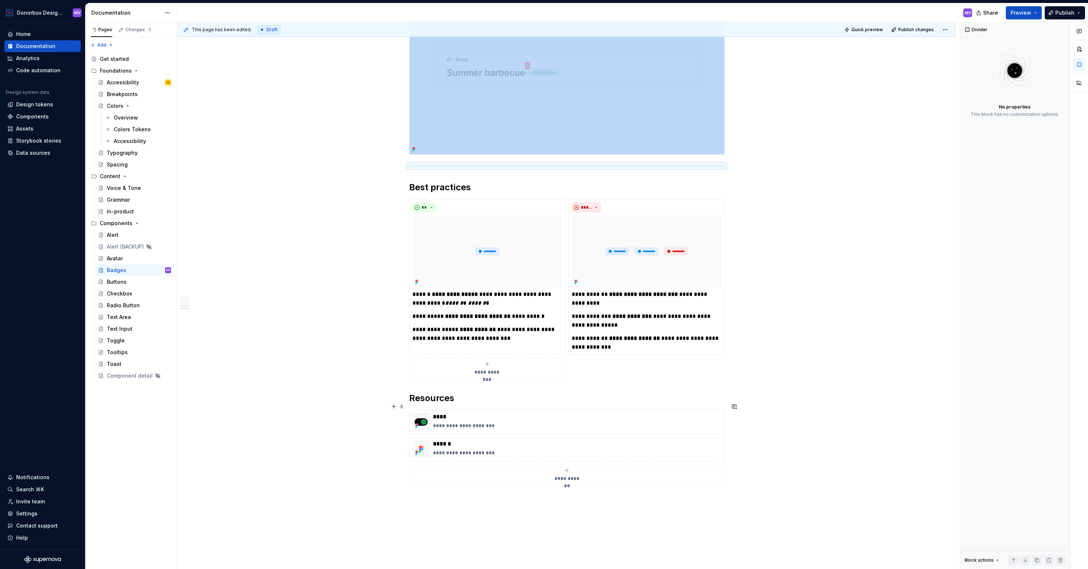
scroll to position [1578, 0]
click at [412, 392] on strong "Resources" at bounding box center [431, 397] width 45 height 11
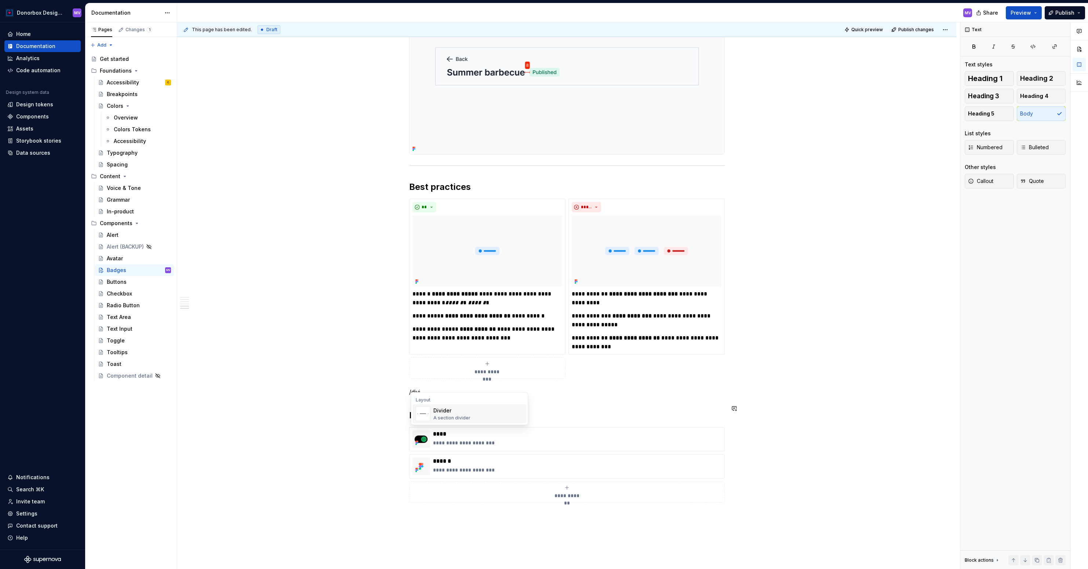
click at [436, 416] on div "A section divider" at bounding box center [451, 418] width 37 height 6
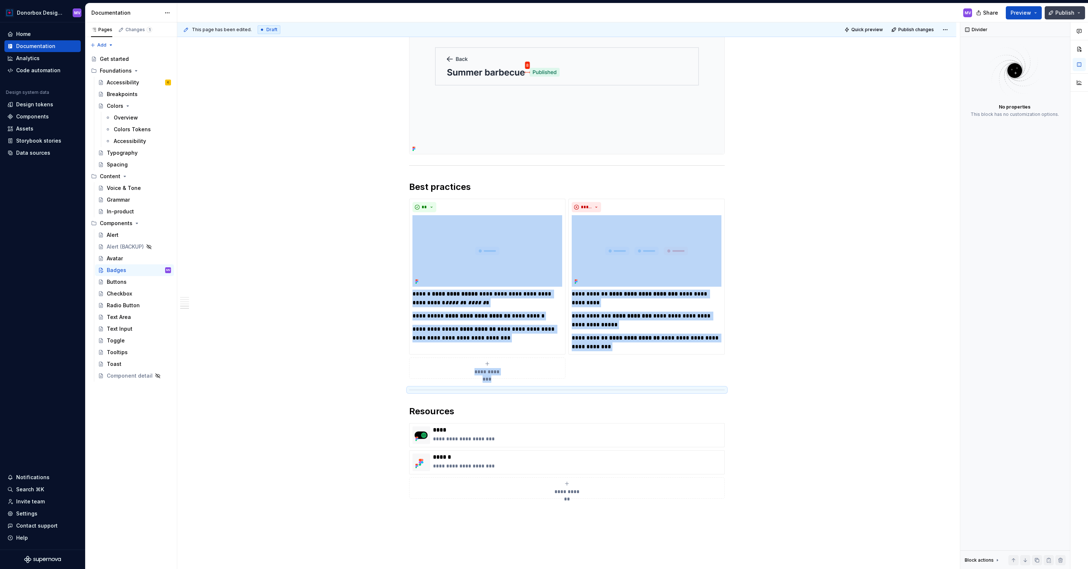
click at [1063, 12] on span "Publish" at bounding box center [1064, 12] width 19 height 7
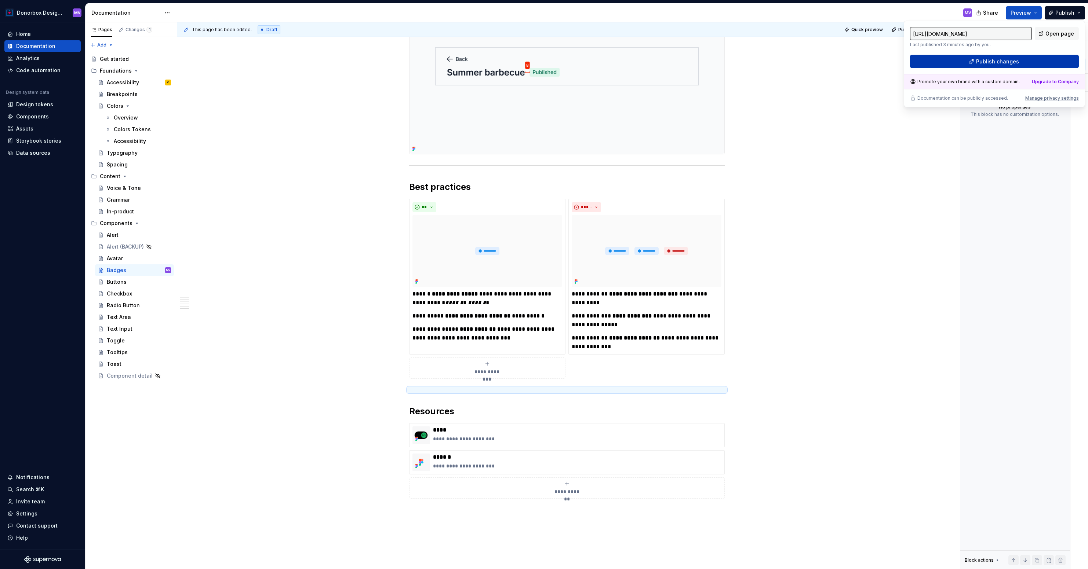
click at [999, 62] on span "Publish changes" at bounding box center [997, 61] width 43 height 7
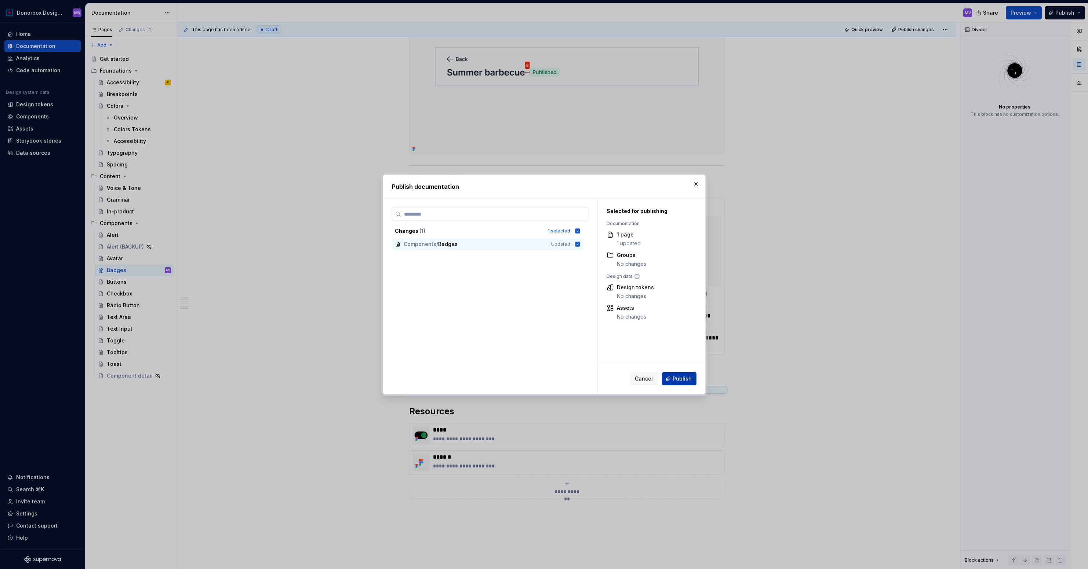
click at [680, 375] on span "Publish" at bounding box center [681, 378] width 19 height 7
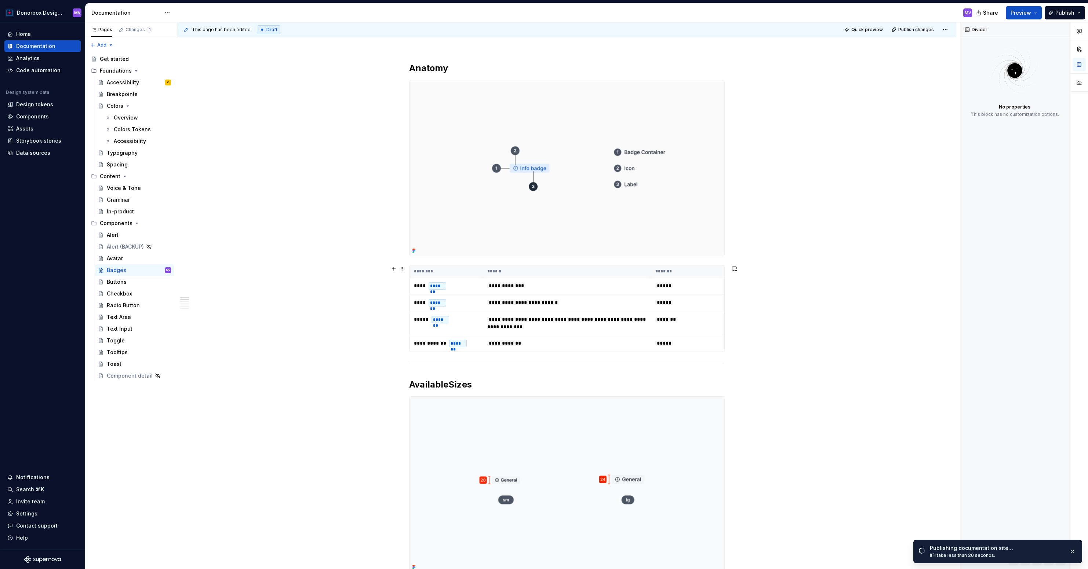
scroll to position [0, 0]
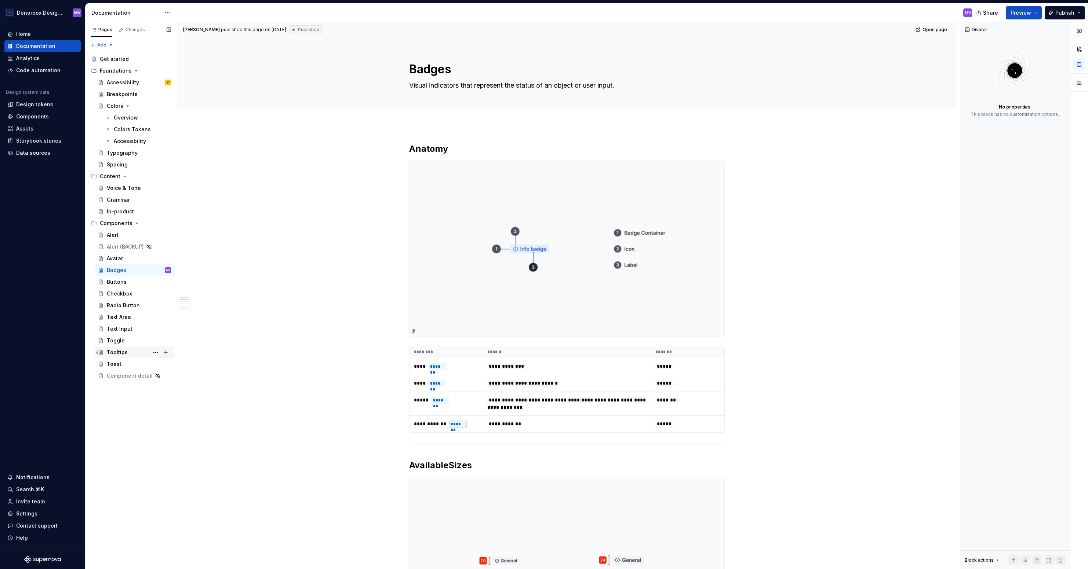
click at [123, 351] on div "Tooltips" at bounding box center [117, 352] width 21 height 7
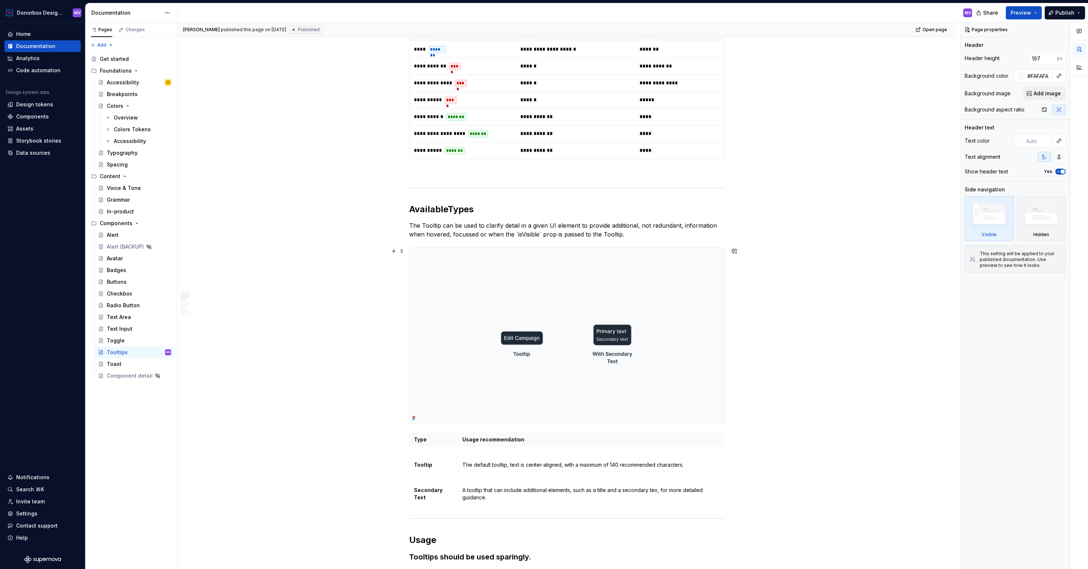
scroll to position [341, 0]
click at [502, 285] on img at bounding box center [566, 334] width 315 height 176
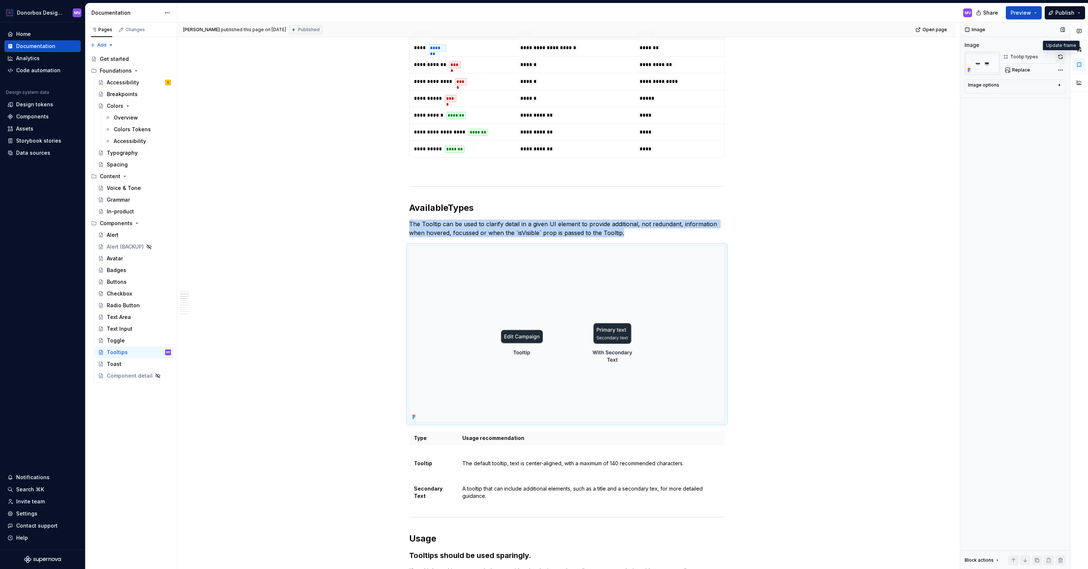
click at [1060, 55] on button "button" at bounding box center [1060, 57] width 10 height 10
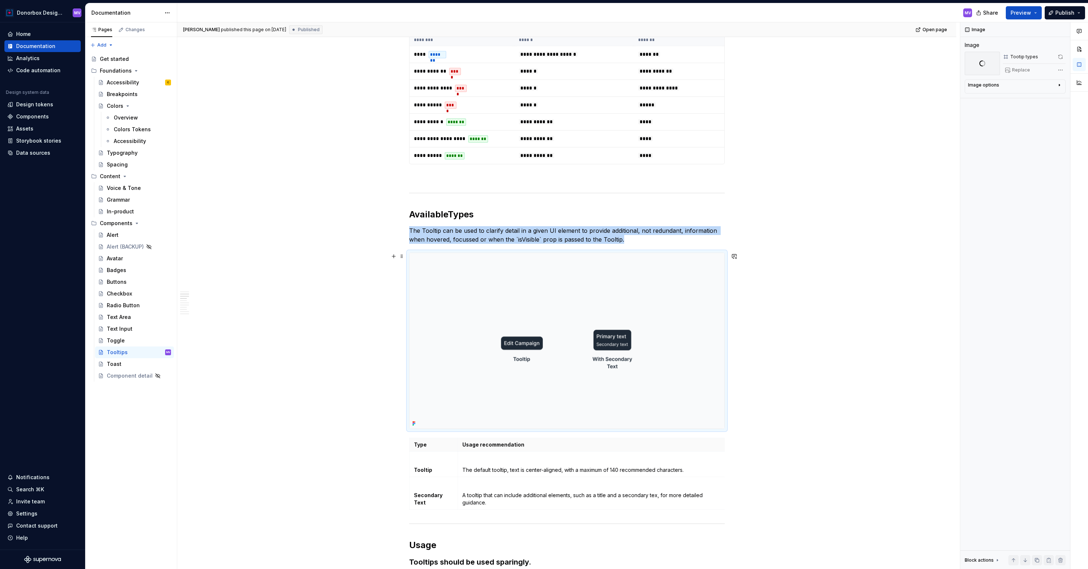
scroll to position [331, 0]
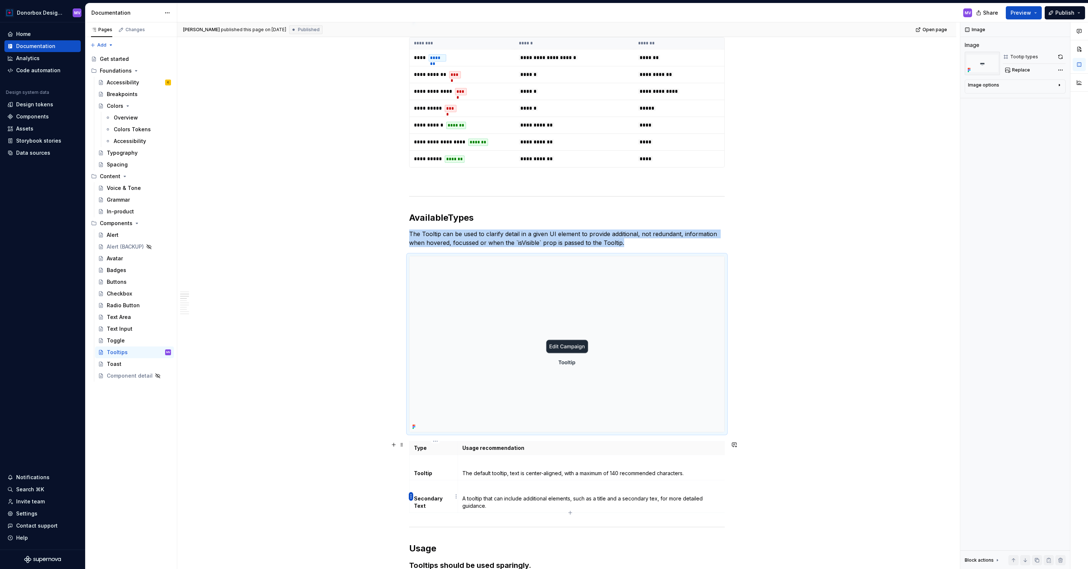
click at [409, 497] on html "Donorbox Design System MV Home Documentation Analytics Code automation Design s…" at bounding box center [544, 284] width 1088 height 569
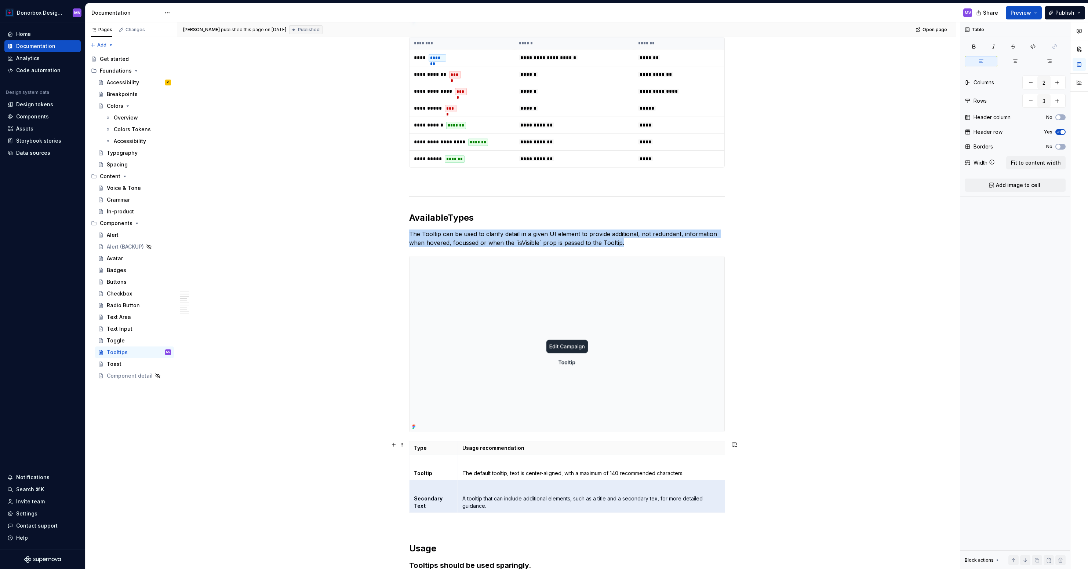
click at [408, 495] on html "Donorbox Design System MV Home Documentation Analytics Code automation Design s…" at bounding box center [544, 284] width 1088 height 569
click at [412, 496] on html "Donorbox Design System MV Home Documentation Analytics Code automation Design s…" at bounding box center [544, 284] width 1088 height 569
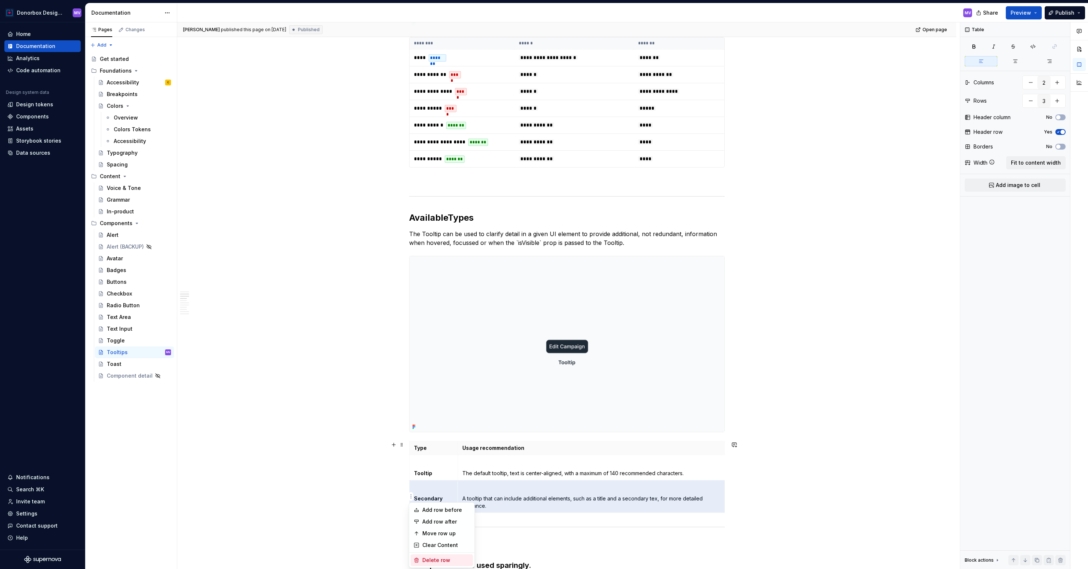
click at [437, 557] on div "Delete row" at bounding box center [446, 560] width 48 height 7
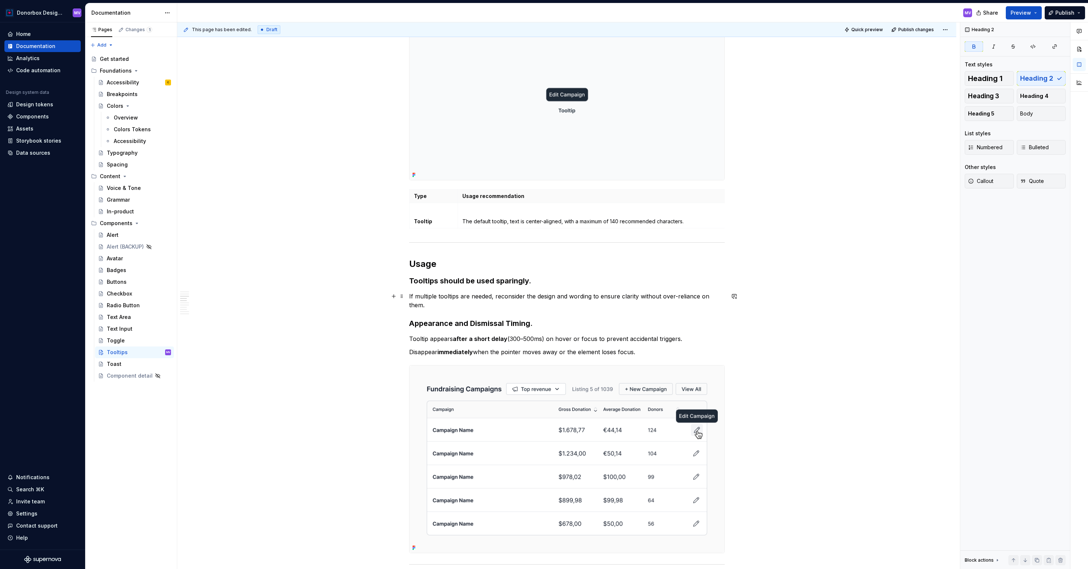
scroll to position [580, 0]
click at [724, 299] on p "If multiple tooltips are needed, reconsider the design and wording to ensure cl…" at bounding box center [566, 304] width 315 height 18
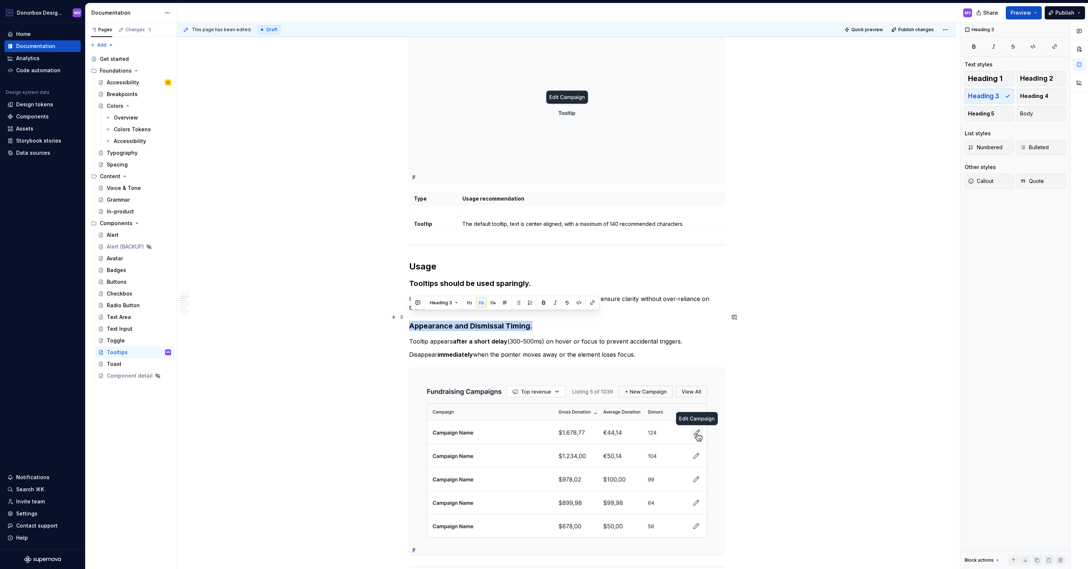
drag, startPoint x: 543, startPoint y: 318, endPoint x: 410, endPoint y: 317, distance: 133.1
click at [410, 317] on div "**********" at bounding box center [566, 551] width 779 height 2013
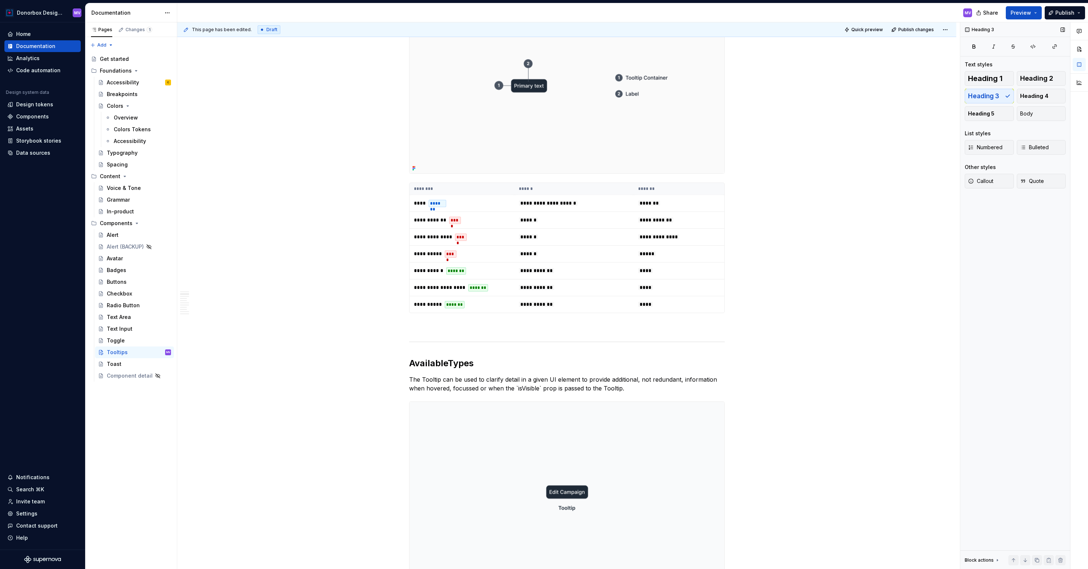
scroll to position [200, 0]
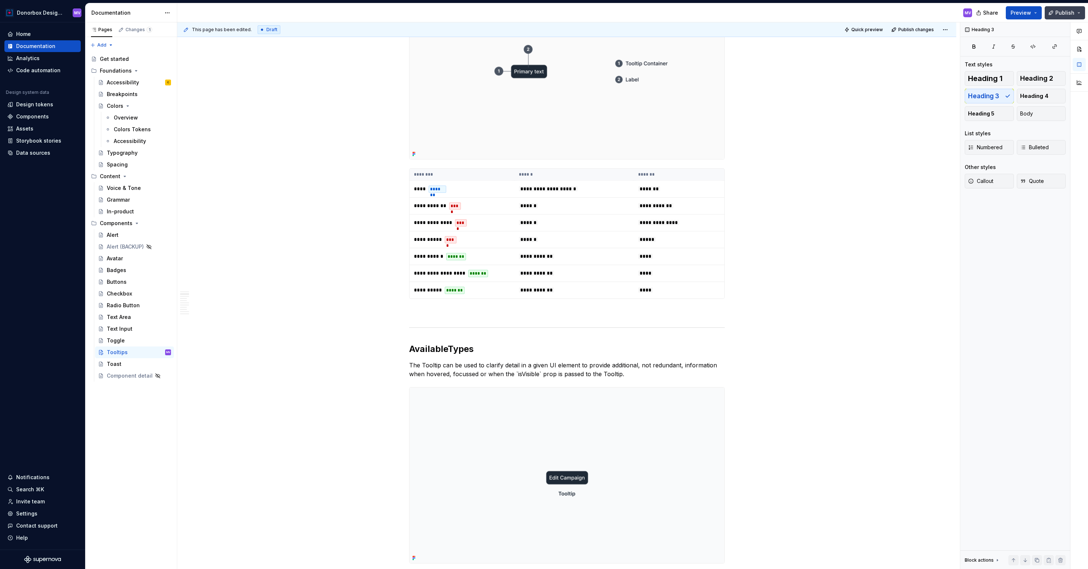
click at [1066, 14] on span "Publish" at bounding box center [1064, 12] width 19 height 7
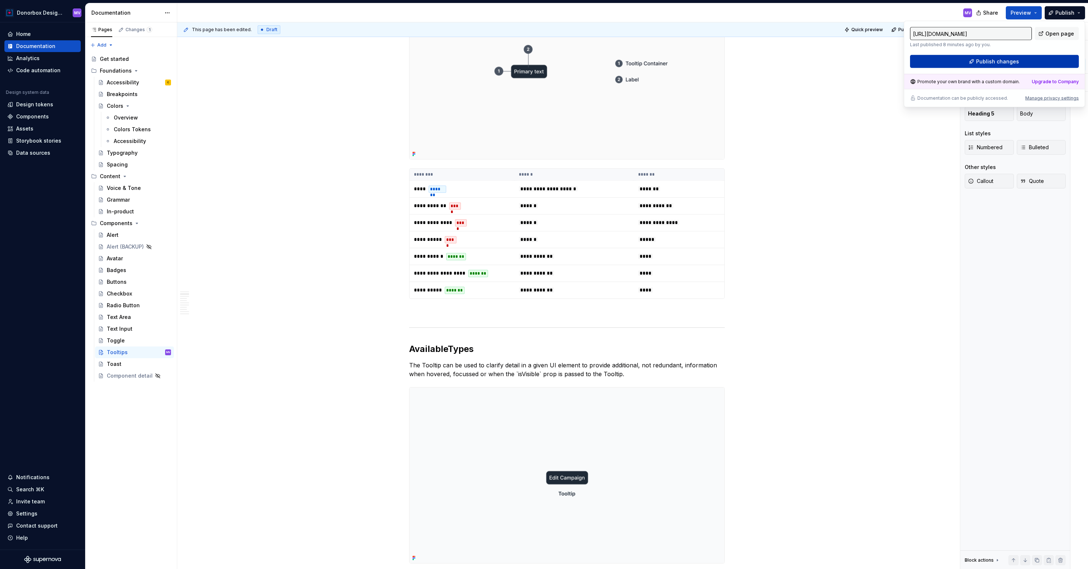
click at [975, 62] on button "Publish changes" at bounding box center [994, 61] width 169 height 13
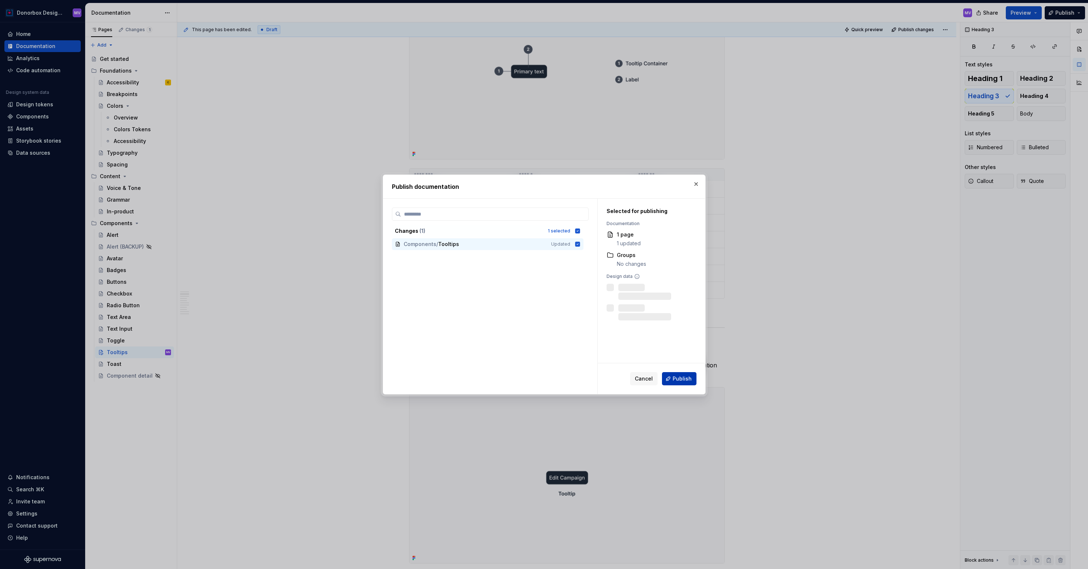
click at [683, 376] on span "Publish" at bounding box center [681, 378] width 19 height 7
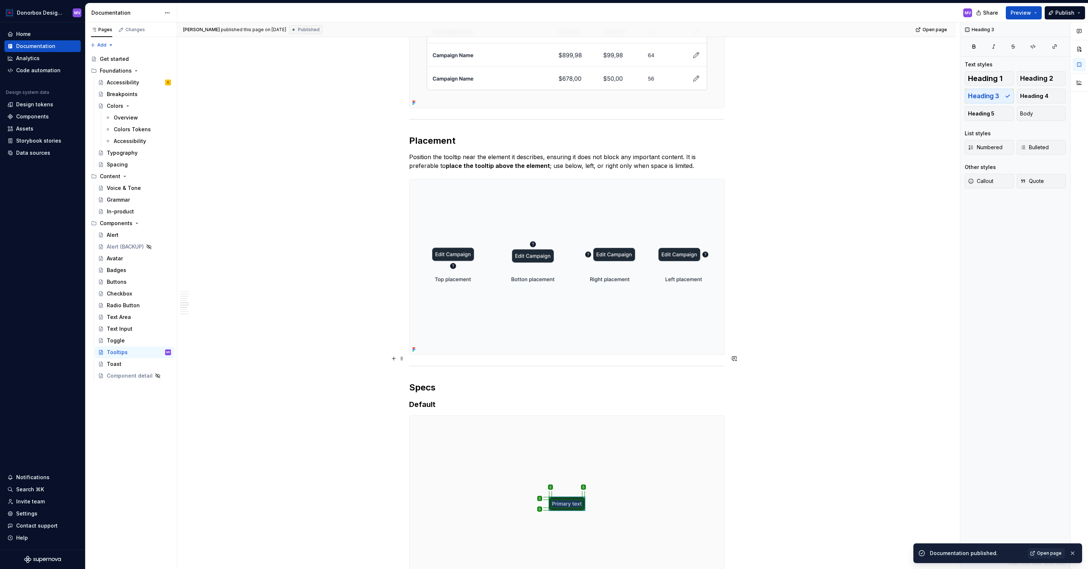
scroll to position [1029, 0]
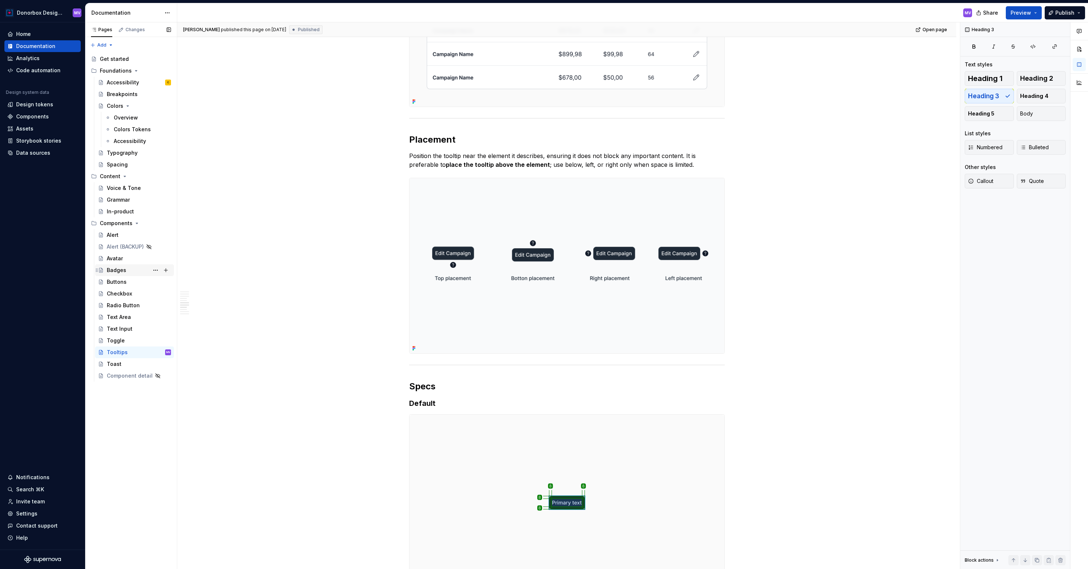
click at [126, 267] on div "Badges" at bounding box center [139, 270] width 64 height 10
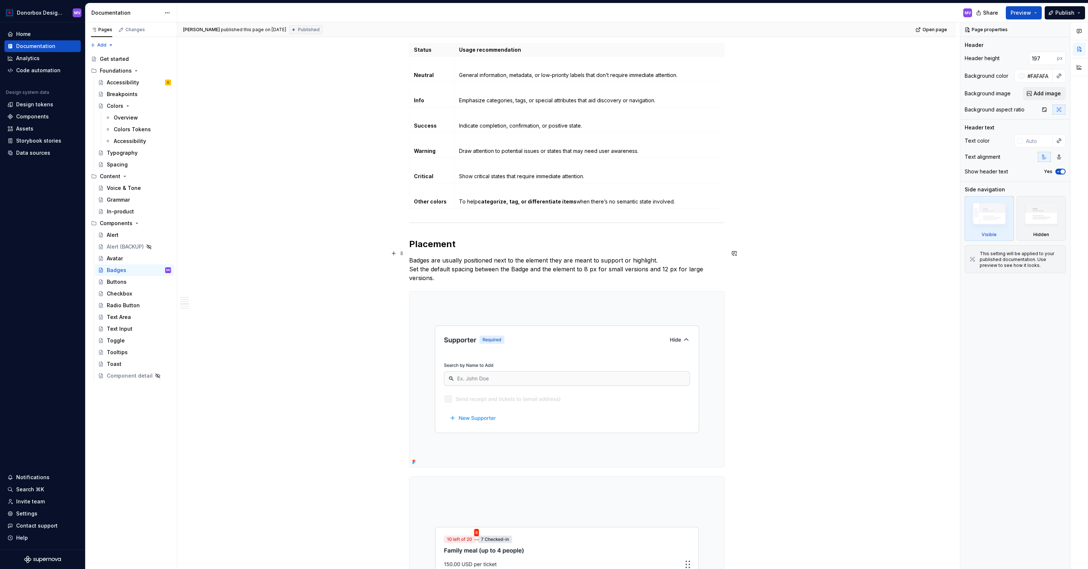
scroll to position [915, 0]
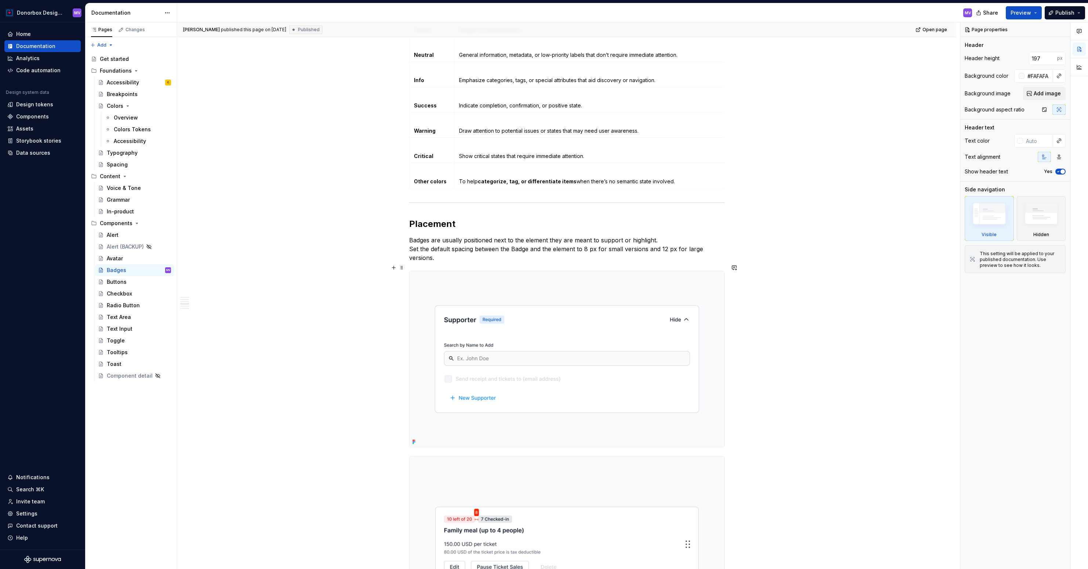
click at [557, 326] on img at bounding box center [566, 359] width 315 height 176
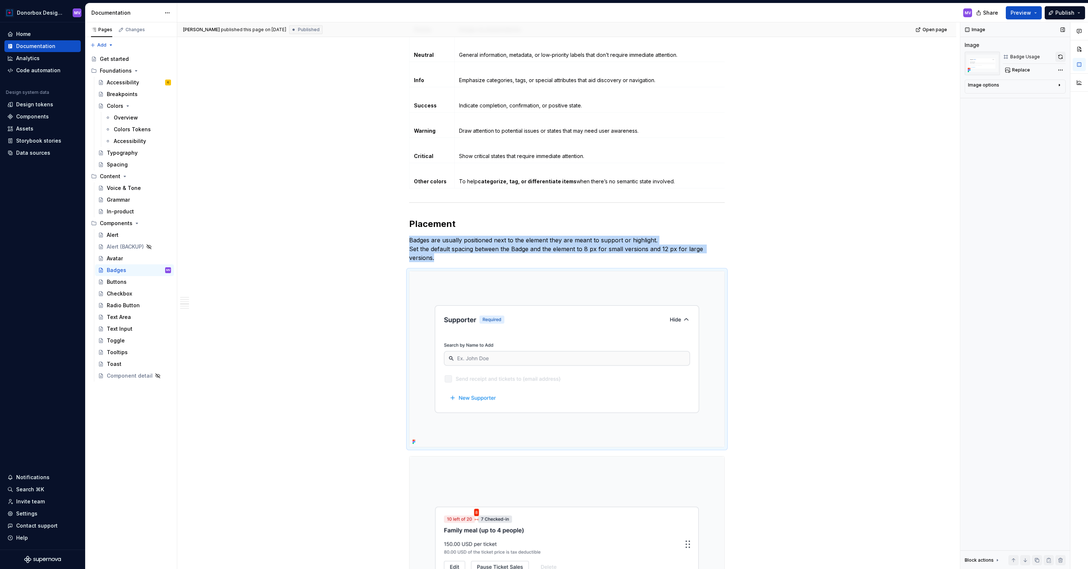
click at [1057, 58] on button "button" at bounding box center [1060, 57] width 10 height 10
click at [1069, 8] on button "Publish" at bounding box center [1064, 12] width 40 height 13
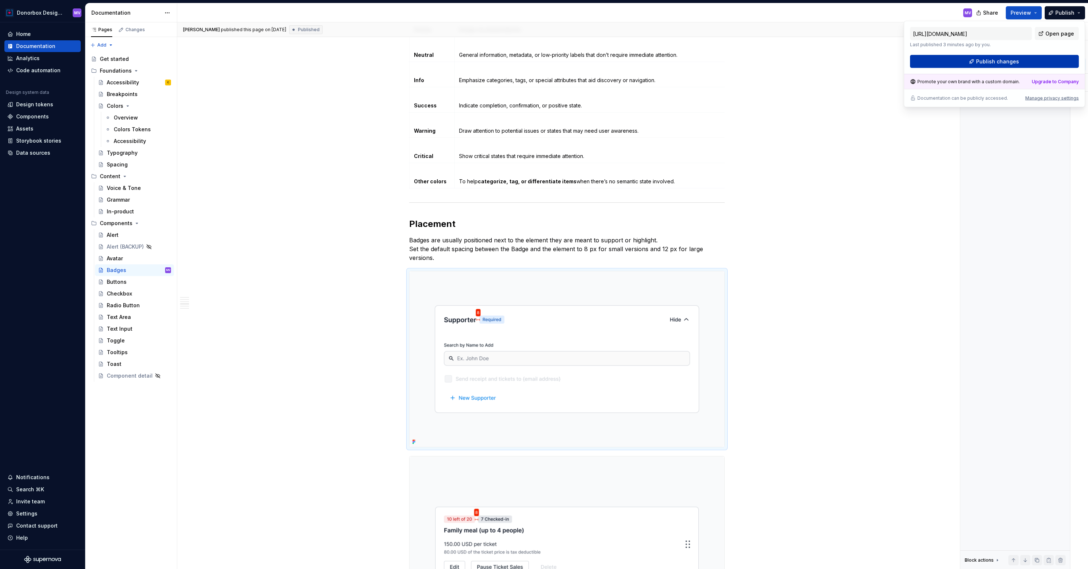
click at [998, 62] on span "Publish changes" at bounding box center [997, 61] width 43 height 7
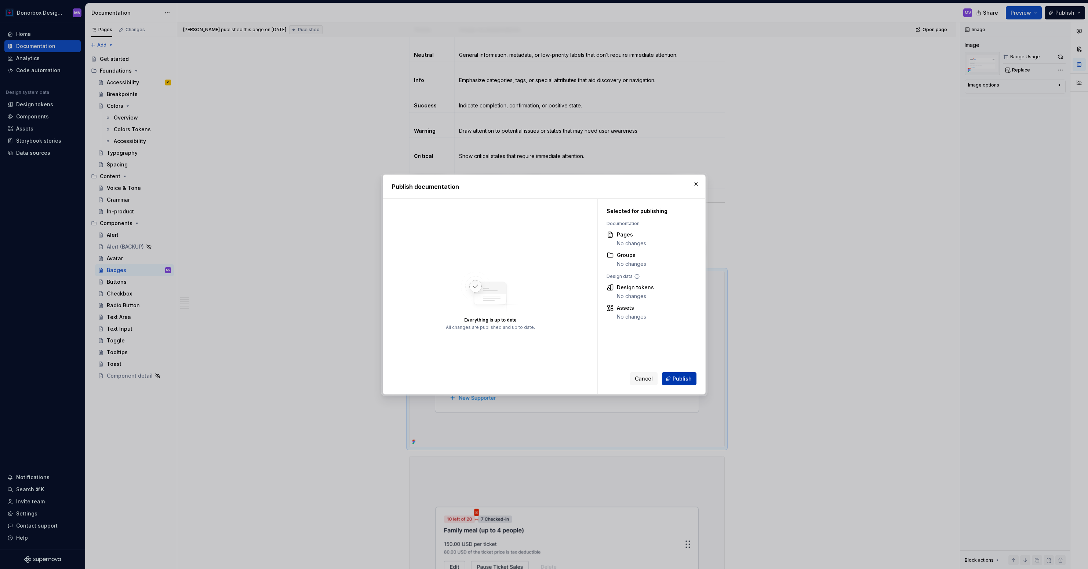
click at [676, 380] on span "Publish" at bounding box center [681, 378] width 19 height 7
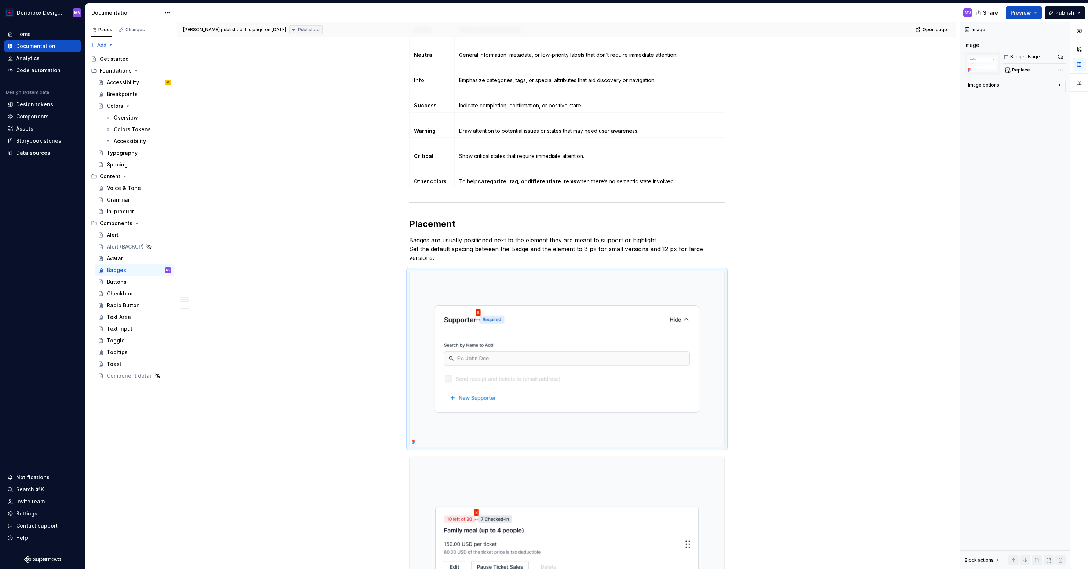
type textarea "*"
